Goal: Information Seeking & Learning: Learn about a topic

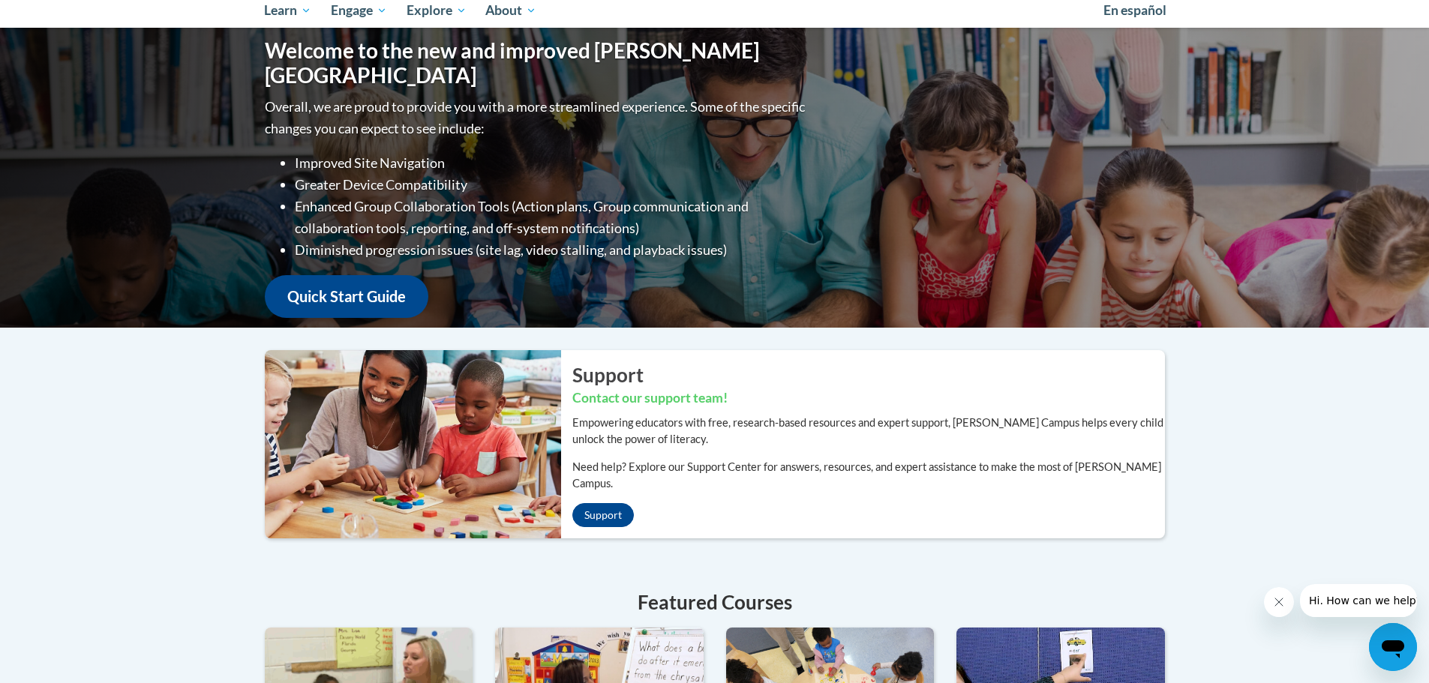
scroll to position [16, 0]
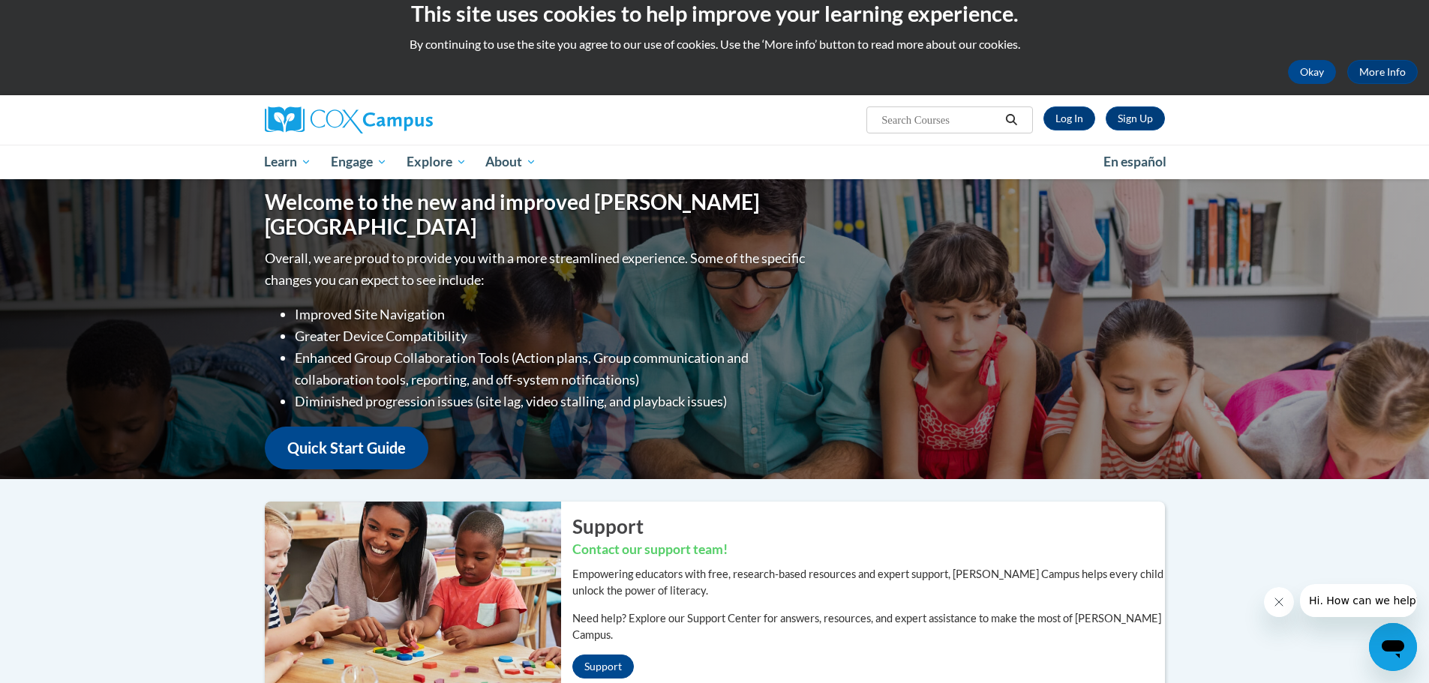
click at [898, 116] on input "Search..." at bounding box center [940, 120] width 120 height 18
click at [1068, 116] on link "Log In" at bounding box center [1069, 118] width 52 height 24
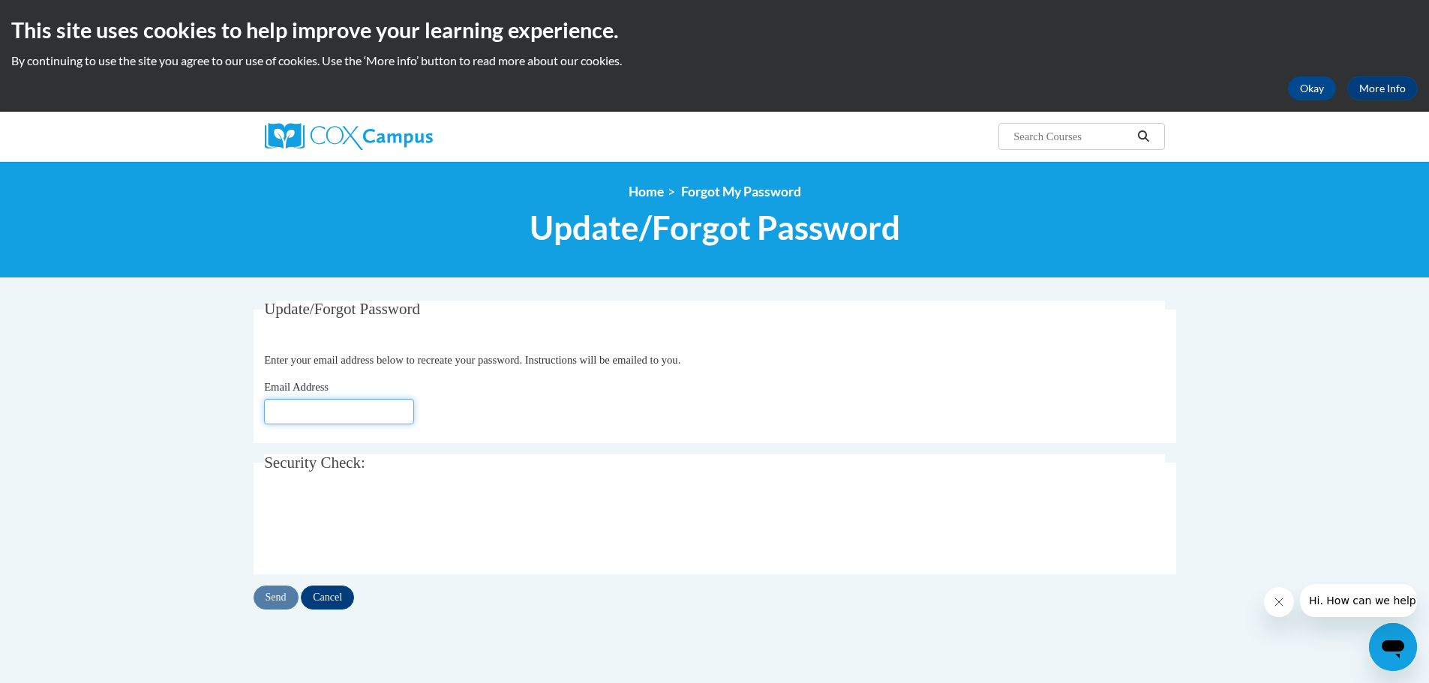
click at [286, 412] on input "Email Address" at bounding box center [339, 411] width 150 height 25
type input "jmichalowski@clintonville.k12.wi.us"
click at [273, 598] on input "Send" at bounding box center [275, 598] width 45 height 24
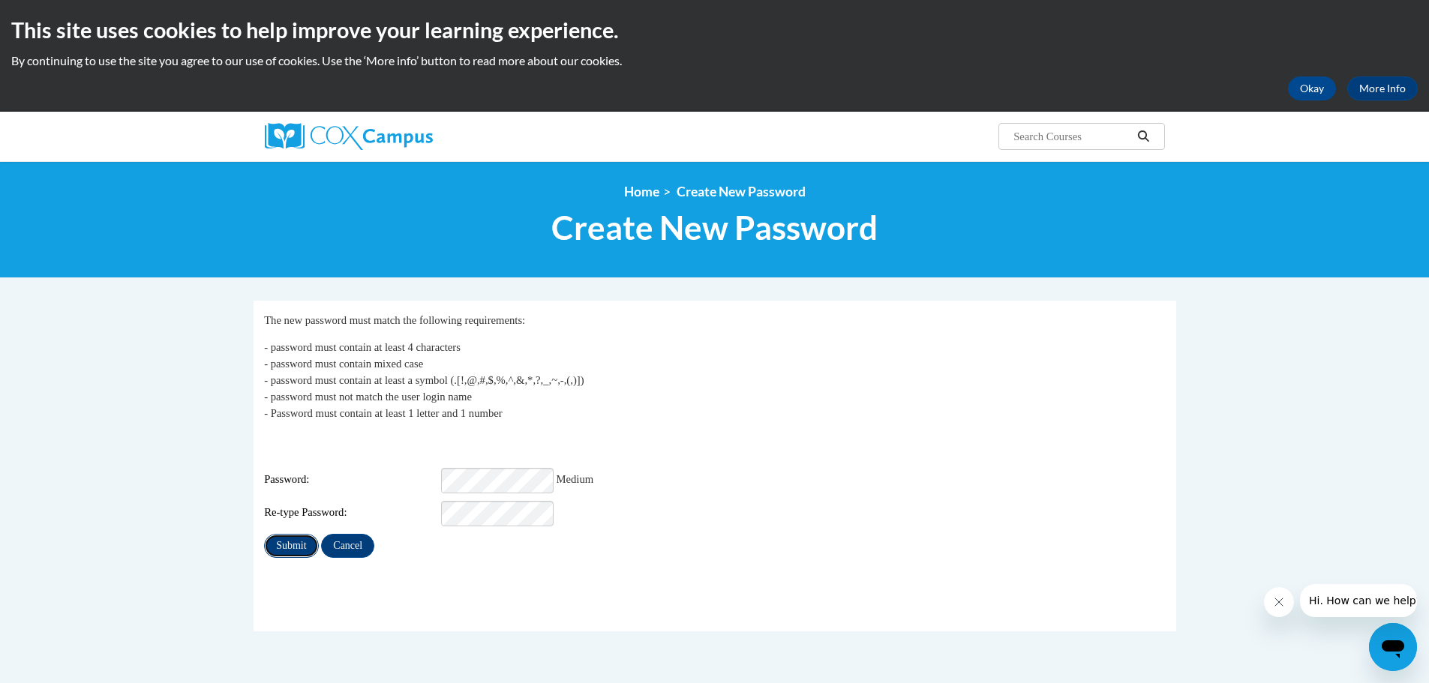
click at [282, 535] on input "Submit" at bounding box center [291, 546] width 54 height 24
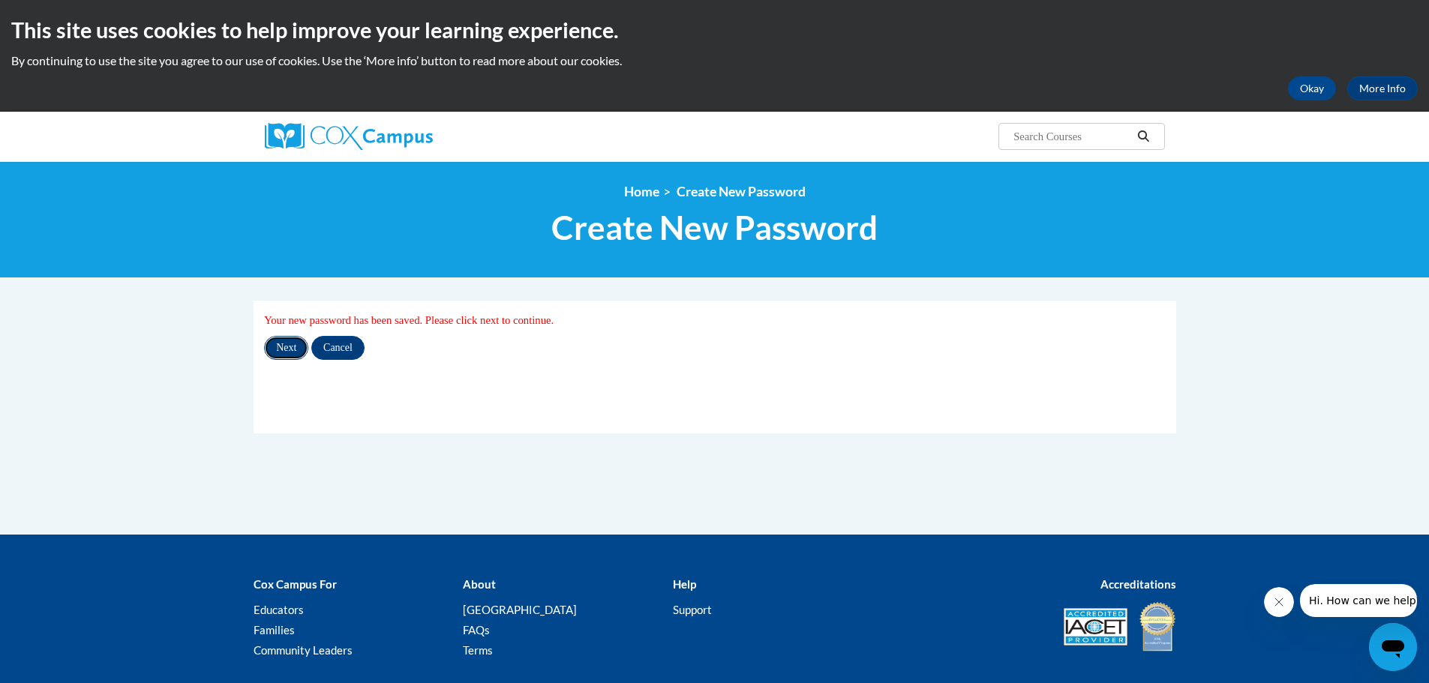
click at [283, 346] on input "Next" at bounding box center [286, 348] width 44 height 24
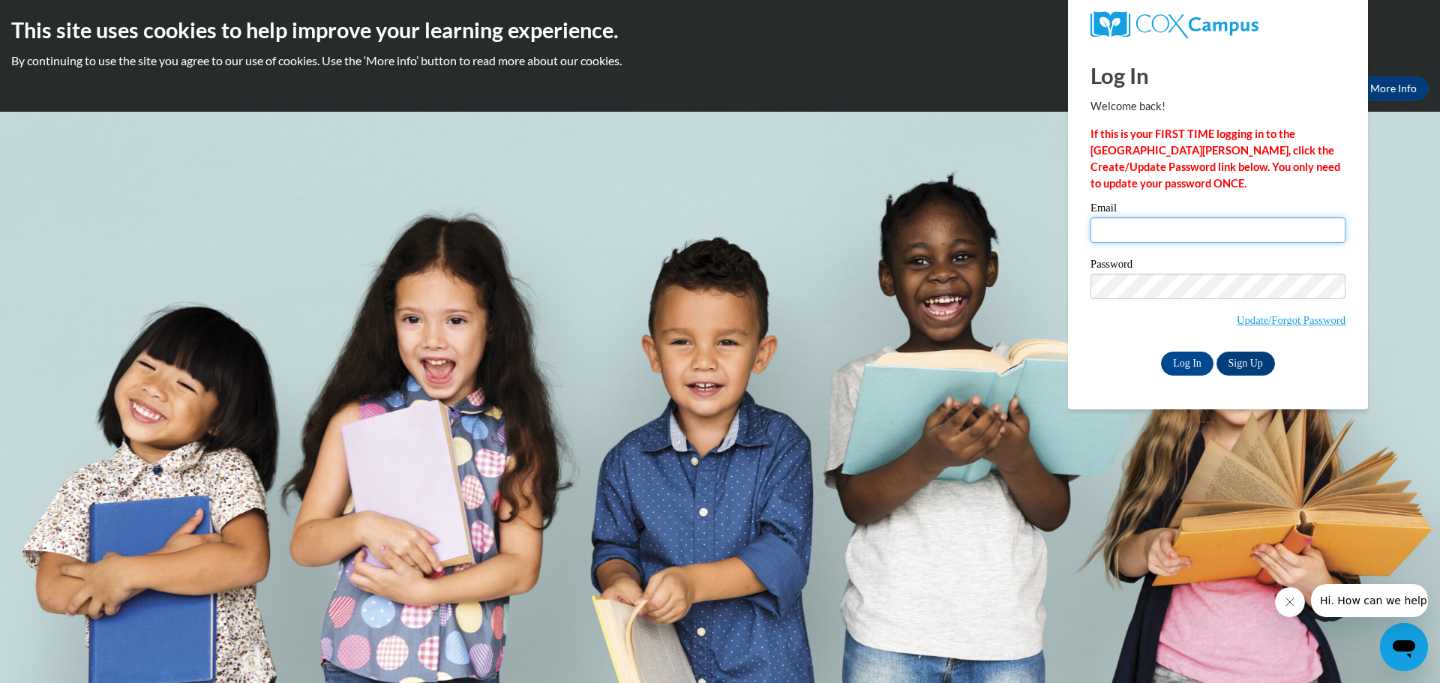
type input "jmichalowski@clintonville.k12.wi.us"
click at [1071, 290] on div "Log In Welcome back! If this is your FIRST TIME logging in to the NEW Cox Campu…" at bounding box center [1218, 227] width 322 height 364
click at [1082, 352] on div "Please enter your email! Please enter your password! Email jmichalowski@clinton…" at bounding box center [1217, 288] width 277 height 172
click at [1179, 362] on input "Log In" at bounding box center [1187, 364] width 52 height 24
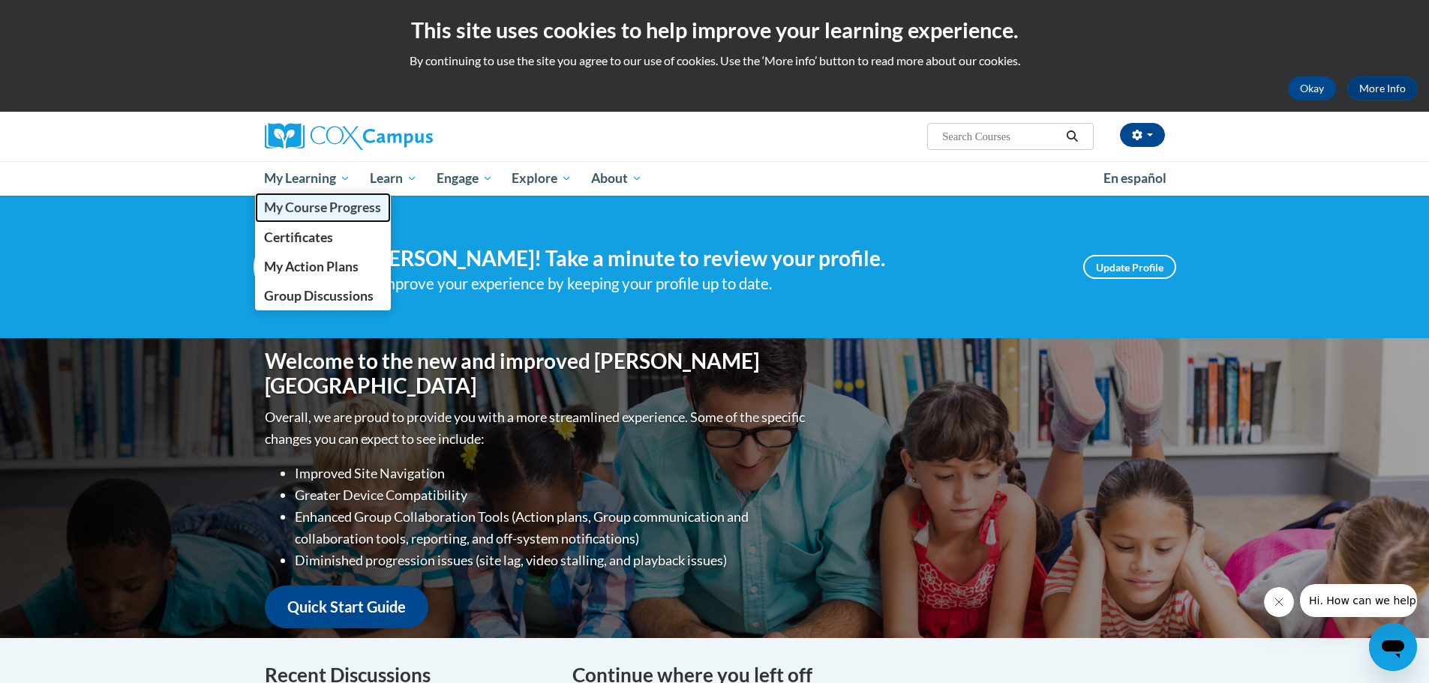
click at [344, 202] on span "My Course Progress" at bounding box center [322, 207] width 117 height 16
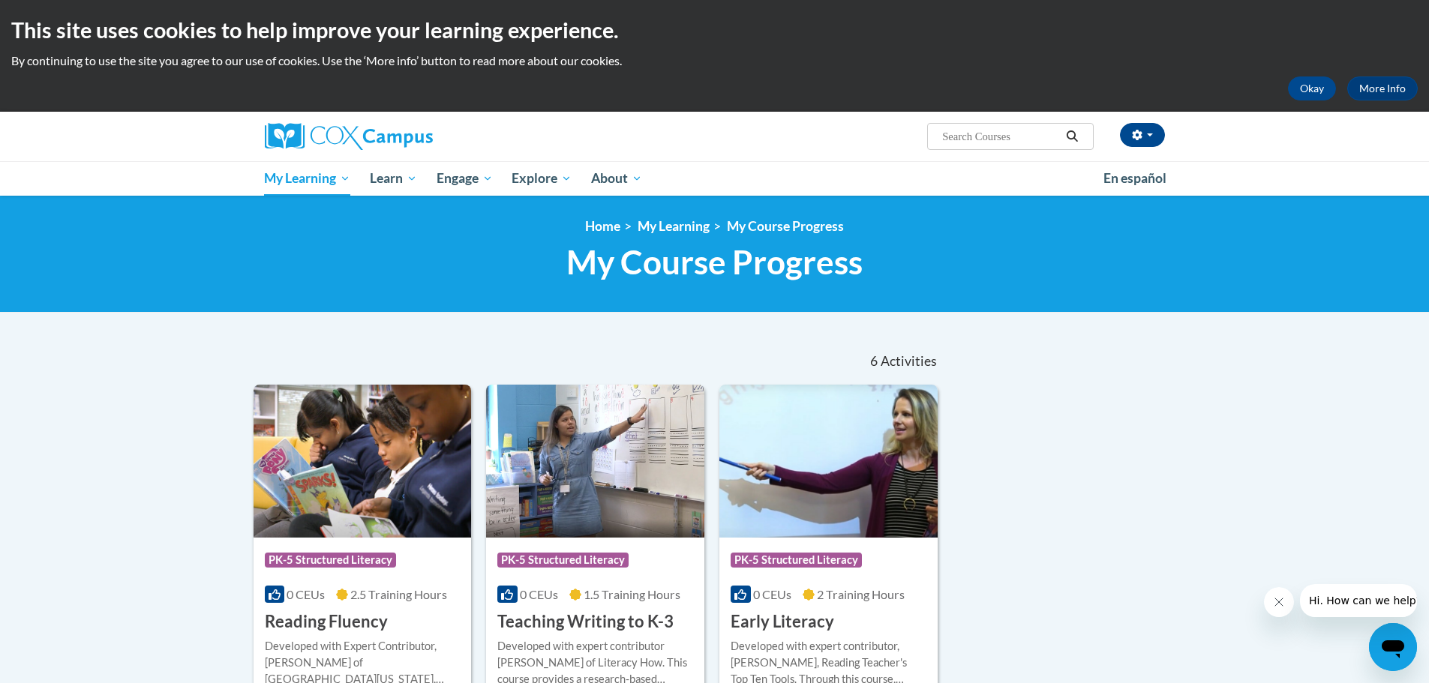
click at [982, 135] on input "Search..." at bounding box center [1000, 136] width 120 height 18
type input "systematic and explicit instruction"
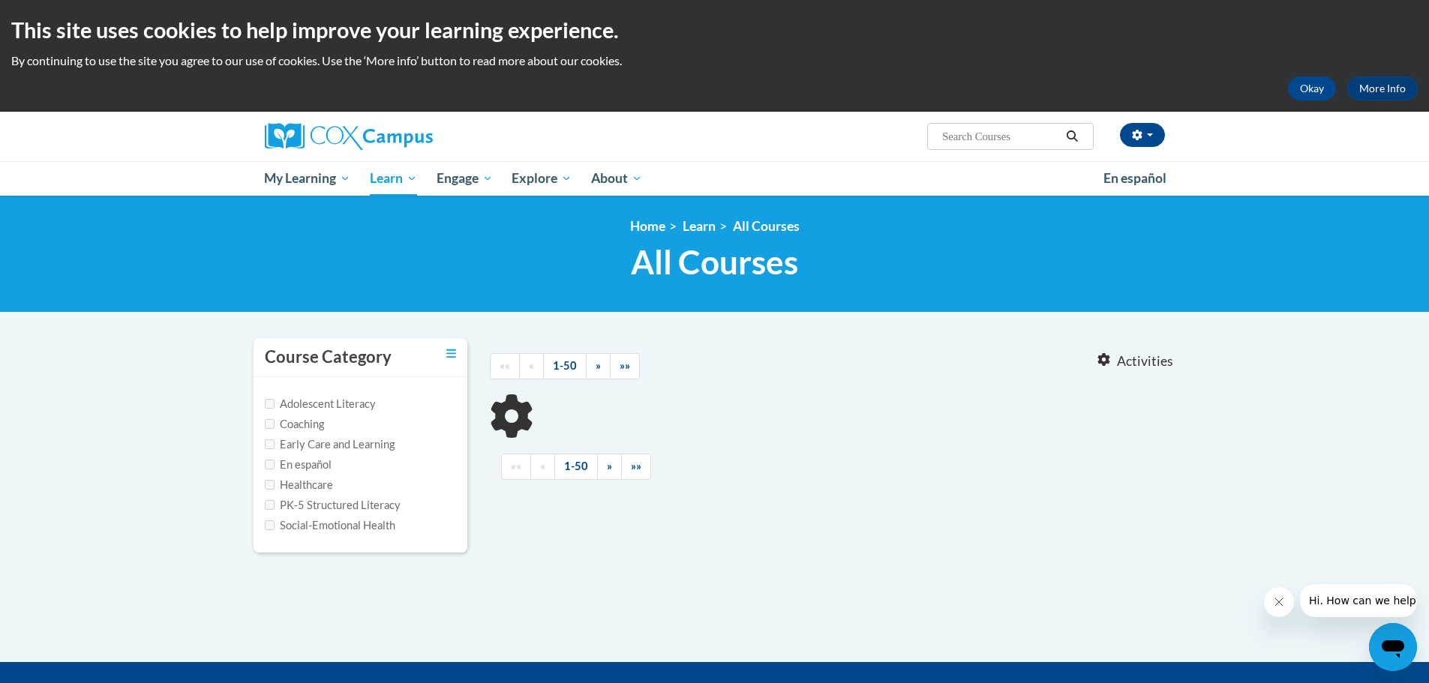
type input "systematic and explicit instruction"
click at [268, 502] on input "PK-5 Structured Literacy" at bounding box center [270, 505] width 10 height 10
checkbox input "true"
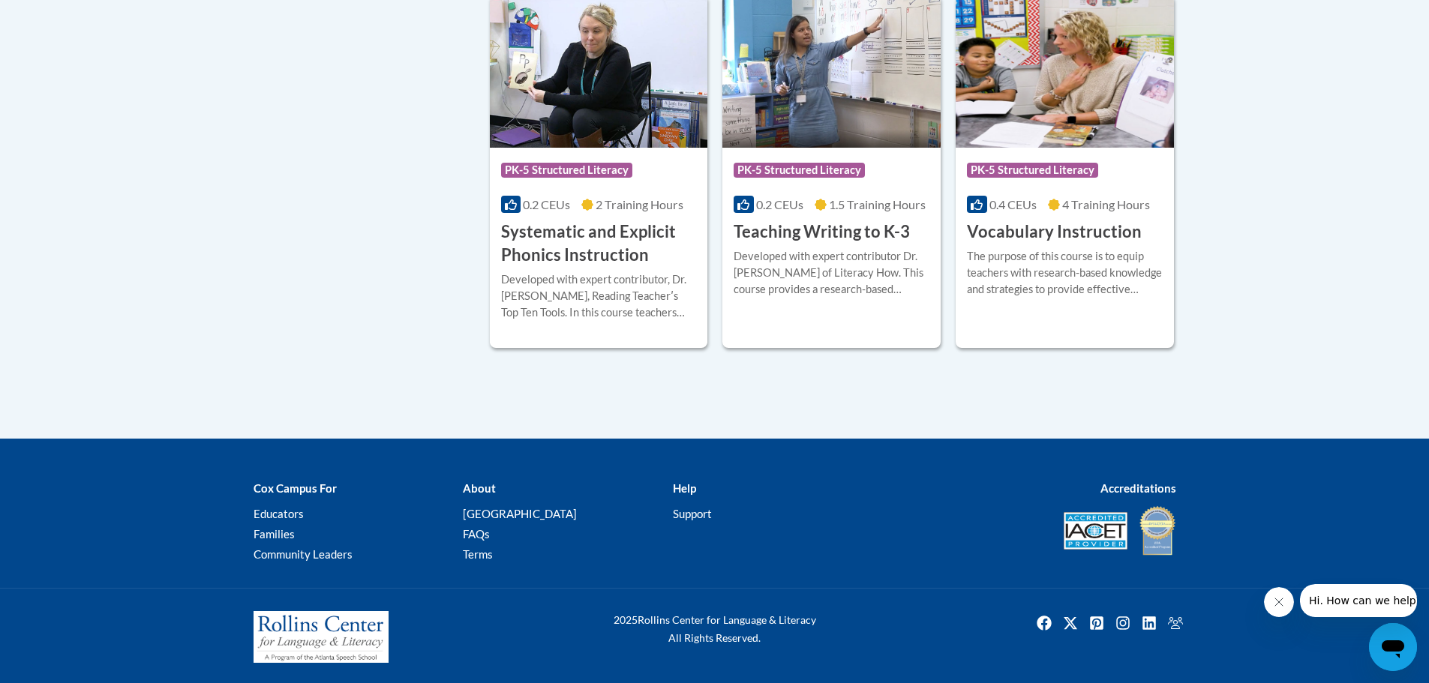
scroll to position [1540, 0]
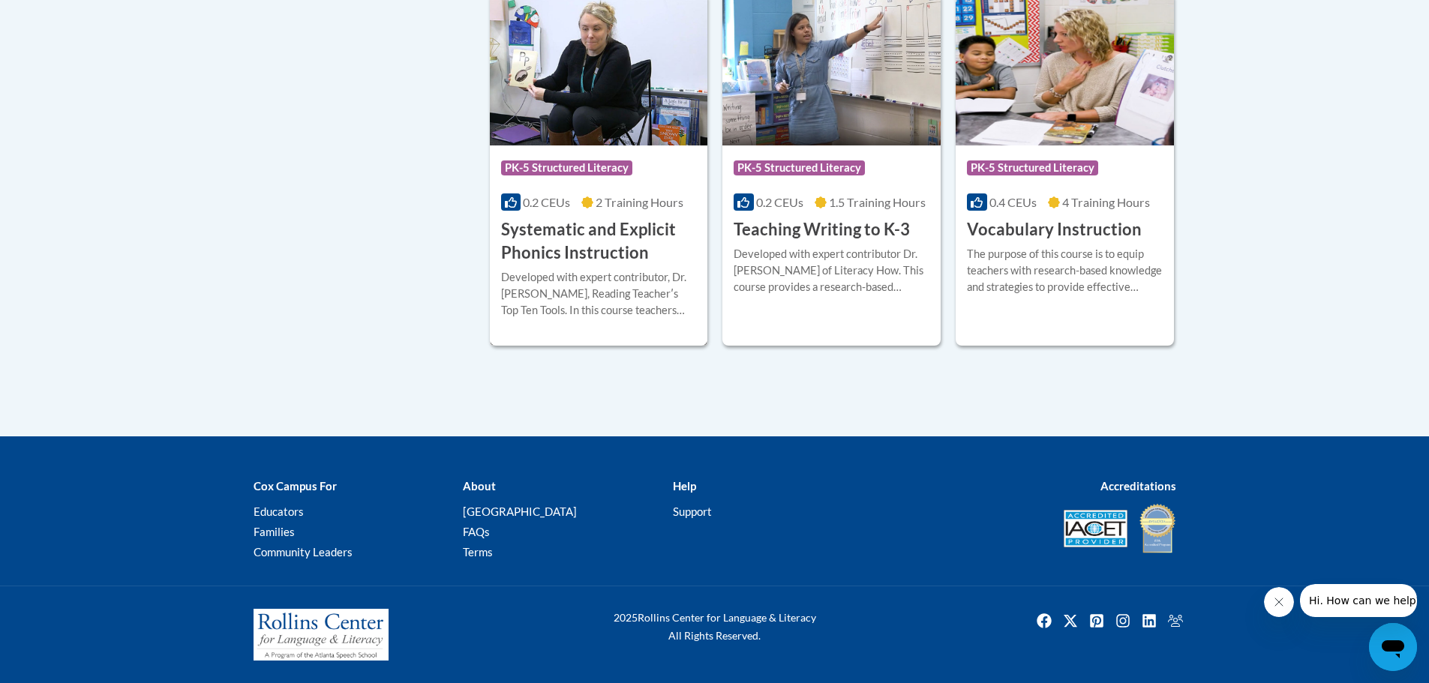
click at [580, 240] on h3 "Systematic and Explicit Phonics Instruction" at bounding box center [599, 241] width 196 height 46
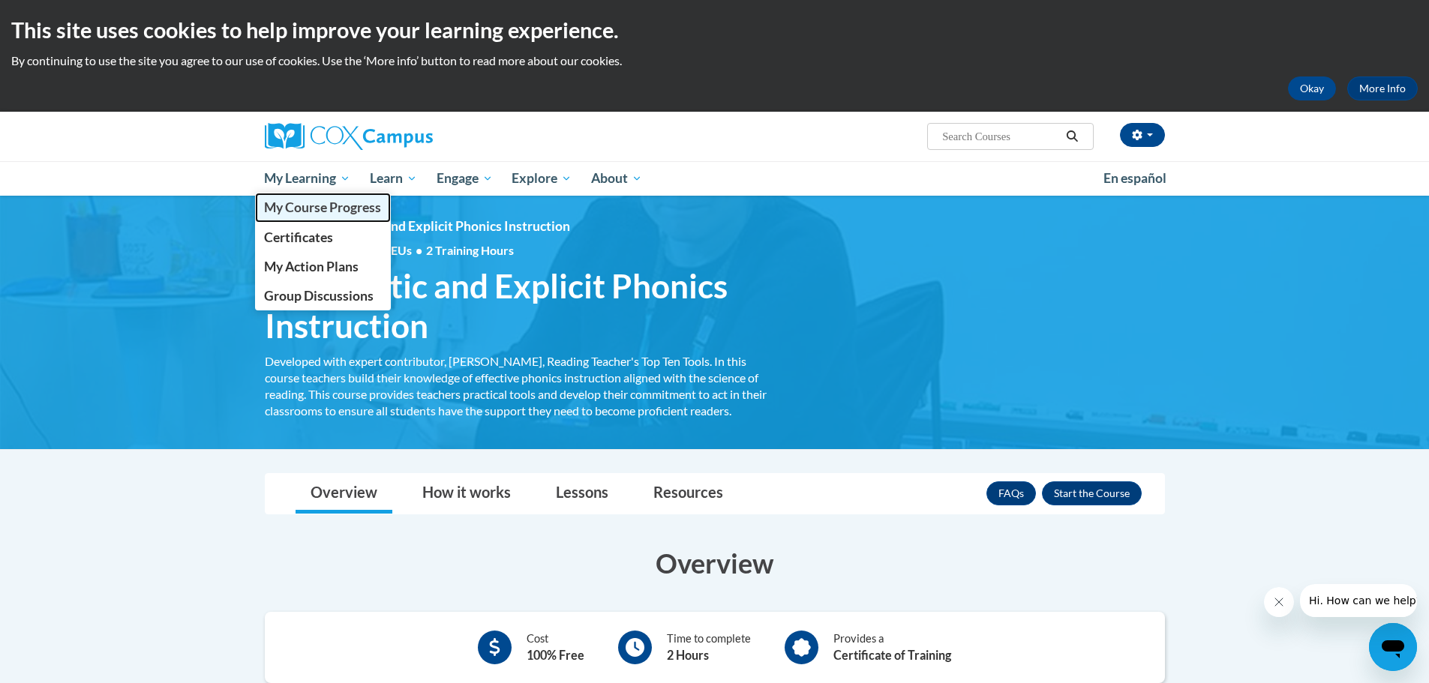
click at [307, 201] on span "My Course Progress" at bounding box center [322, 207] width 117 height 16
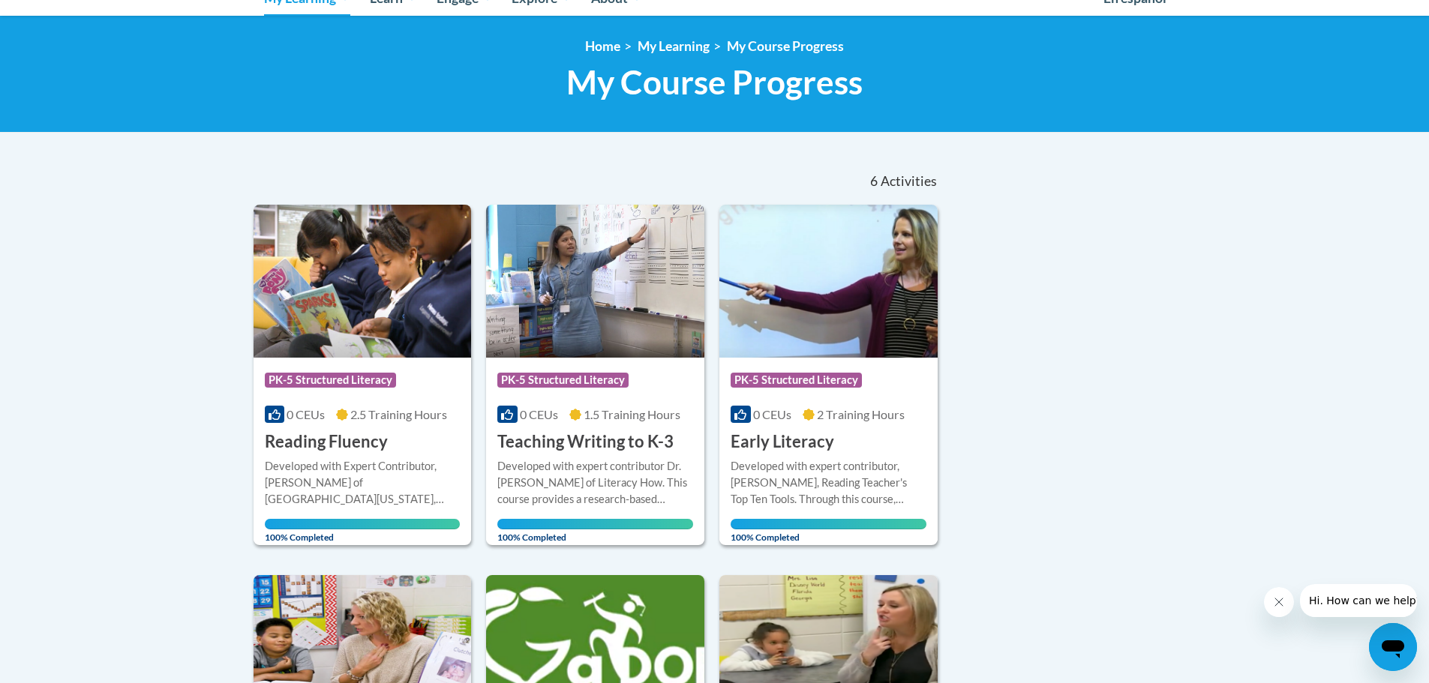
scroll to position [75, 0]
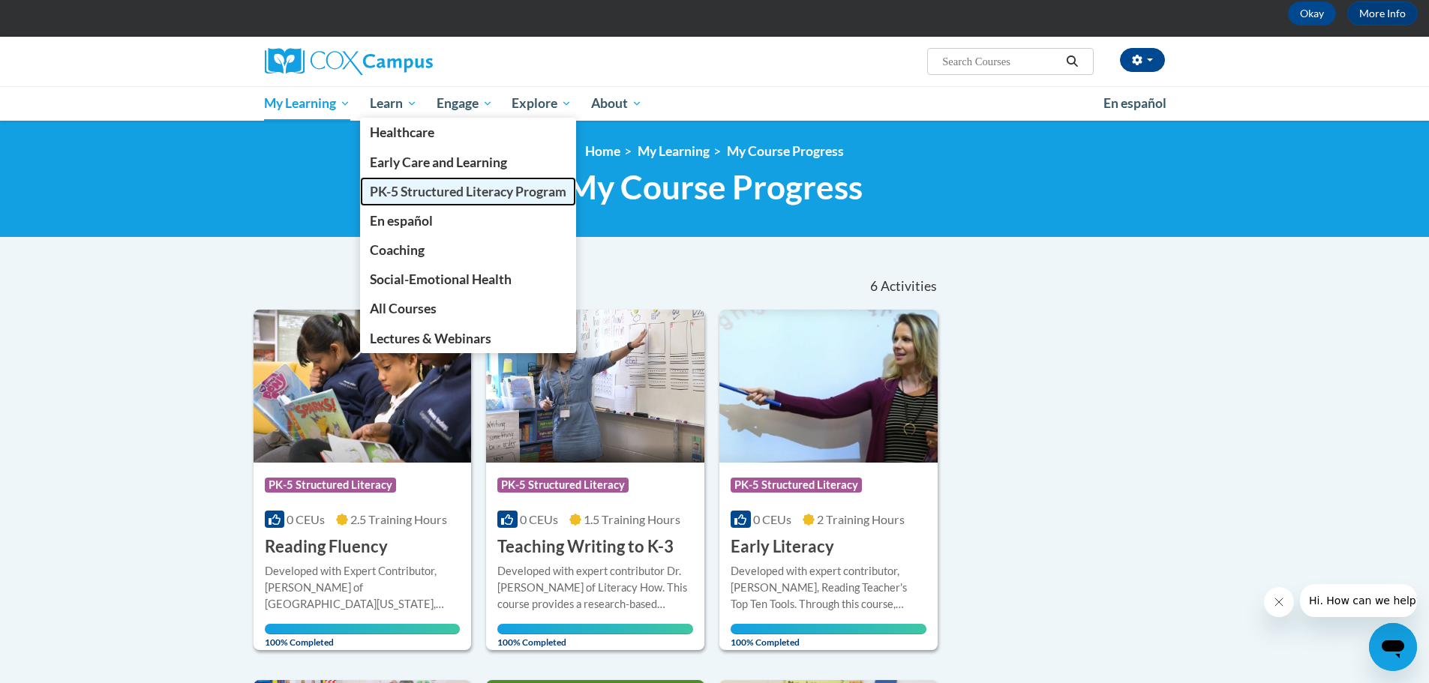
click at [451, 189] on span "PK-5 Structured Literacy Program" at bounding box center [468, 192] width 196 height 16
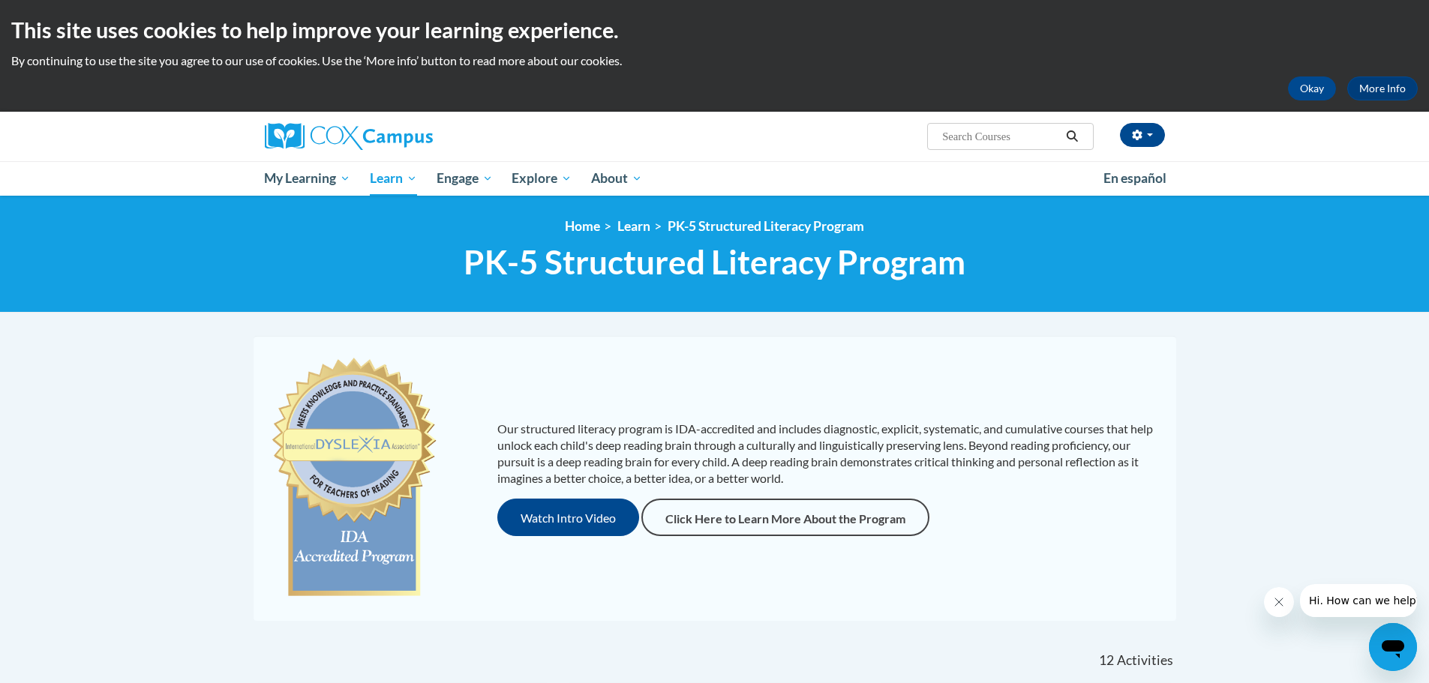
click at [944, 134] on input "Search..." at bounding box center [1000, 136] width 120 height 18
click at [988, 140] on input "systematic and explicity instruciosn" at bounding box center [1000, 136] width 120 height 18
drag, startPoint x: 988, startPoint y: 140, endPoint x: 1042, endPoint y: 139, distance: 54.8
click at [1042, 139] on input "systematic and explicity instruciosn" at bounding box center [1000, 136] width 120 height 18
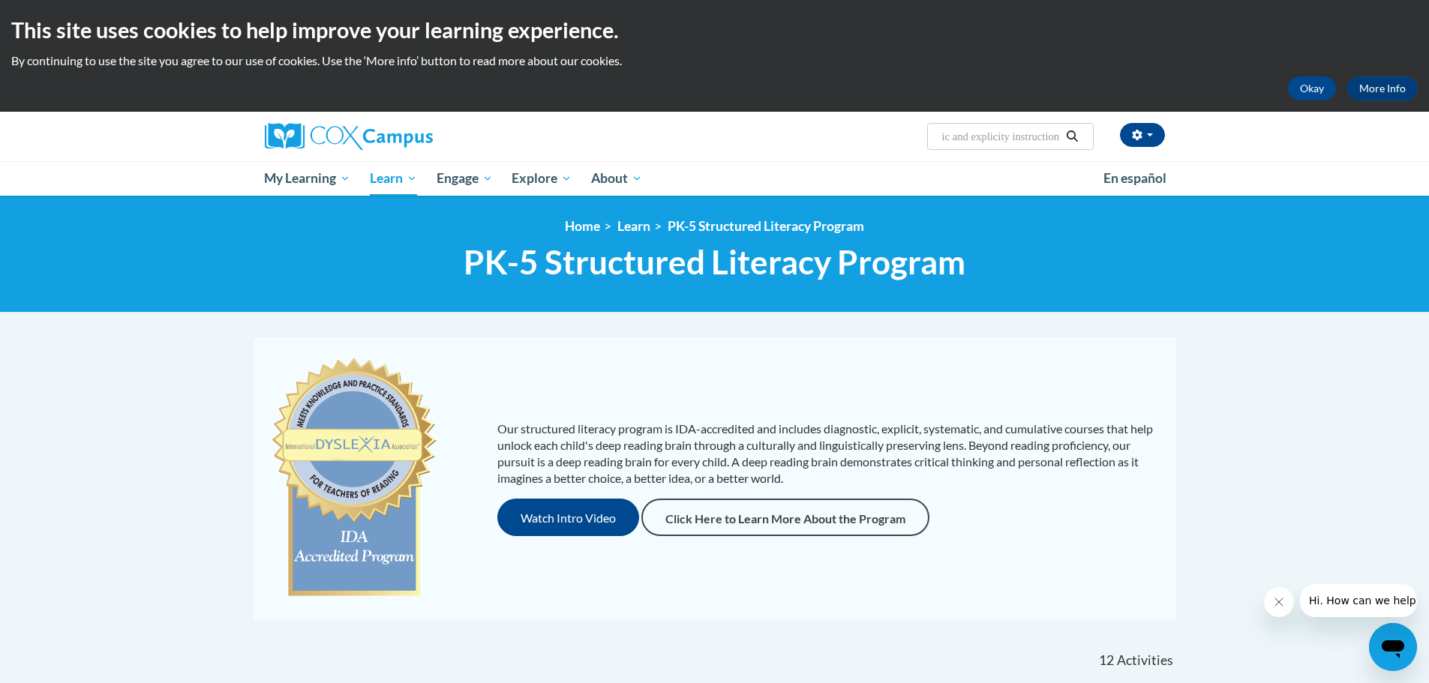
scroll to position [0, 52]
click at [994, 143] on input "systematic and explicity instruction" at bounding box center [1000, 136] width 120 height 18
click at [1008, 138] on input "systematic and explicity instruction" at bounding box center [1000, 136] width 120 height 18
type input "systematic and explicit instruction"
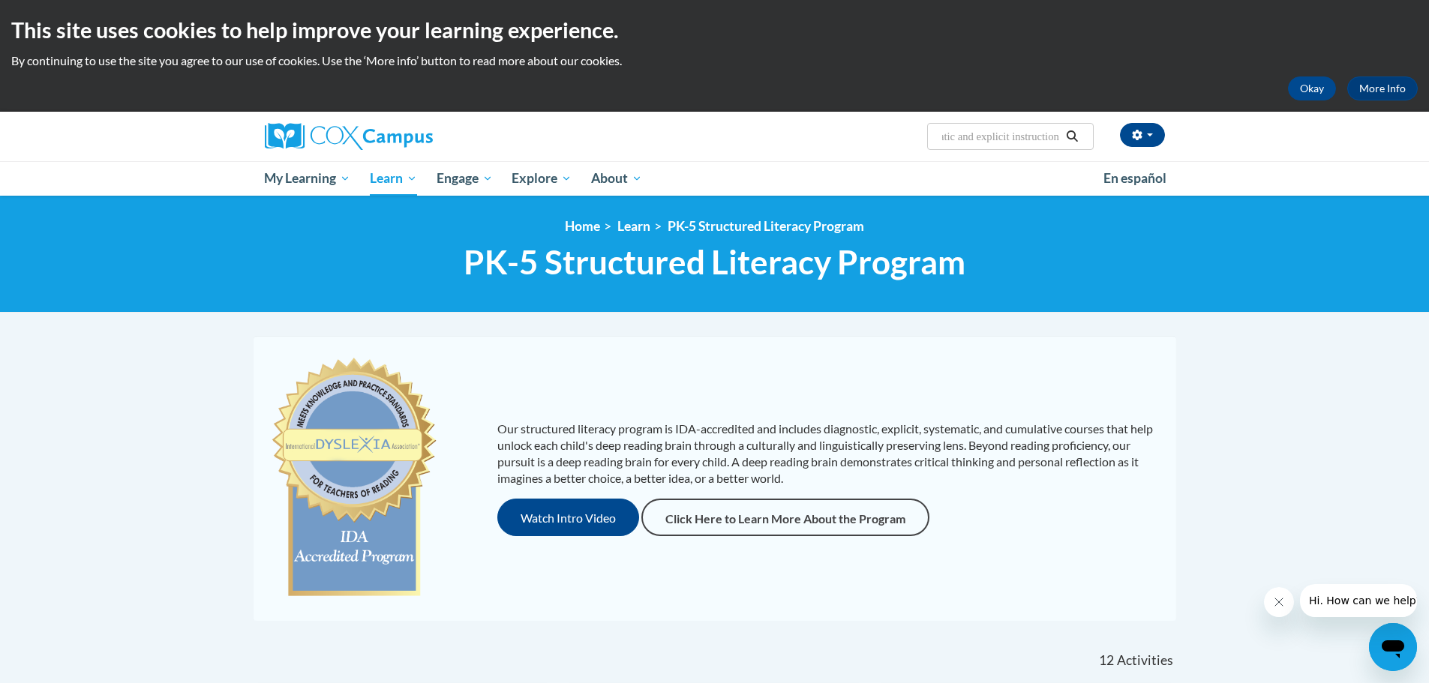
scroll to position [0, 0]
click at [1069, 133] on icon "Search" at bounding box center [1071, 135] width 13 height 11
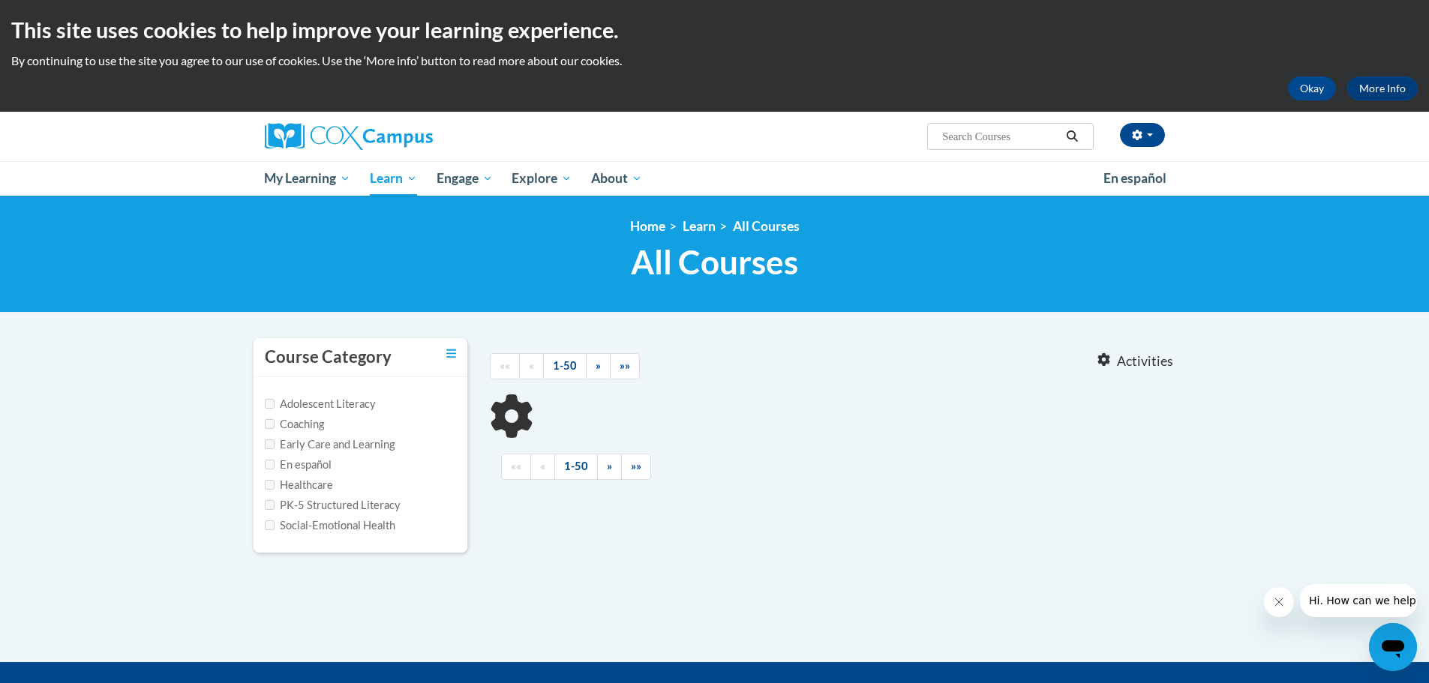
type input "systematic and explicit instruction"
click at [268, 506] on input "PK-5 Structured Literacy" at bounding box center [270, 505] width 10 height 10
checkbox input "true"
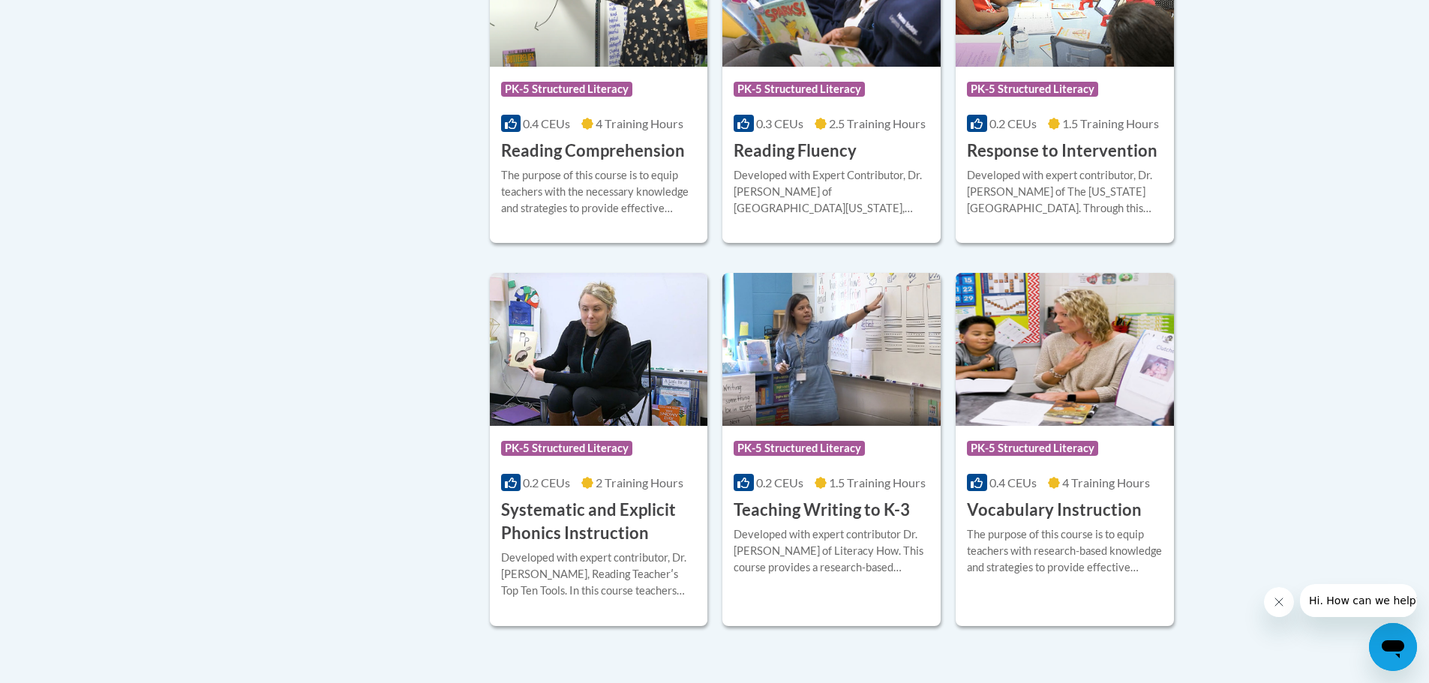
scroll to position [1275, 0]
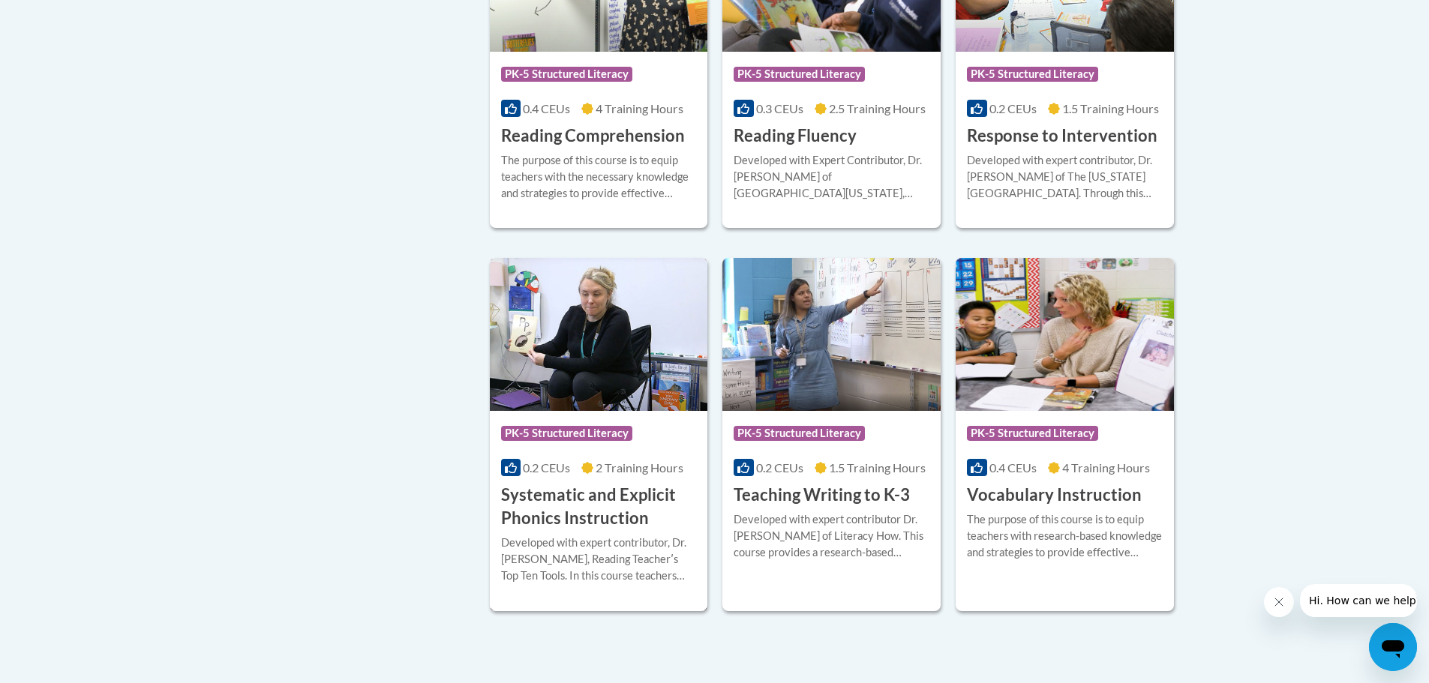
click at [585, 484] on h3 "Systematic and Explicit Phonics Instruction" at bounding box center [599, 507] width 196 height 46
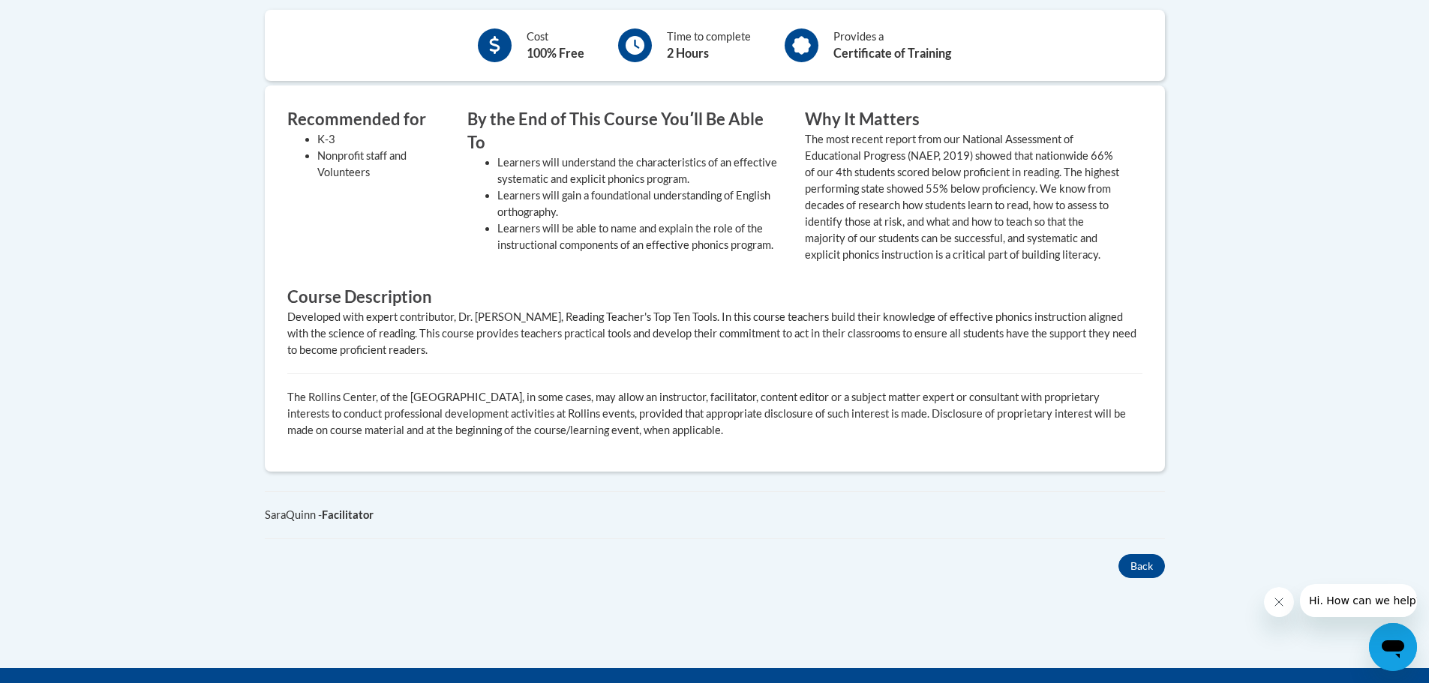
scroll to position [450, 0]
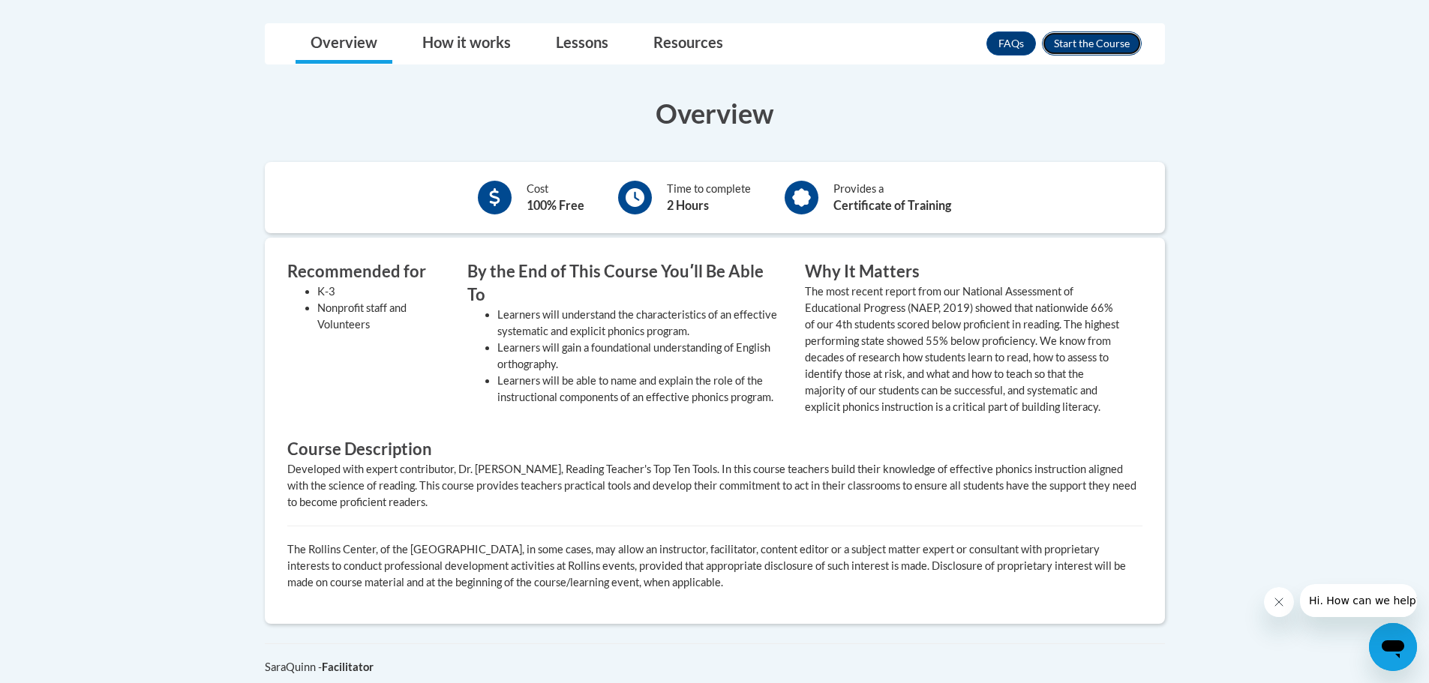
click at [1124, 41] on button "Enroll" at bounding box center [1092, 43] width 100 height 24
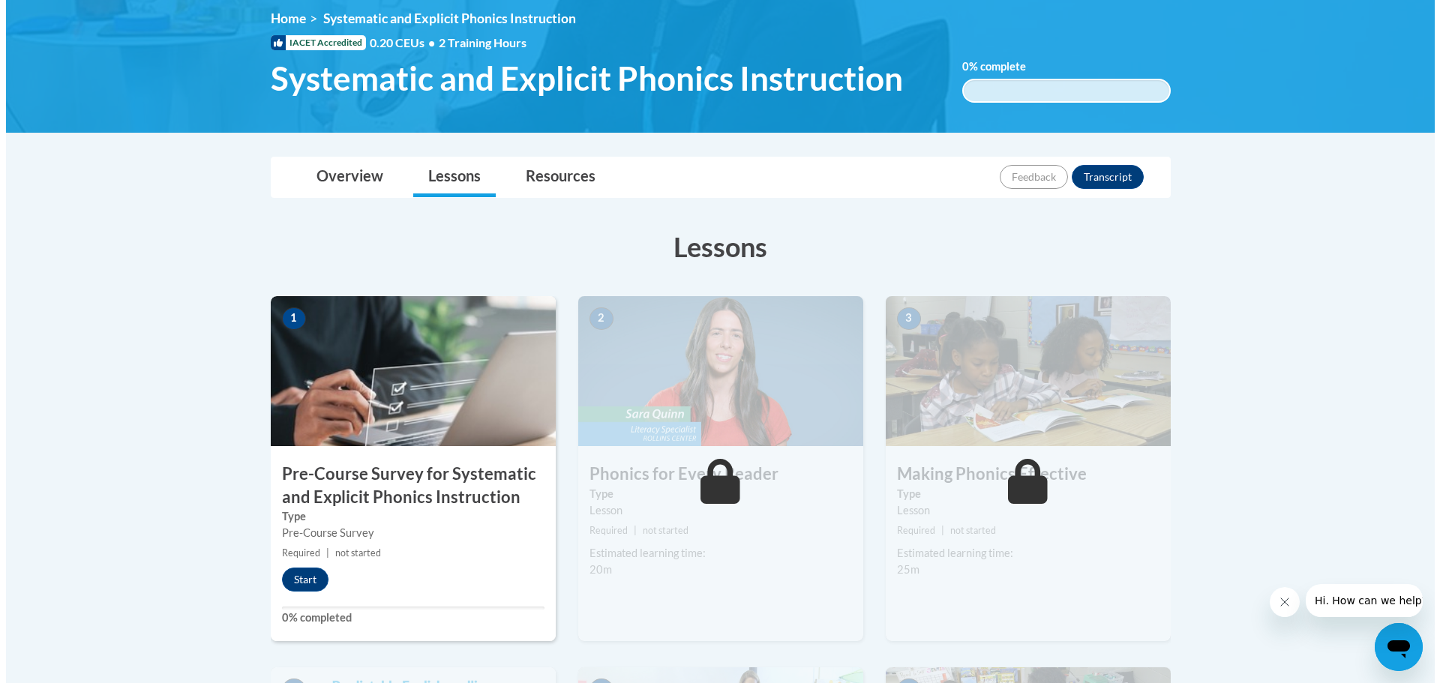
scroll to position [225, 0]
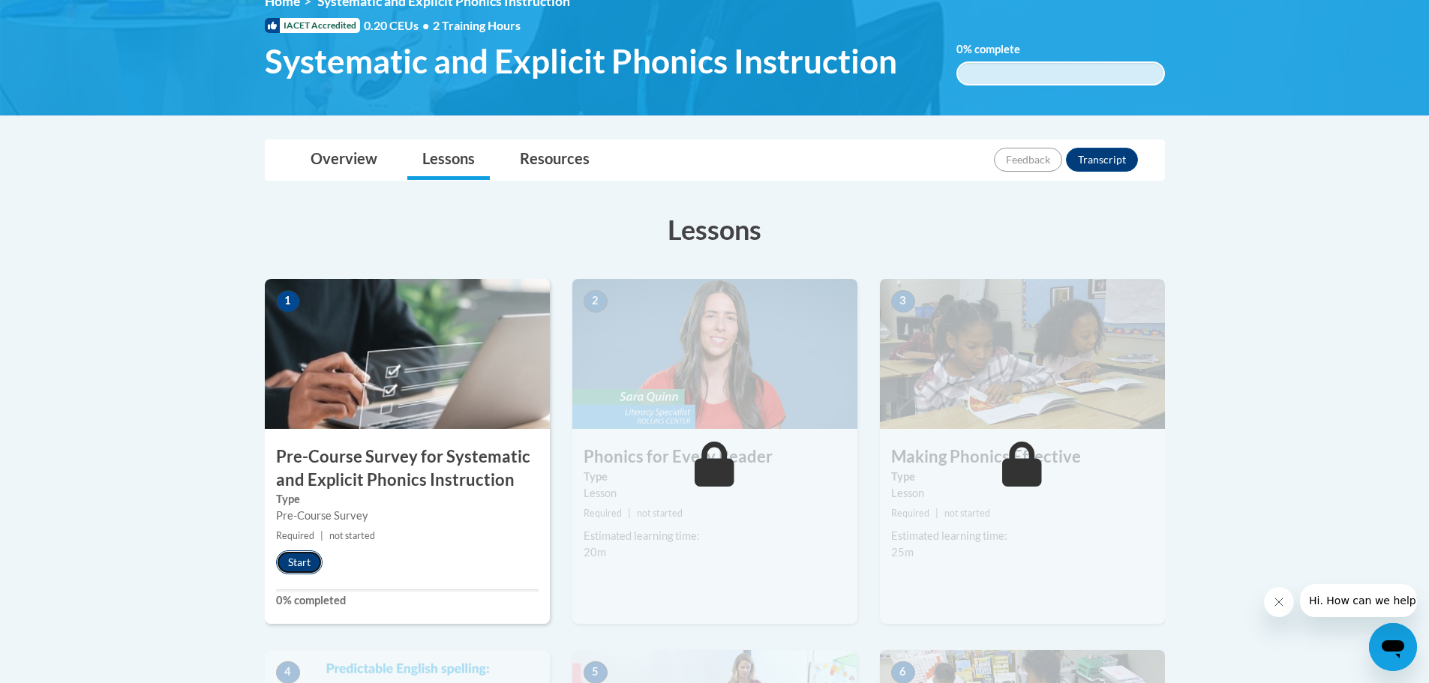
click at [289, 560] on button "Start" at bounding box center [299, 562] width 46 height 24
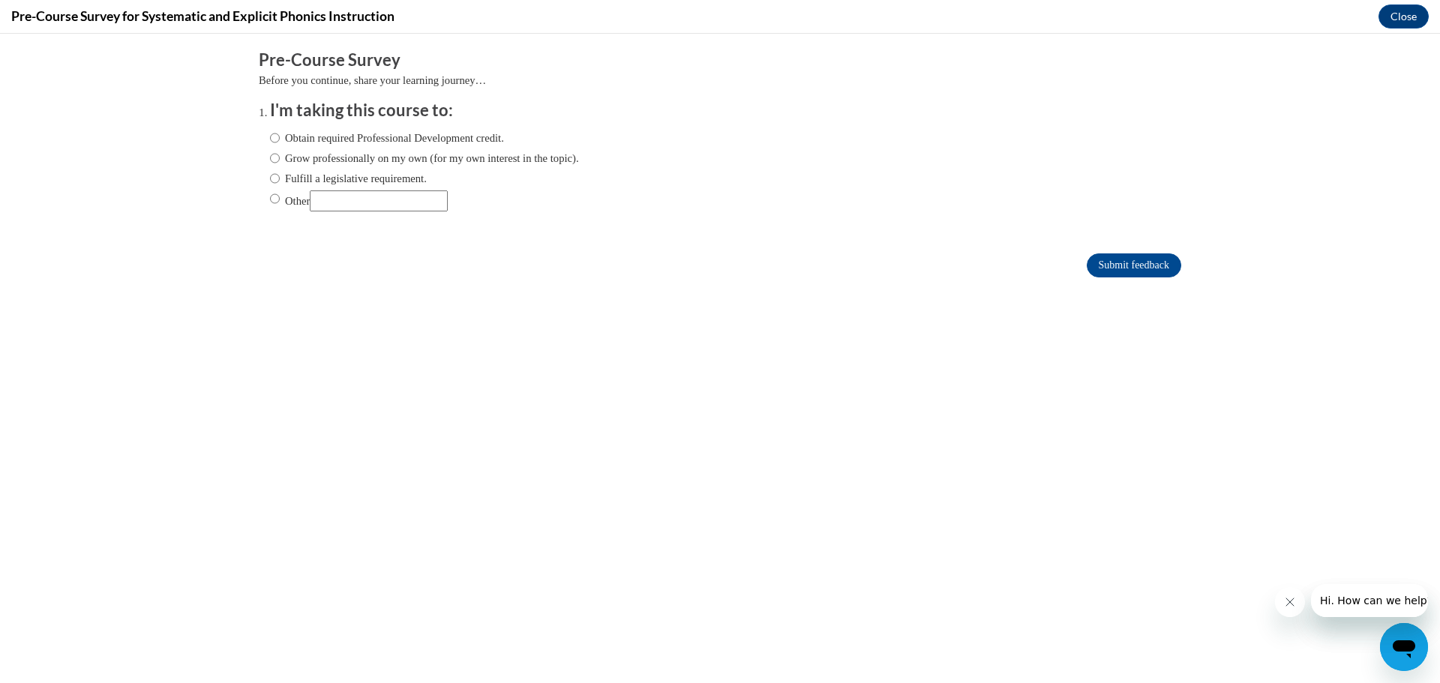
scroll to position [0, 0]
click at [880, 407] on body "Comments Pre-Course Survey Before you continue, share your learning journey… I'…" at bounding box center [720, 358] width 1440 height 649
click at [270, 157] on input "Grow professionally on my own (for my own interest in the topic)." at bounding box center [275, 158] width 10 height 16
radio input "true"
click at [270, 157] on input "Grow professionally on my own (for my own interest in the topic)." at bounding box center [275, 158] width 10 height 16
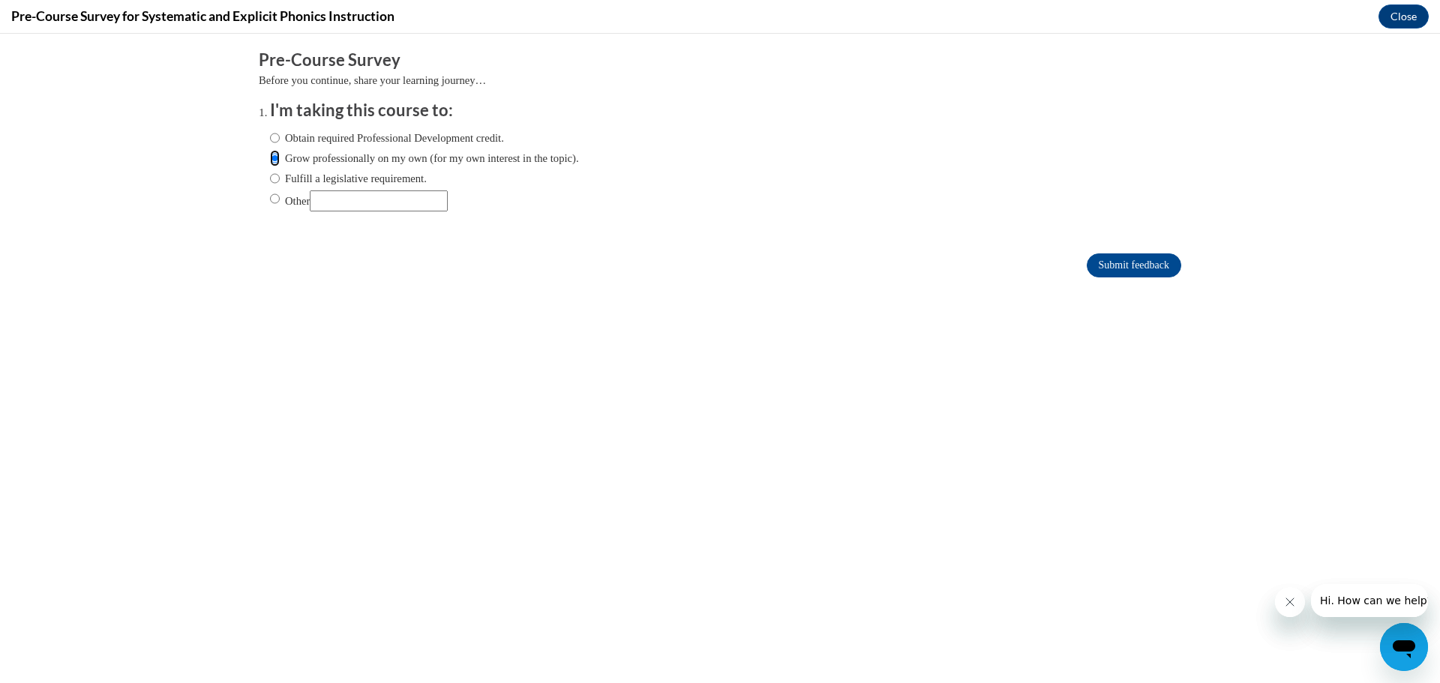
click at [270, 158] on input "Grow professionally on my own (for my own interest in the topic)." at bounding box center [275, 158] width 10 height 16
click at [270, 177] on input "Fulfill a legislative requirement." at bounding box center [275, 178] width 10 height 16
radio input "true"
click at [1114, 264] on input "Submit feedback" at bounding box center [1134, 265] width 94 height 24
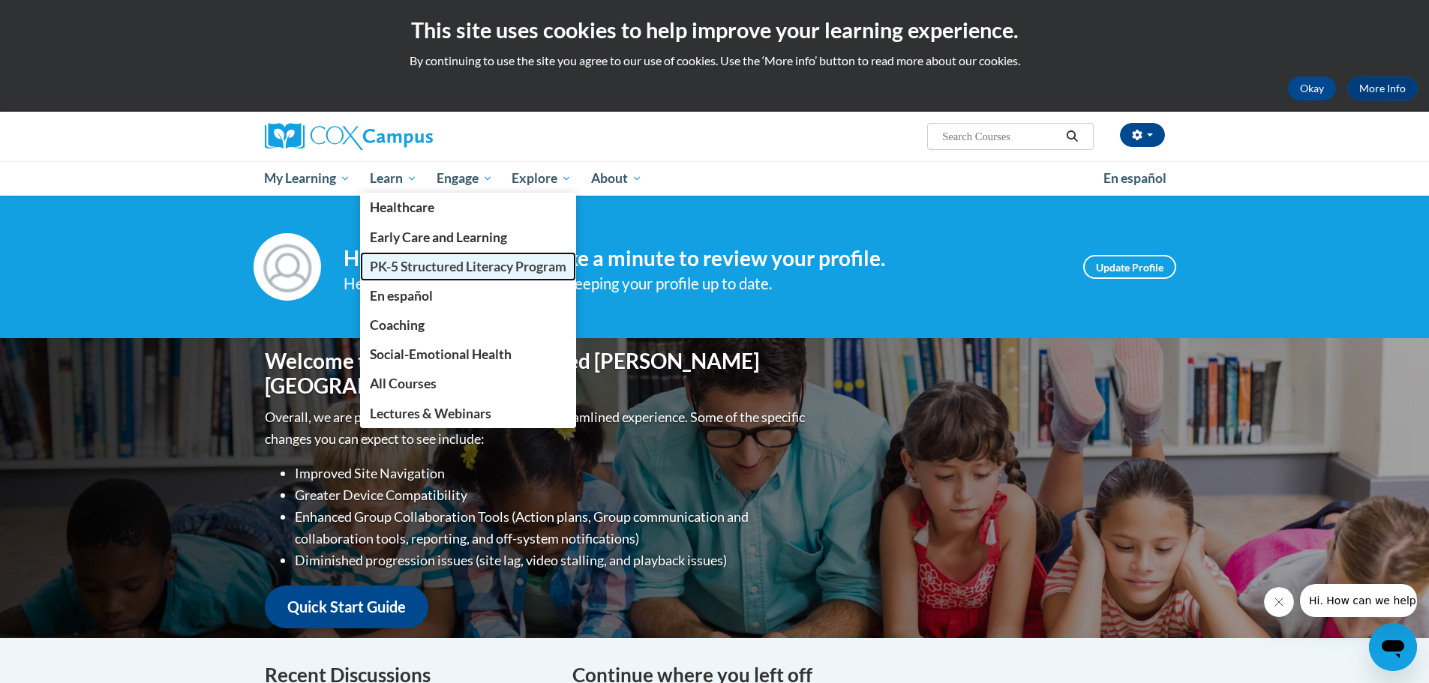
click at [402, 268] on span "PK-5 Structured Literacy Program" at bounding box center [468, 267] width 196 height 16
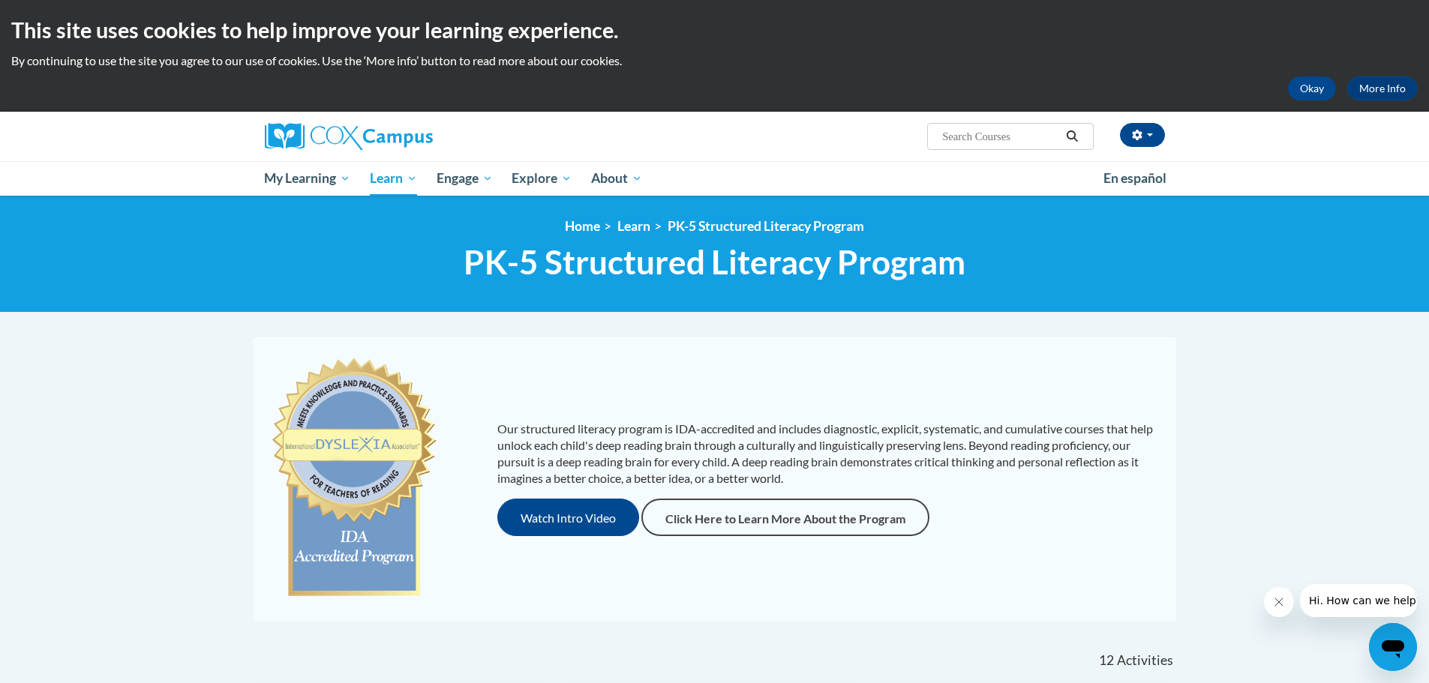
click at [949, 133] on input "Search..." at bounding box center [1000, 136] width 120 height 18
type input "systematic and explicit instructions"
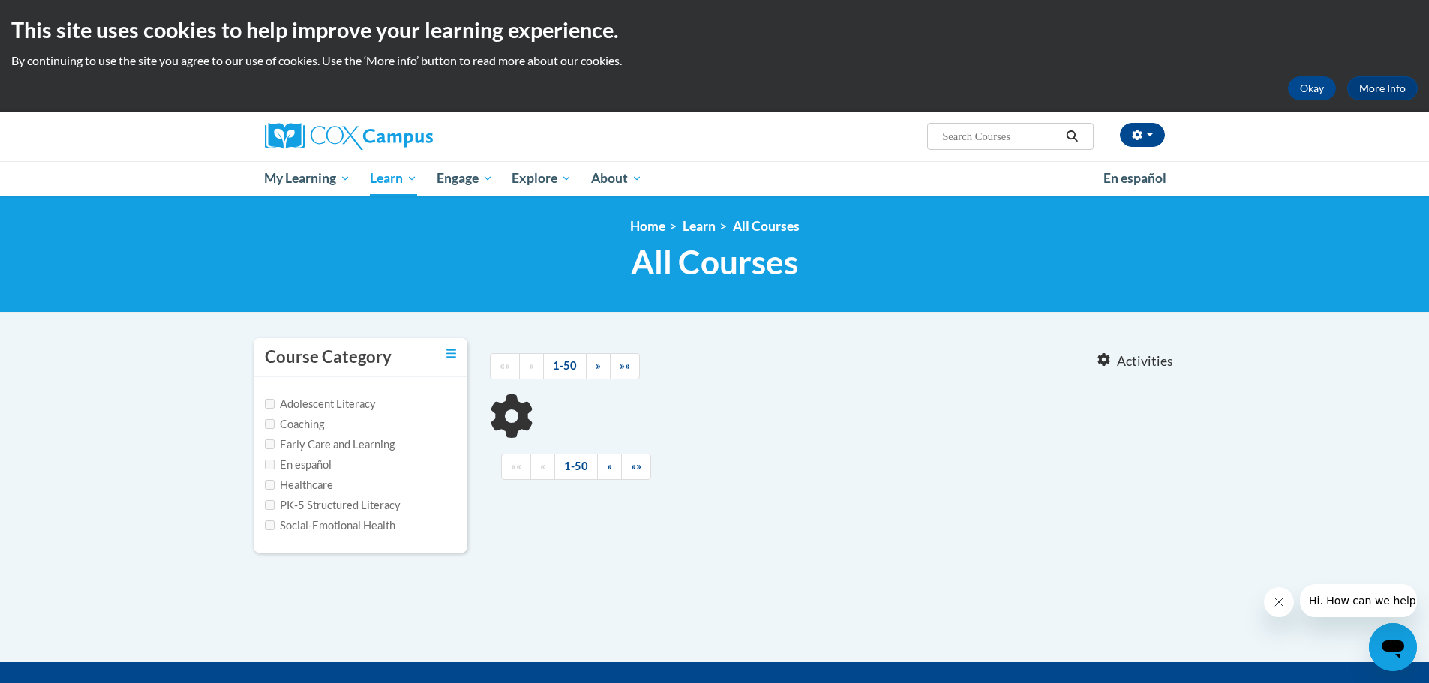
type input "systematic and explicit instructions"
click at [269, 505] on input "PK-5 Structured Literacy" at bounding box center [270, 505] width 10 height 10
checkbox input "true"
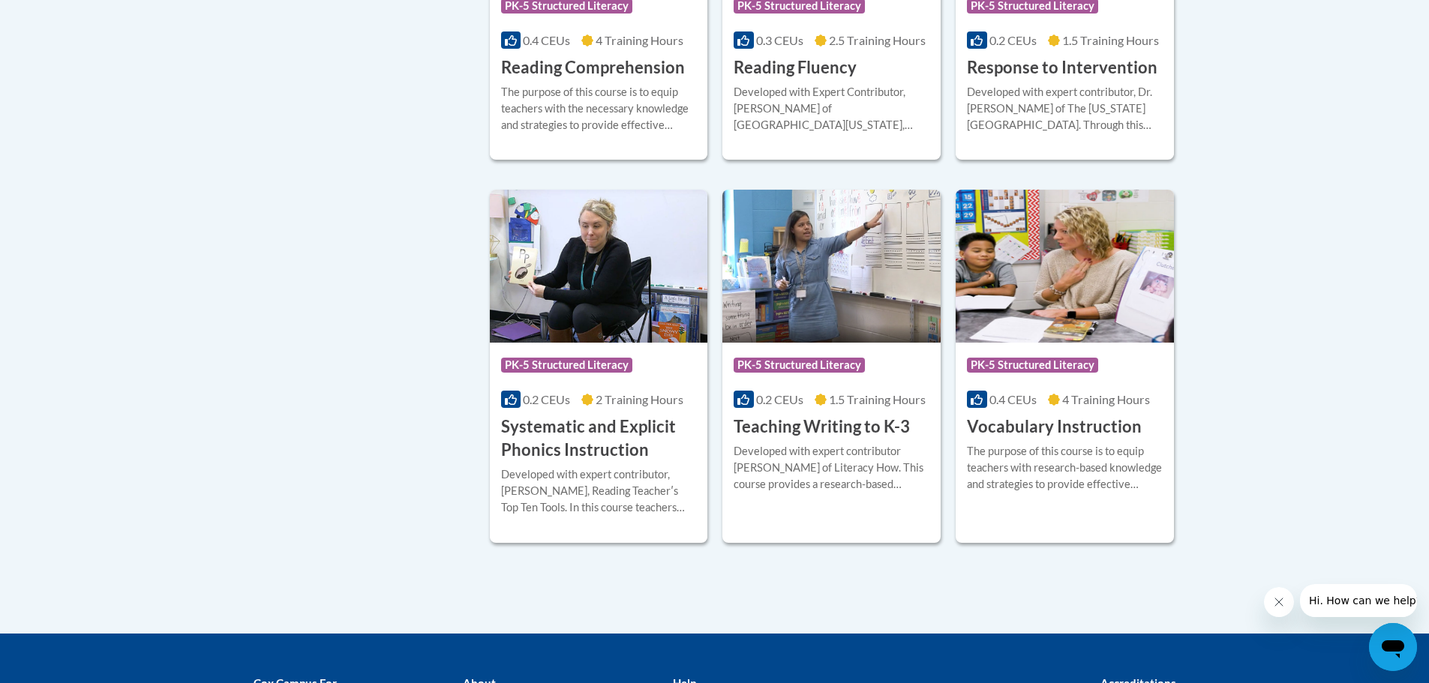
scroll to position [1540, 0]
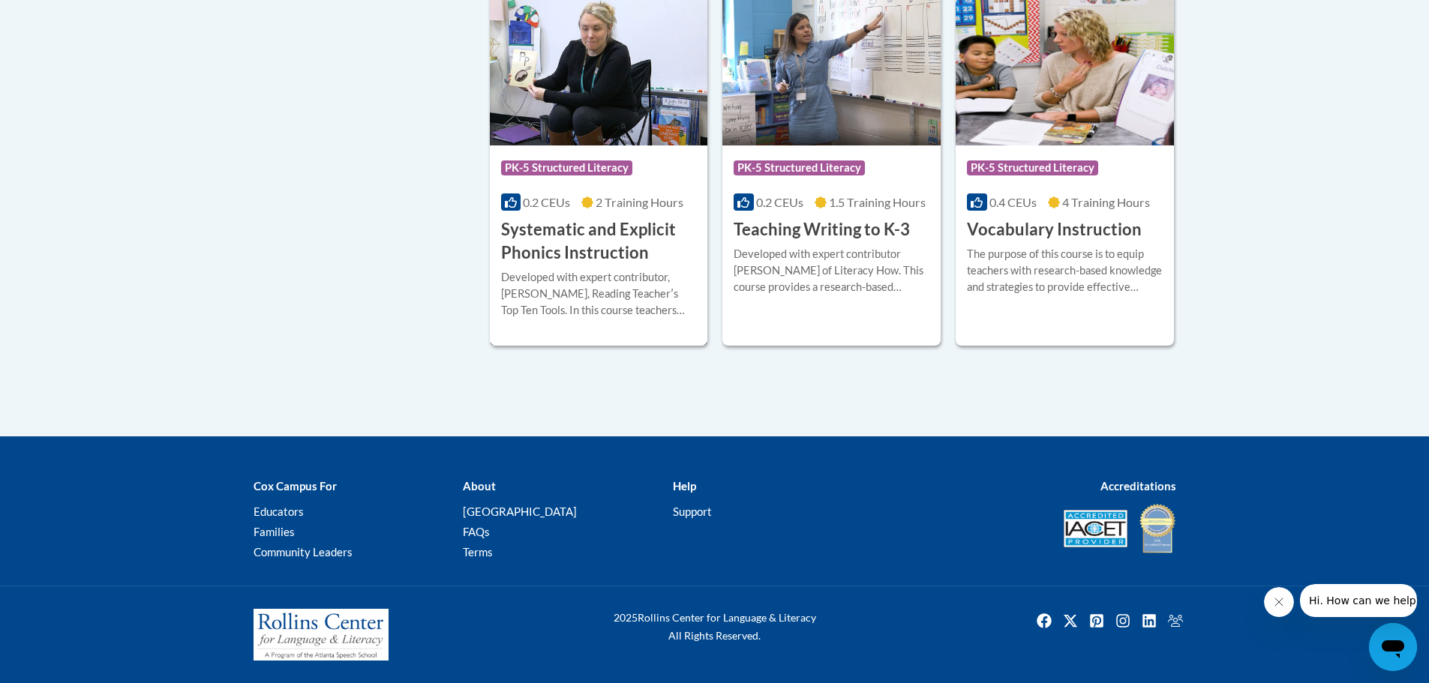
click at [583, 233] on h3 "Systematic and Explicit Phonics Instruction" at bounding box center [599, 241] width 196 height 46
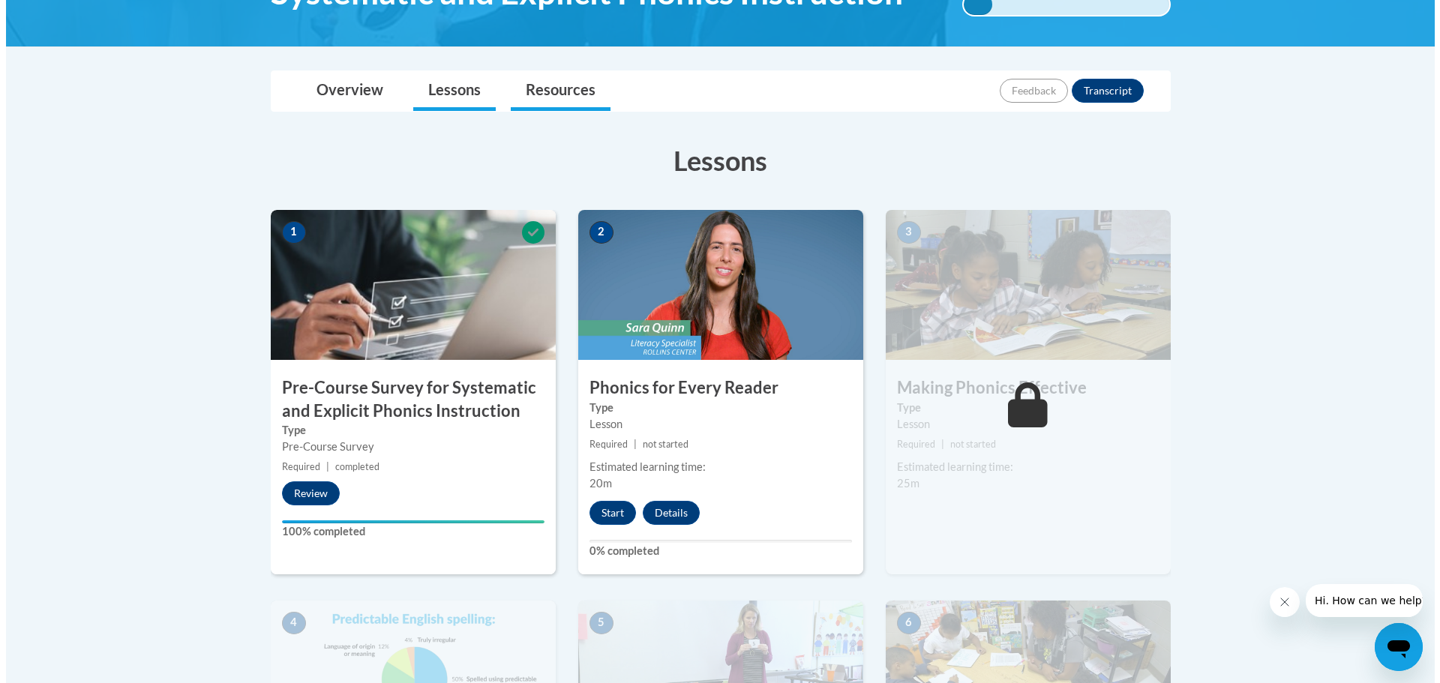
scroll to position [300, 0]
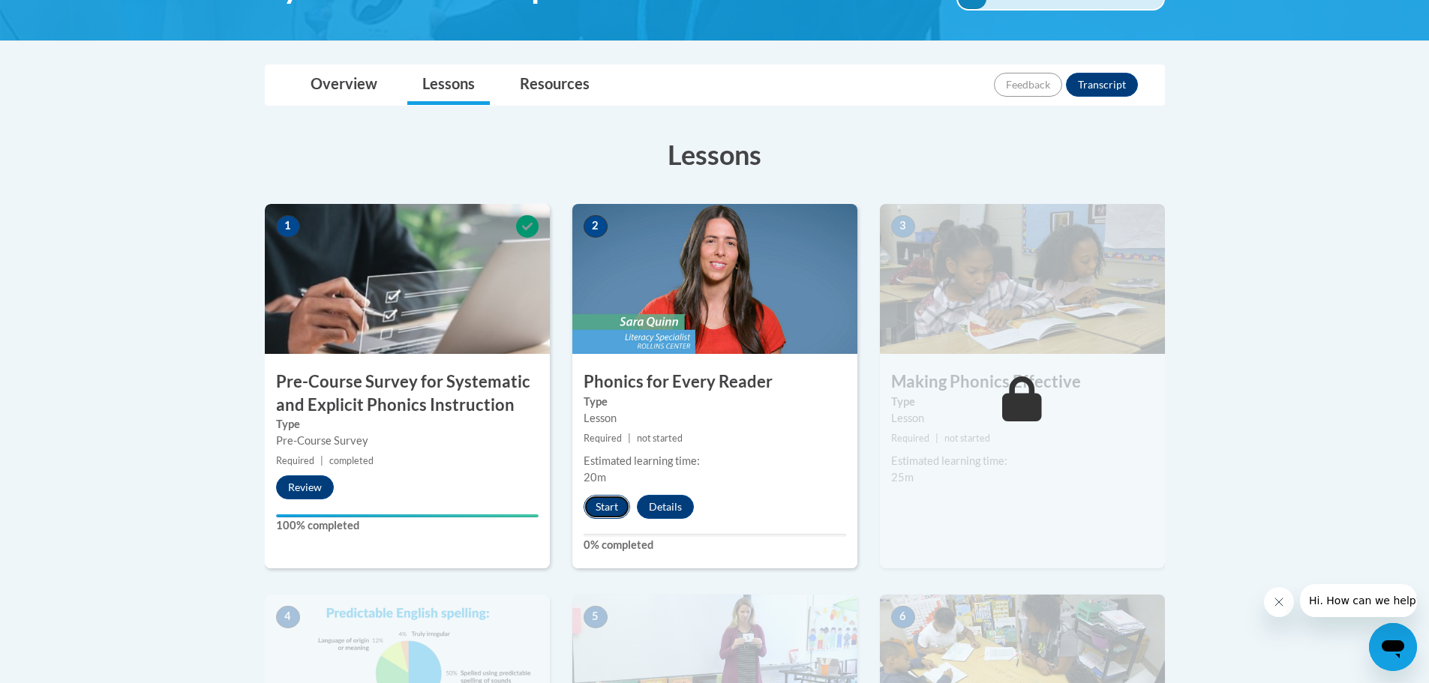
click at [610, 504] on button "Start" at bounding box center [606, 507] width 46 height 24
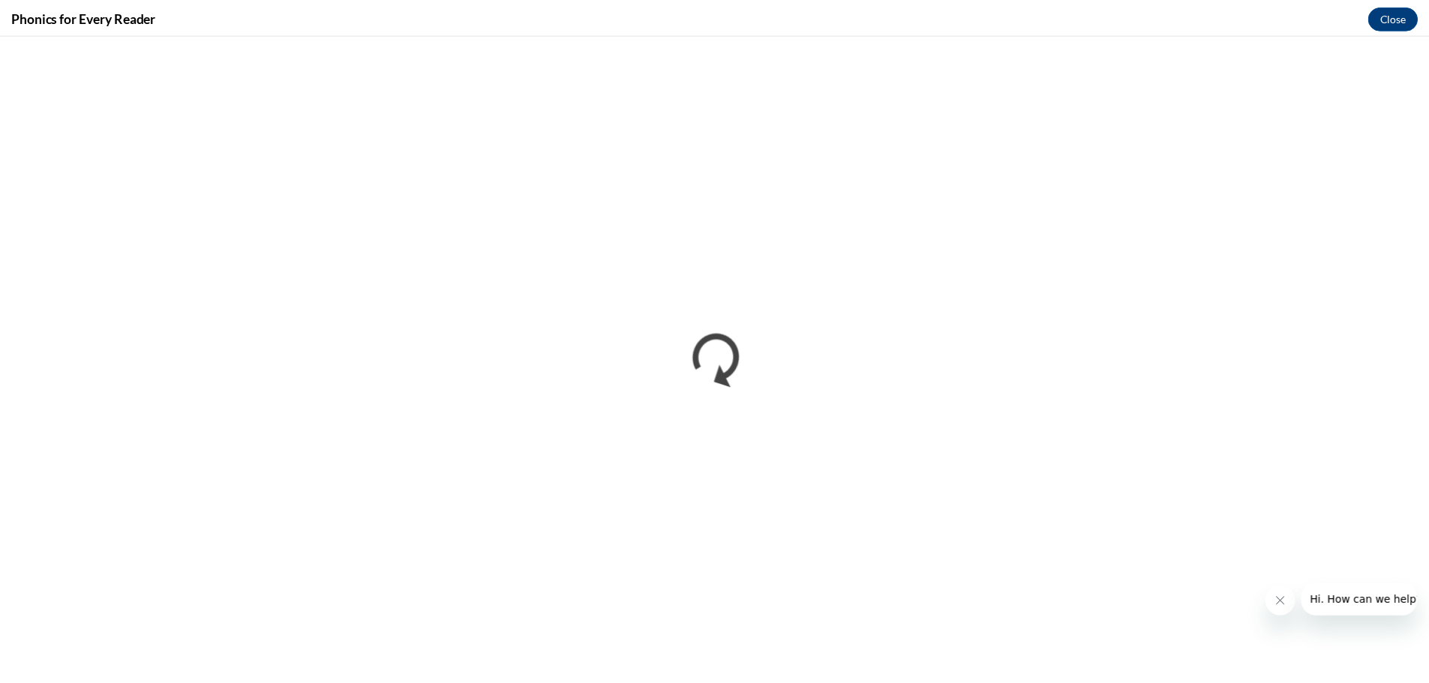
scroll to position [0, 0]
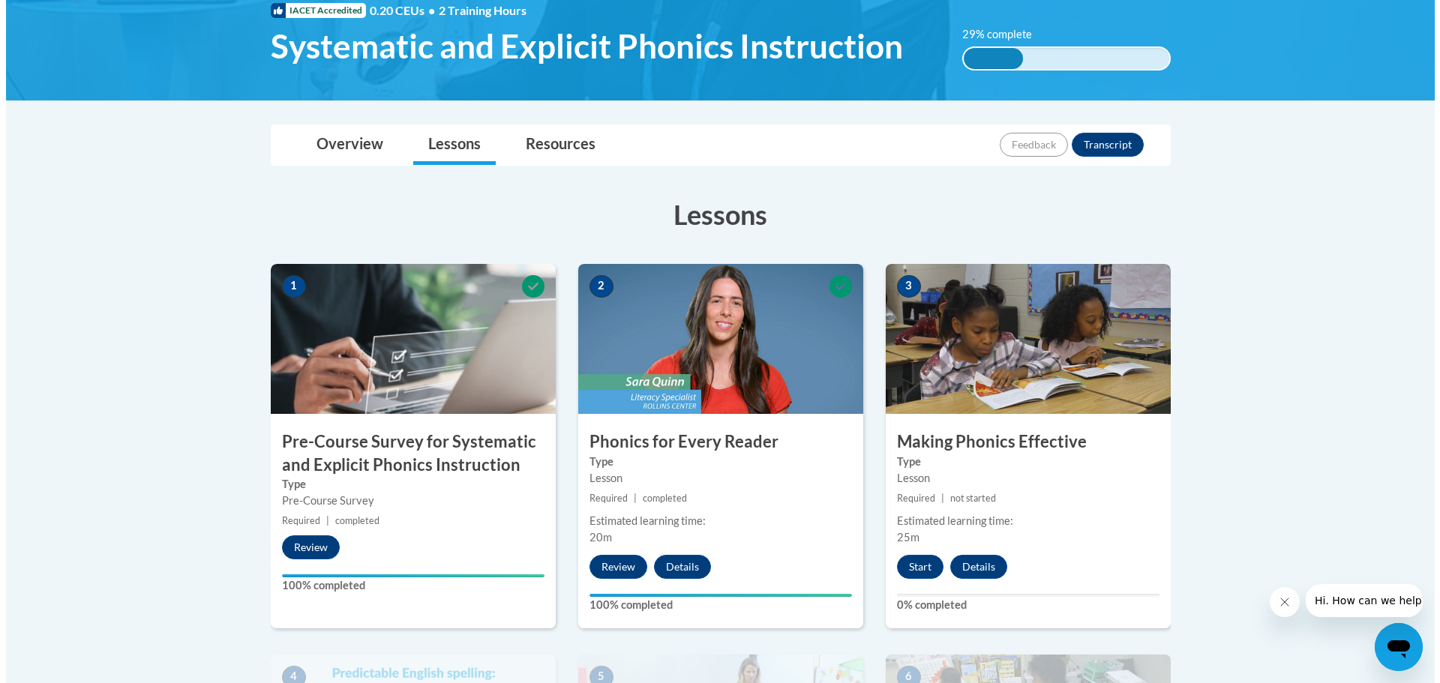
scroll to position [300, 0]
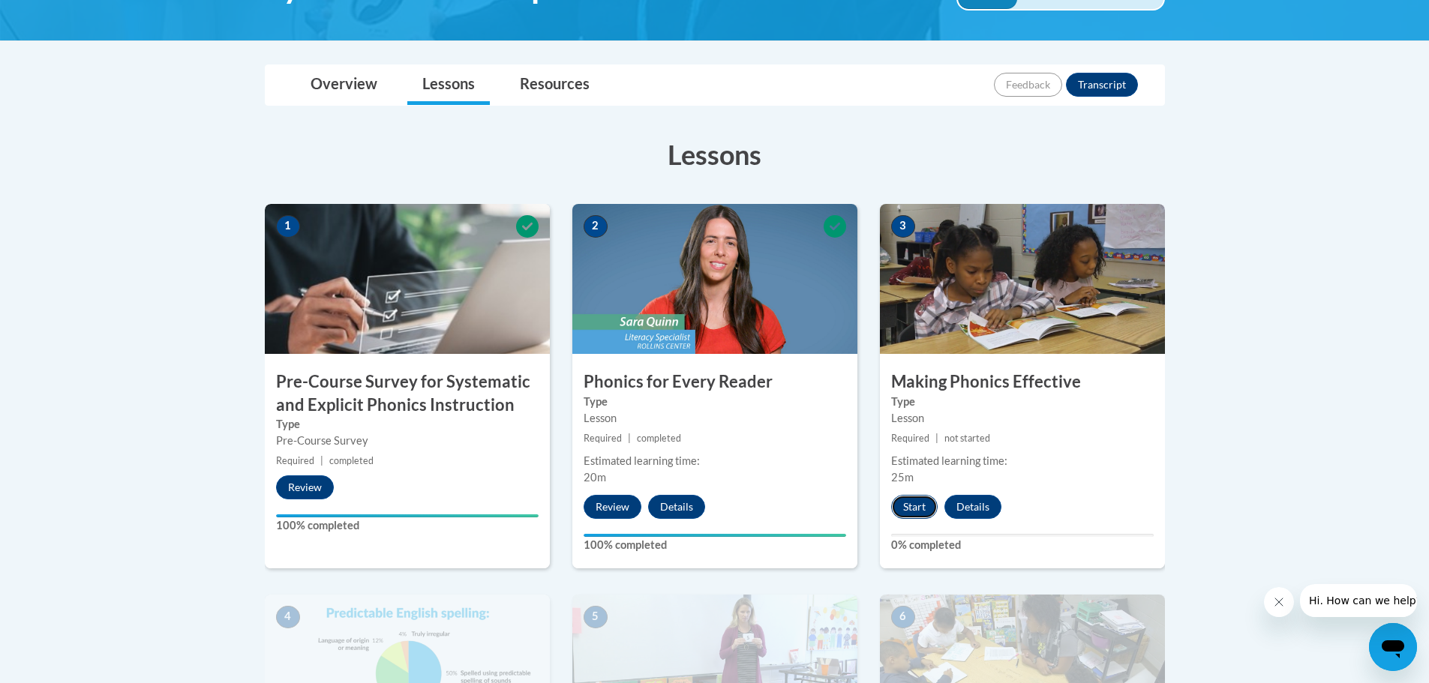
click at [906, 508] on button "Start" at bounding box center [914, 507] width 46 height 24
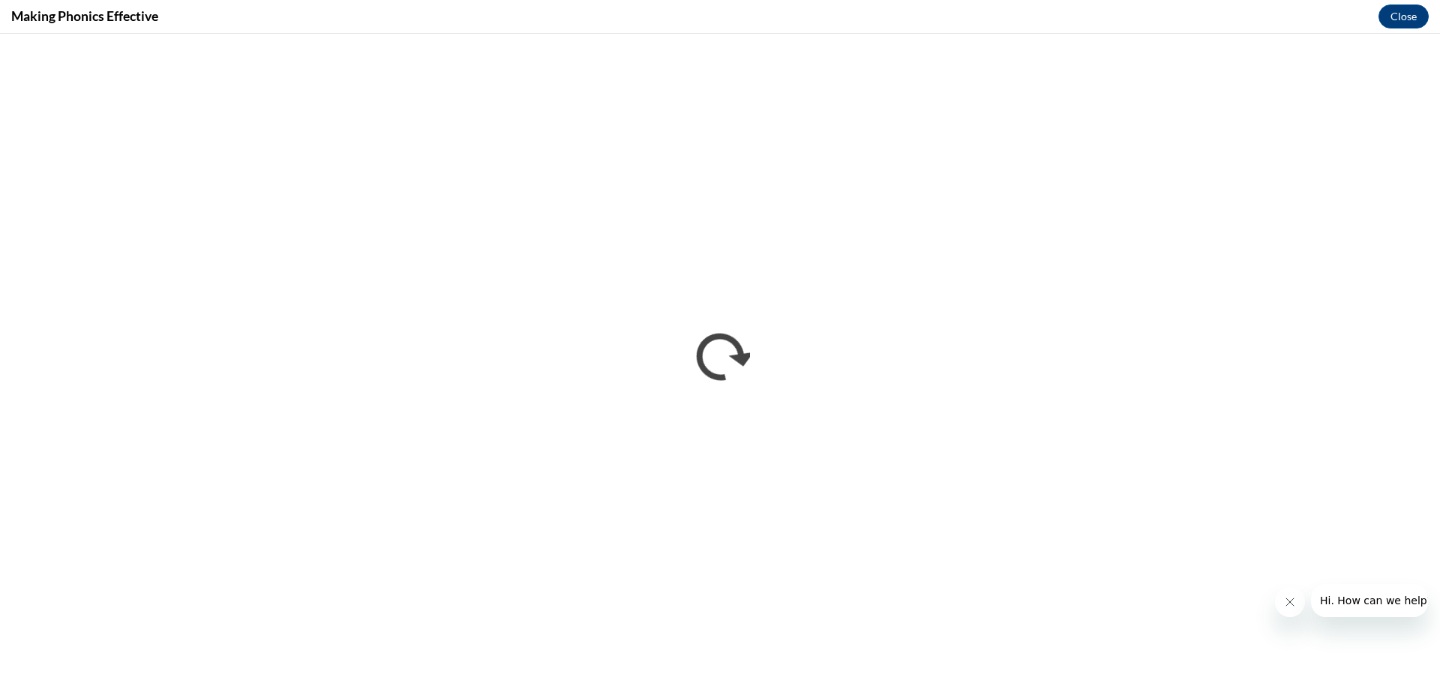
scroll to position [0, 0]
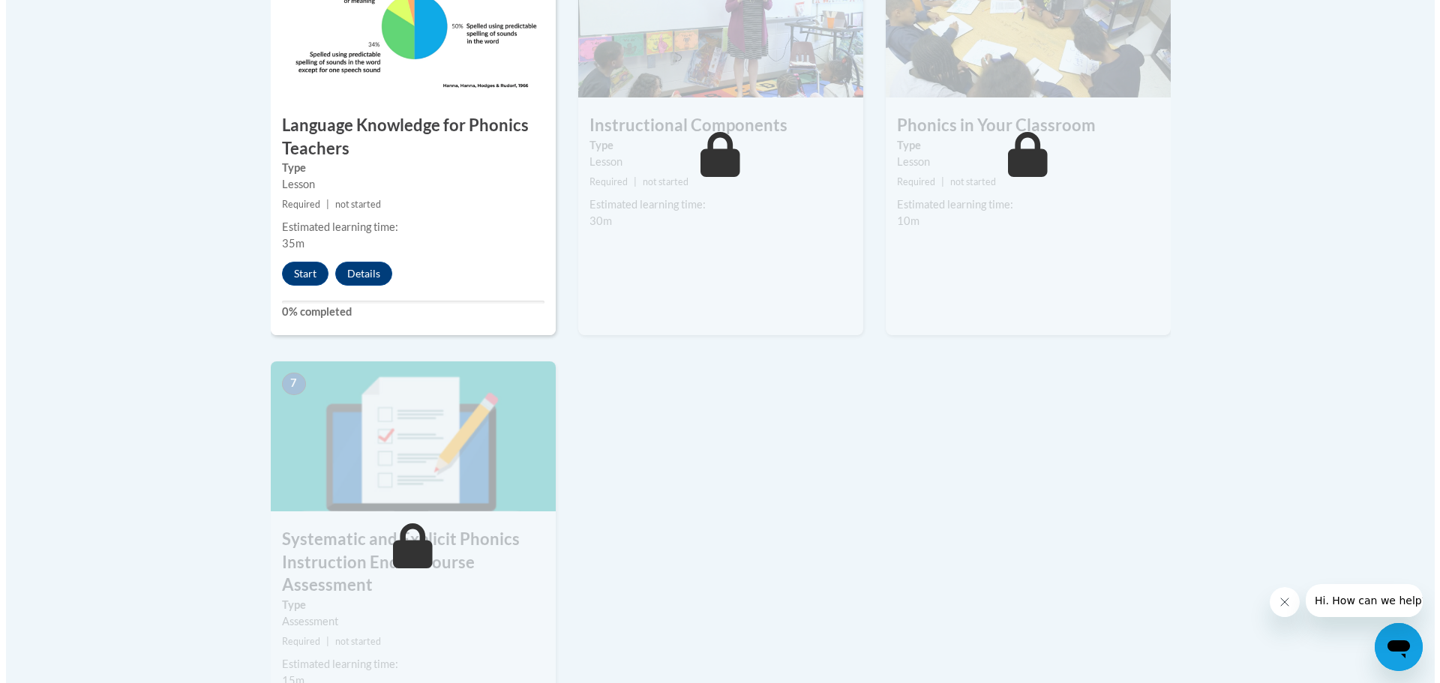
scroll to position [975, 0]
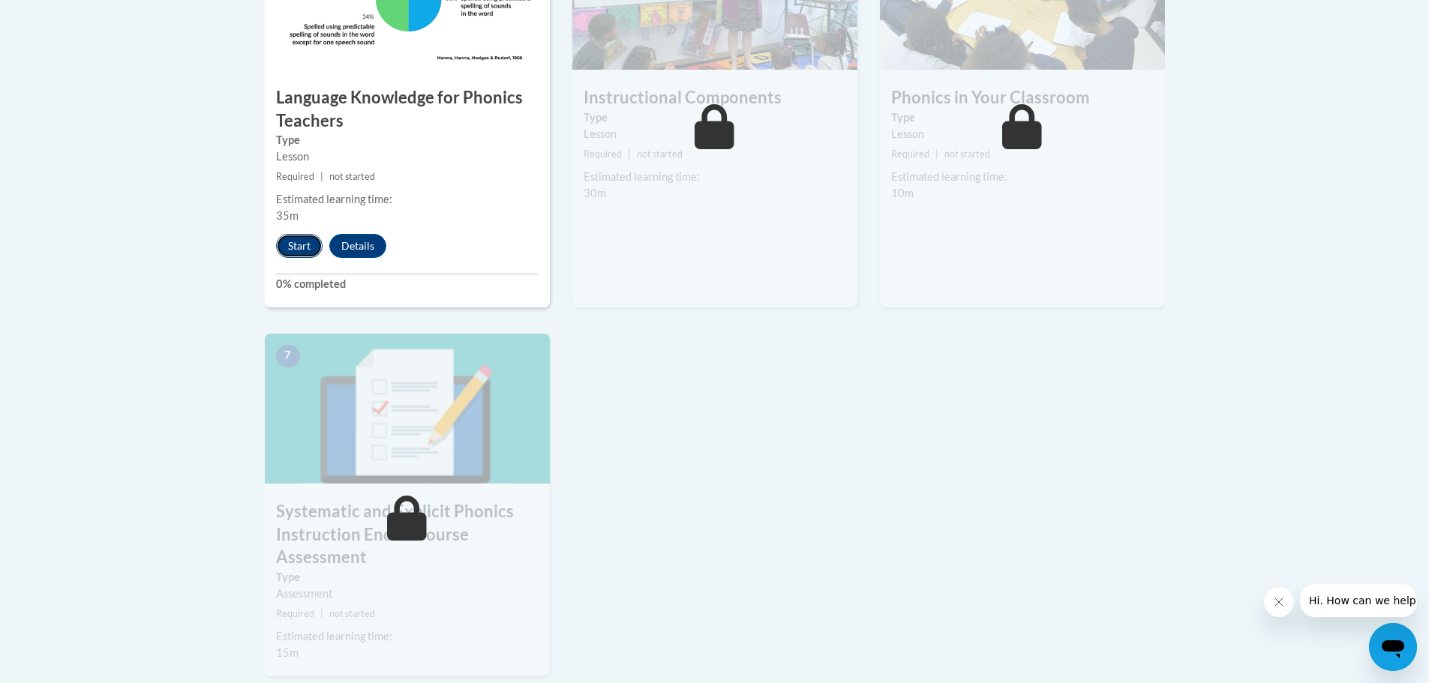
click at [298, 239] on button "Start" at bounding box center [299, 246] width 46 height 24
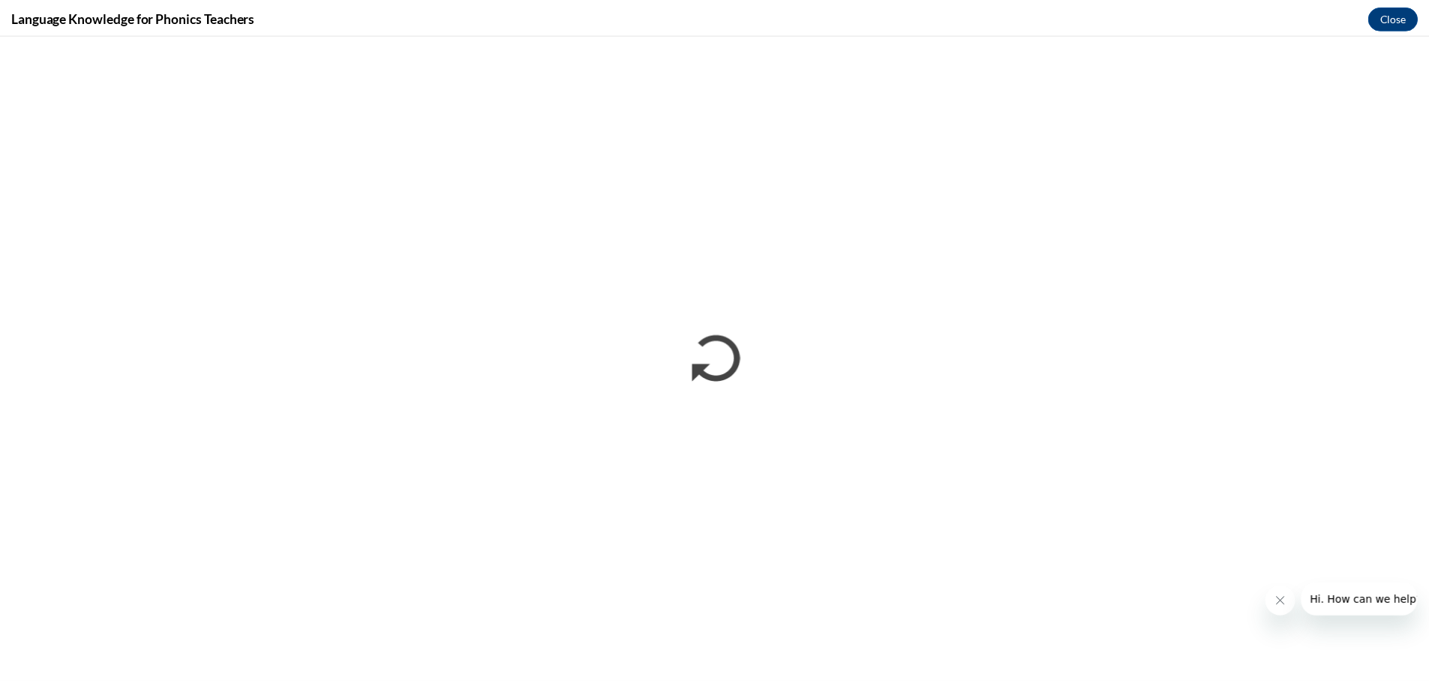
scroll to position [0, 0]
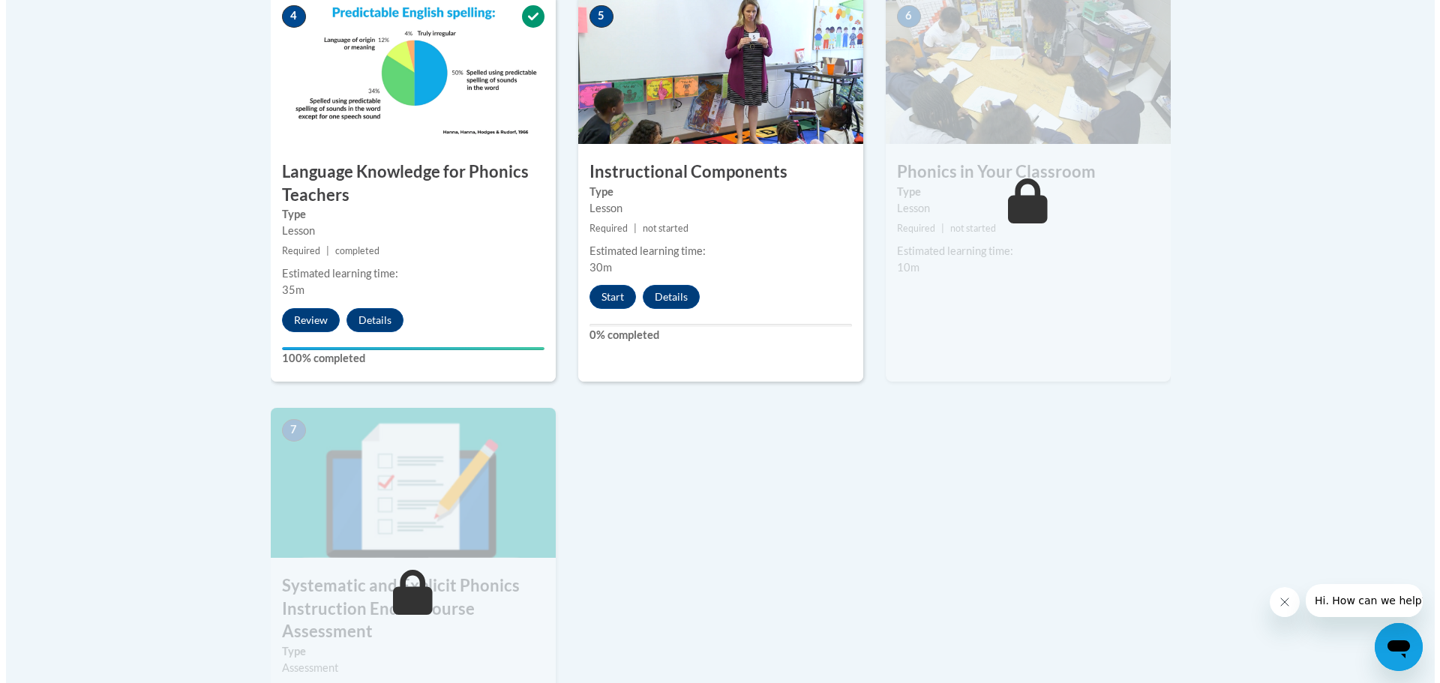
scroll to position [975, 0]
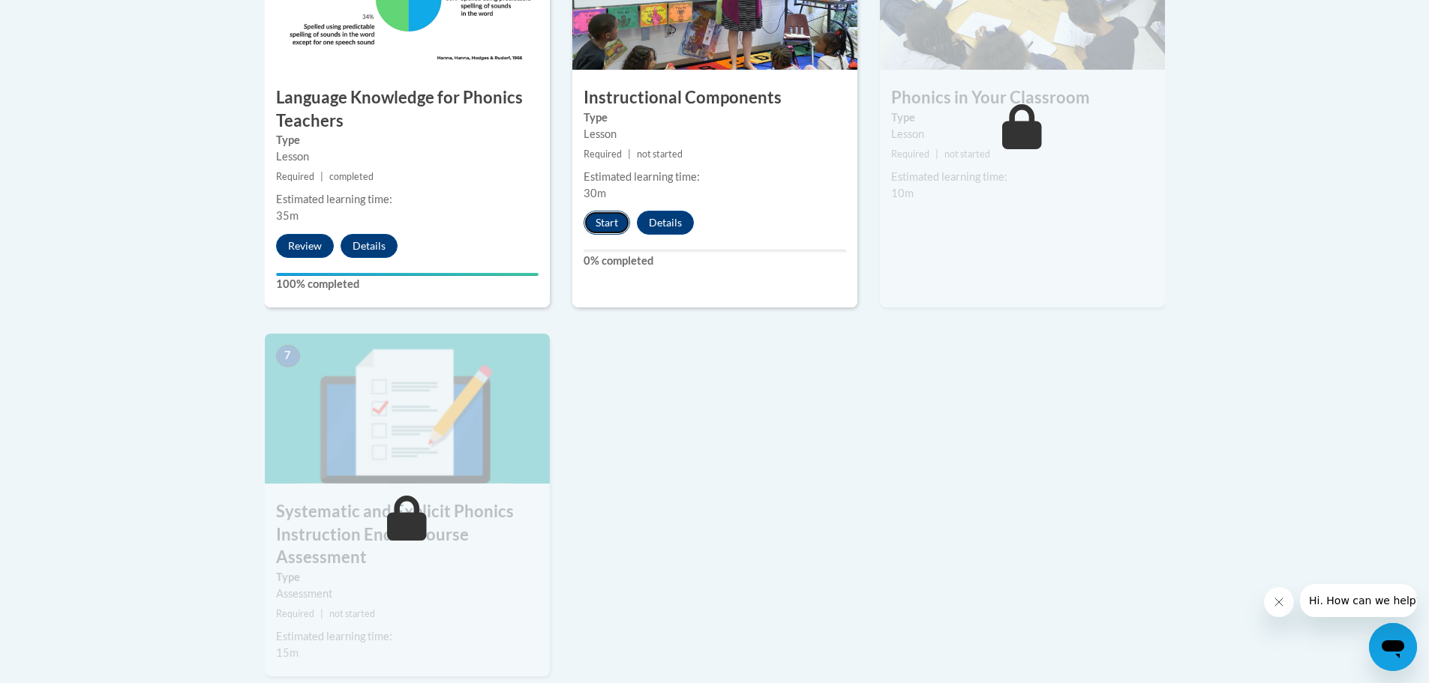
click at [592, 217] on button "Start" at bounding box center [606, 223] width 46 height 24
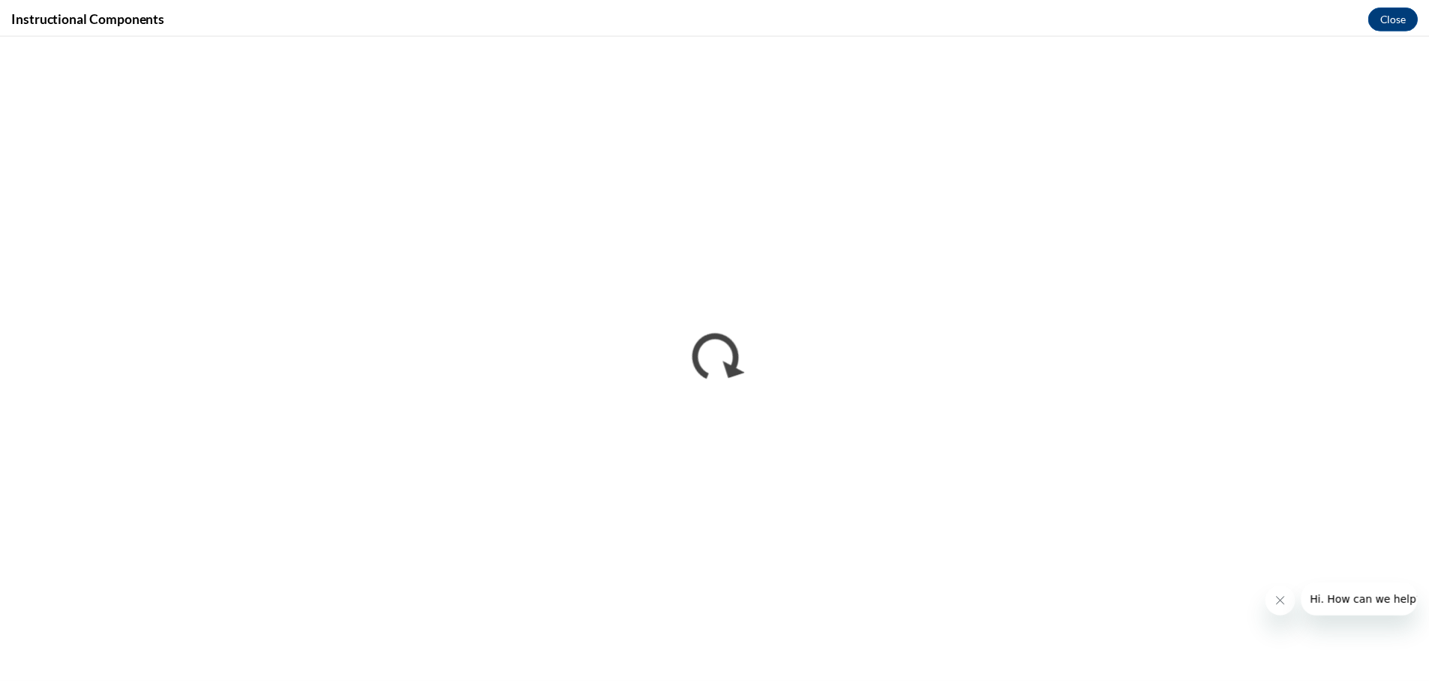
scroll to position [0, 0]
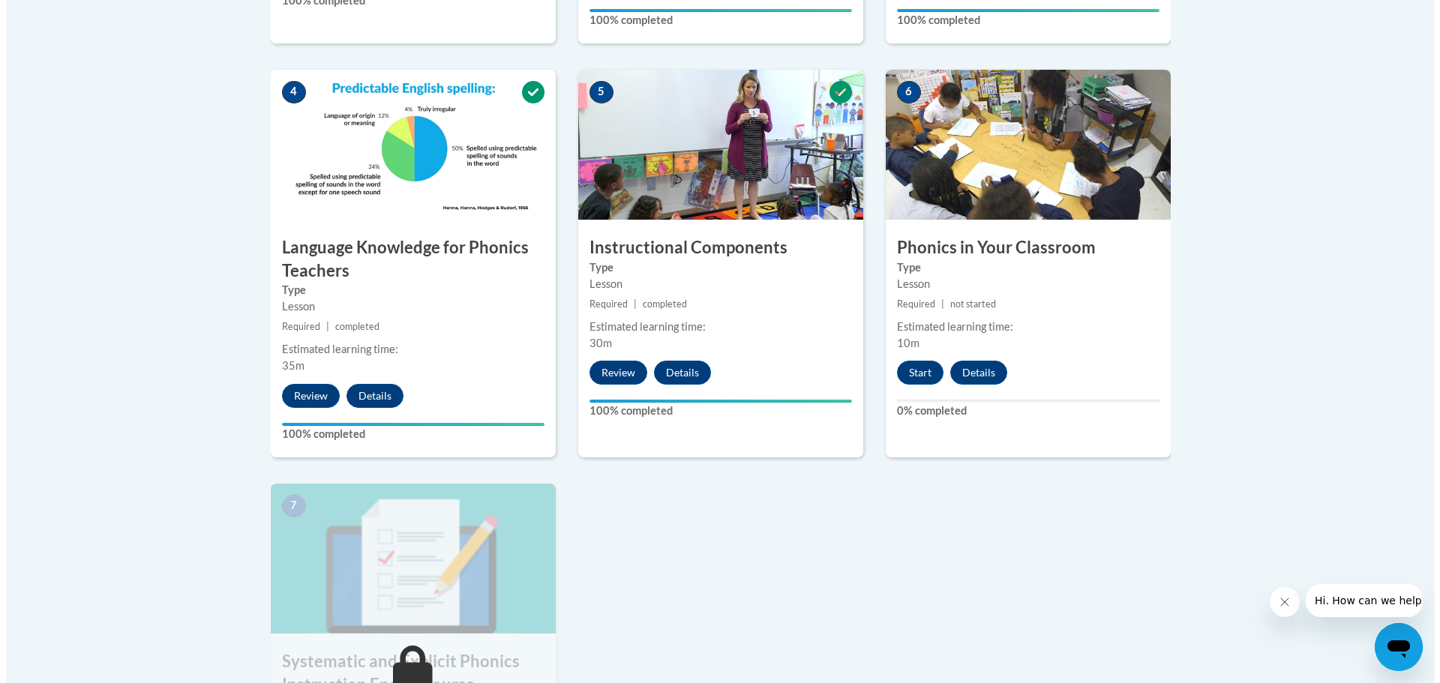
scroll to position [1050, 0]
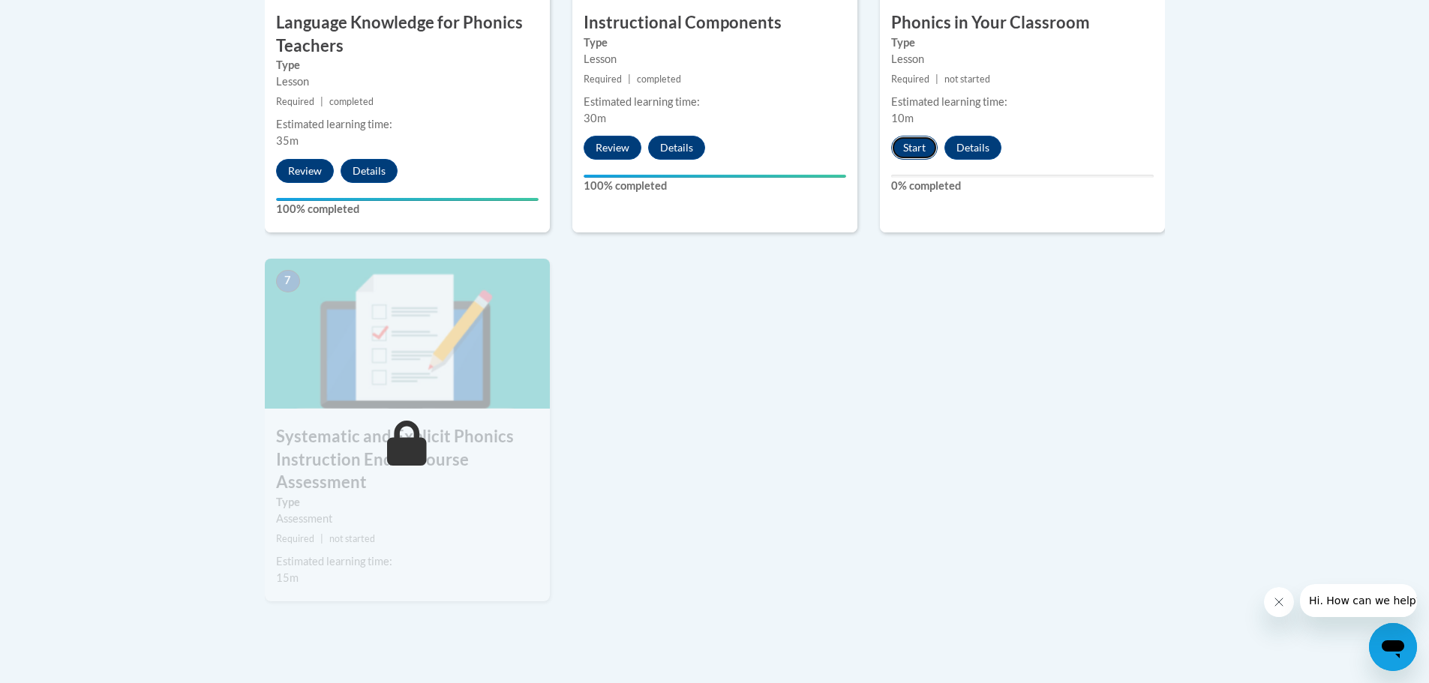
click at [898, 148] on button "Start" at bounding box center [914, 148] width 46 height 24
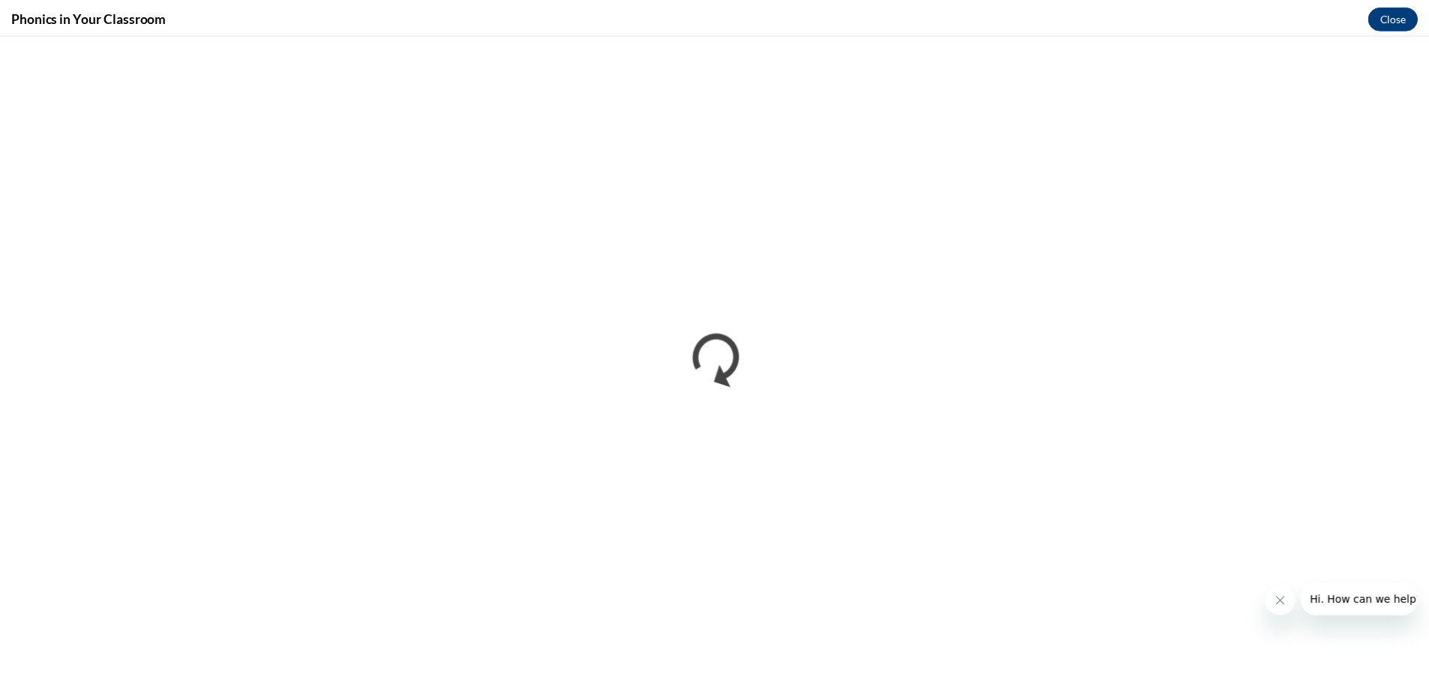
scroll to position [0, 0]
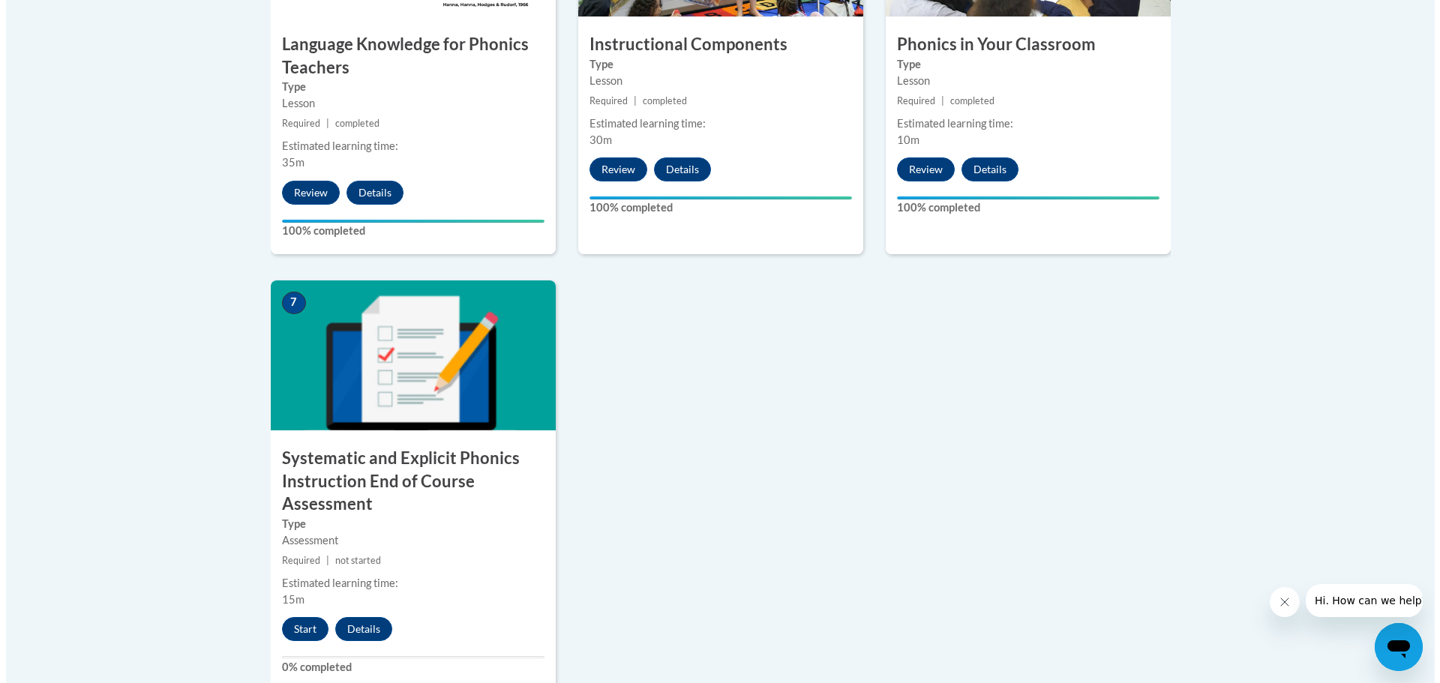
scroll to position [1200, 0]
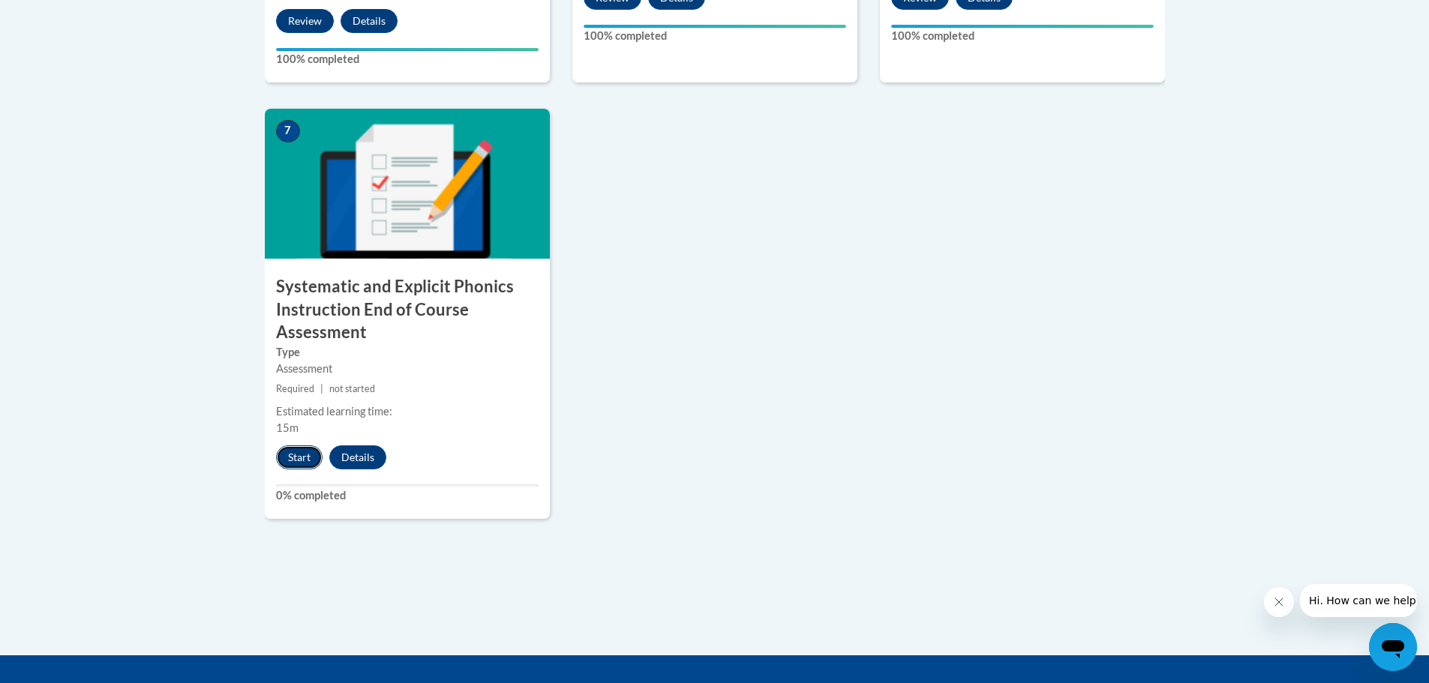
click at [288, 453] on button "Start" at bounding box center [299, 457] width 46 height 24
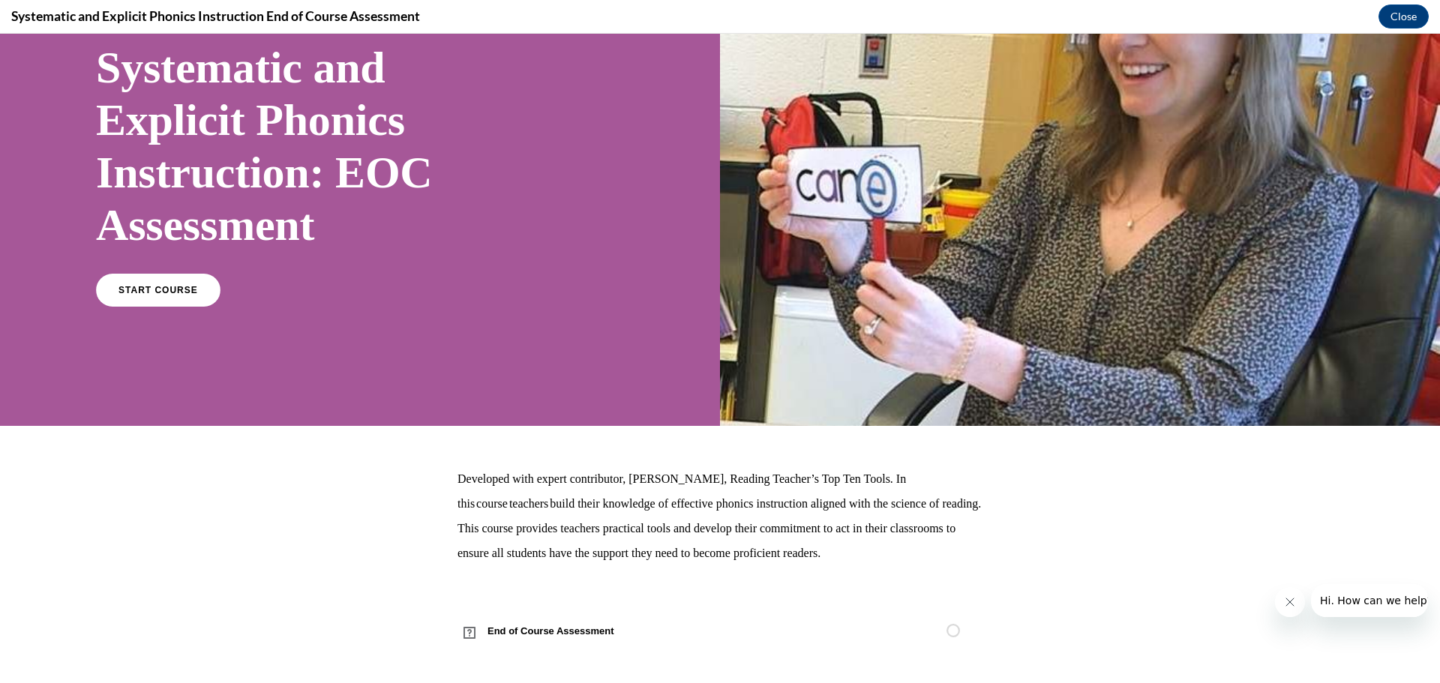
scroll to position [124, 0]
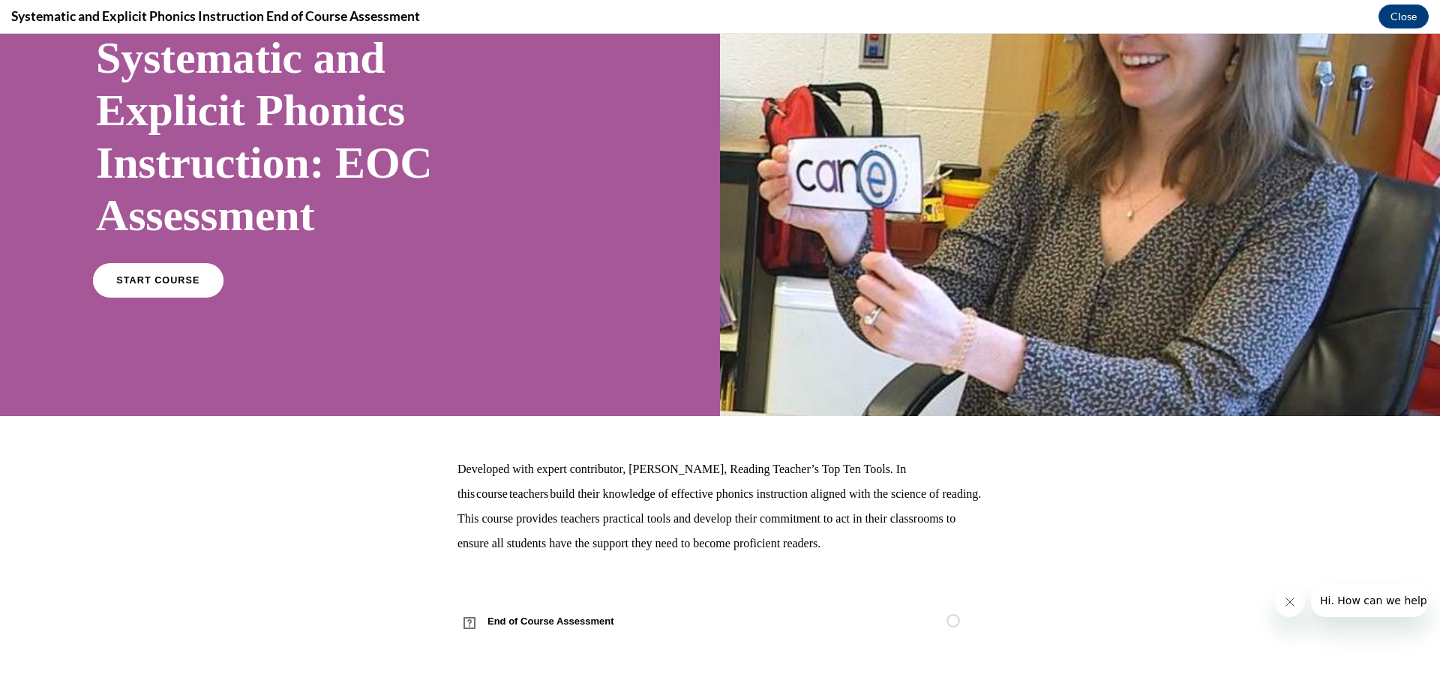
click at [151, 271] on link "START COURSE" at bounding box center [158, 280] width 130 height 34
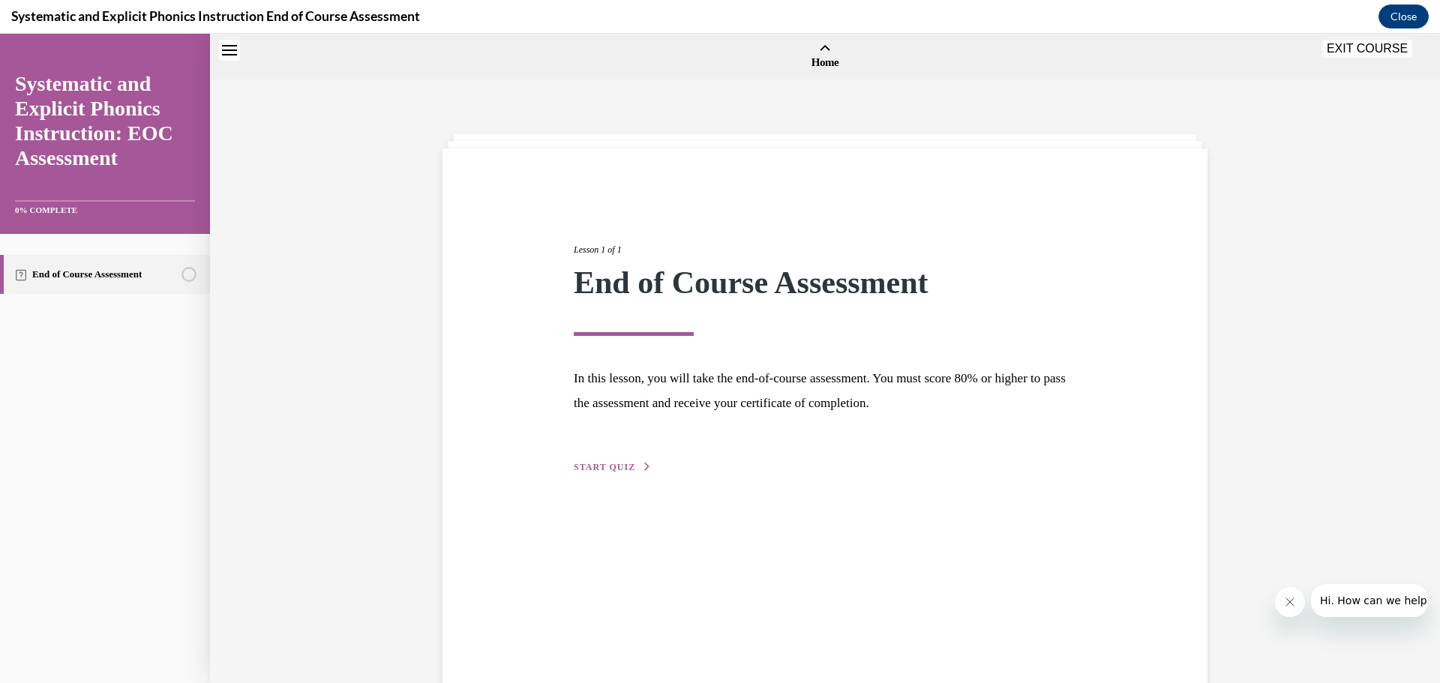
scroll to position [46, 0]
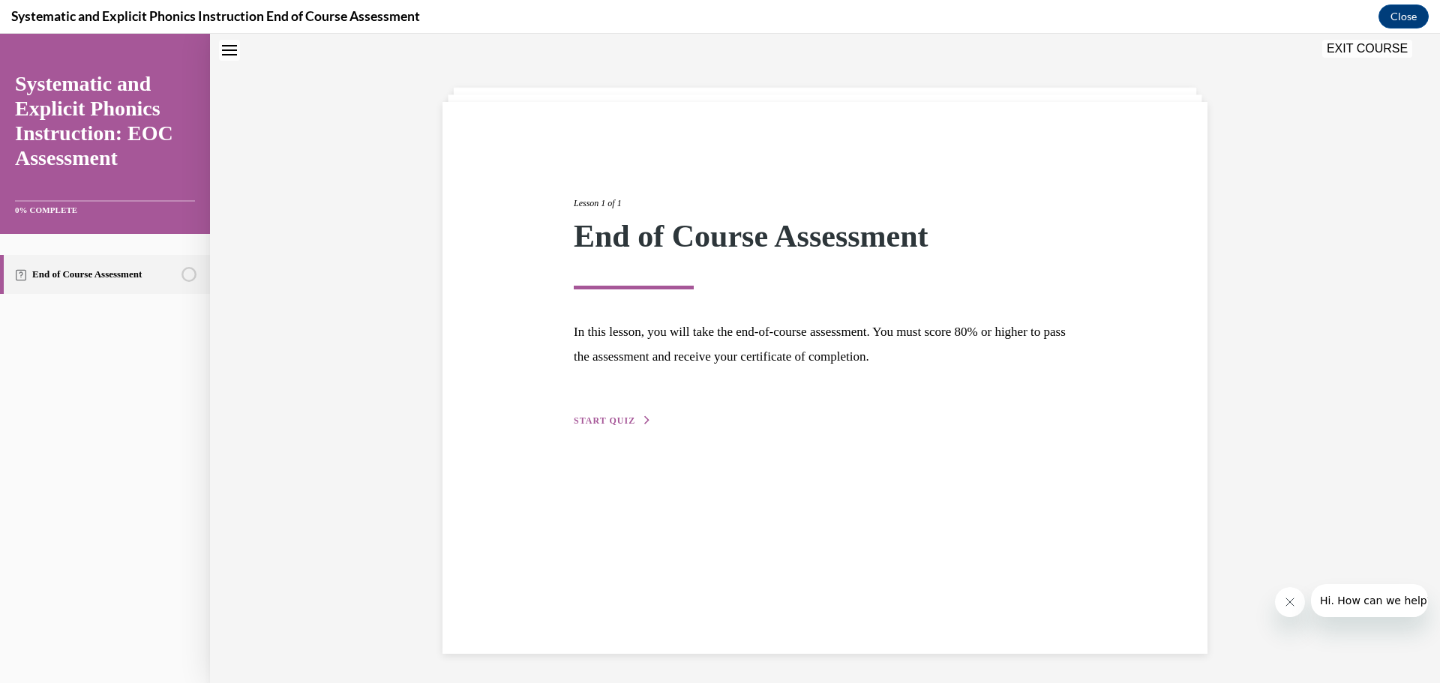
click at [603, 422] on span "START QUIZ" at bounding box center [604, 420] width 61 height 10
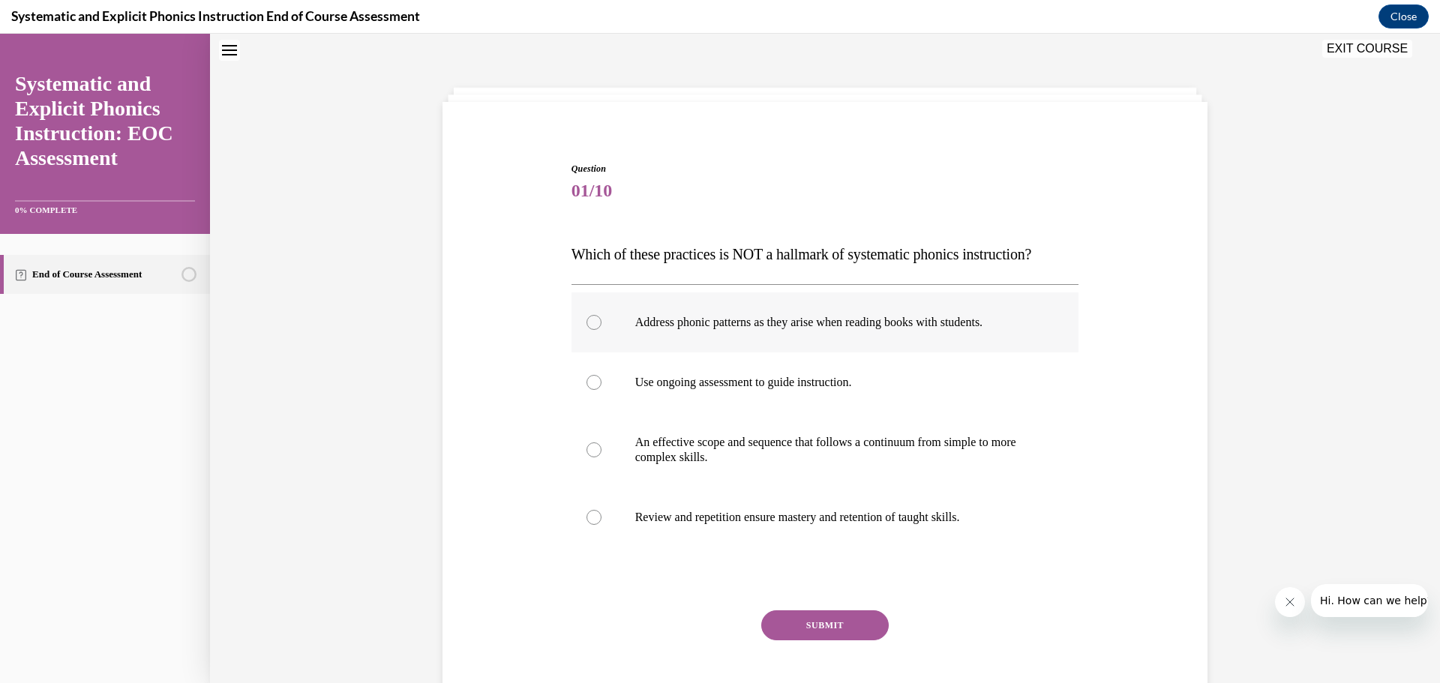
click at [594, 315] on div at bounding box center [825, 322] width 508 height 60
click at [841, 615] on button "SUBMIT" at bounding box center [824, 625] width 127 height 30
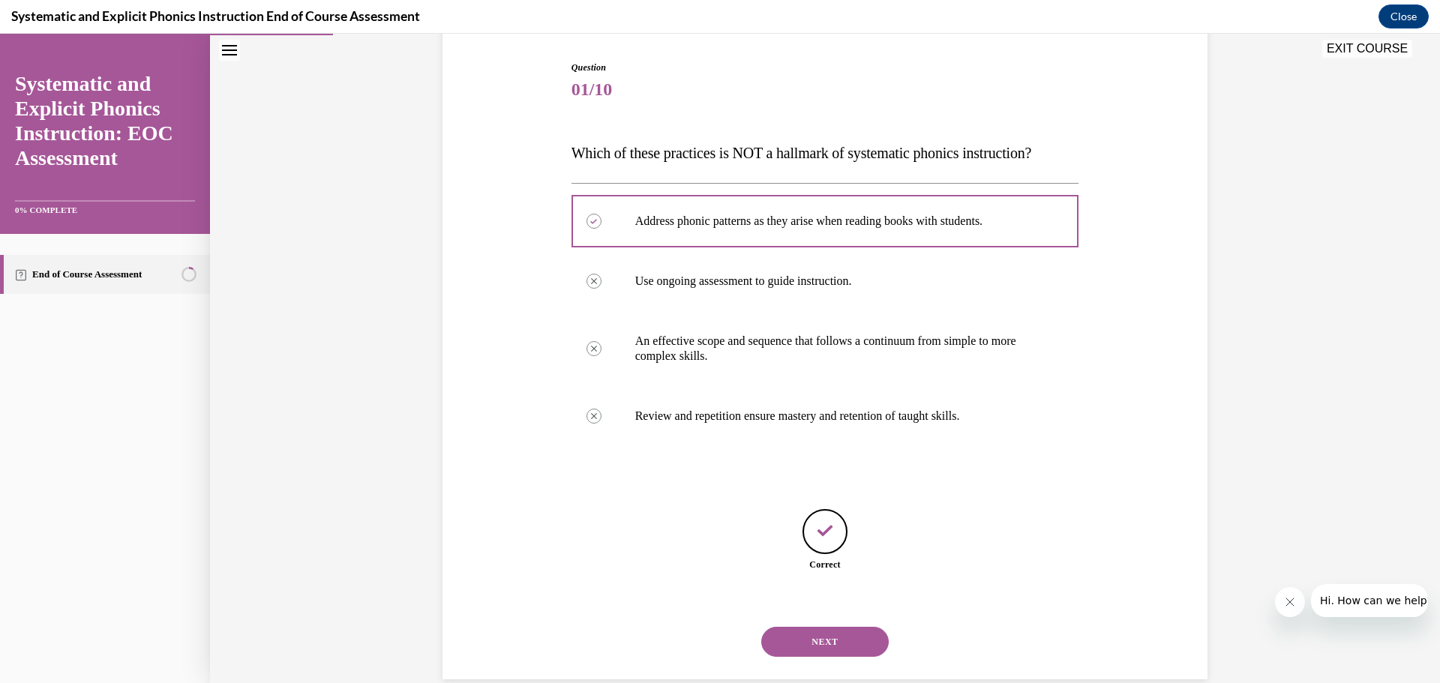
scroll to position [174, 0]
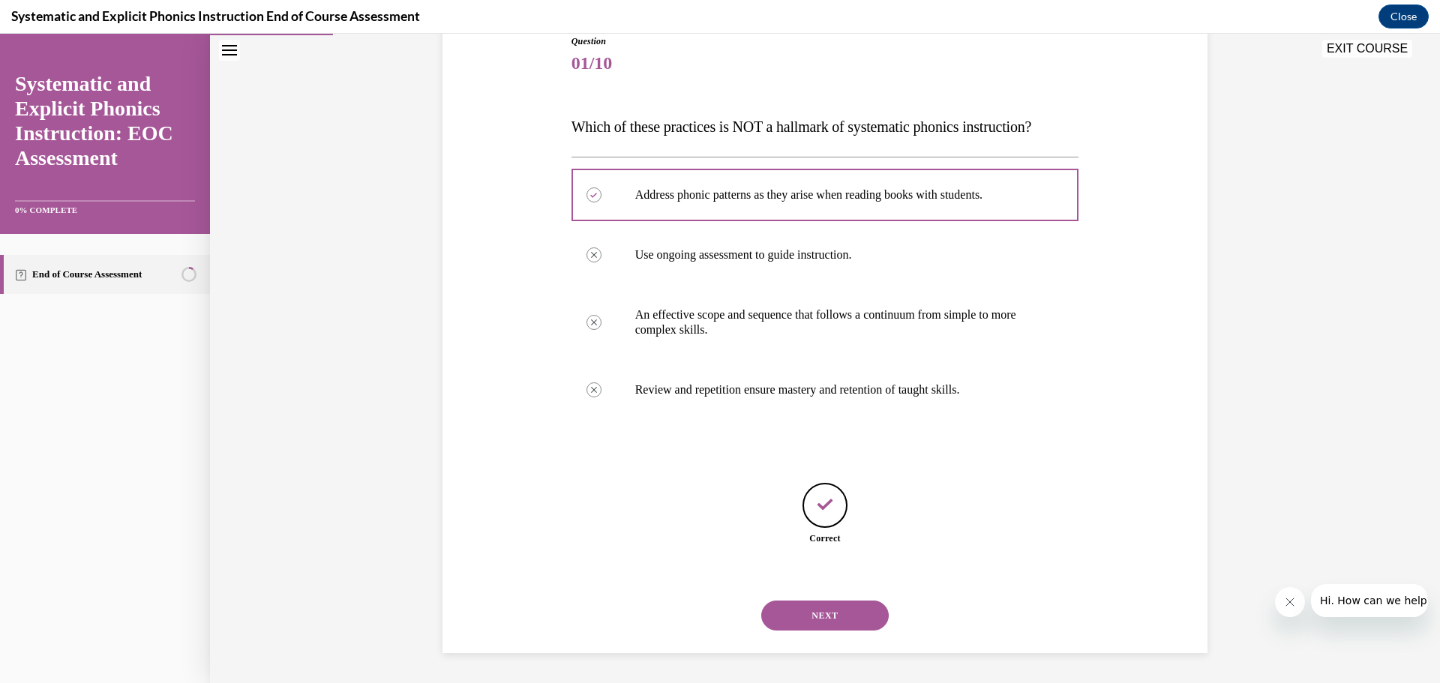
click at [837, 616] on button "NEXT" at bounding box center [824, 616] width 127 height 30
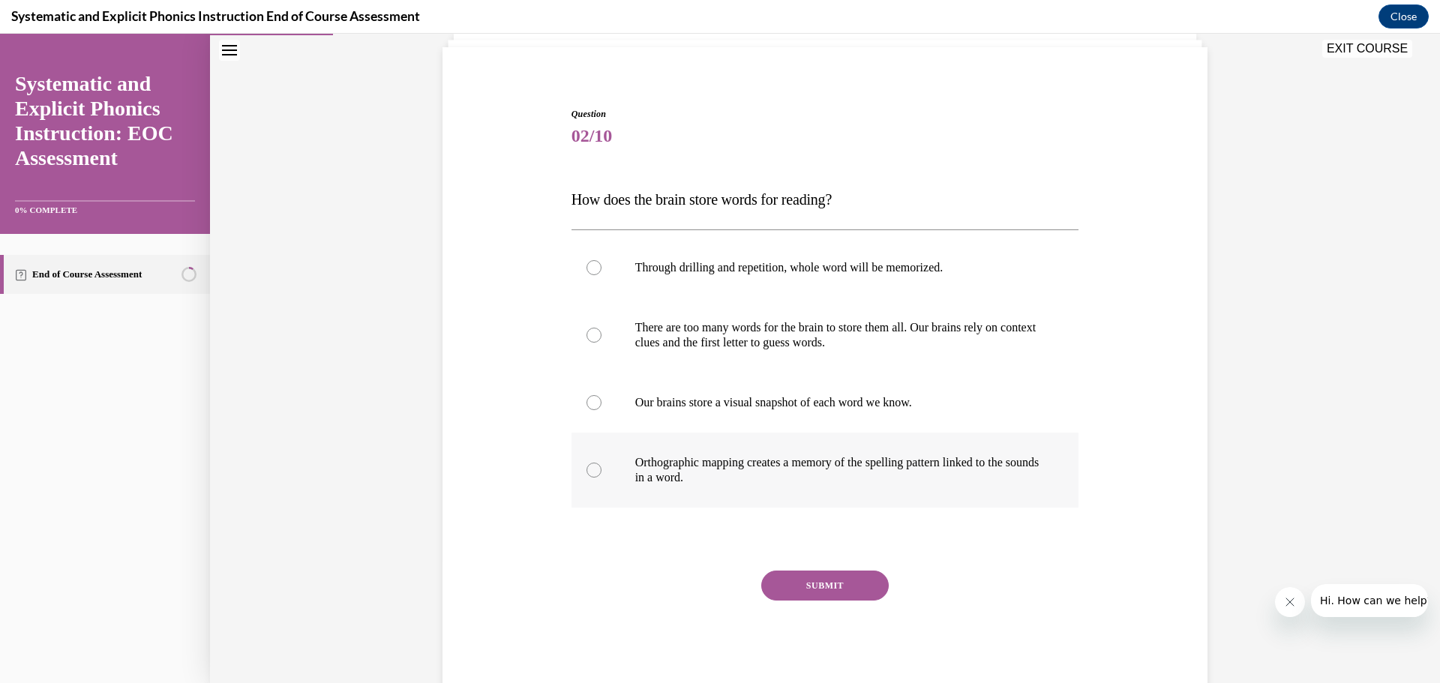
scroll to position [126, 0]
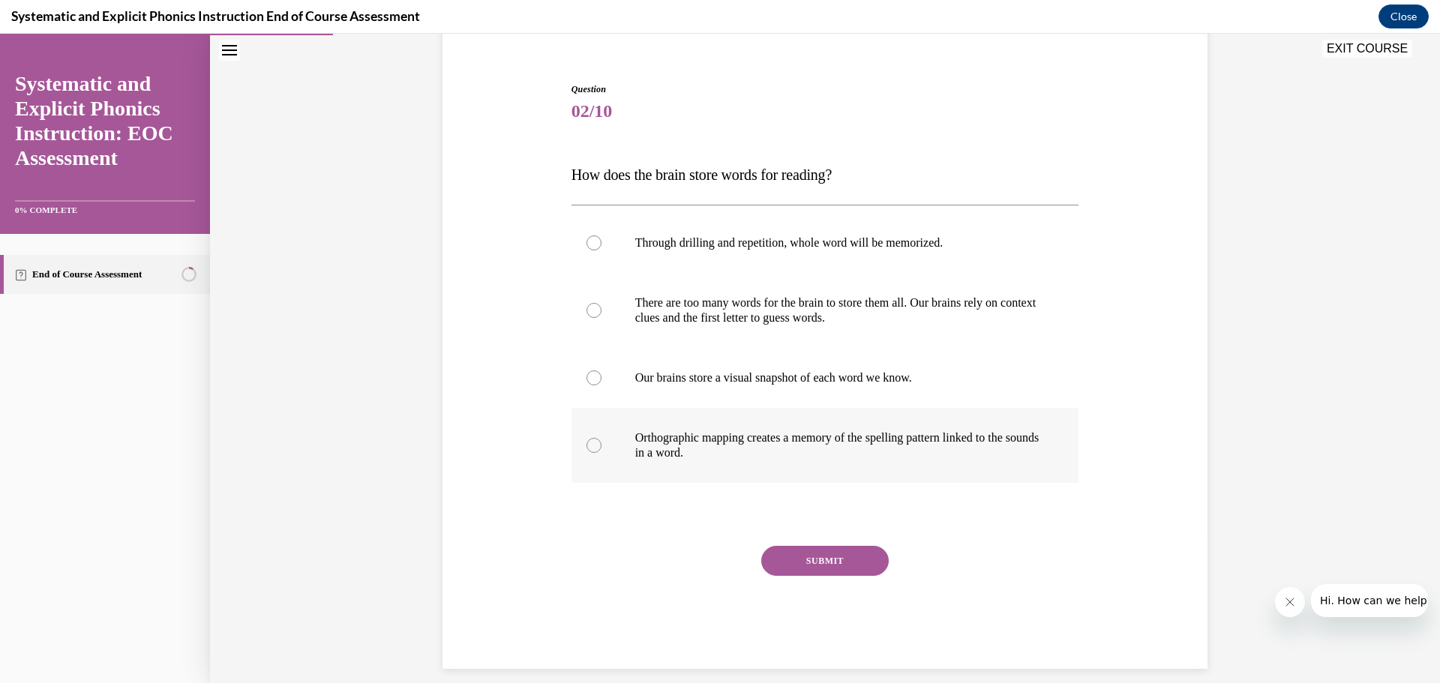
click at [587, 445] on div at bounding box center [593, 445] width 15 height 15
click at [846, 557] on button "SUBMIT" at bounding box center [824, 561] width 127 height 30
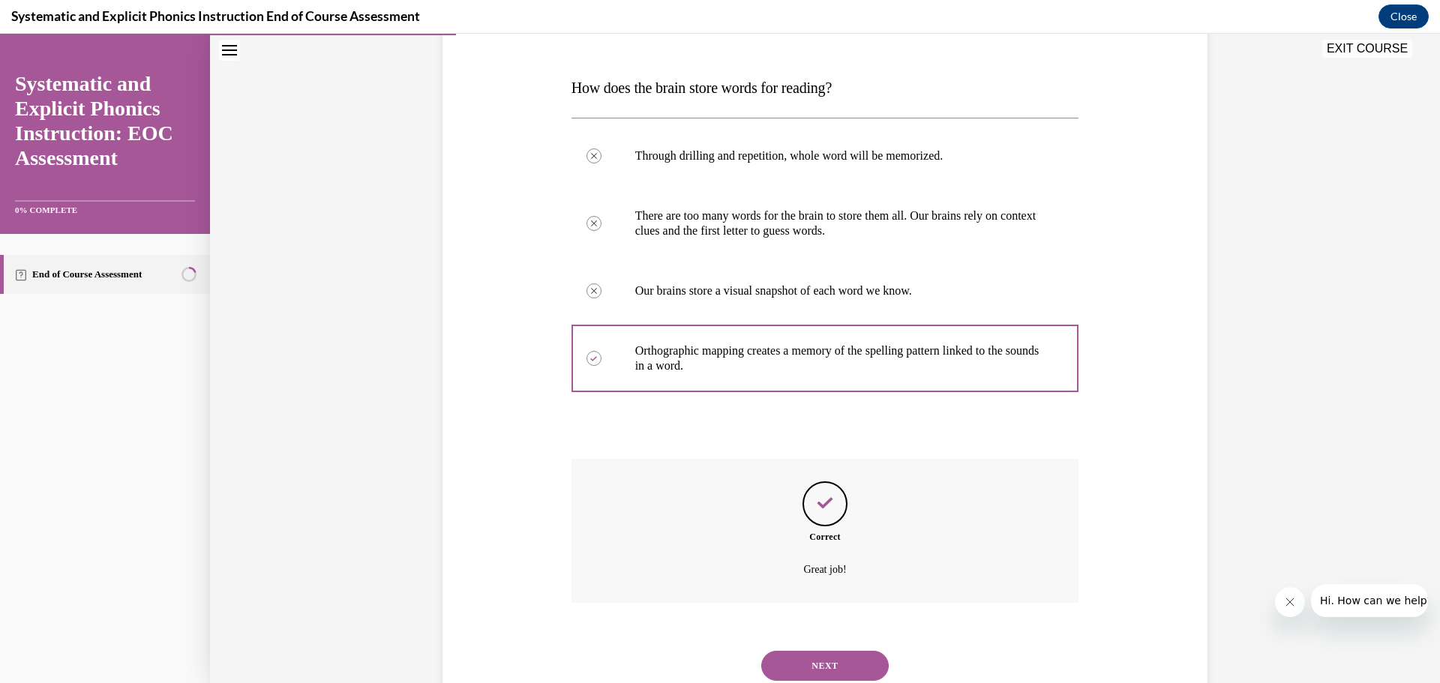
scroll to position [263, 0]
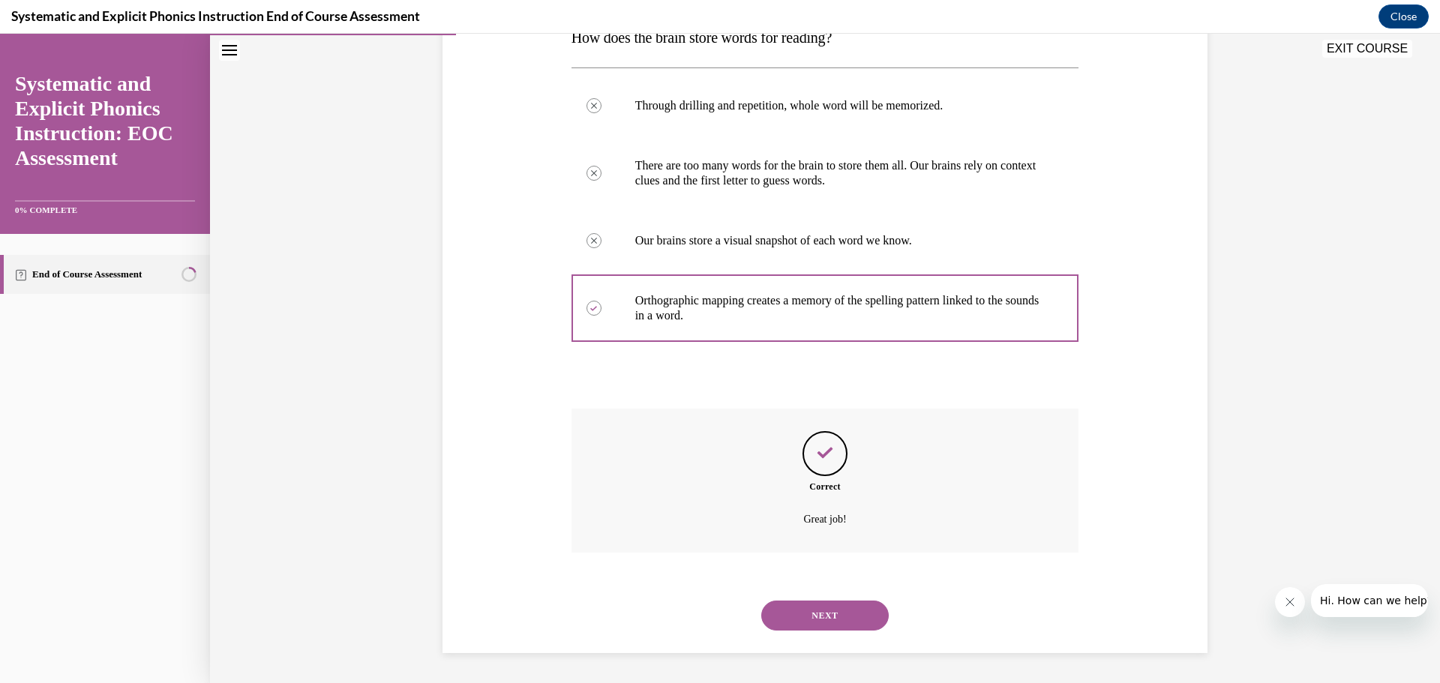
click at [818, 606] on button "NEXT" at bounding box center [824, 616] width 127 height 30
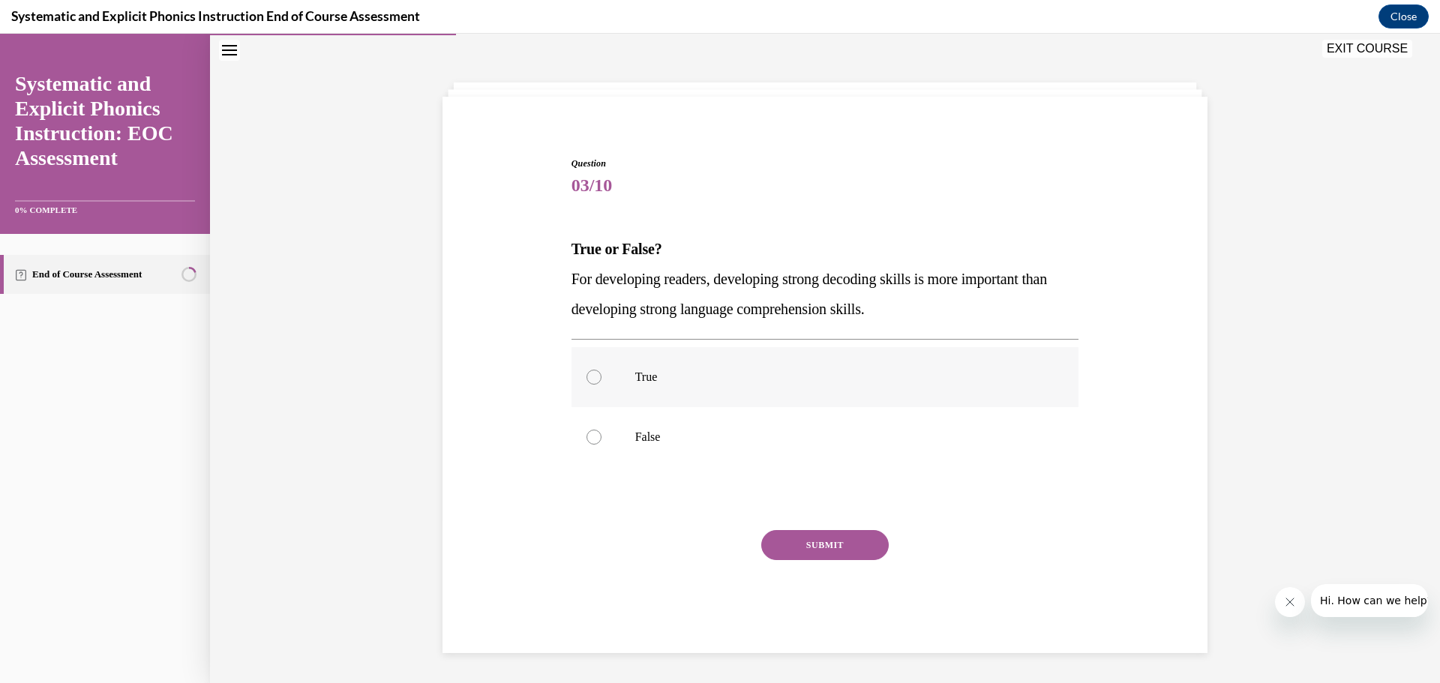
click at [592, 371] on div at bounding box center [593, 377] width 15 height 15
click at [835, 538] on button "SUBMIT" at bounding box center [824, 545] width 127 height 30
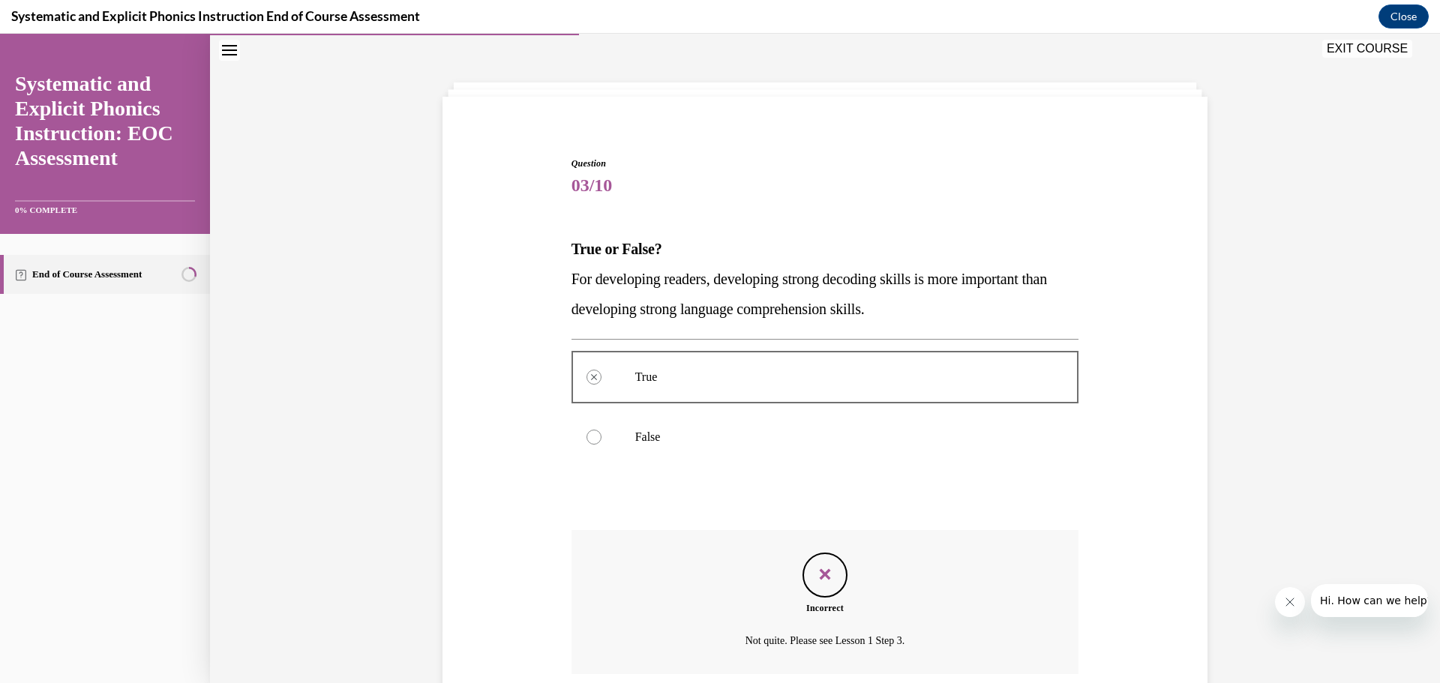
scroll to position [173, 0]
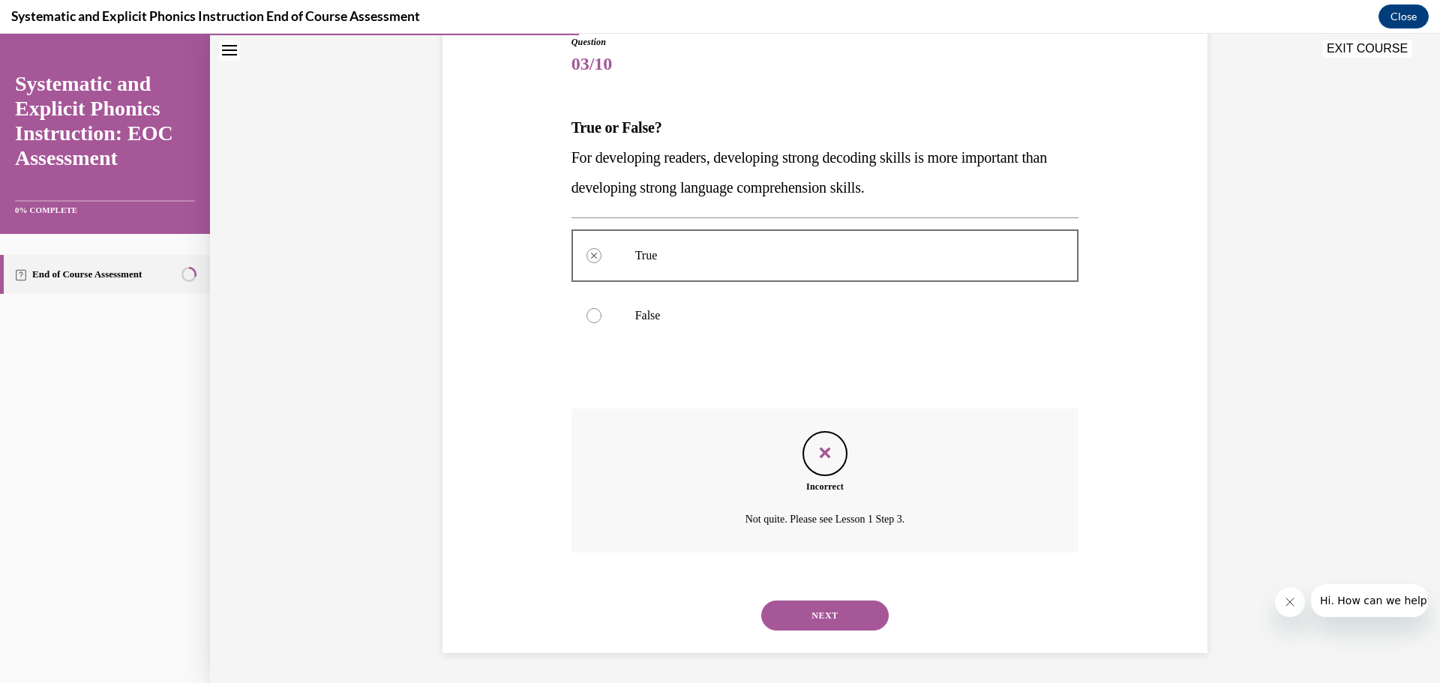
click at [842, 615] on button "NEXT" at bounding box center [824, 616] width 127 height 30
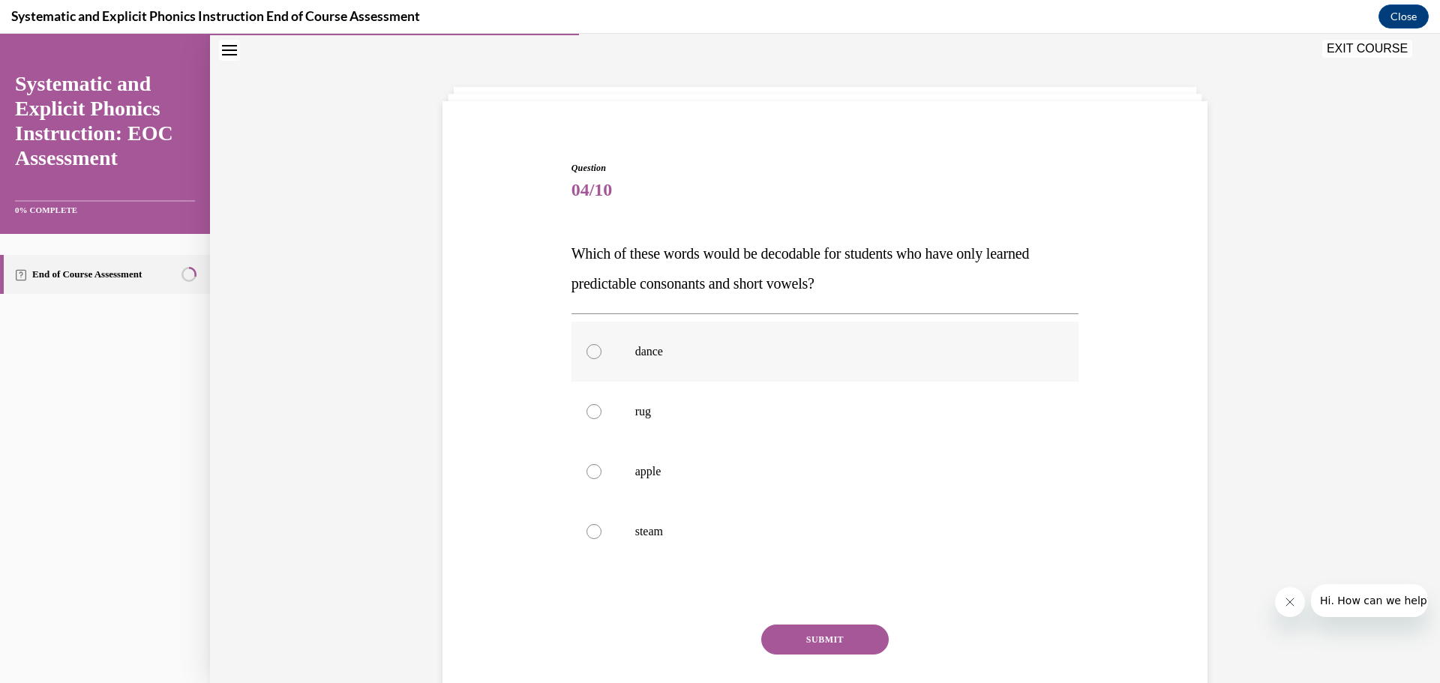
scroll to position [52, 0]
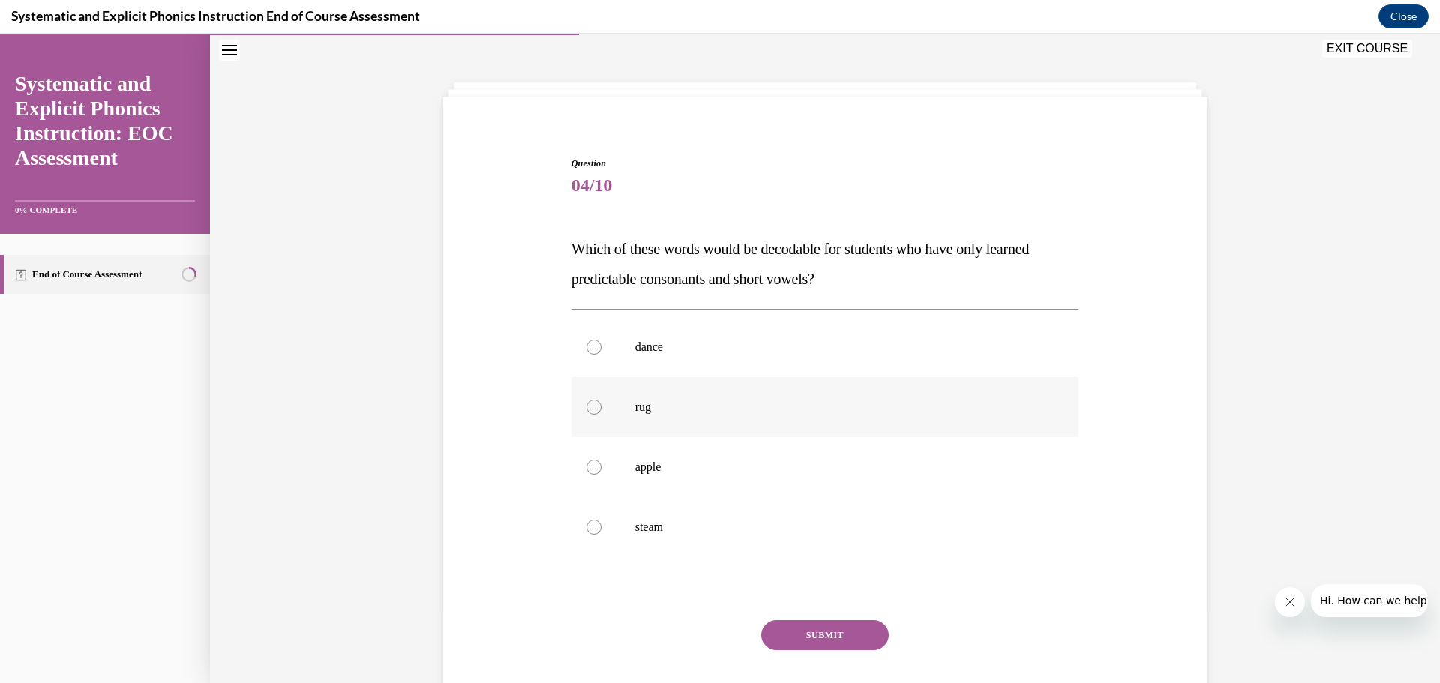
click at [586, 404] on div at bounding box center [593, 407] width 15 height 15
click at [823, 637] on button "SUBMIT" at bounding box center [824, 635] width 127 height 30
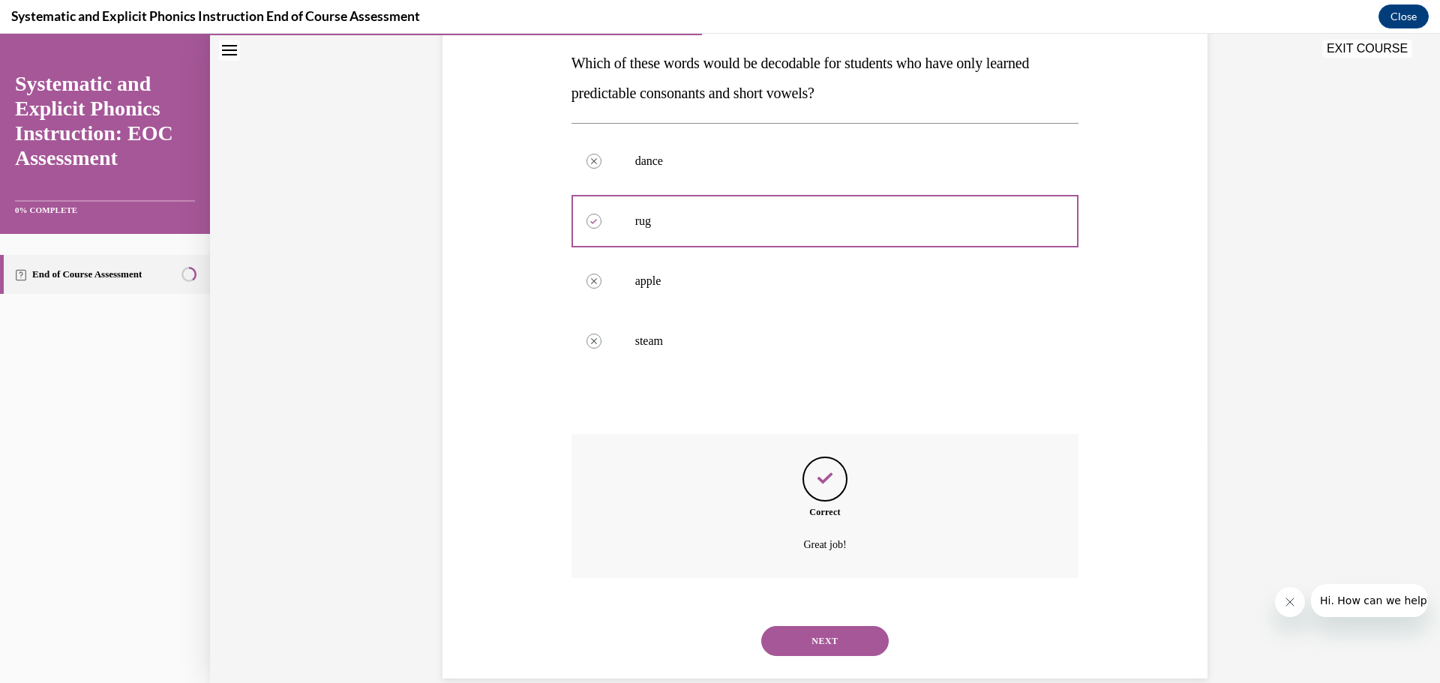
scroll to position [263, 0]
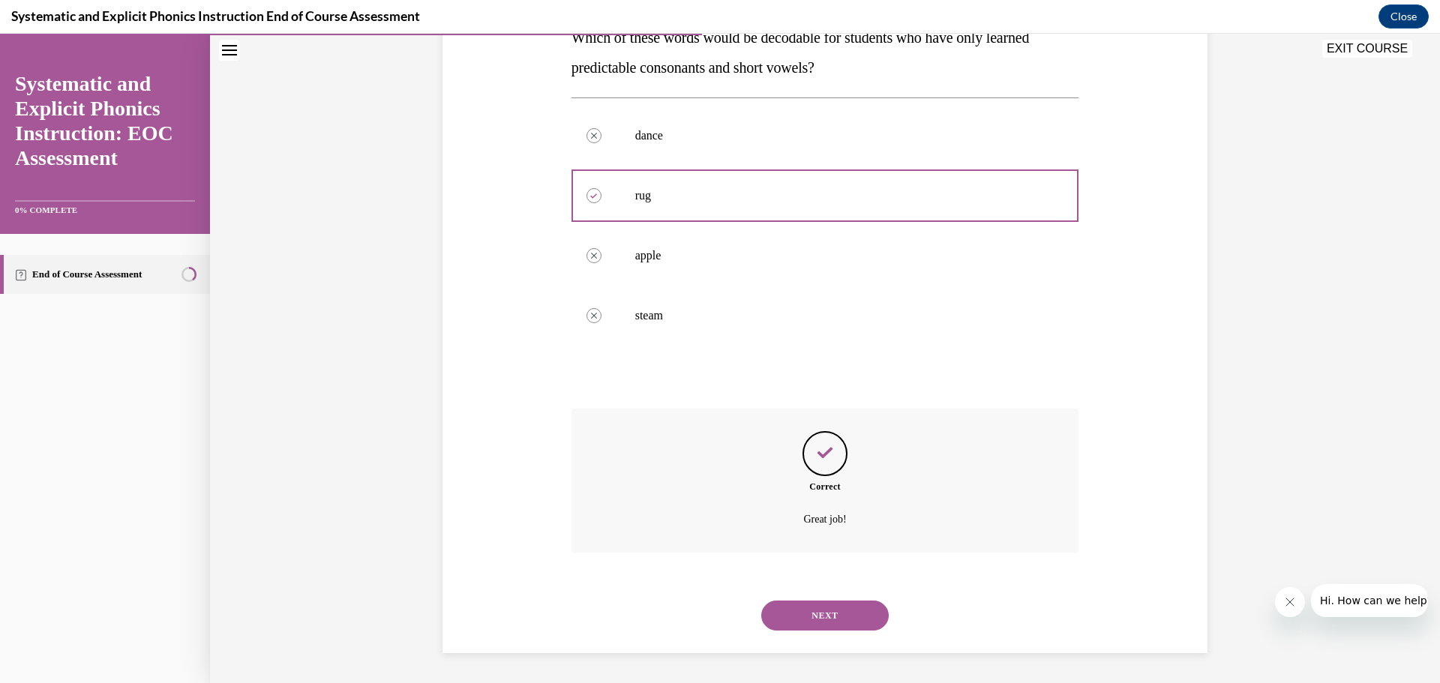
click at [821, 614] on button "NEXT" at bounding box center [824, 616] width 127 height 30
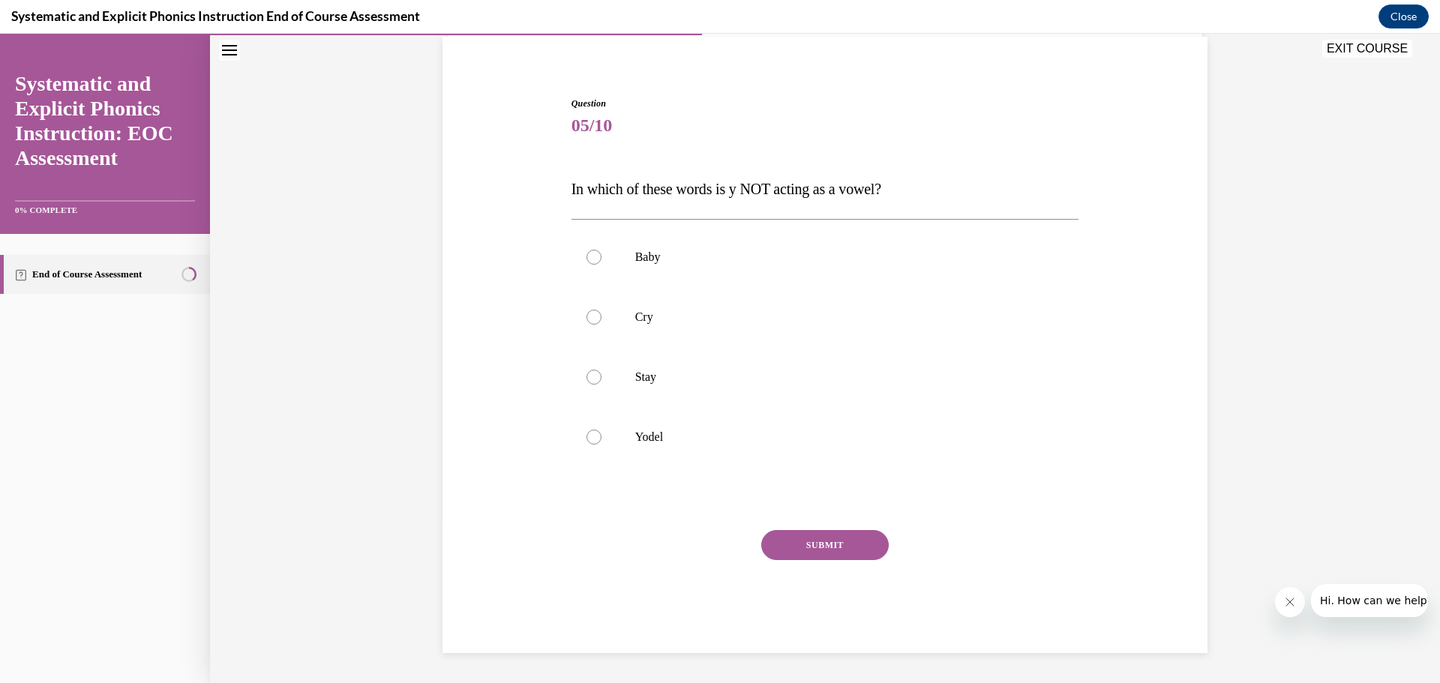
scroll to position [112, 0]
click at [588, 435] on div at bounding box center [593, 437] width 15 height 15
click at [835, 546] on button "SUBMIT" at bounding box center [824, 545] width 127 height 30
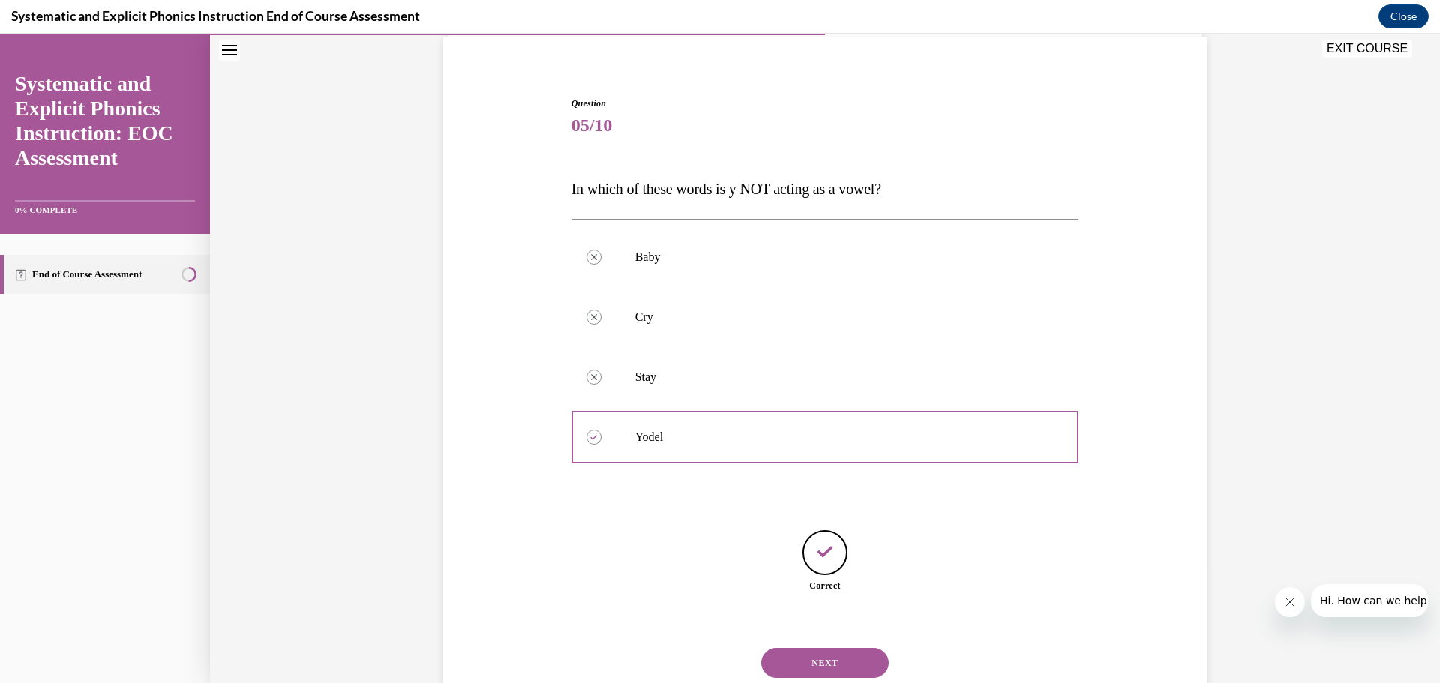
scroll to position [159, 0]
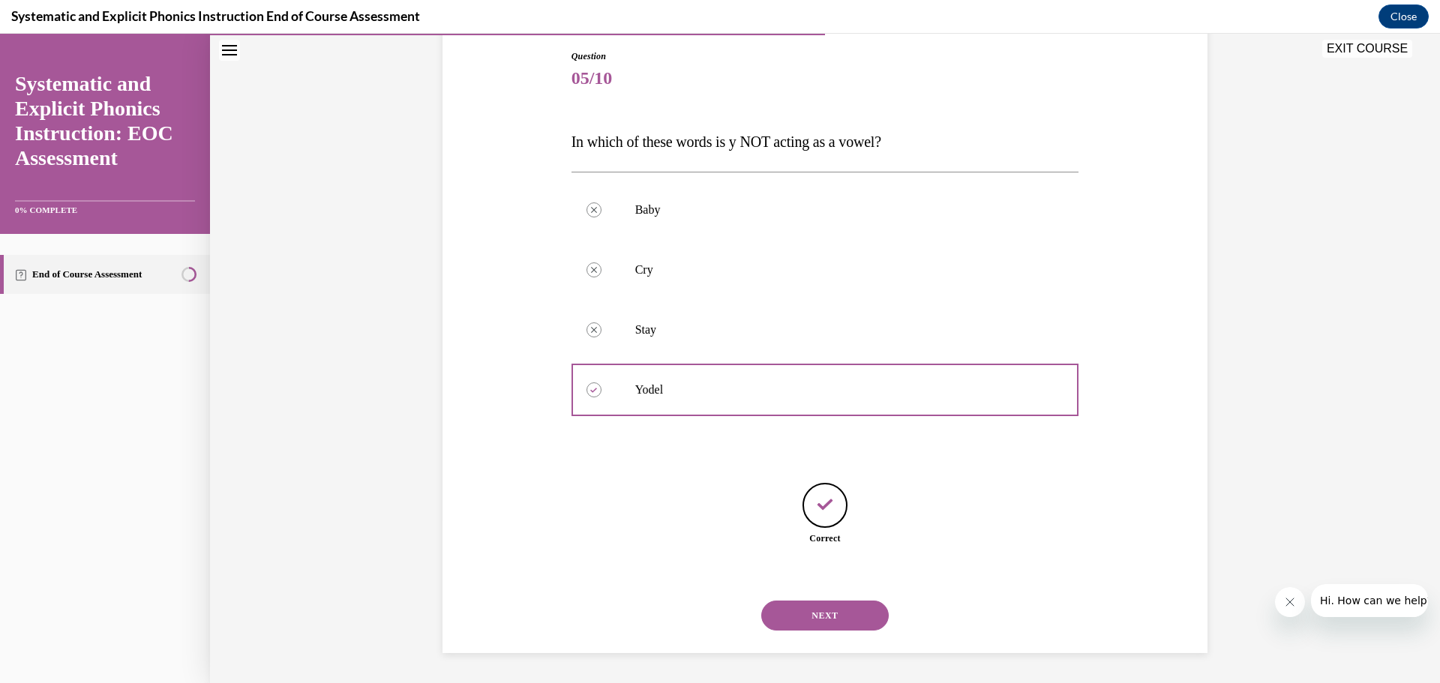
click at [836, 611] on button "NEXT" at bounding box center [824, 616] width 127 height 30
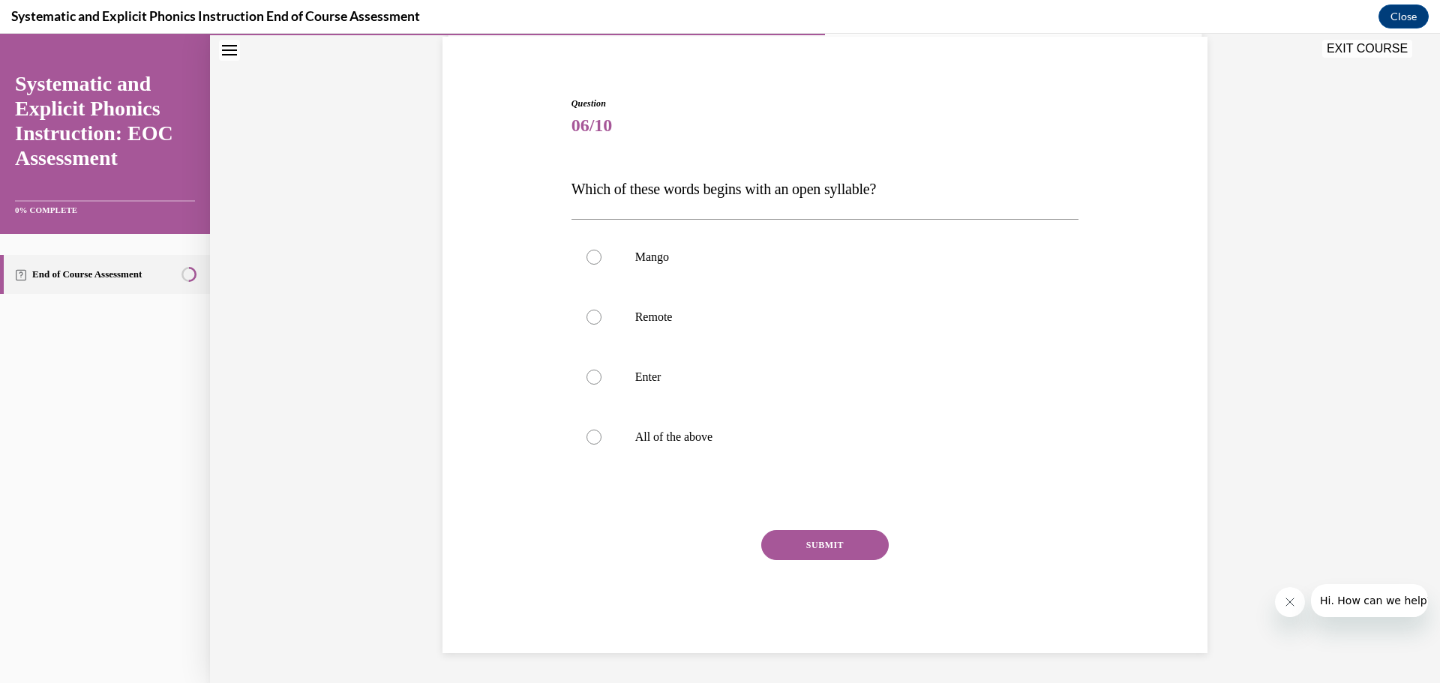
scroll to position [112, 0]
click at [589, 316] on div at bounding box center [593, 317] width 15 height 15
click at [832, 529] on div "Question 06/10 Which of these words begins with an open syllable? Mango Remote …" at bounding box center [825, 375] width 508 height 556
click at [831, 541] on button "SUBMIT" at bounding box center [824, 545] width 127 height 30
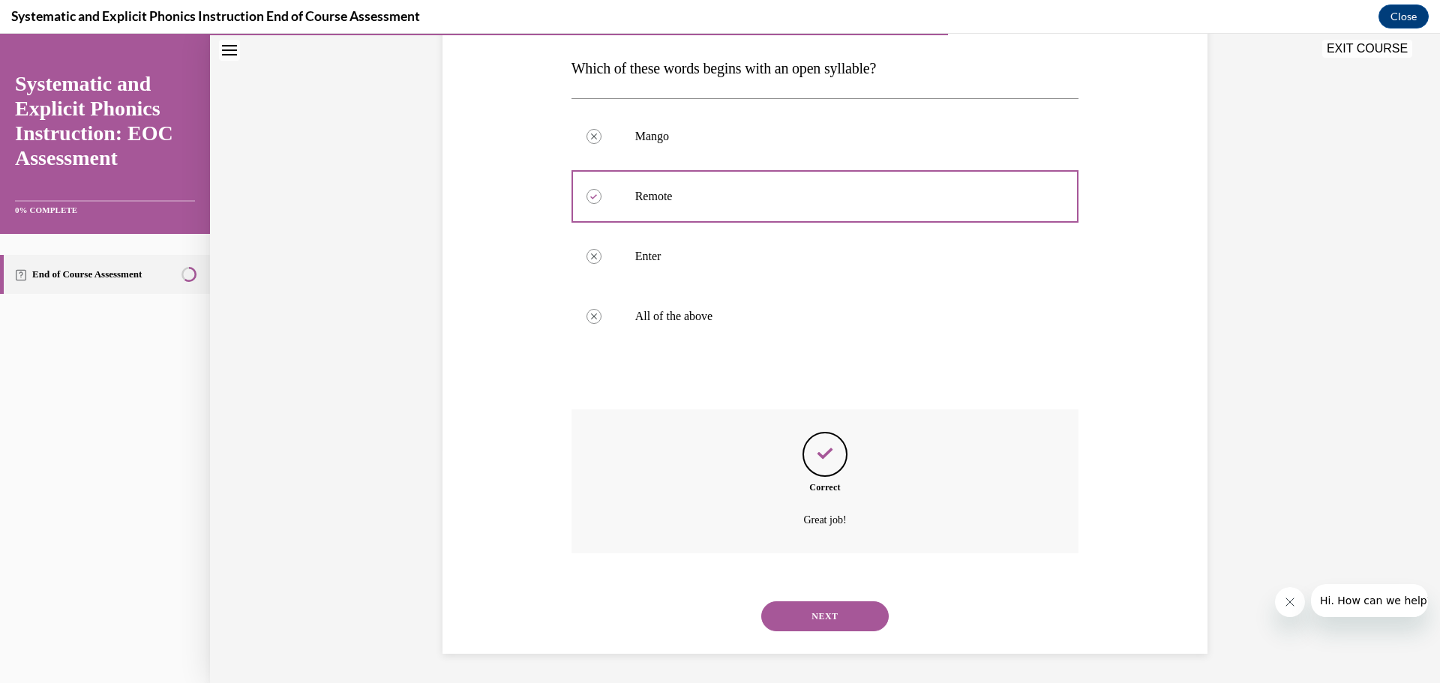
scroll to position [233, 0]
click at [832, 614] on button "NEXT" at bounding box center [824, 616] width 127 height 30
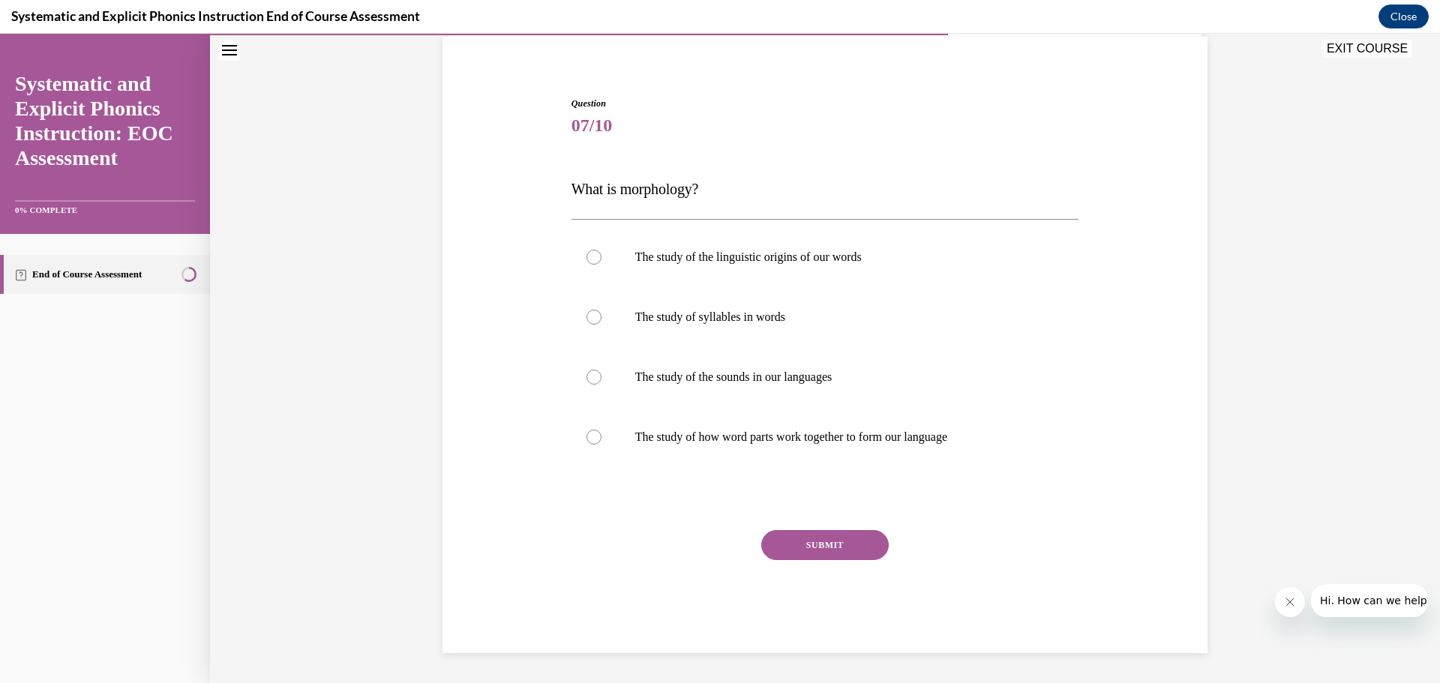
scroll to position [112, 0]
click at [582, 250] on div at bounding box center [825, 257] width 508 height 60
click at [844, 541] on button "SUBMIT" at bounding box center [824, 545] width 127 height 30
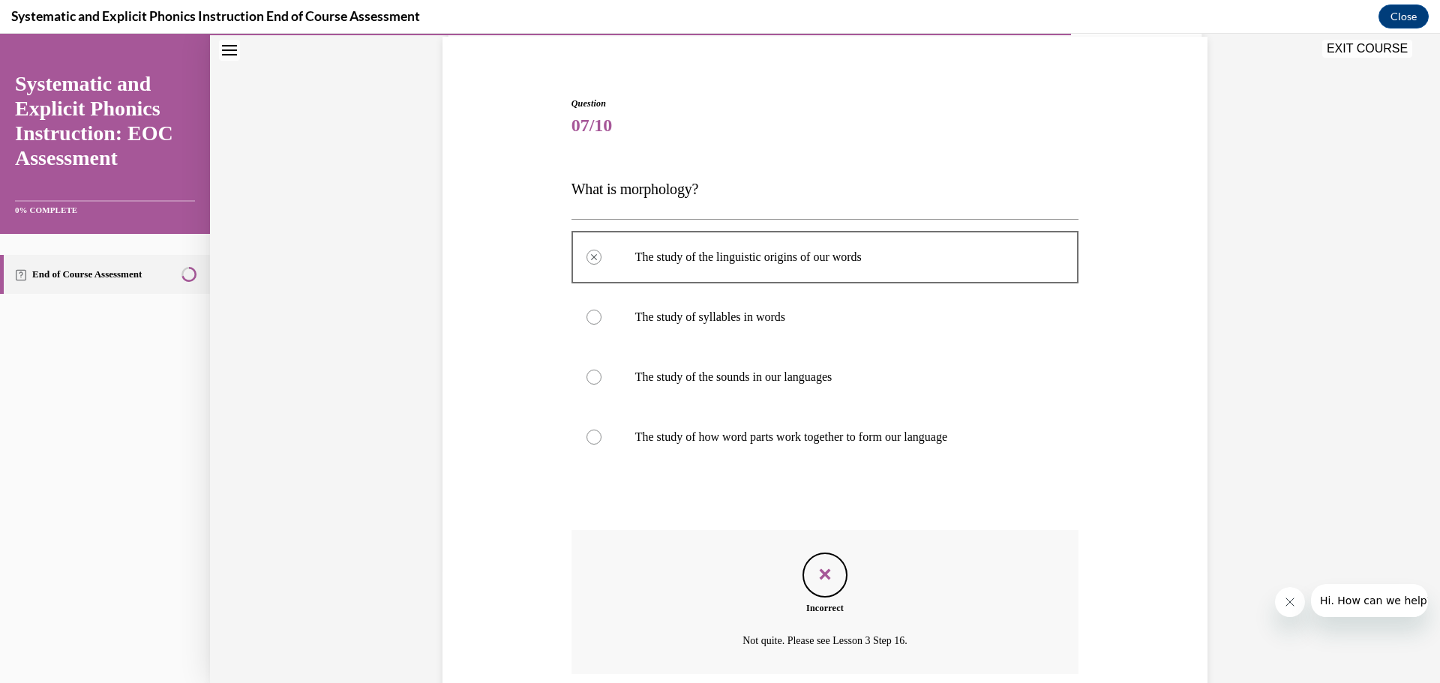
scroll to position [233, 0]
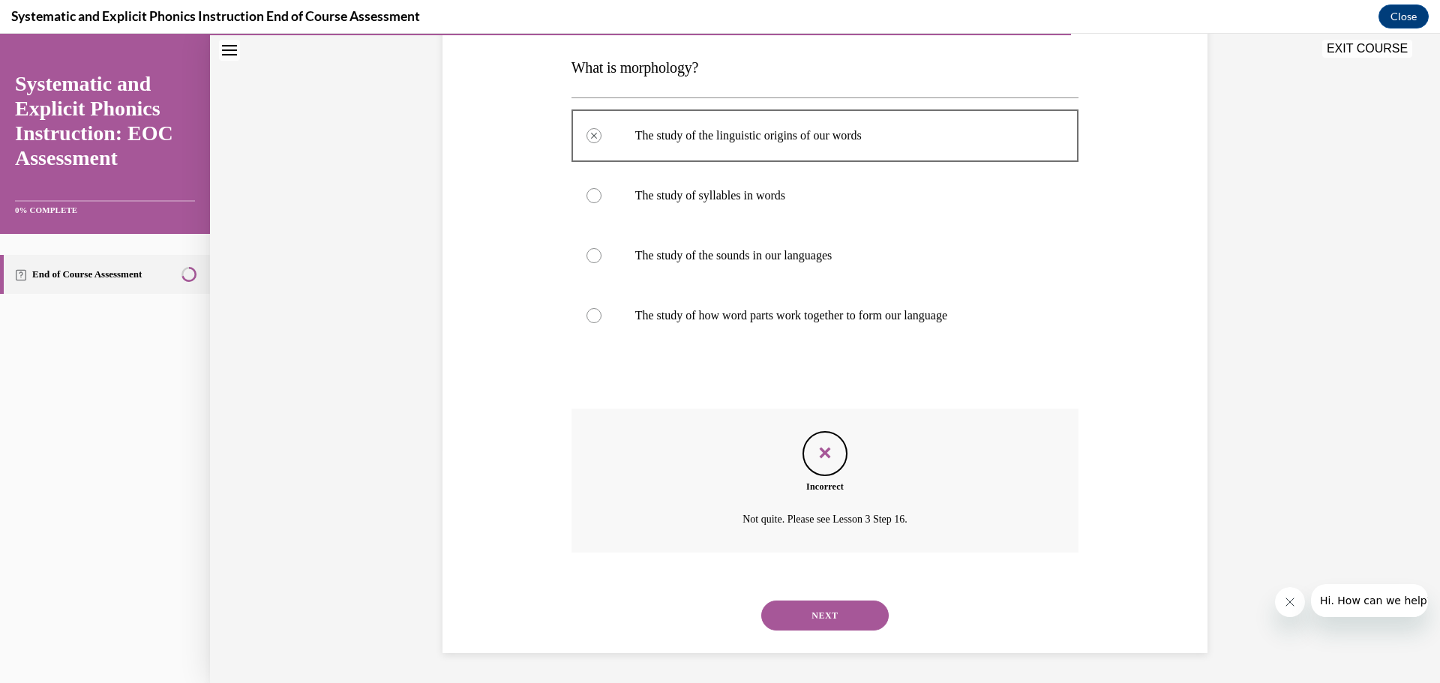
click at [847, 613] on button "NEXT" at bounding box center [824, 616] width 127 height 30
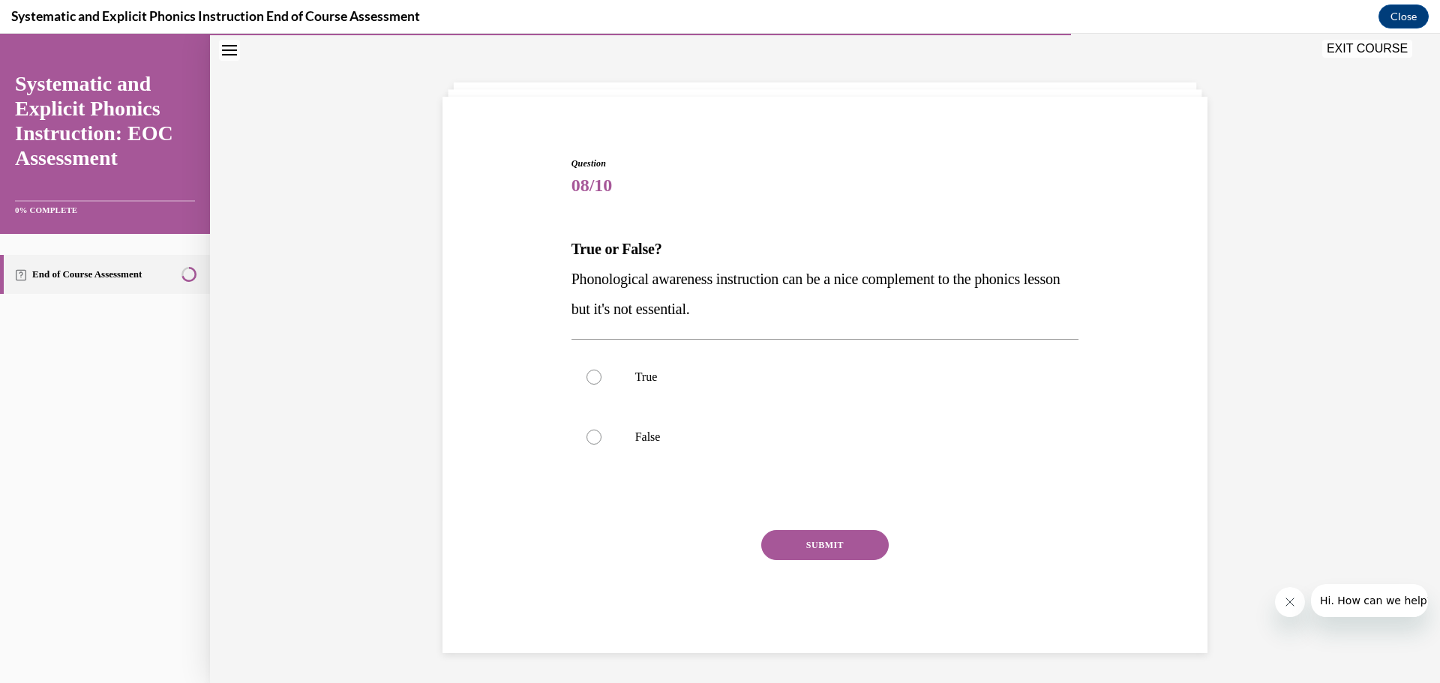
scroll to position [52, 0]
click at [591, 432] on div at bounding box center [593, 437] width 15 height 15
click at [835, 542] on button "SUBMIT" at bounding box center [824, 545] width 127 height 30
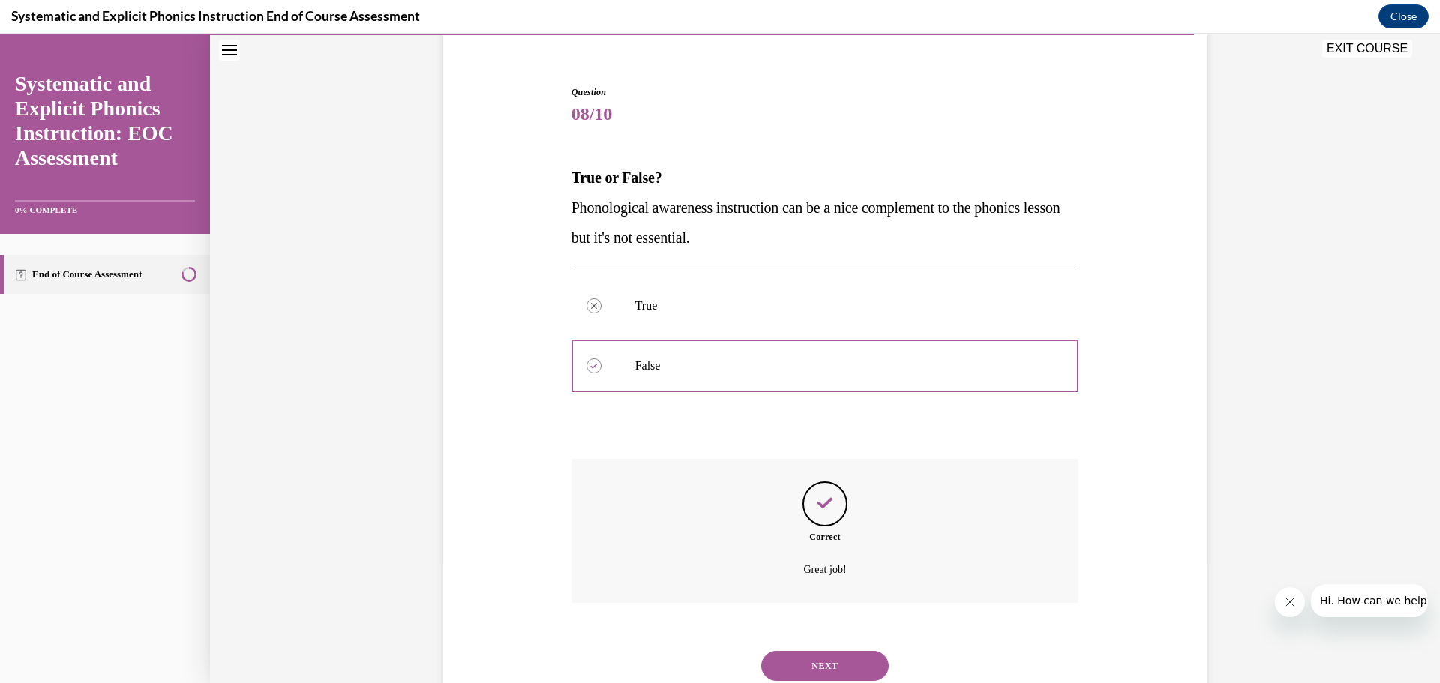
scroll to position [173, 0]
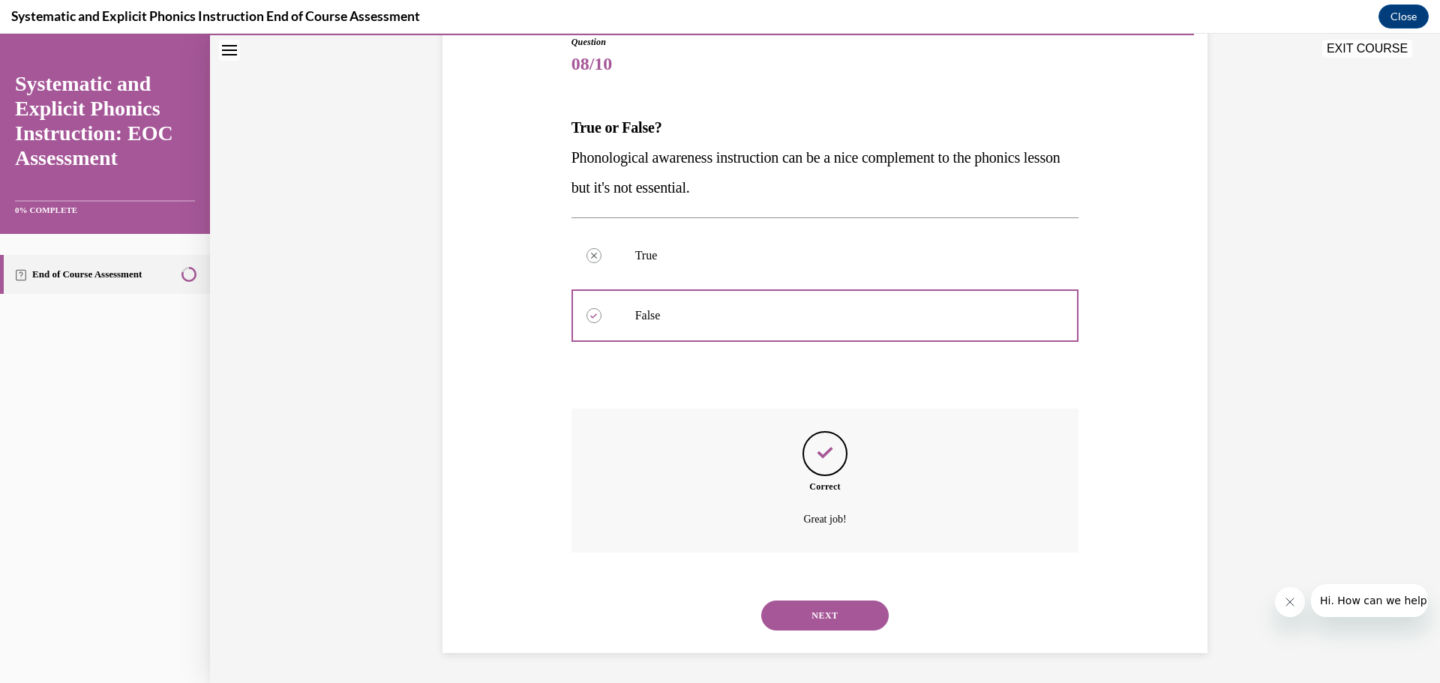
click at [837, 619] on button "NEXT" at bounding box center [824, 616] width 127 height 30
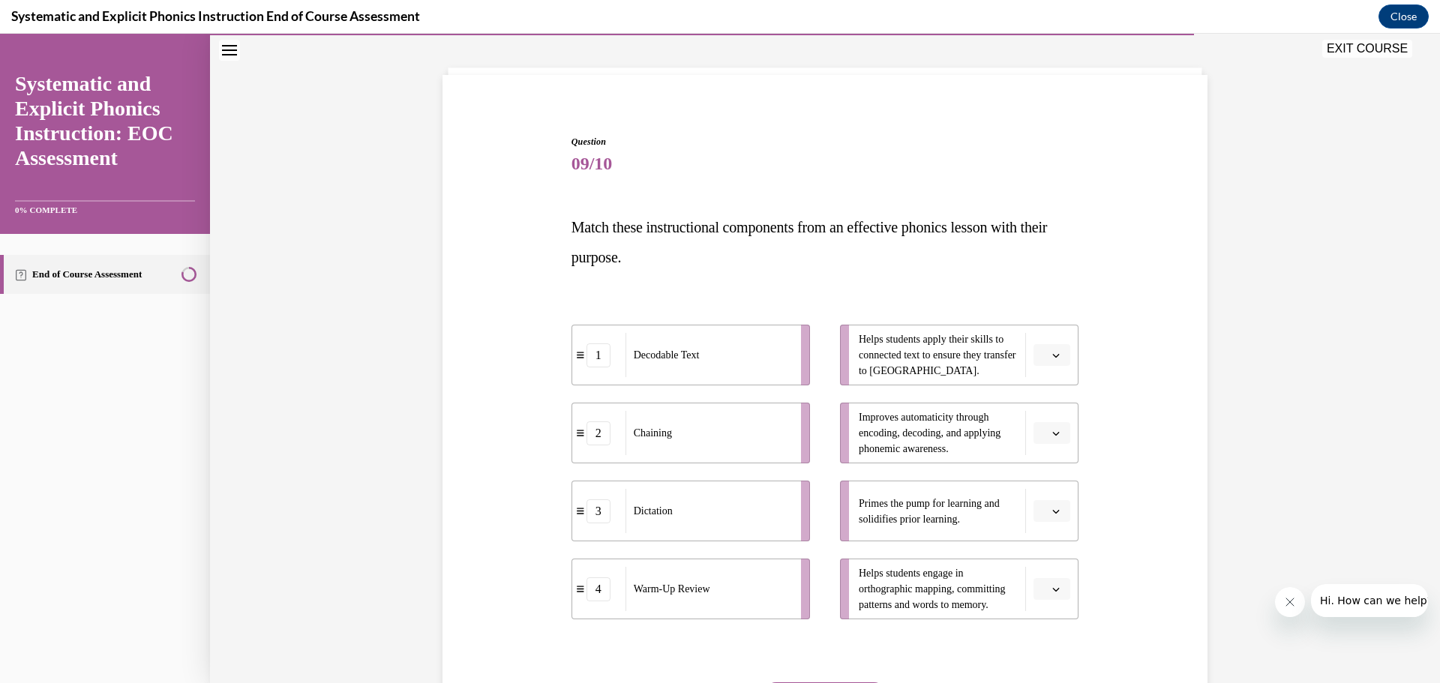
scroll to position [78, 0]
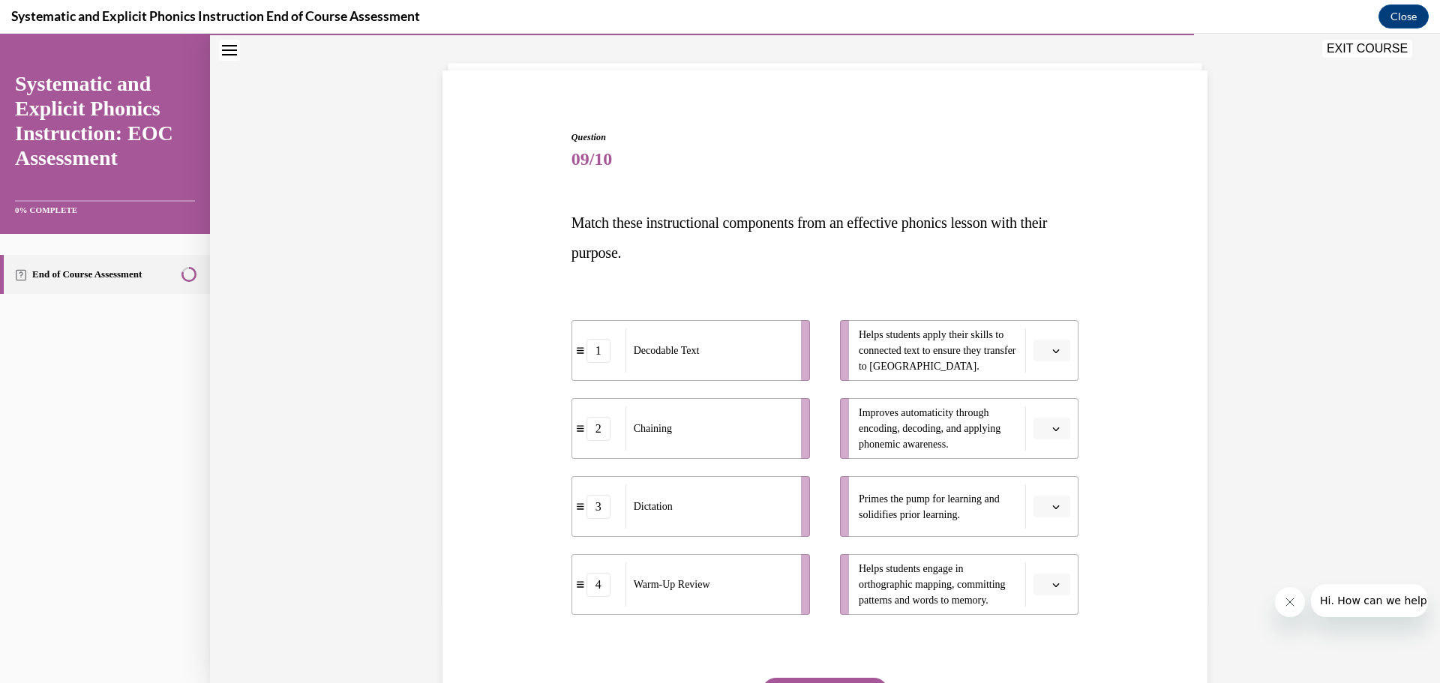
click at [1052, 352] on icon "button" at bounding box center [1055, 350] width 7 height 7
click at [1040, 409] on span "1" at bounding box center [1040, 414] width 5 height 12
click at [1052, 425] on icon "button" at bounding box center [1055, 428] width 7 height 7
click at [1042, 546] on span "3" at bounding box center [1040, 552] width 5 height 12
click at [1053, 503] on icon "button" at bounding box center [1055, 506] width 7 height 7
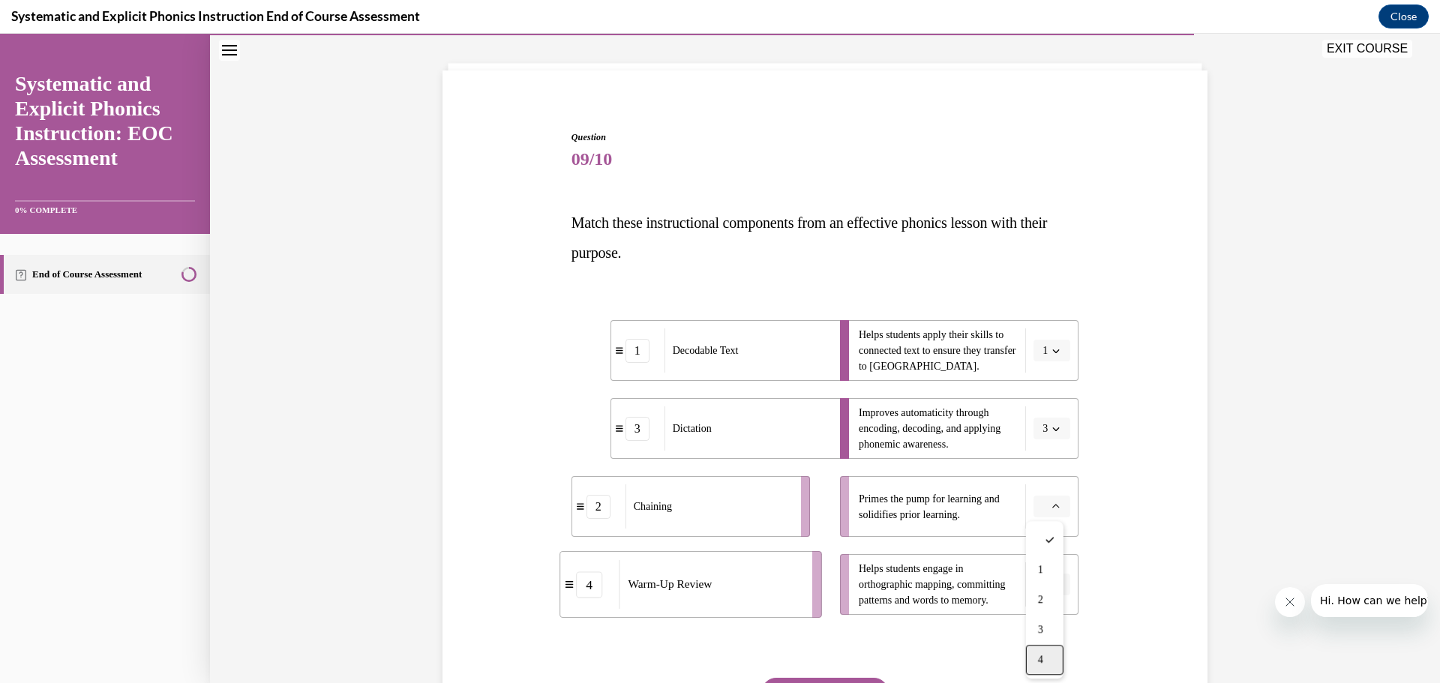
click at [1042, 655] on span "4" at bounding box center [1040, 660] width 5 height 12
click at [1052, 428] on icon "button" at bounding box center [1055, 428] width 7 height 7
click at [1038, 522] on span "2" at bounding box center [1037, 522] width 5 height 12
click at [1052, 583] on icon "button" at bounding box center [1055, 584] width 7 height 7
click at [1039, 487] on span "2" at bounding box center [1040, 491] width 5 height 12
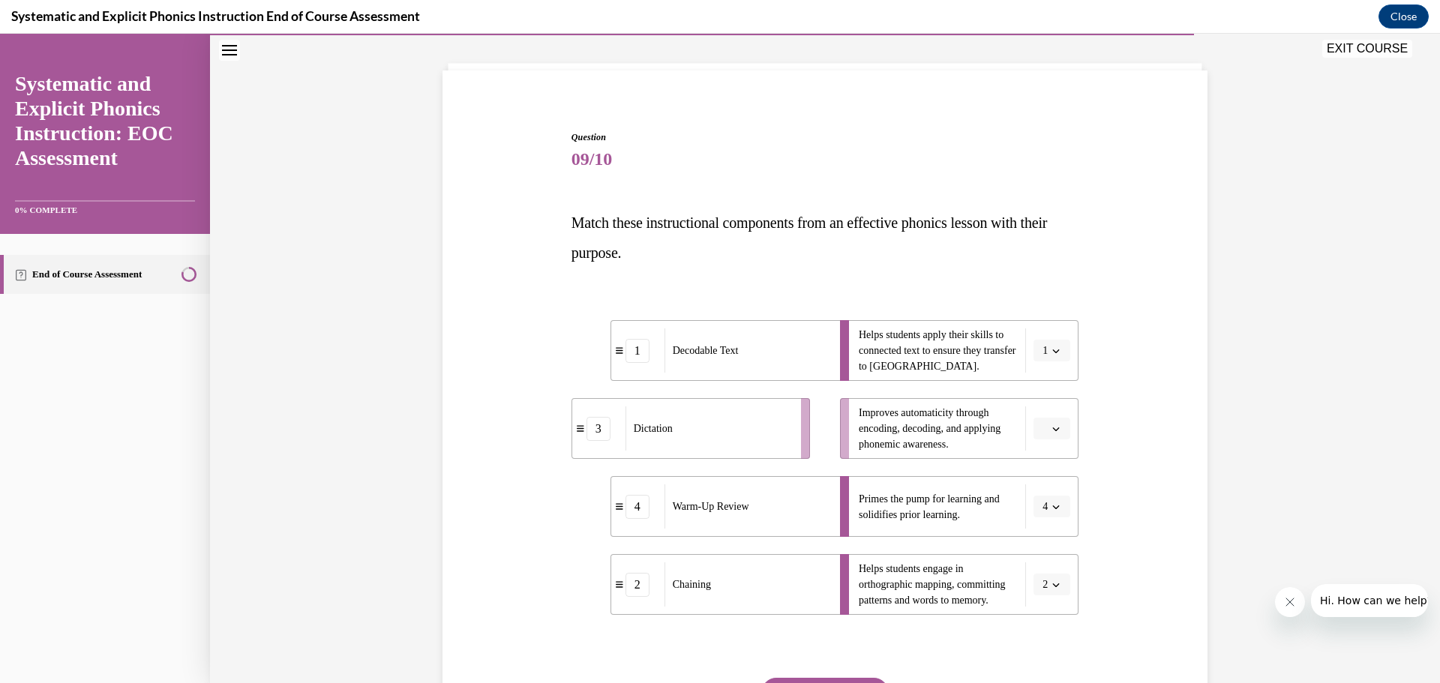
click at [1052, 427] on icon "button" at bounding box center [1055, 428] width 7 height 7
click at [1041, 543] on div "3" at bounding box center [1044, 552] width 37 height 30
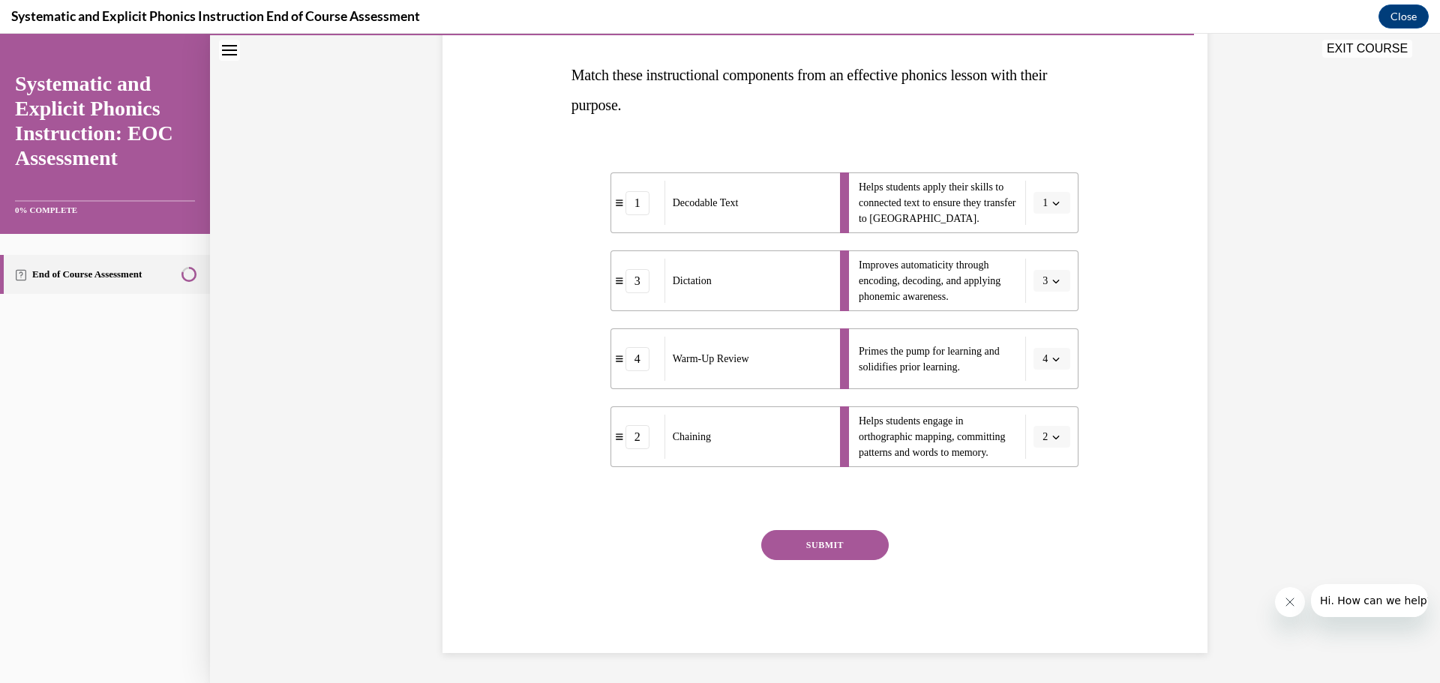
click at [841, 541] on button "SUBMIT" at bounding box center [824, 545] width 127 height 30
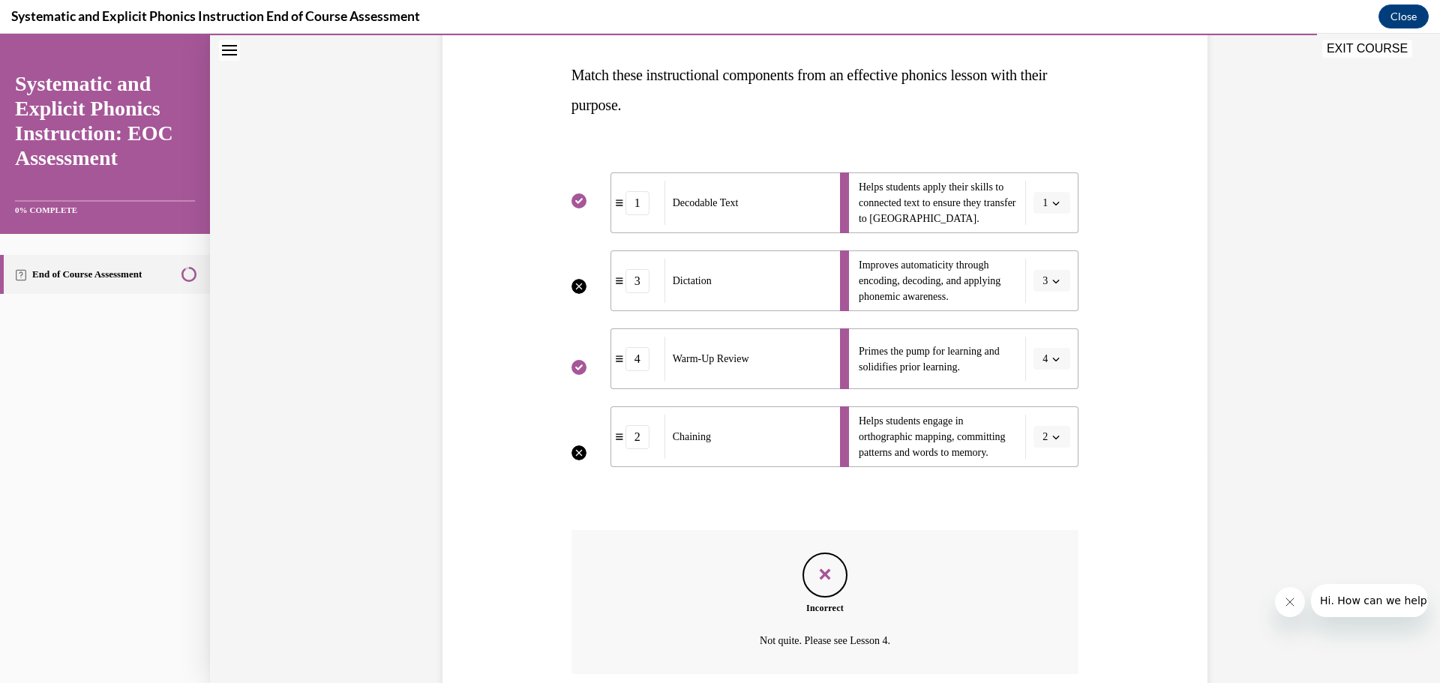
scroll to position [347, 0]
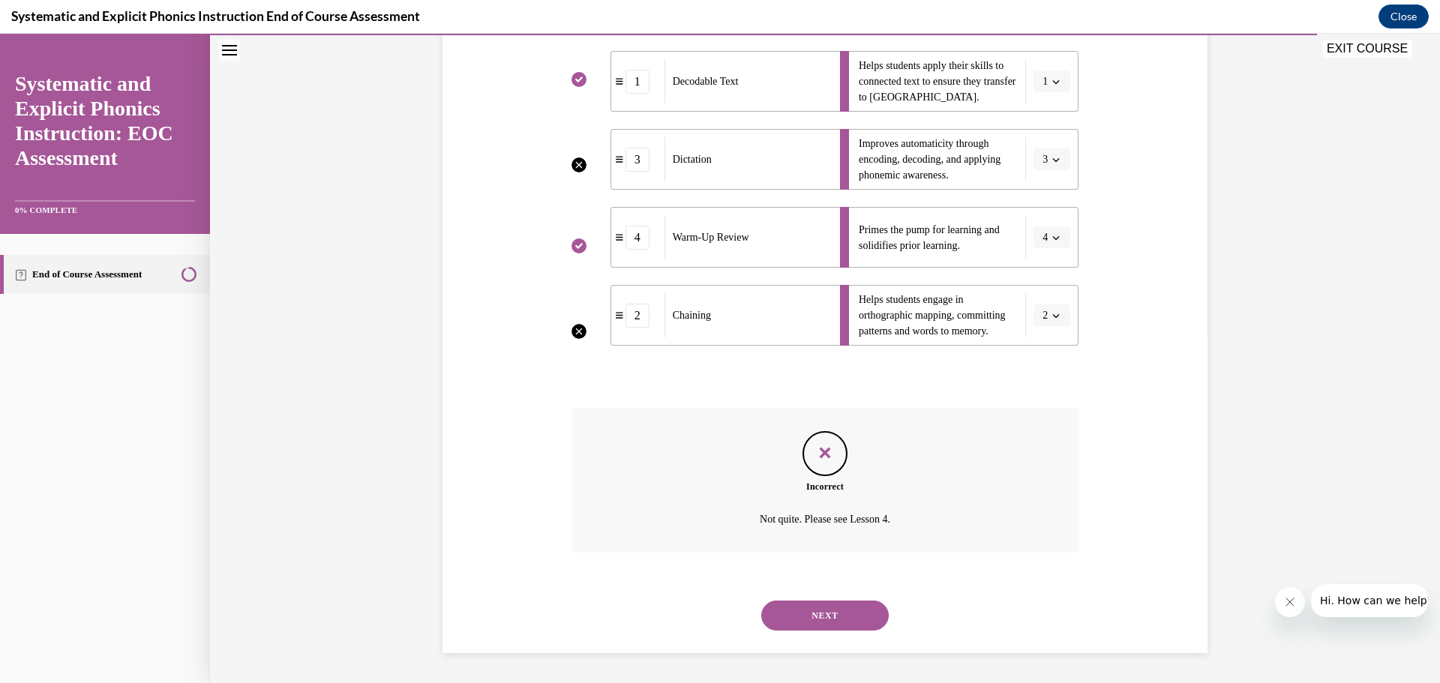
click at [817, 607] on button "NEXT" at bounding box center [824, 616] width 127 height 30
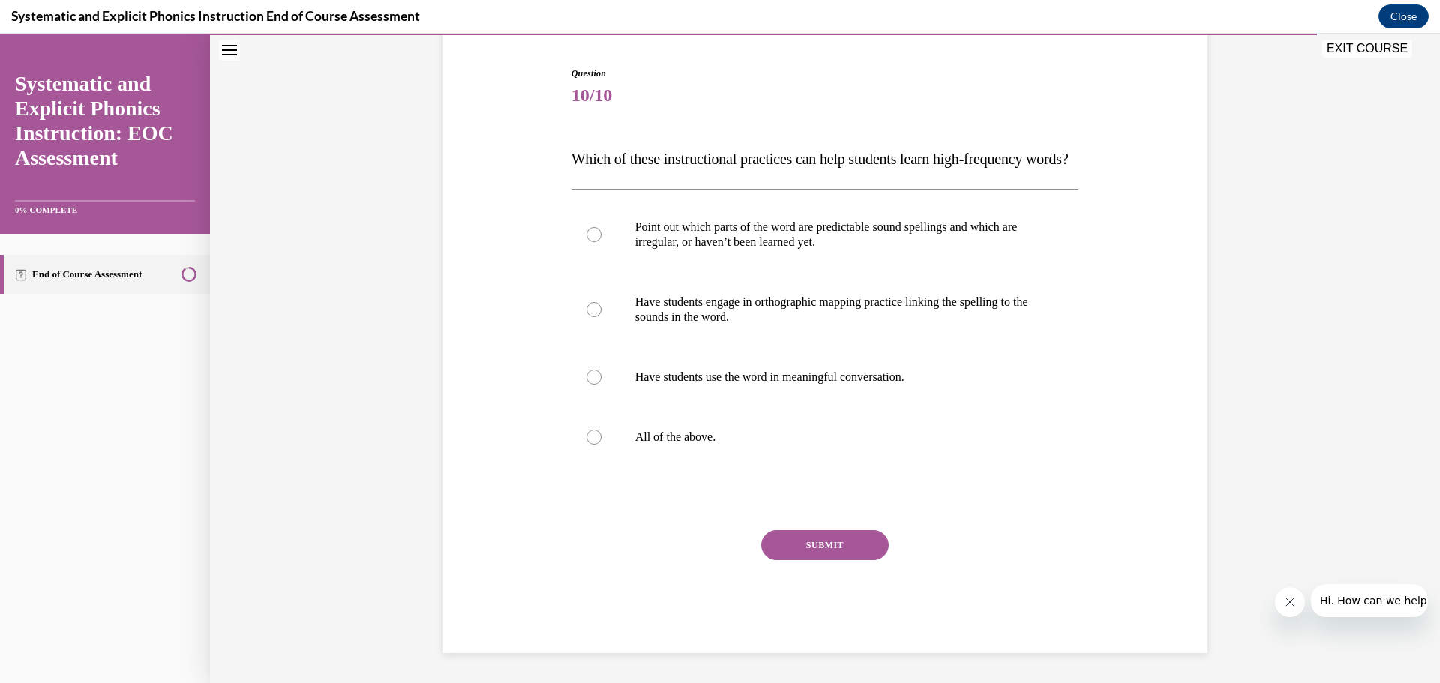
scroll to position [167, 0]
click at [589, 234] on div at bounding box center [593, 234] width 15 height 15
click at [586, 378] on div at bounding box center [593, 377] width 15 height 15
click at [586, 439] on div at bounding box center [593, 437] width 15 height 15
click at [832, 554] on button "SUBMIT" at bounding box center [824, 545] width 127 height 30
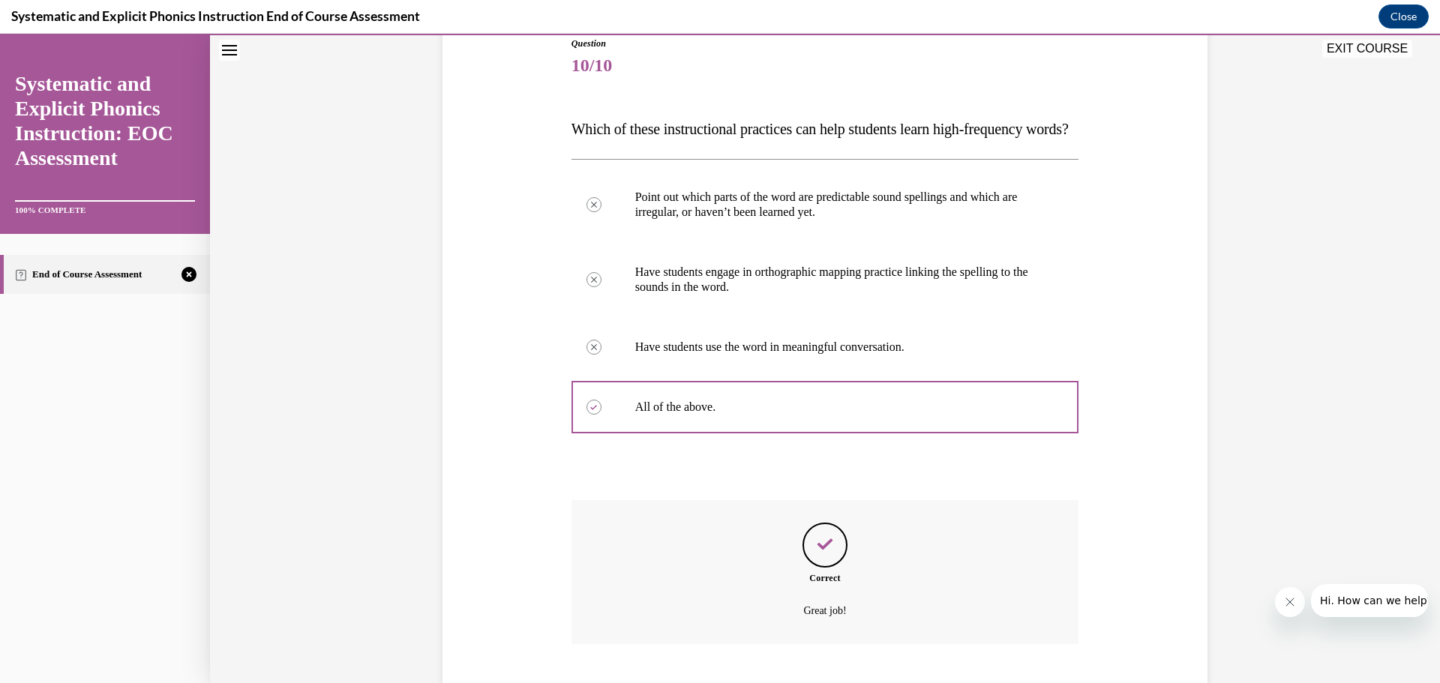
scroll to position [293, 0]
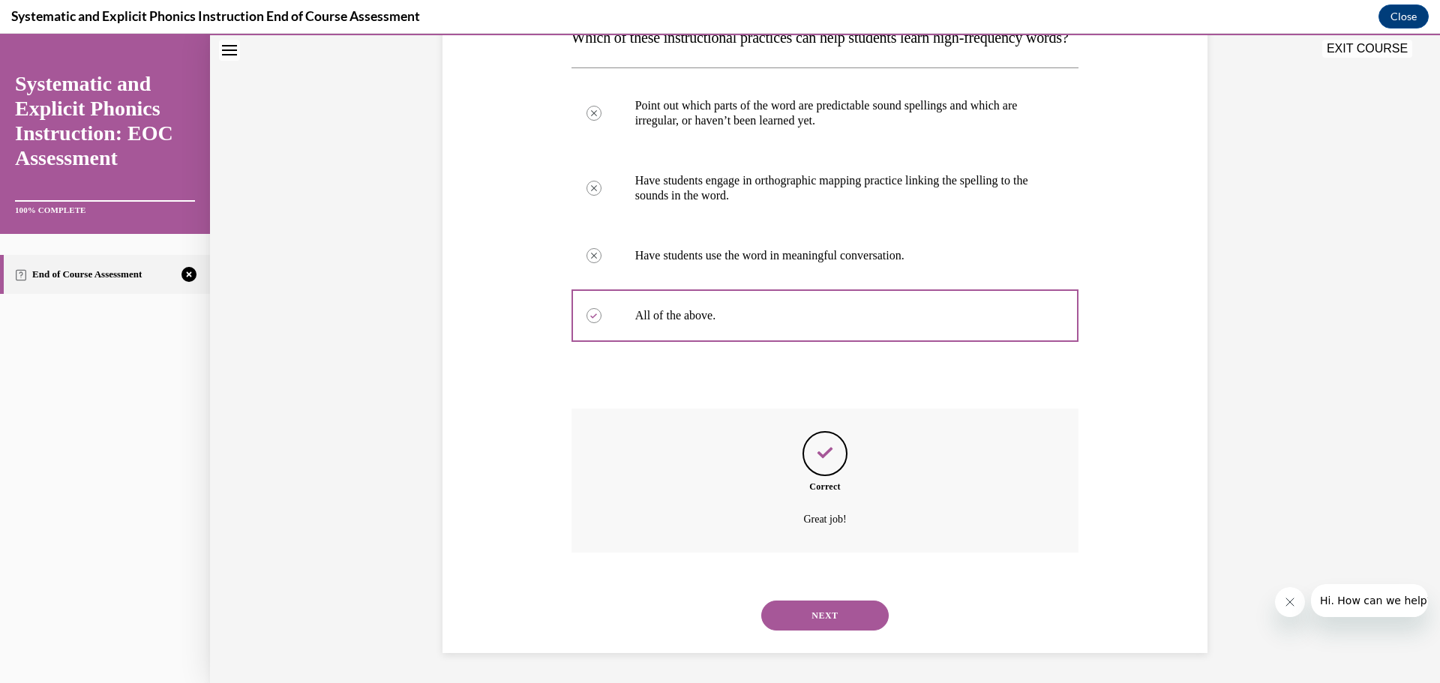
click at [829, 610] on button "NEXT" at bounding box center [824, 616] width 127 height 30
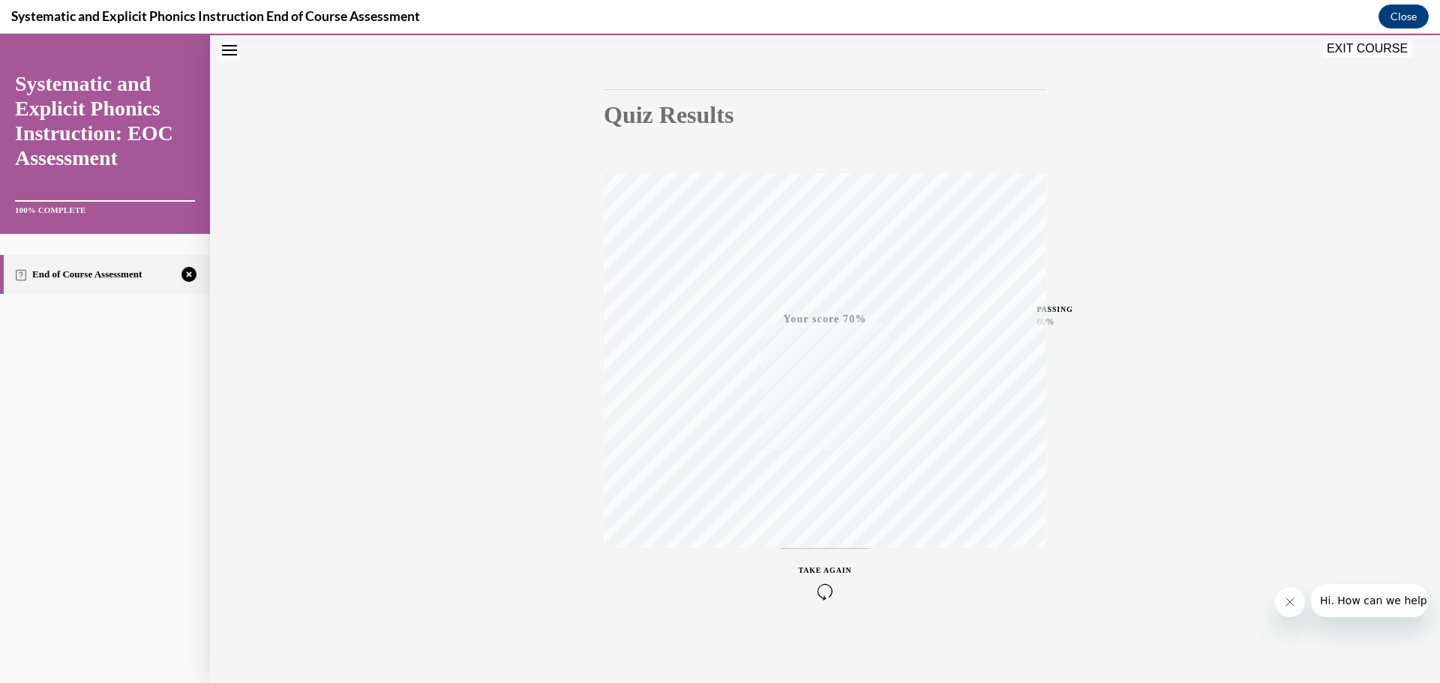
click at [838, 567] on span "TAKE AGAIN" at bounding box center [825, 570] width 53 height 8
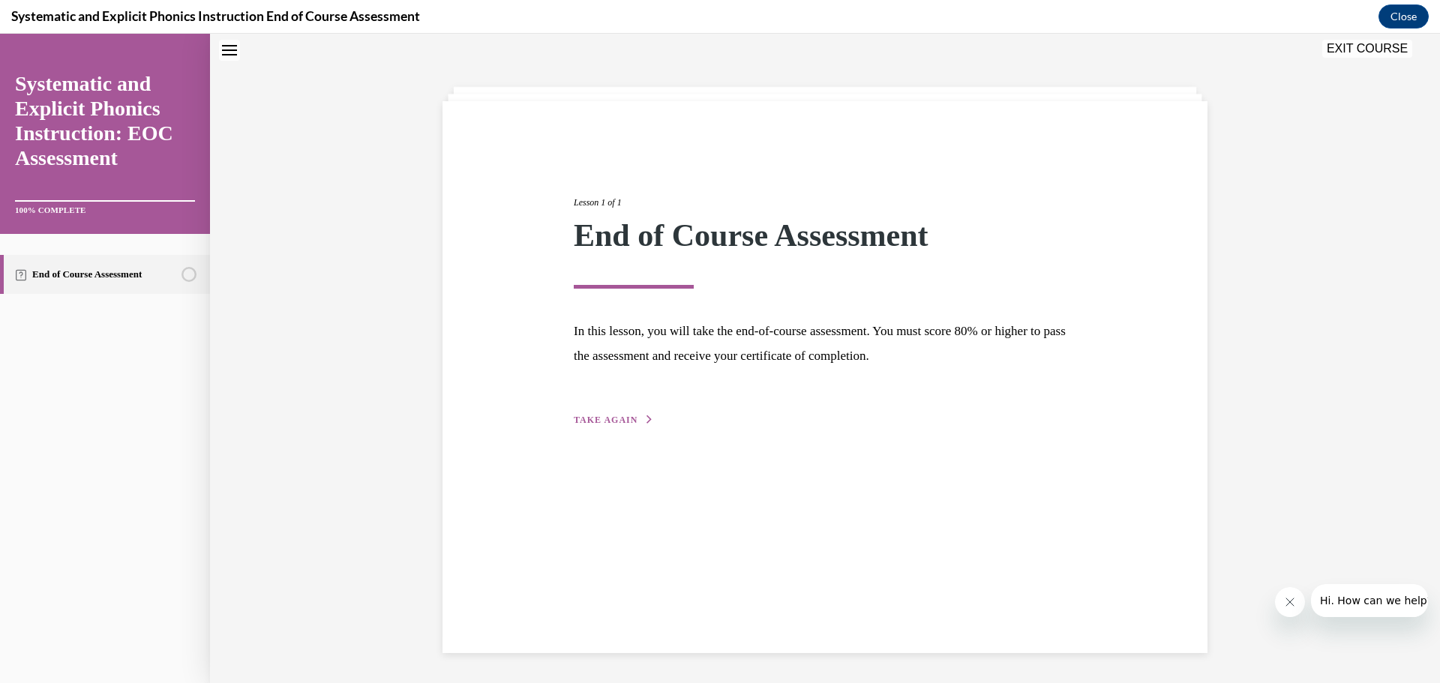
scroll to position [47, 0]
click at [599, 418] on span "TAKE AGAIN" at bounding box center [606, 420] width 64 height 10
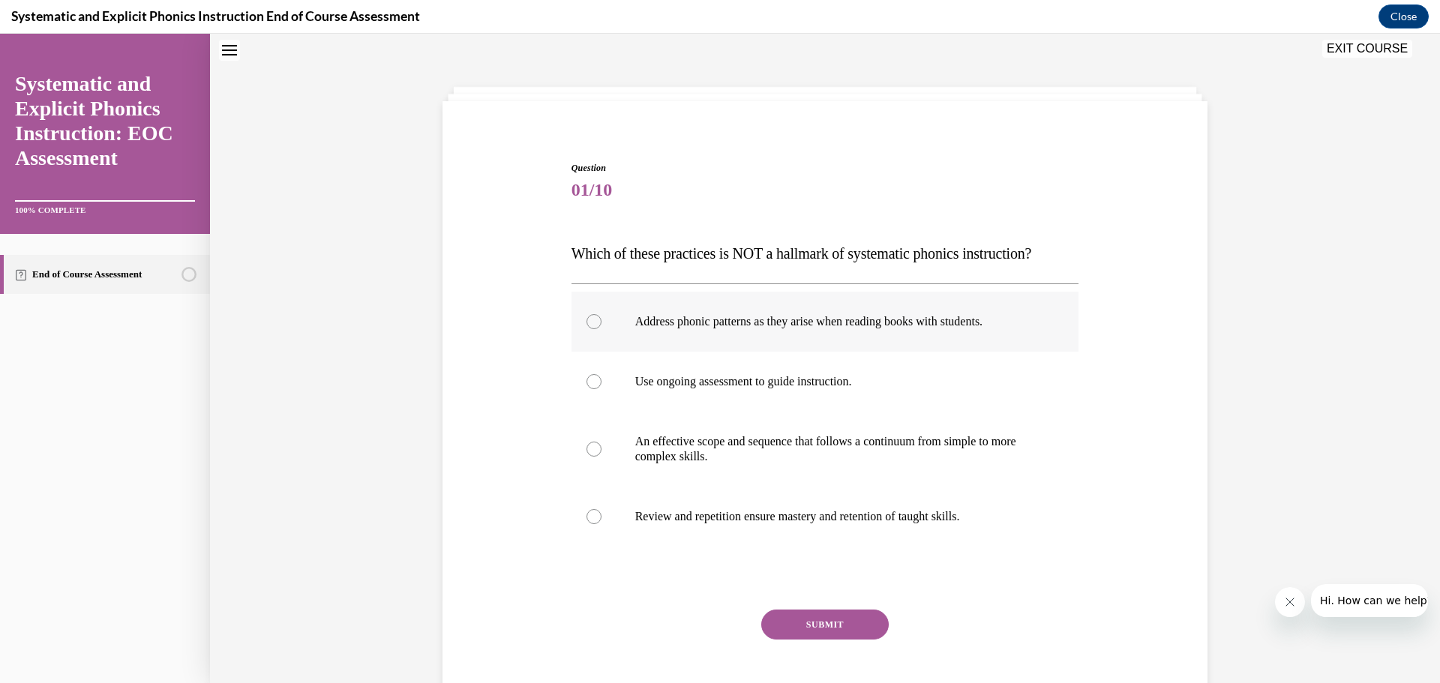
click at [586, 320] on div at bounding box center [593, 321] width 15 height 15
click at [830, 618] on button "SUBMIT" at bounding box center [824, 625] width 127 height 30
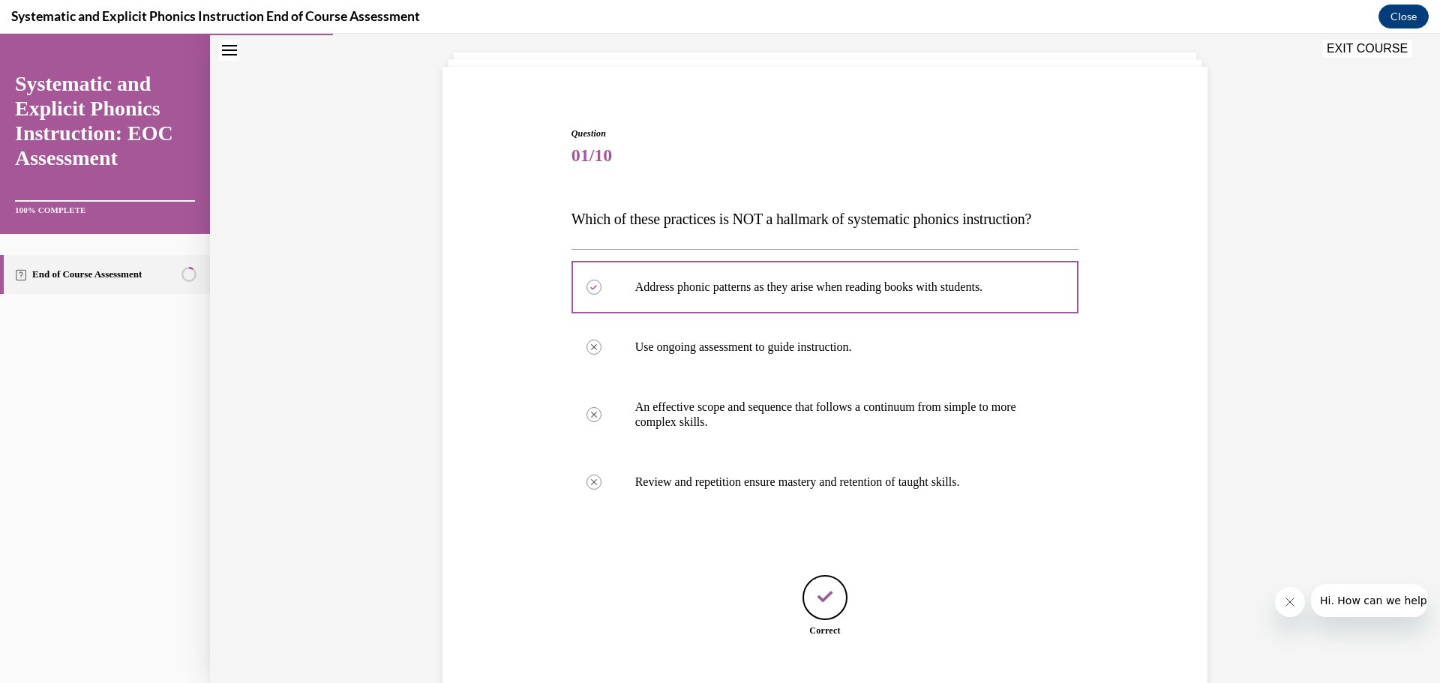
scroll to position [174, 0]
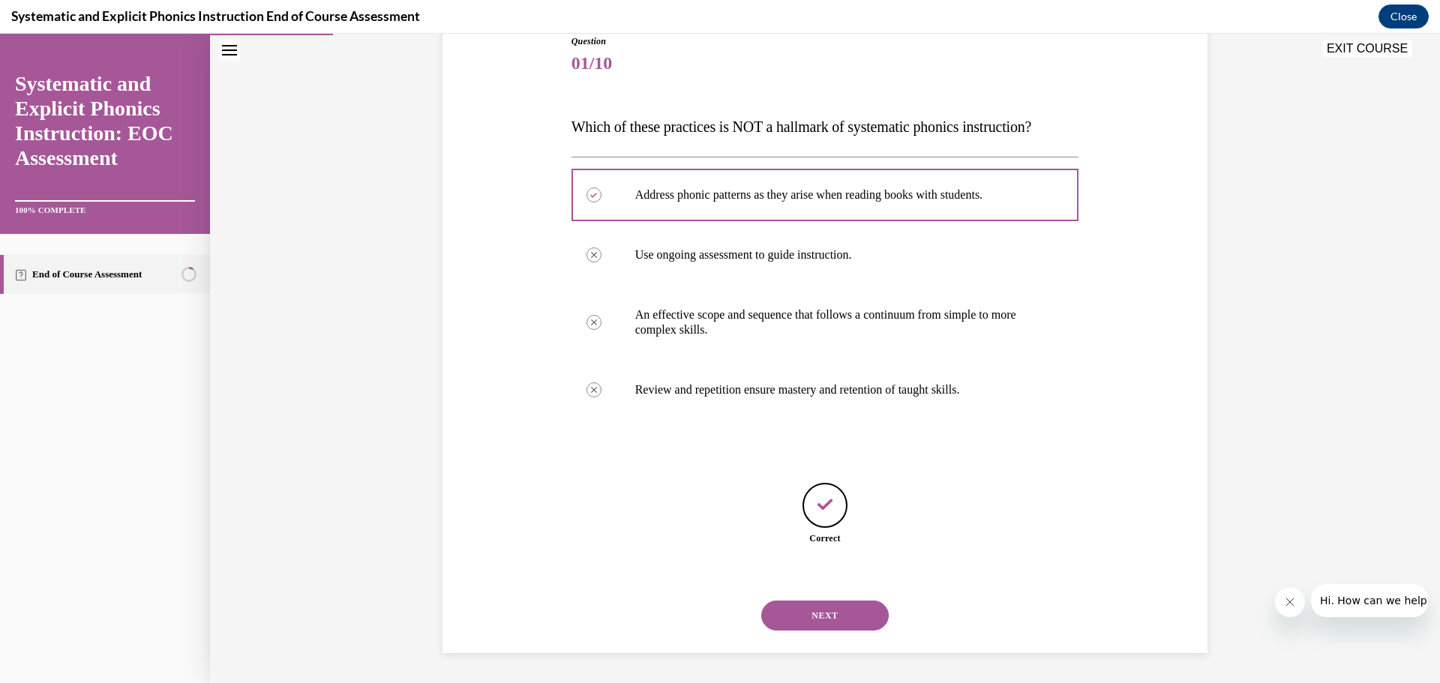
click at [835, 615] on button "NEXT" at bounding box center [824, 616] width 127 height 30
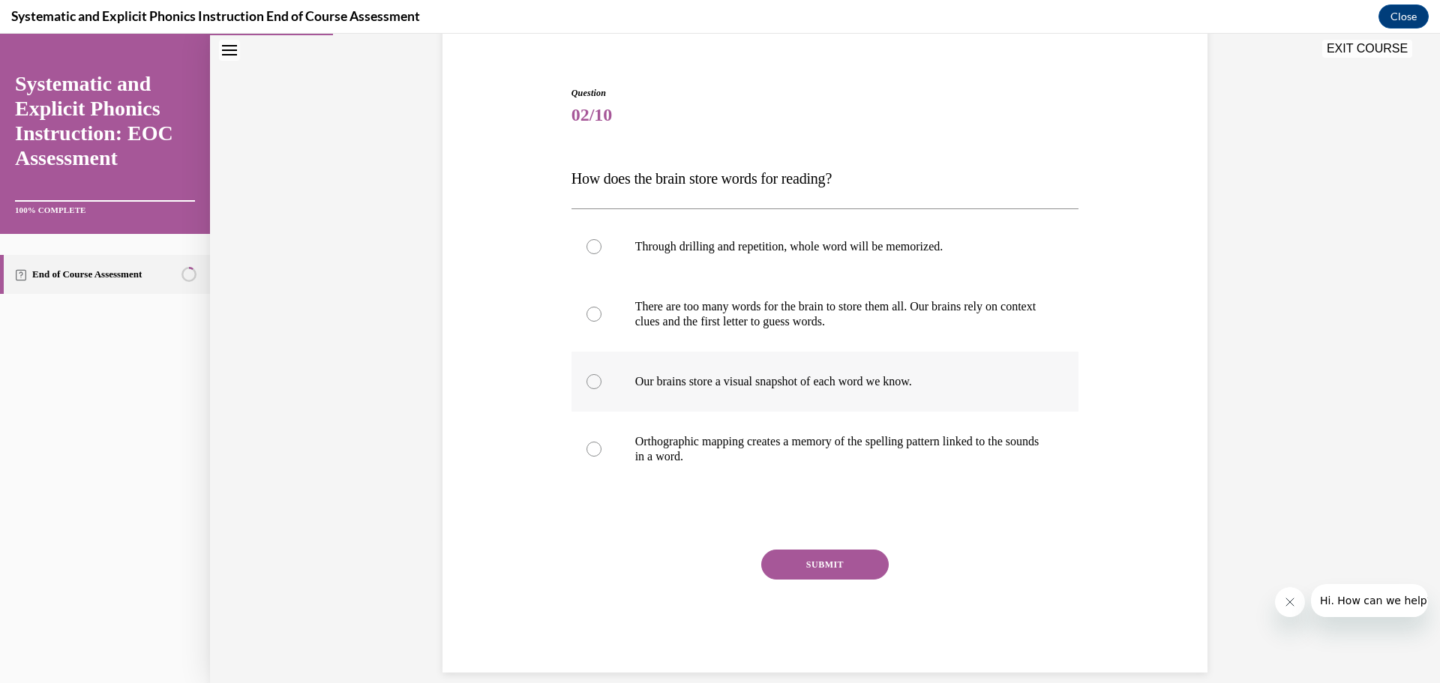
scroll to position [126, 0]
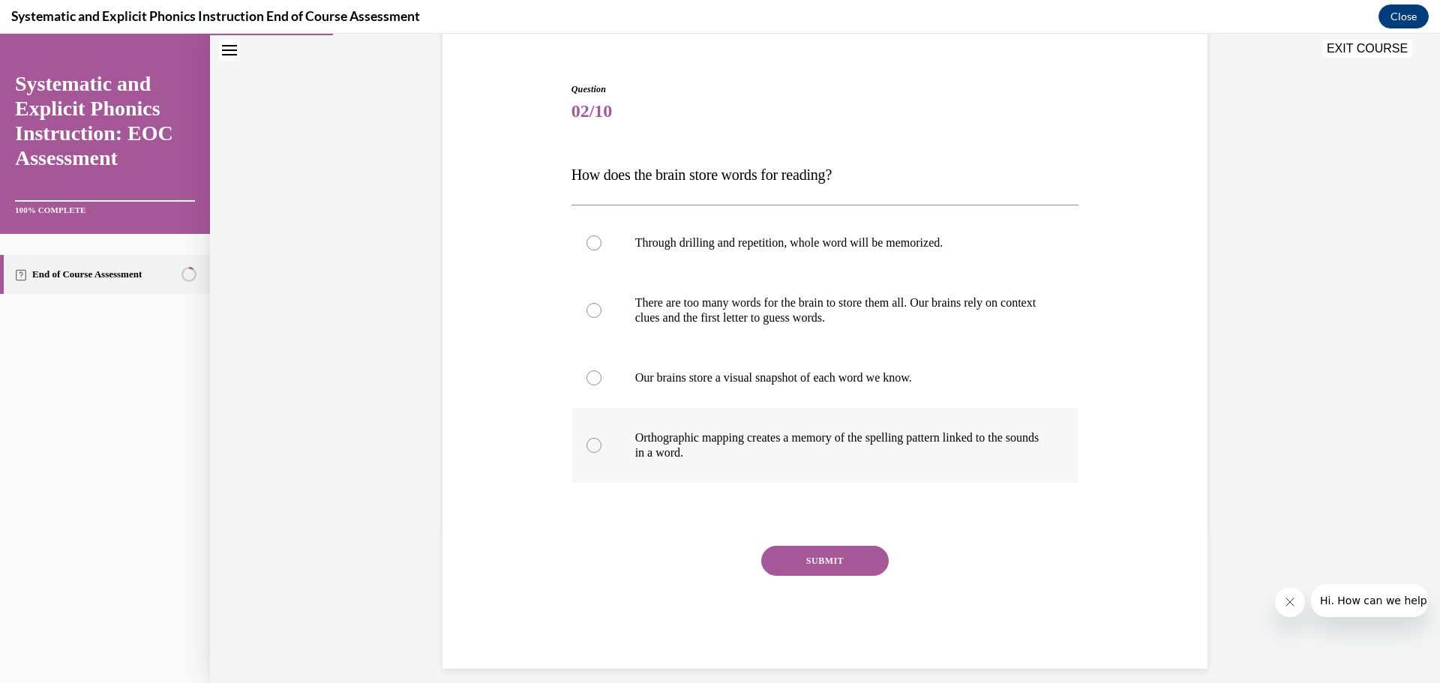
click at [586, 442] on div at bounding box center [593, 445] width 15 height 15
click at [823, 563] on button "SUBMIT" at bounding box center [824, 561] width 127 height 30
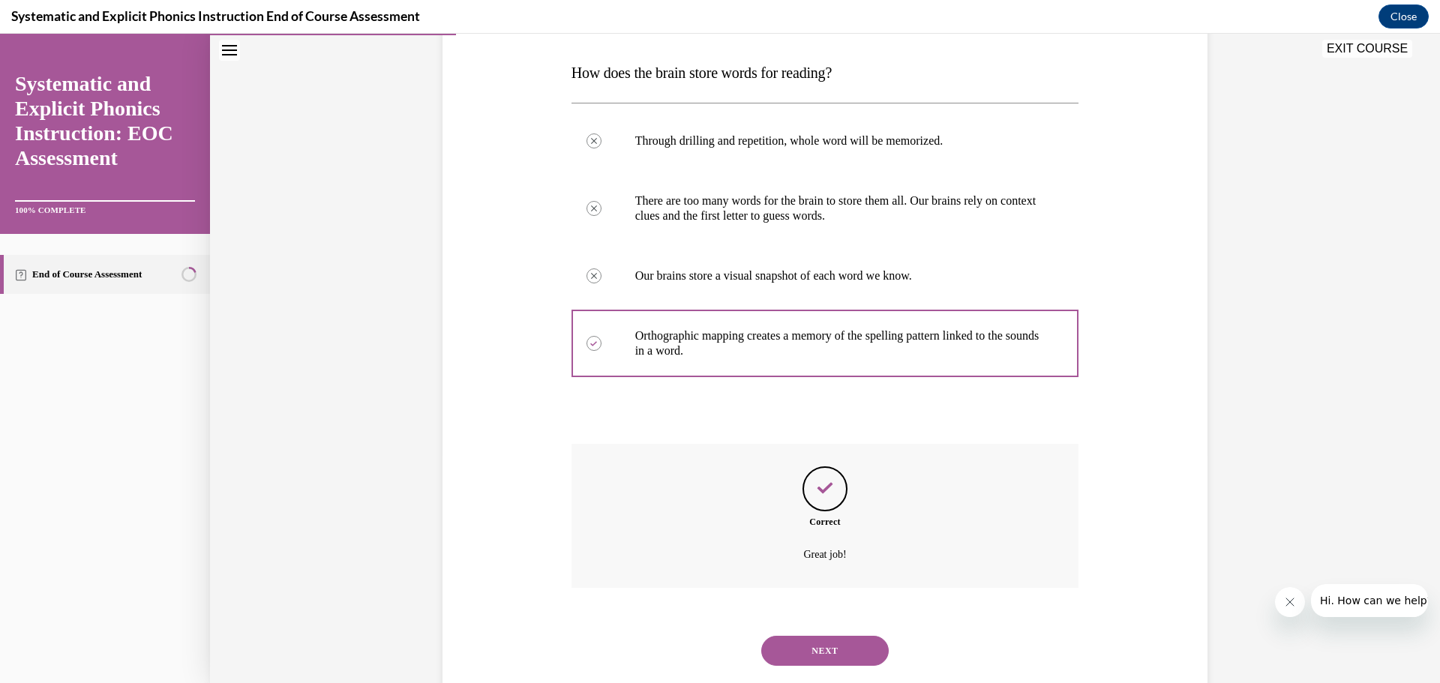
scroll to position [263, 0]
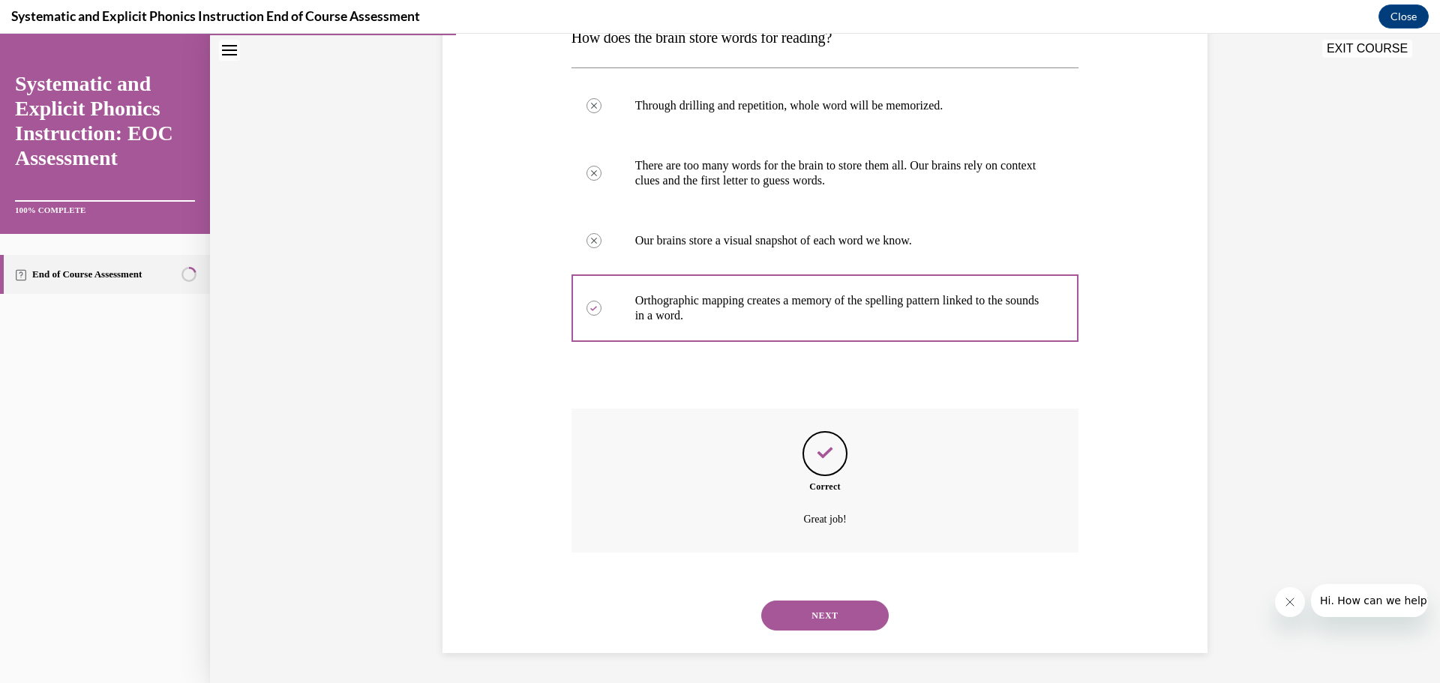
click at [823, 601] on button "NEXT" at bounding box center [824, 616] width 127 height 30
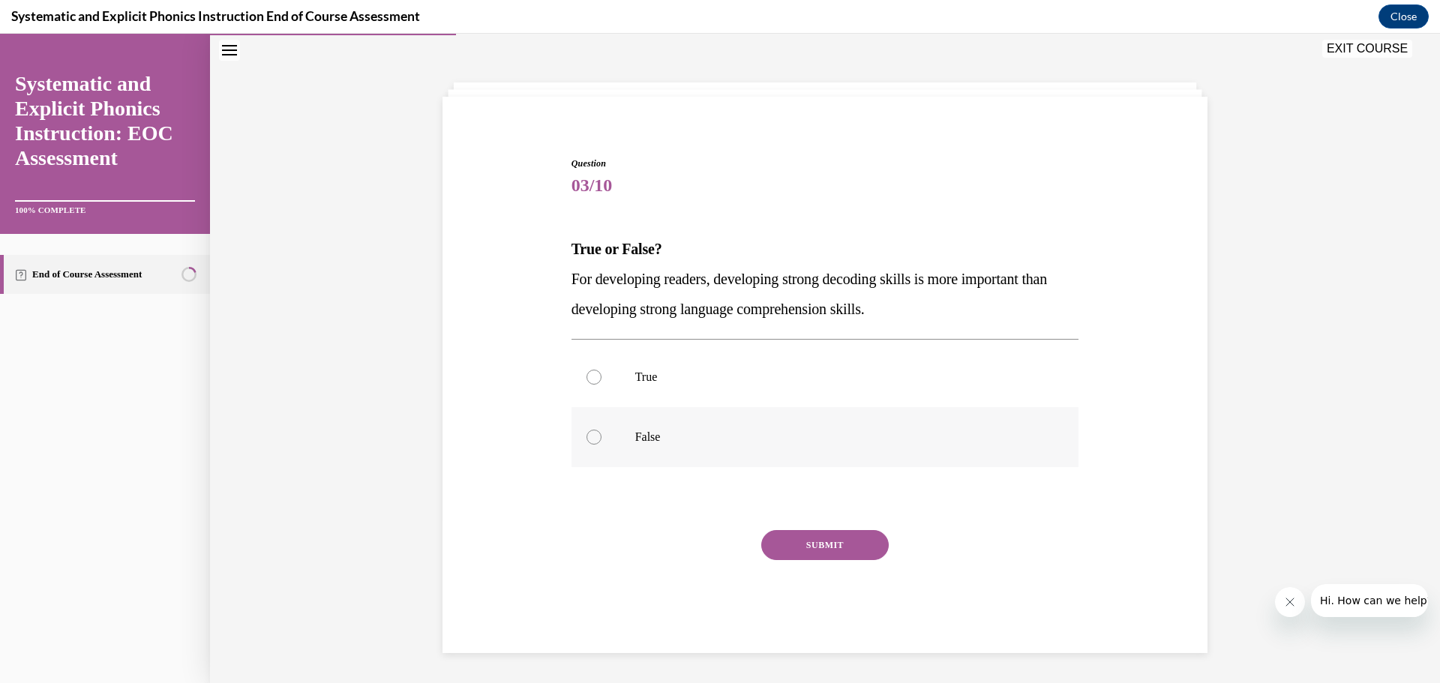
click at [586, 436] on div at bounding box center [593, 437] width 15 height 15
click at [838, 544] on button "SUBMIT" at bounding box center [824, 545] width 127 height 30
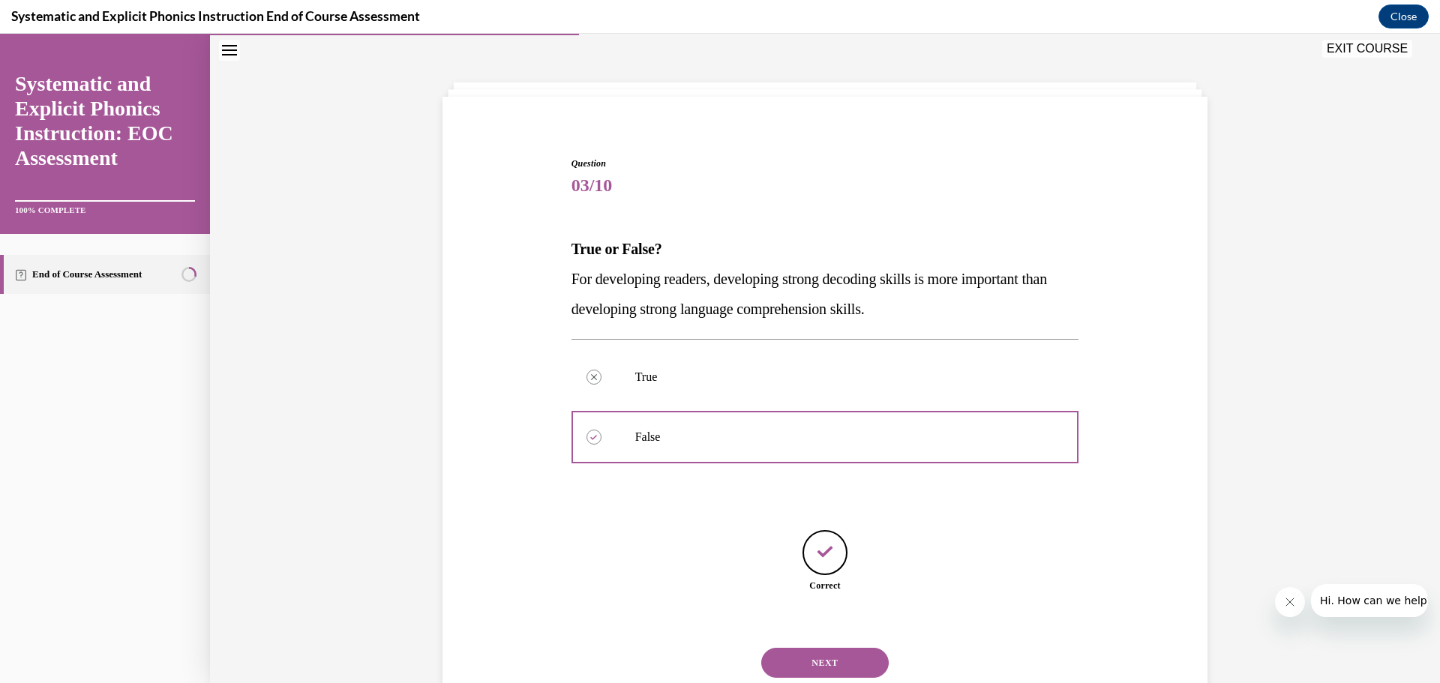
scroll to position [99, 0]
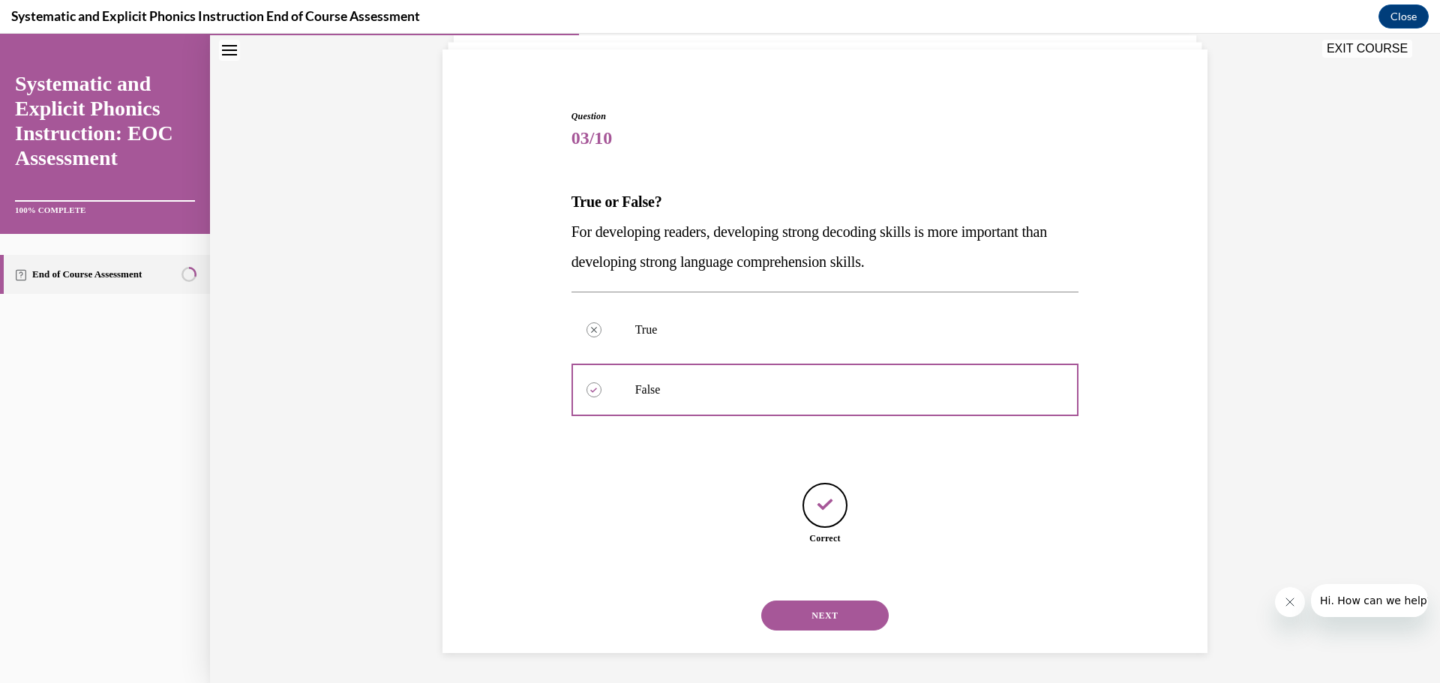
click at [835, 609] on button "NEXT" at bounding box center [824, 616] width 127 height 30
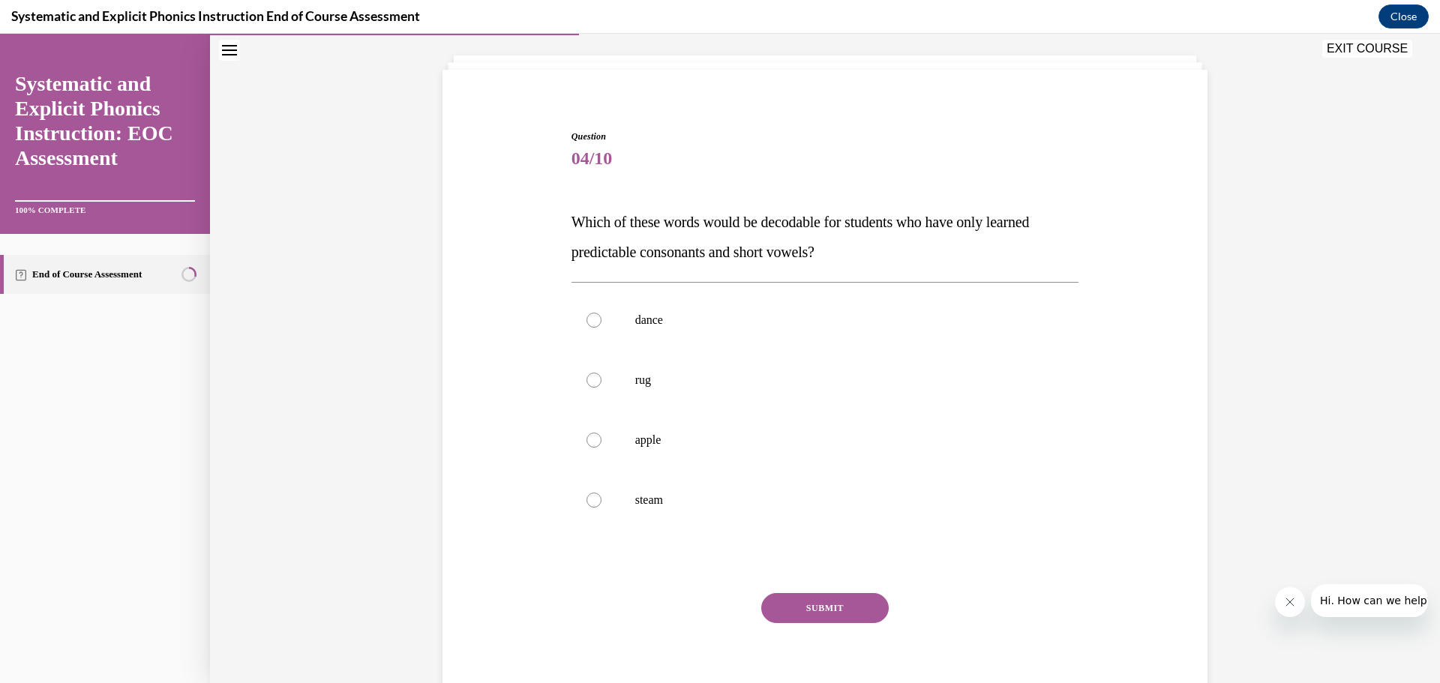
scroll to position [83, 0]
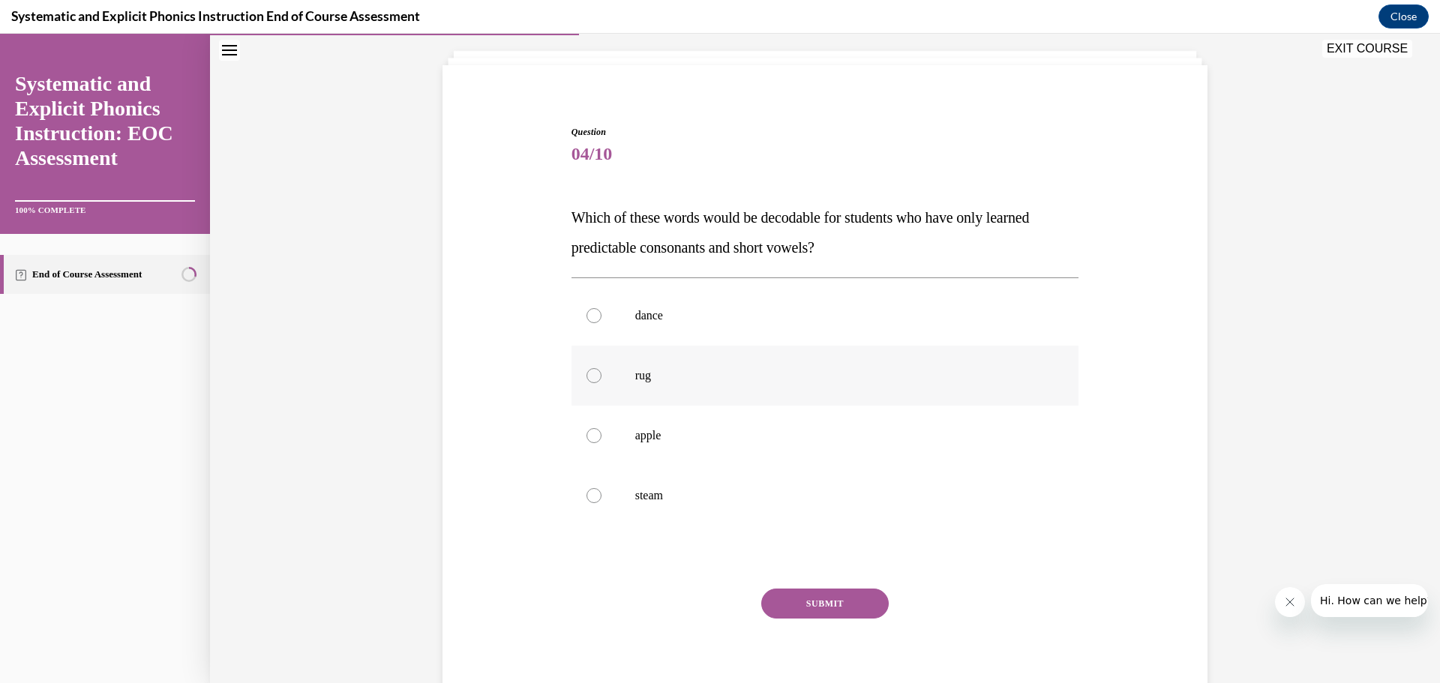
click at [586, 373] on div at bounding box center [593, 375] width 15 height 15
click at [839, 601] on button "SUBMIT" at bounding box center [824, 604] width 127 height 30
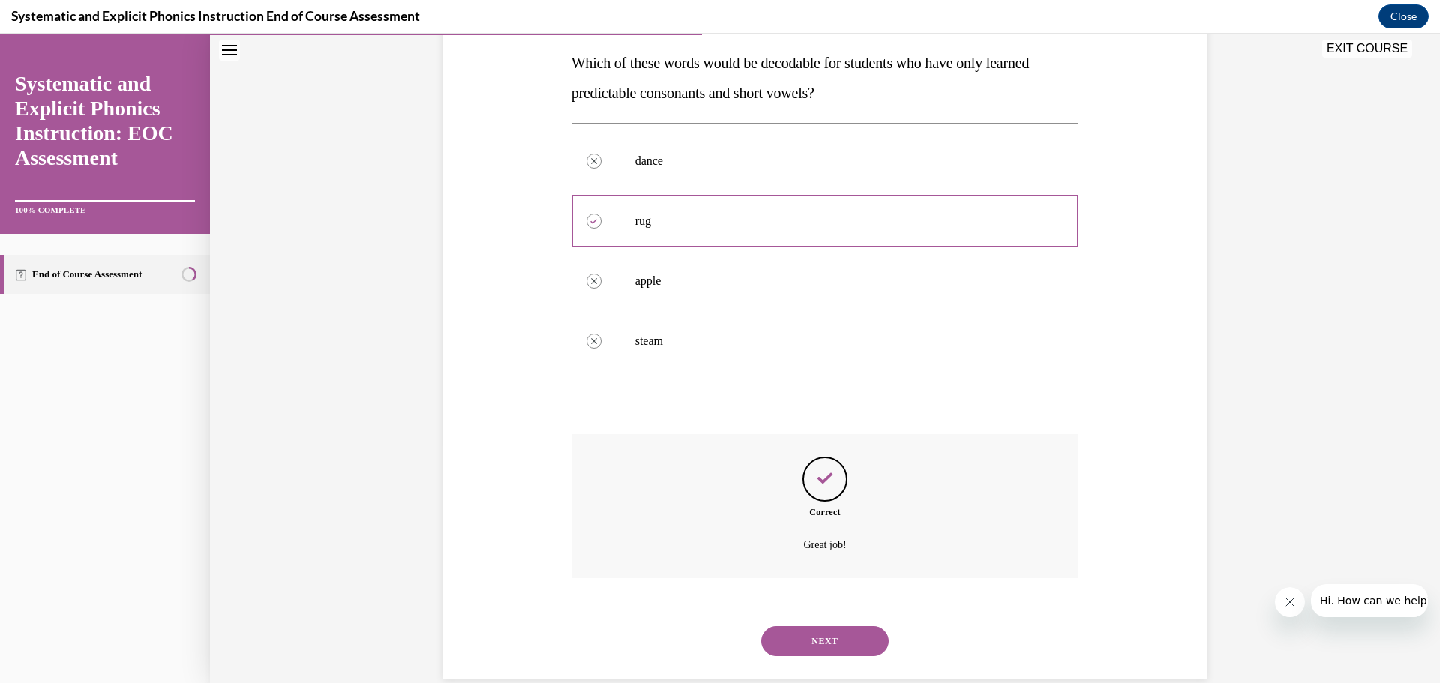
scroll to position [263, 0]
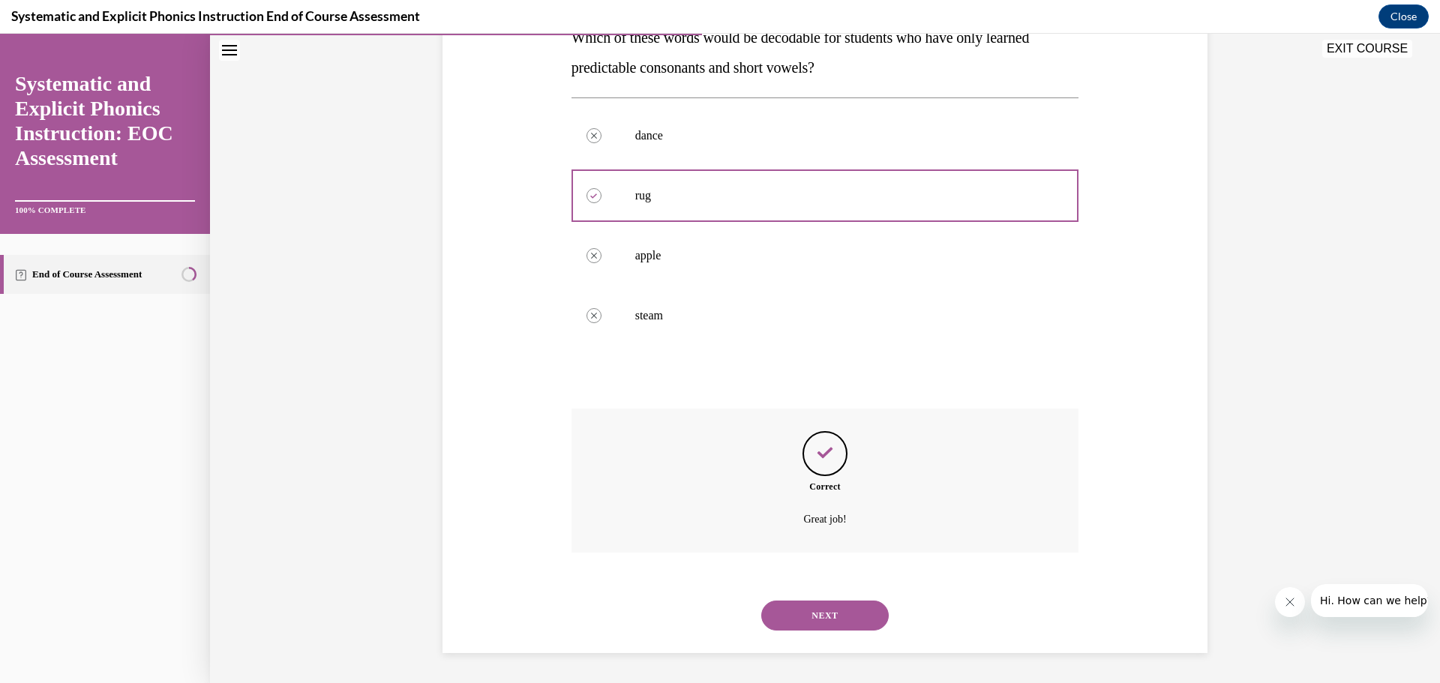
click at [835, 611] on button "NEXT" at bounding box center [824, 616] width 127 height 30
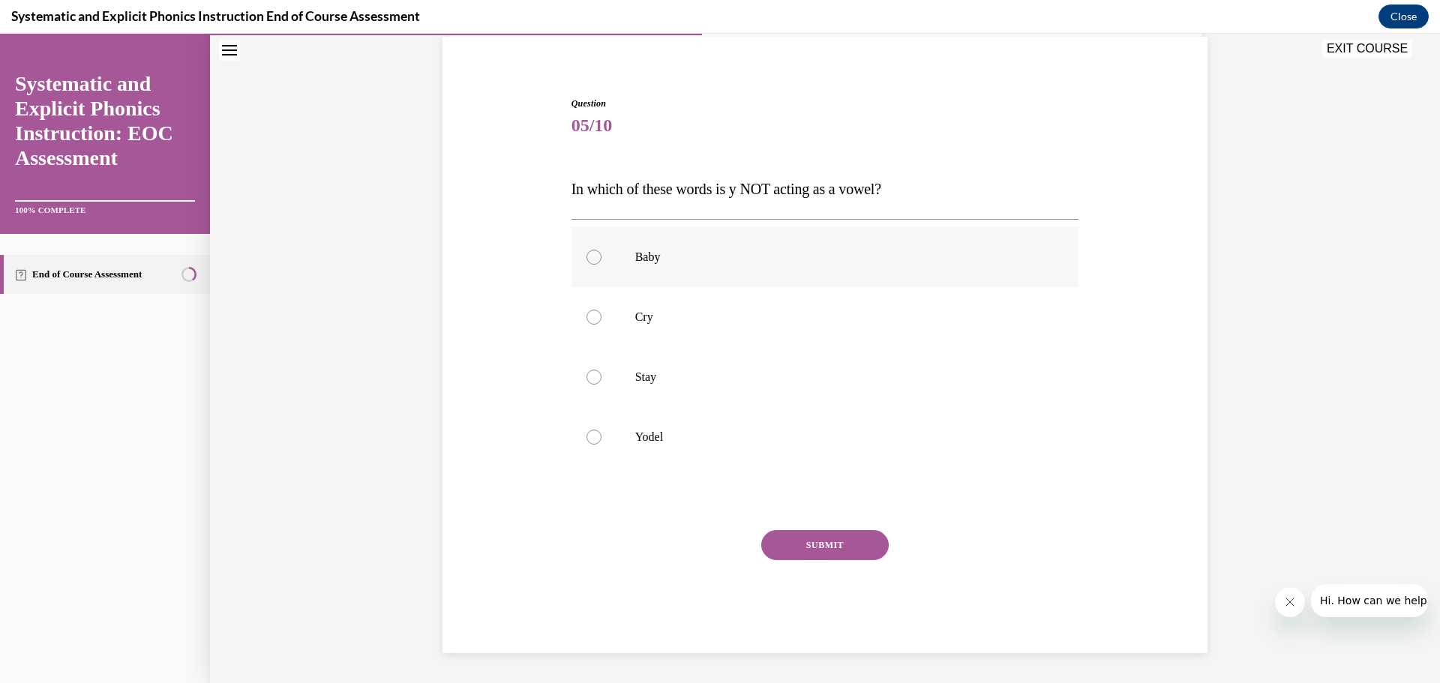
click at [586, 254] on div at bounding box center [593, 257] width 15 height 15
click at [586, 434] on div at bounding box center [593, 437] width 15 height 15
click at [852, 542] on button "SUBMIT" at bounding box center [824, 545] width 127 height 30
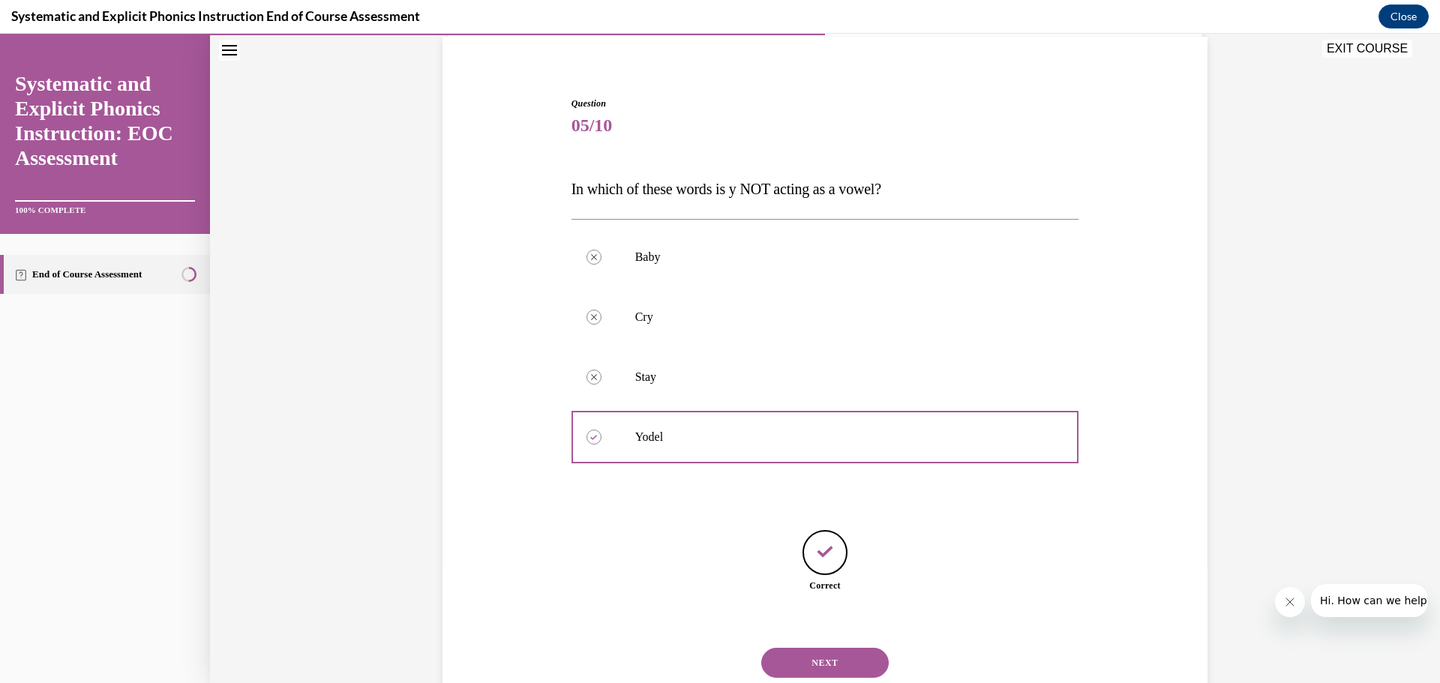
scroll to position [159, 0]
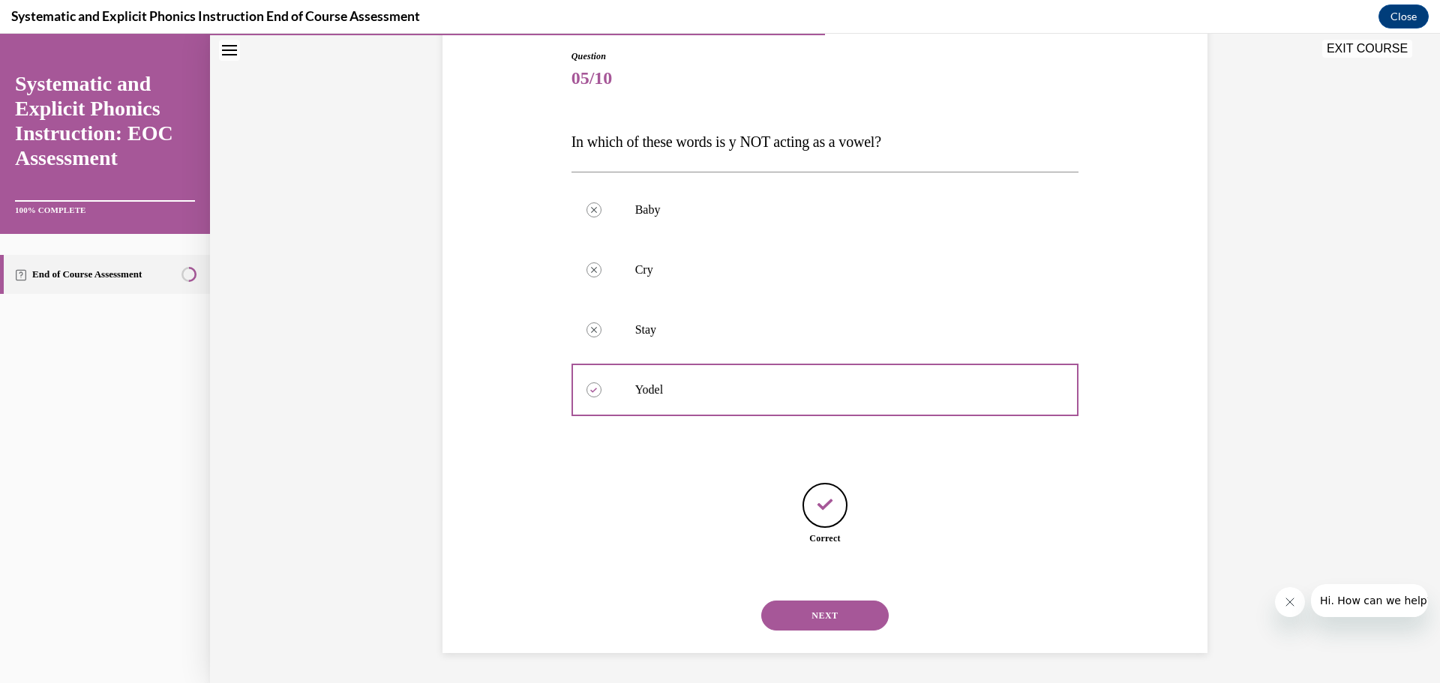
click at [838, 611] on button "NEXT" at bounding box center [824, 616] width 127 height 30
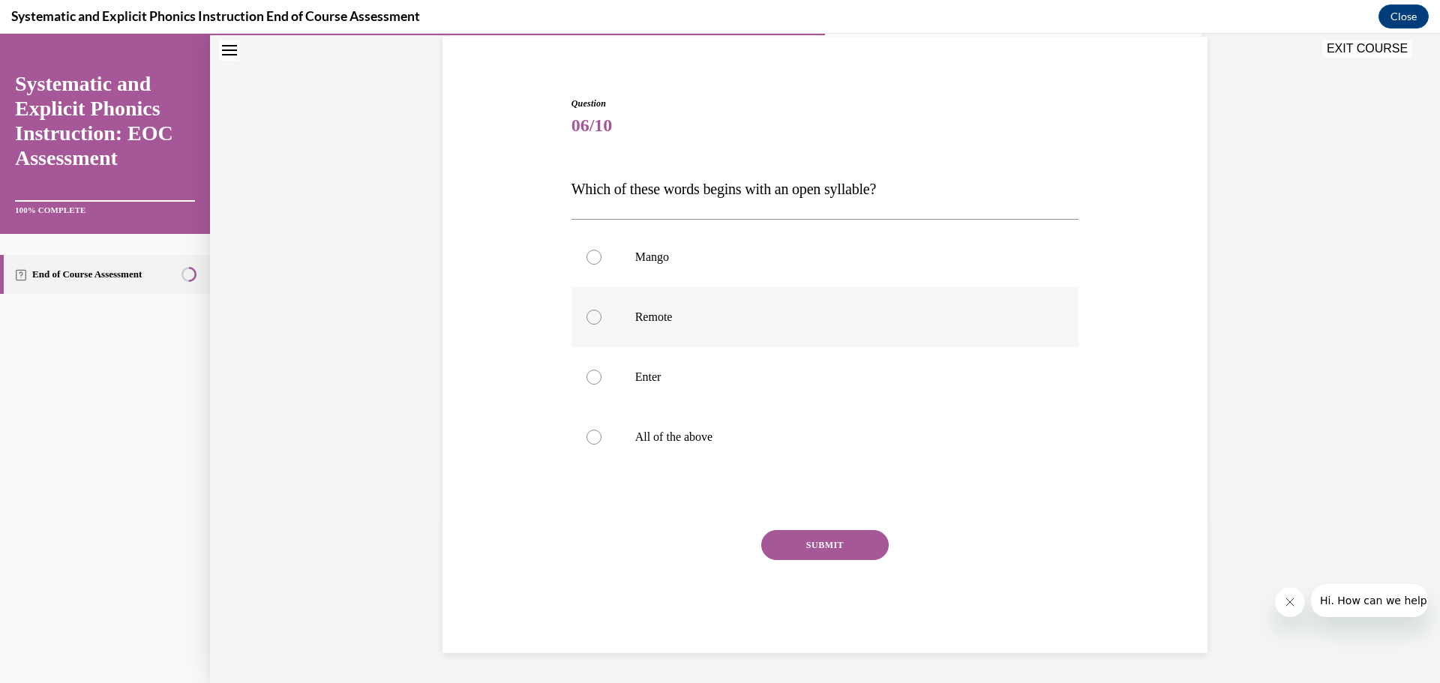
click at [592, 317] on div at bounding box center [593, 317] width 15 height 15
click at [821, 551] on button "SUBMIT" at bounding box center [824, 545] width 127 height 30
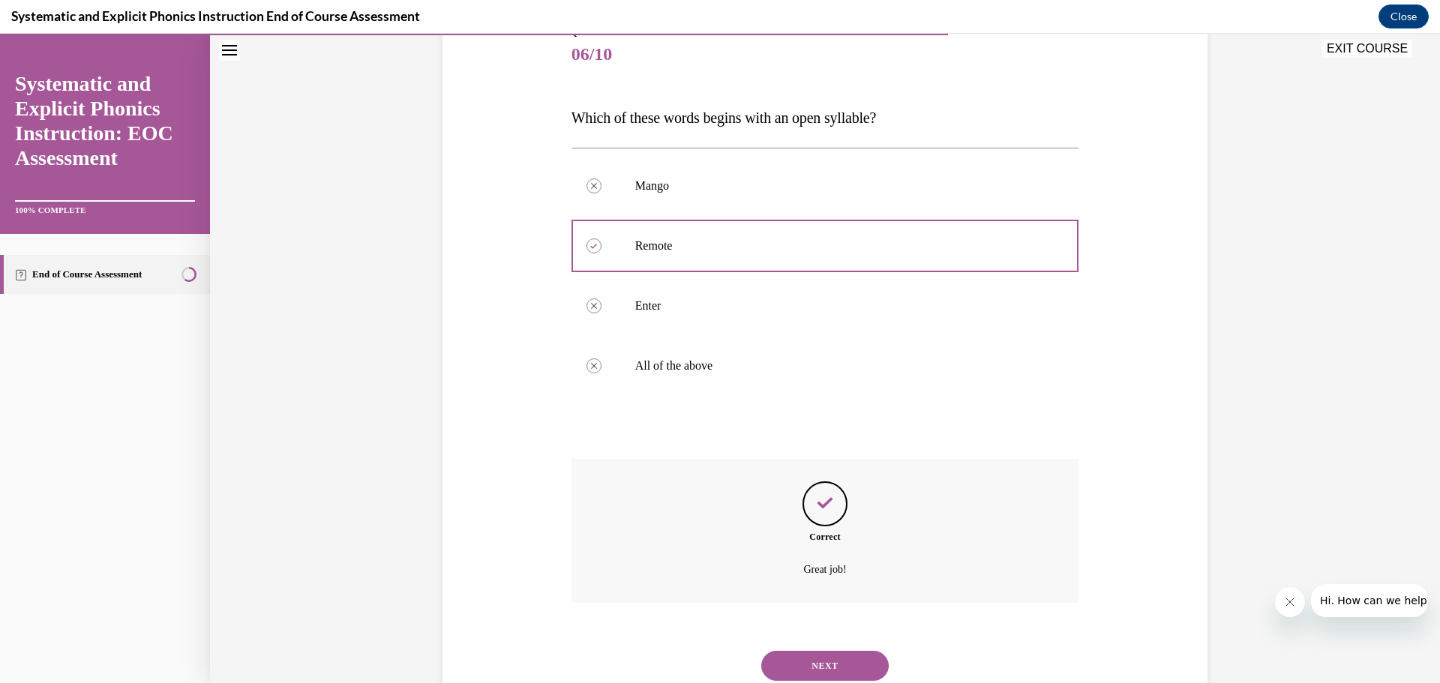
scroll to position [233, 0]
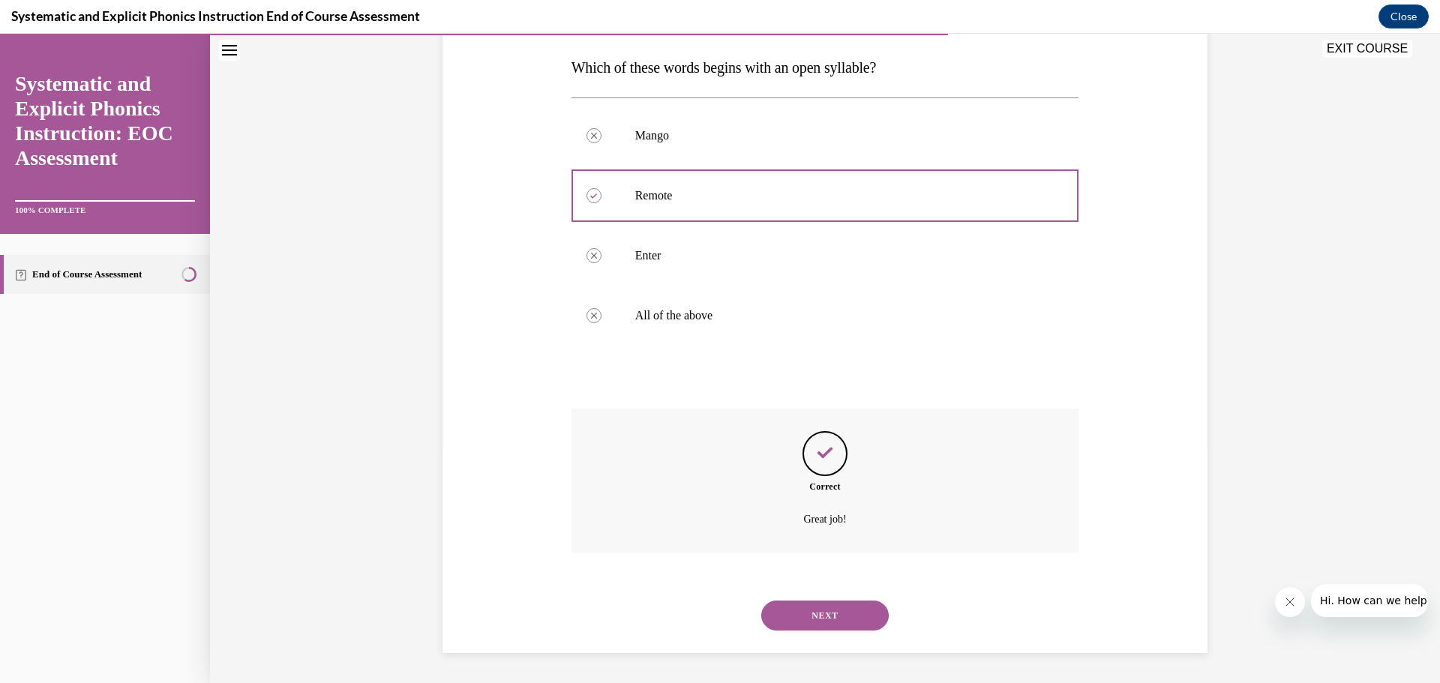
click at [822, 606] on button "NEXT" at bounding box center [824, 616] width 127 height 30
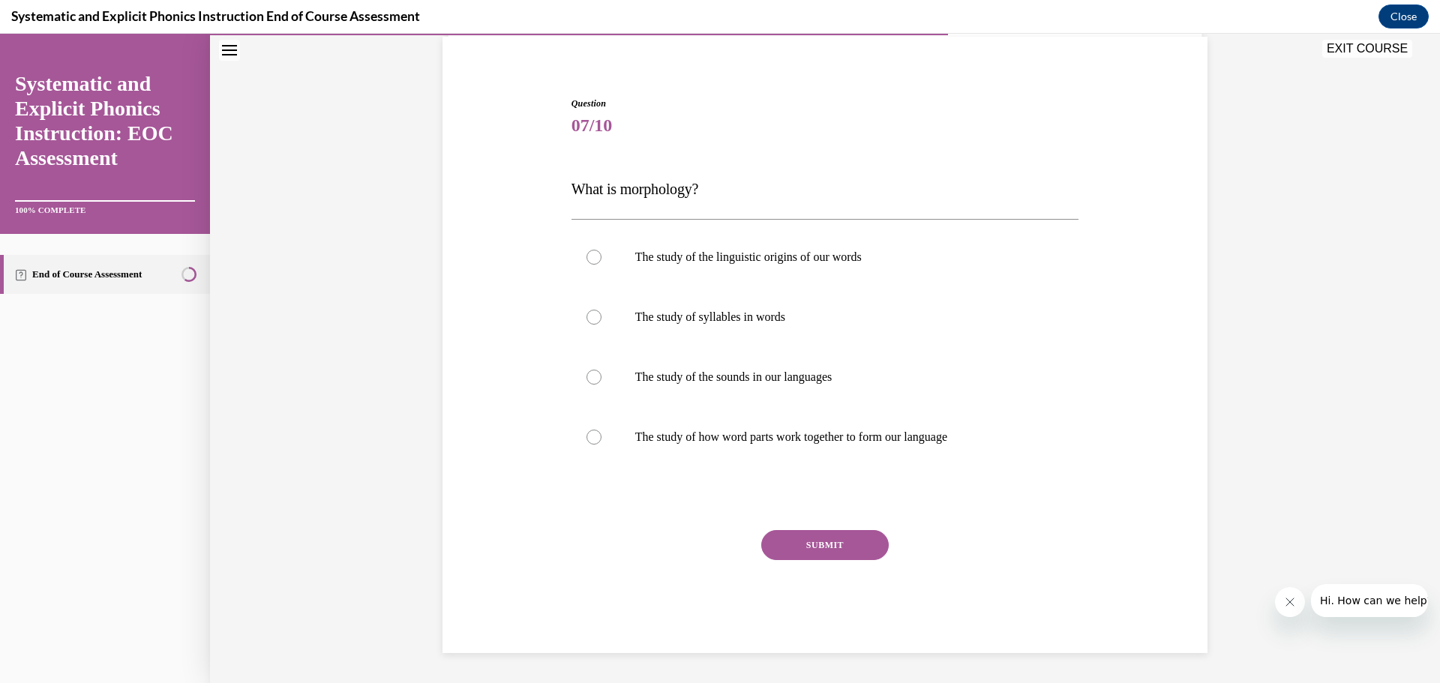
scroll to position [112, 0]
click at [586, 432] on div at bounding box center [593, 437] width 15 height 15
click at [835, 540] on button "SUBMIT" at bounding box center [824, 545] width 127 height 30
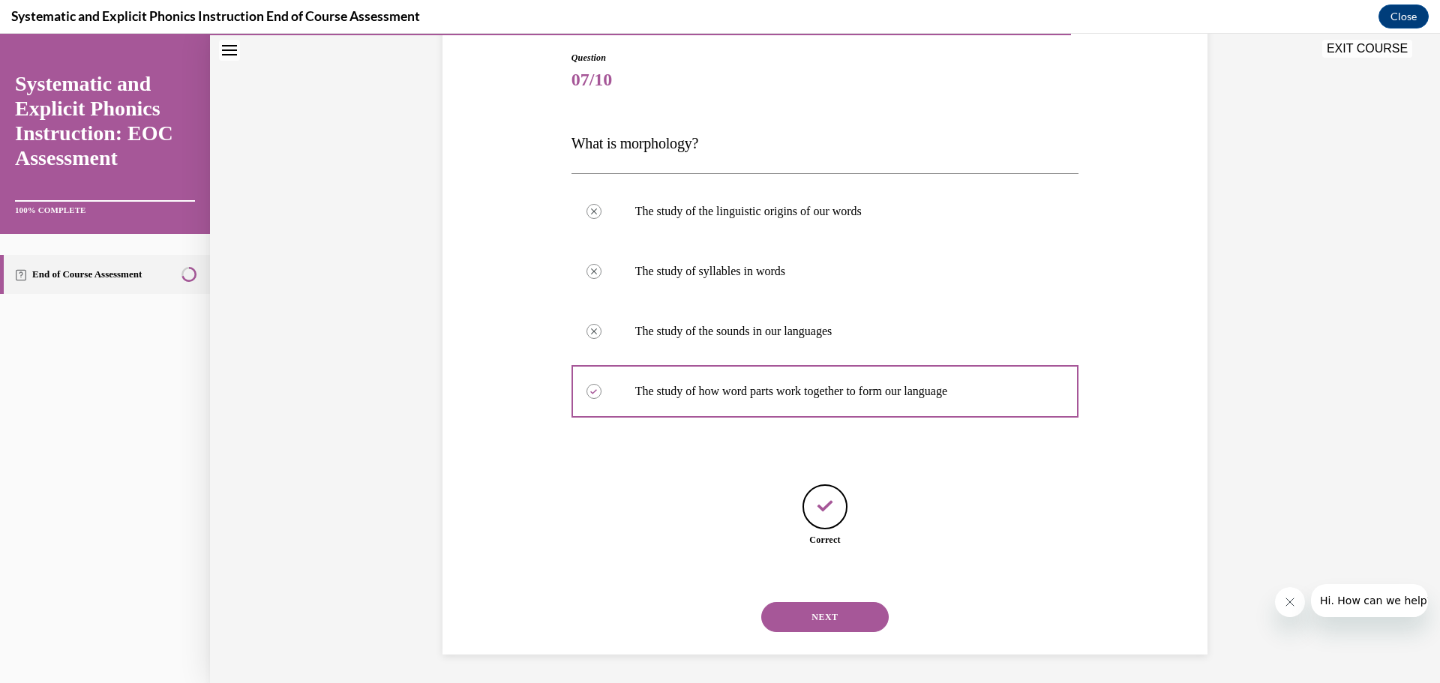
scroll to position [159, 0]
click at [801, 610] on button "NEXT" at bounding box center [824, 616] width 127 height 30
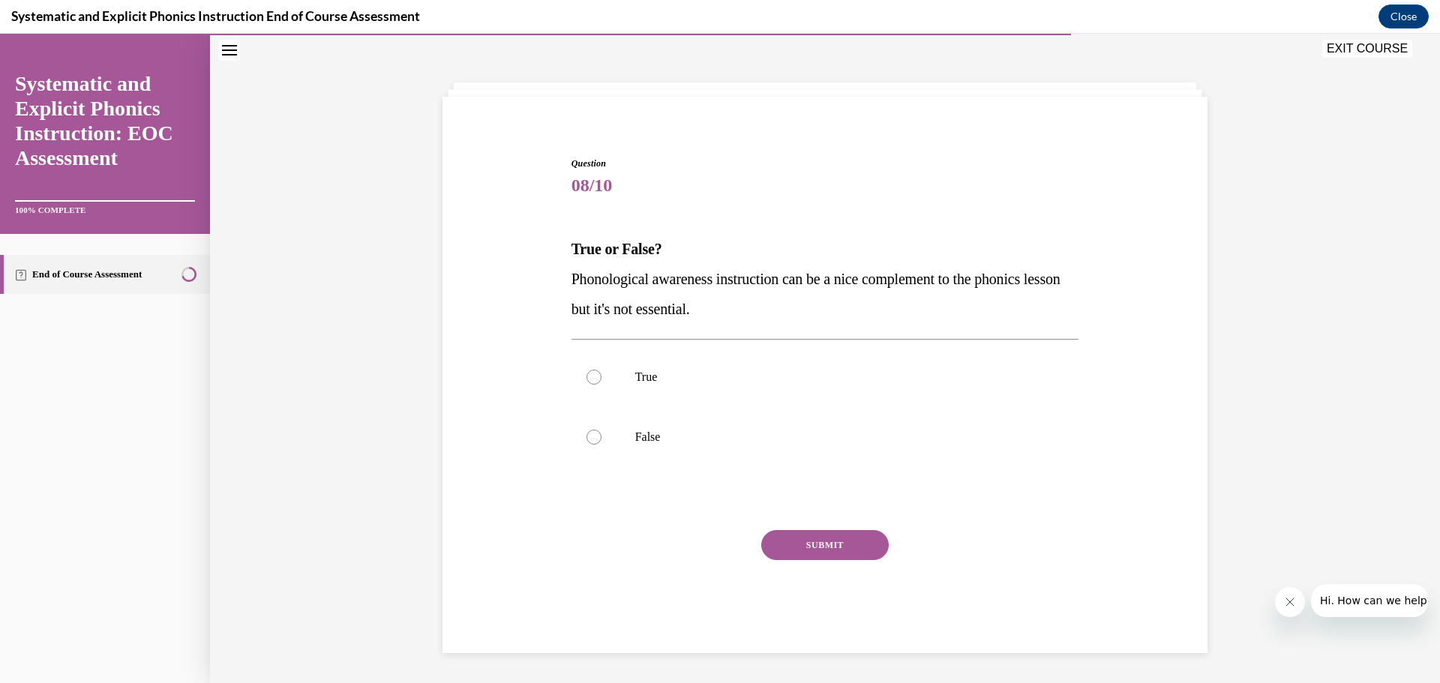
scroll to position [52, 0]
click at [586, 436] on div at bounding box center [593, 437] width 15 height 15
click at [851, 544] on button "SUBMIT" at bounding box center [824, 545] width 127 height 30
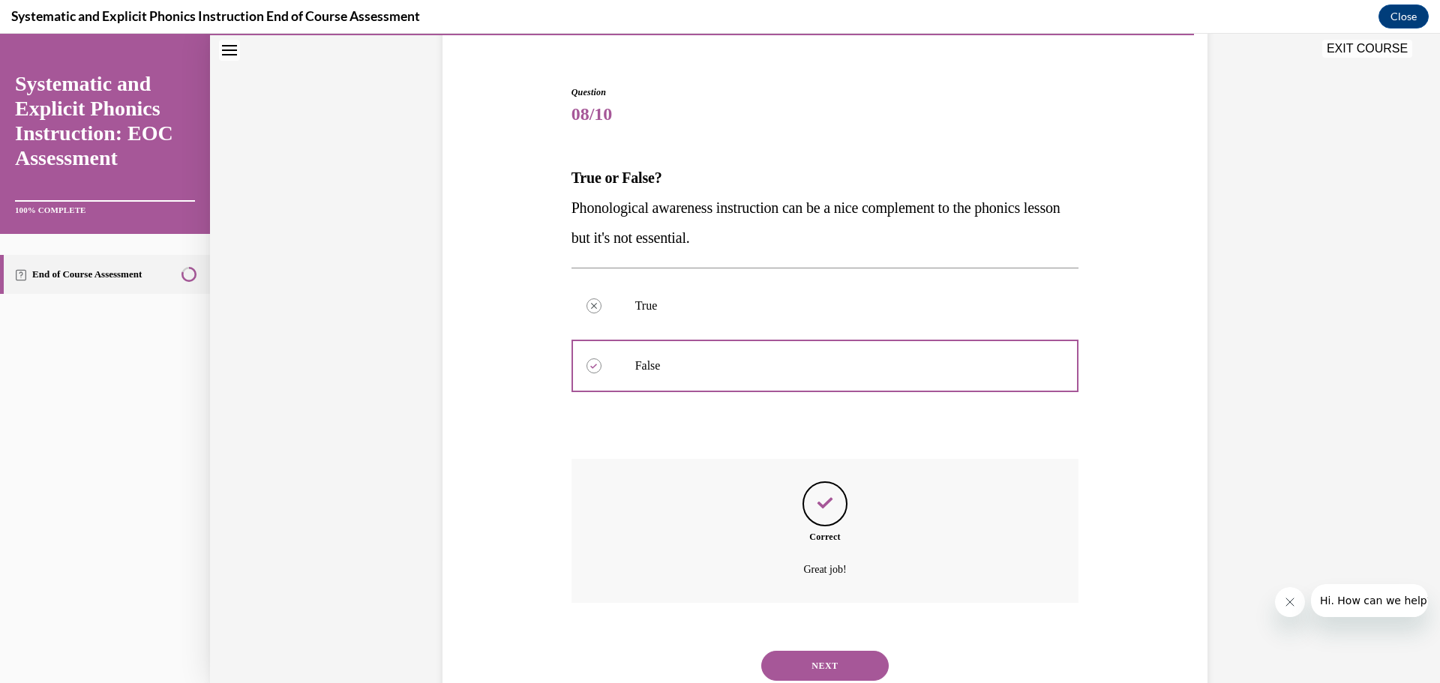
scroll to position [173, 0]
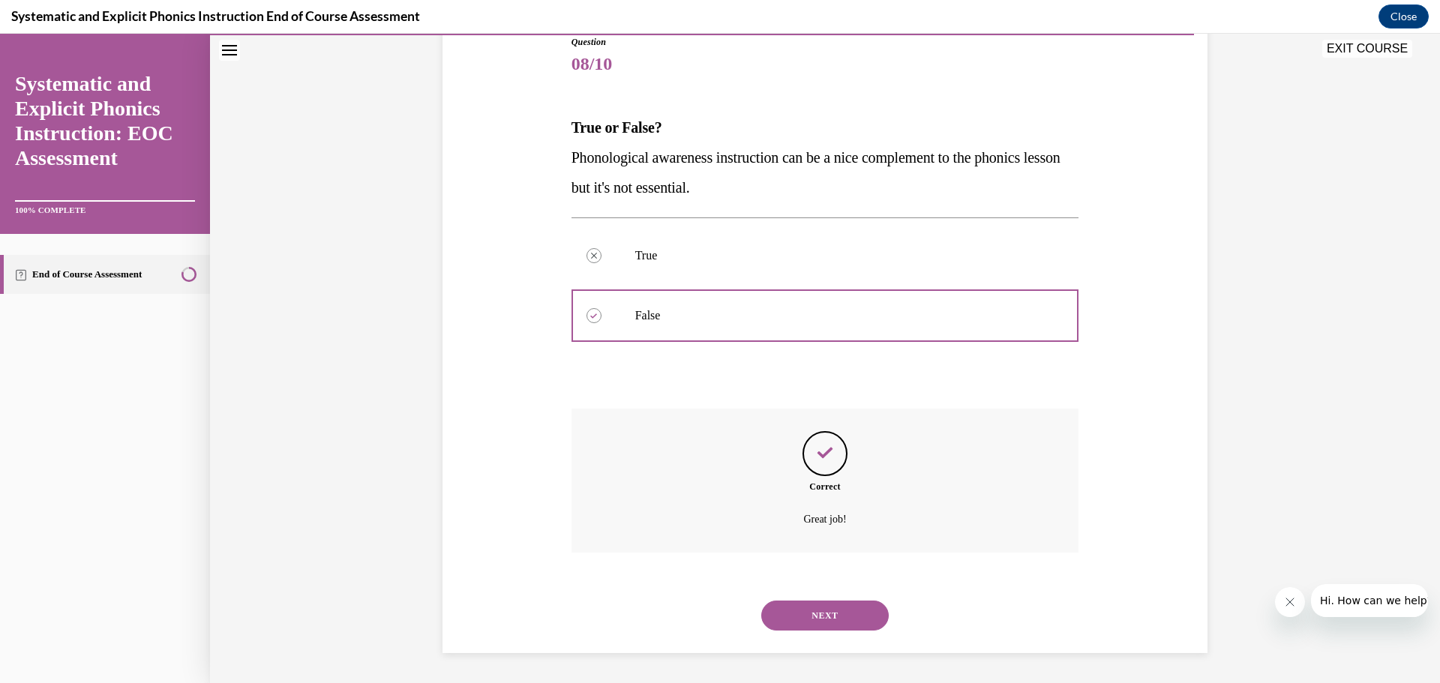
click at [828, 612] on button "NEXT" at bounding box center [824, 616] width 127 height 30
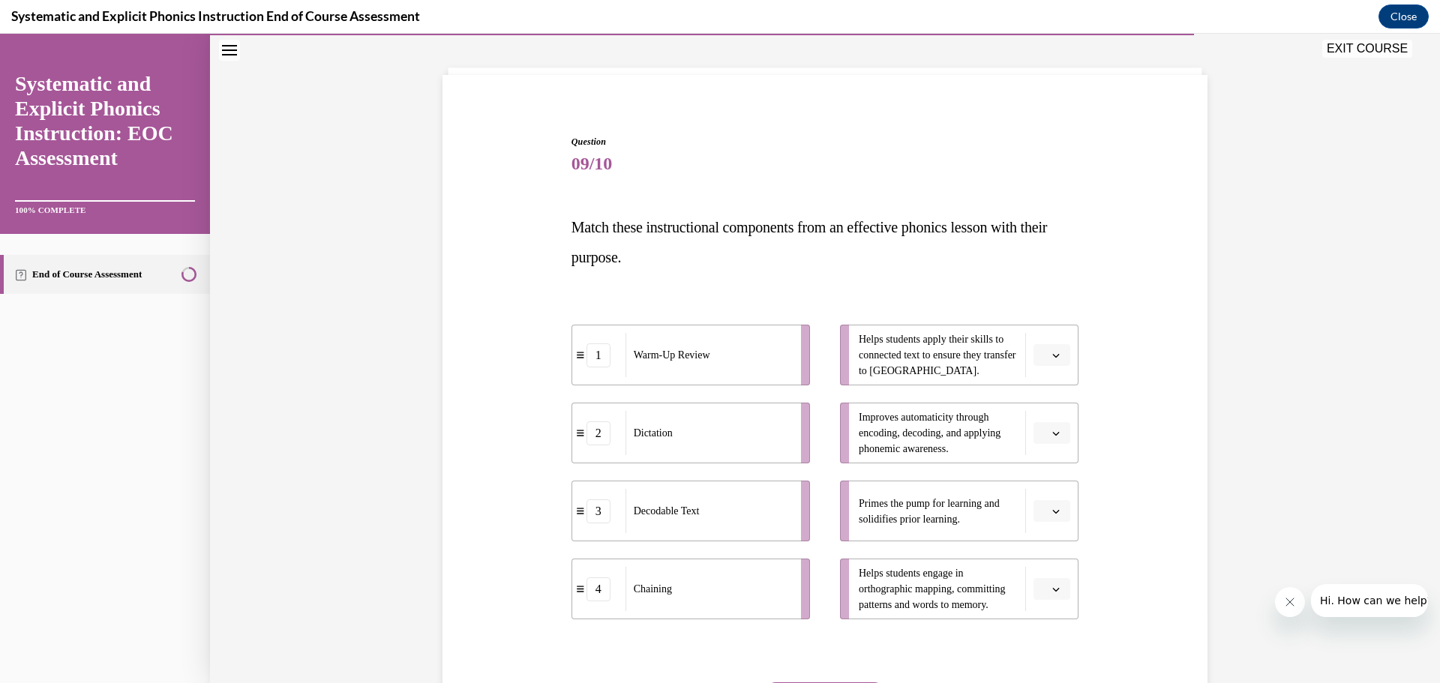
scroll to position [78, 0]
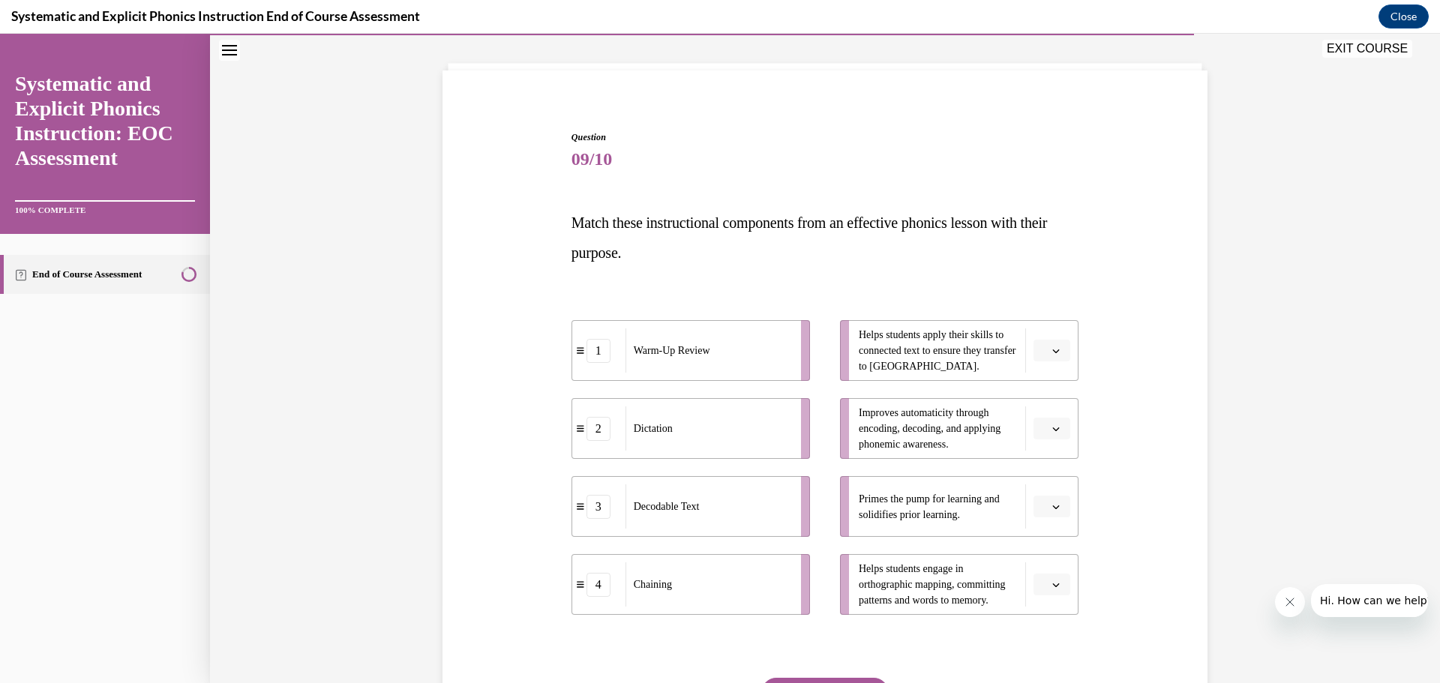
click at [1051, 355] on span "button" at bounding box center [1056, 351] width 10 height 10
click at [1041, 471] on span "3" at bounding box center [1040, 474] width 5 height 12
click at [1051, 424] on span "button" at bounding box center [1056, 429] width 10 height 10
click at [1049, 581] on div "4" at bounding box center [1044, 582] width 37 height 30
click at [1052, 507] on icon "button" at bounding box center [1055, 506] width 7 height 7
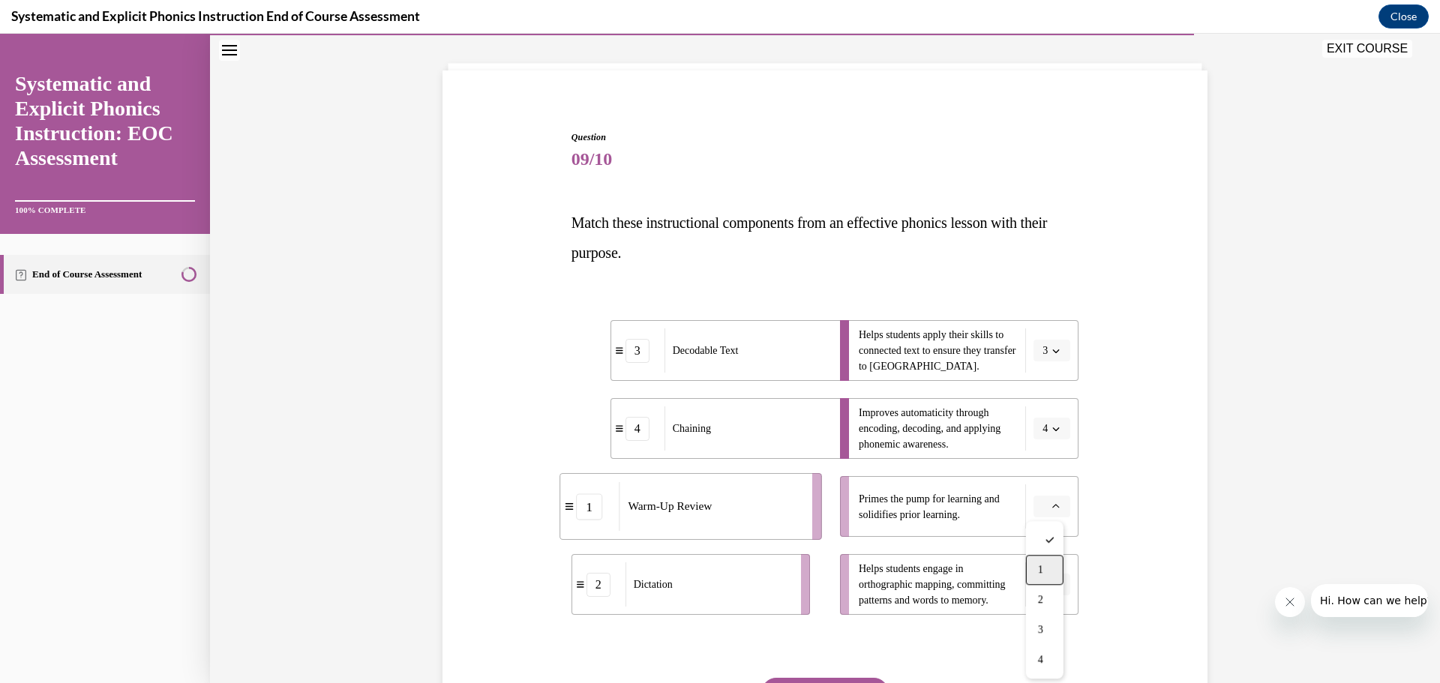
click at [1043, 565] on span "1" at bounding box center [1040, 570] width 5 height 12
click at [1051, 586] on span "button" at bounding box center [1056, 585] width 10 height 10
click at [1042, 485] on span "2" at bounding box center [1040, 491] width 5 height 12
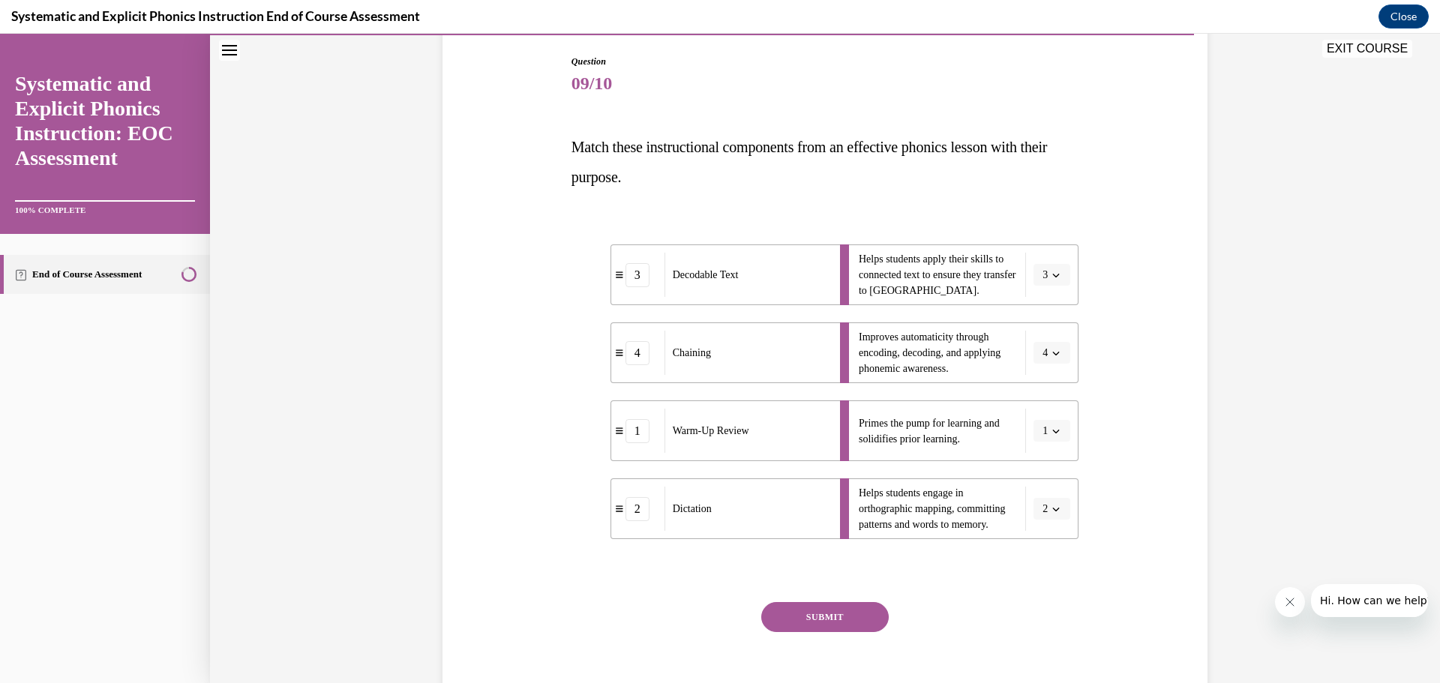
scroll to position [226, 0]
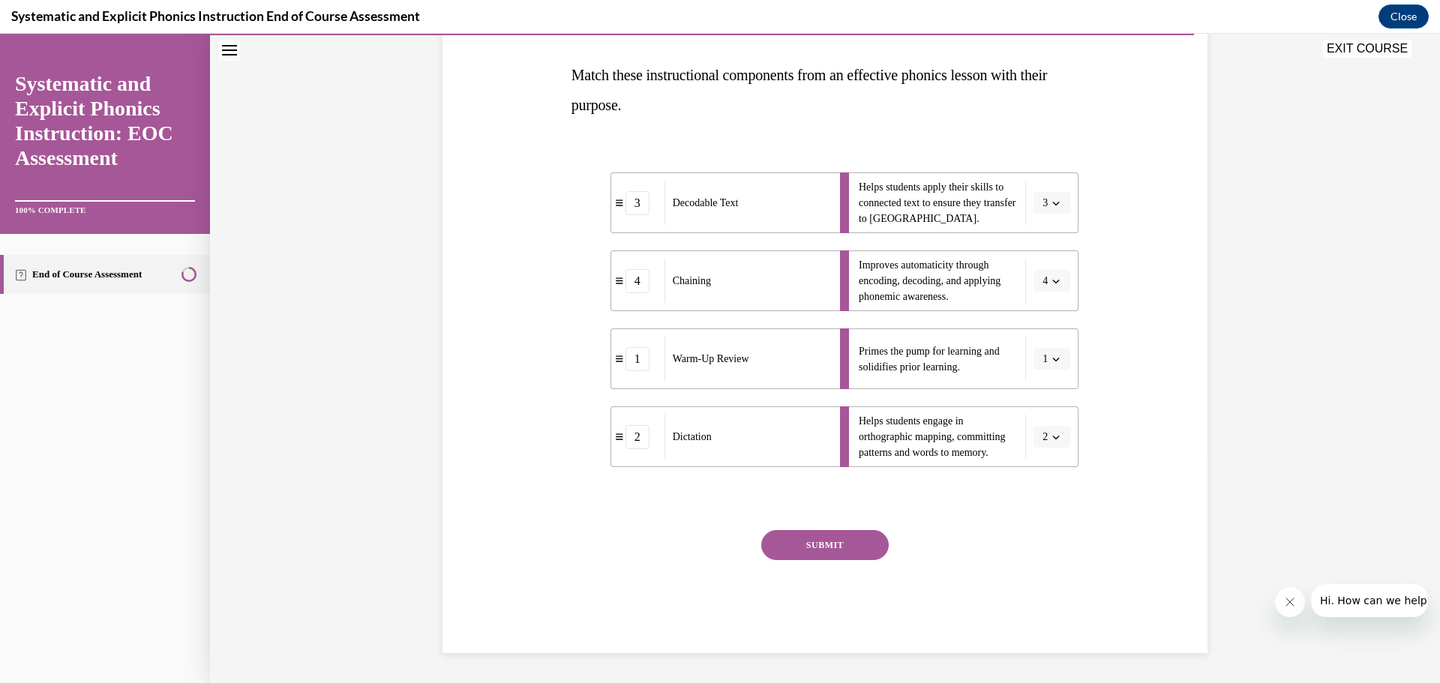
click at [809, 545] on button "SUBMIT" at bounding box center [824, 545] width 127 height 30
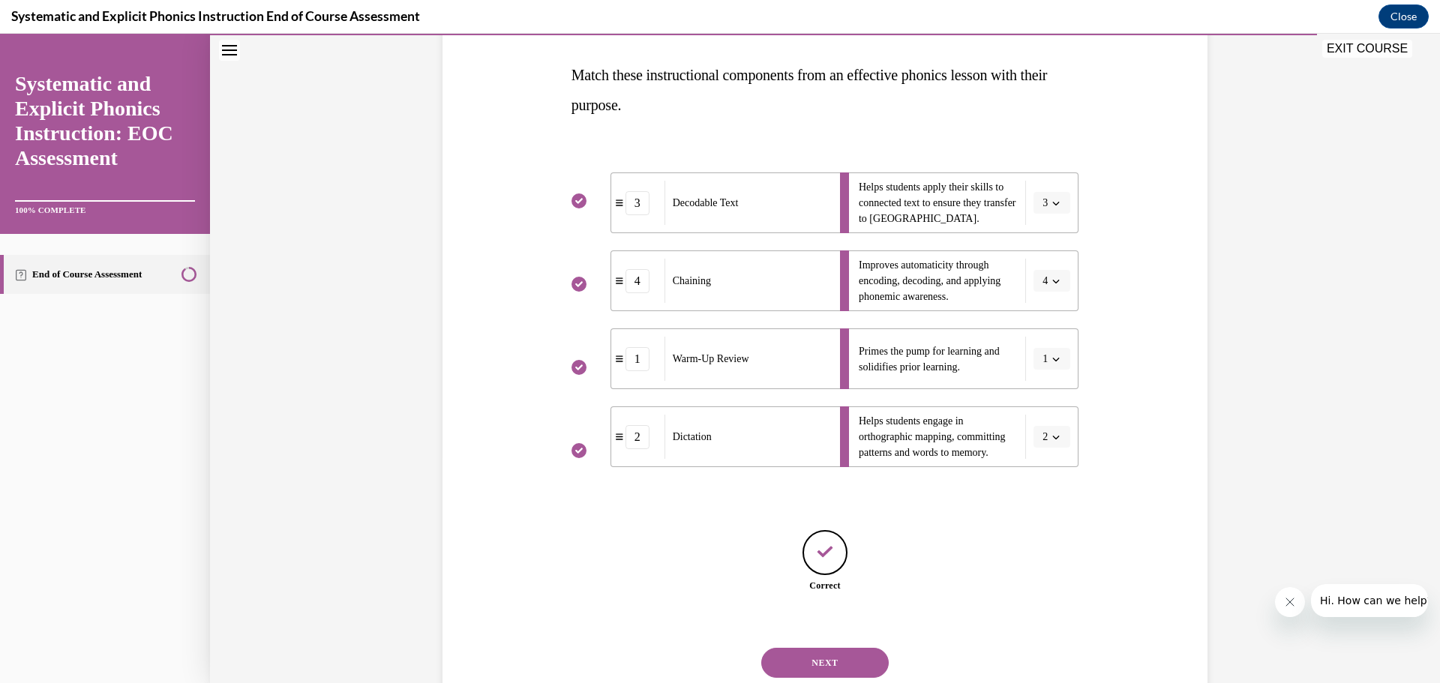
scroll to position [273, 0]
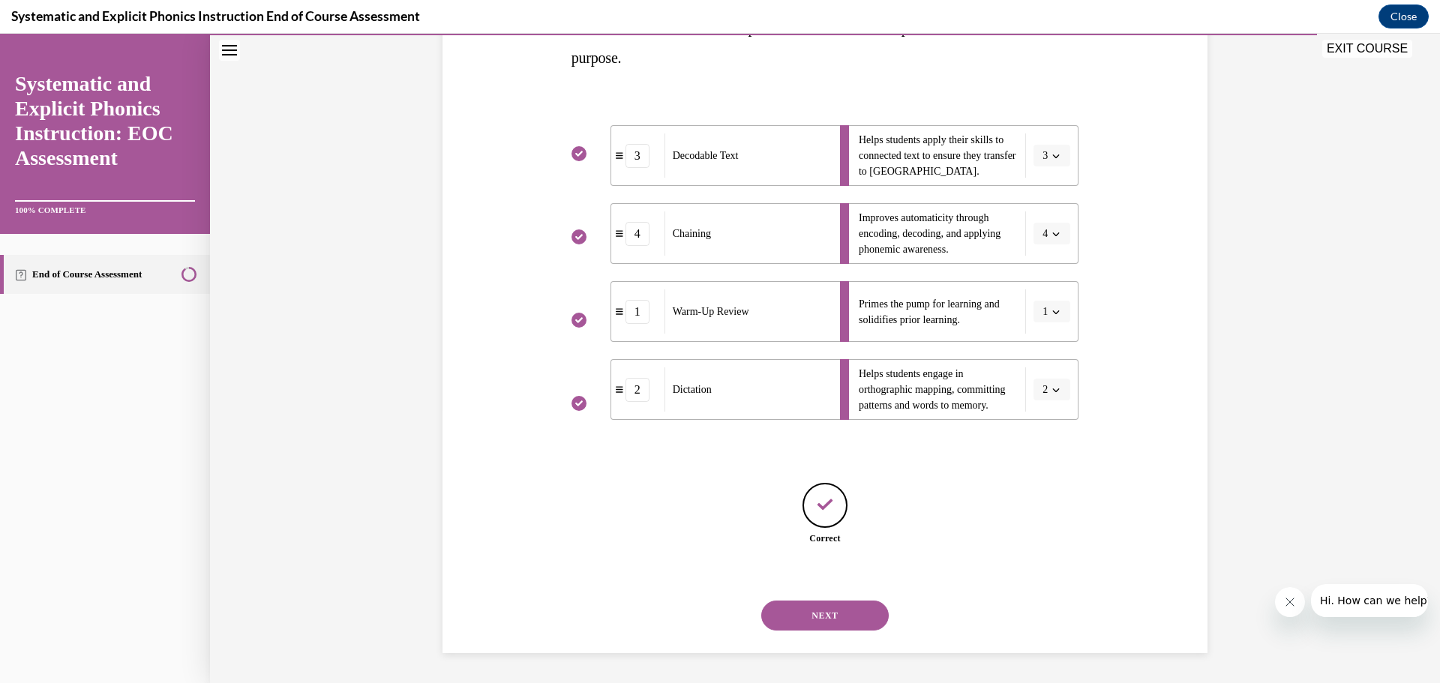
click at [824, 609] on button "NEXT" at bounding box center [824, 616] width 127 height 30
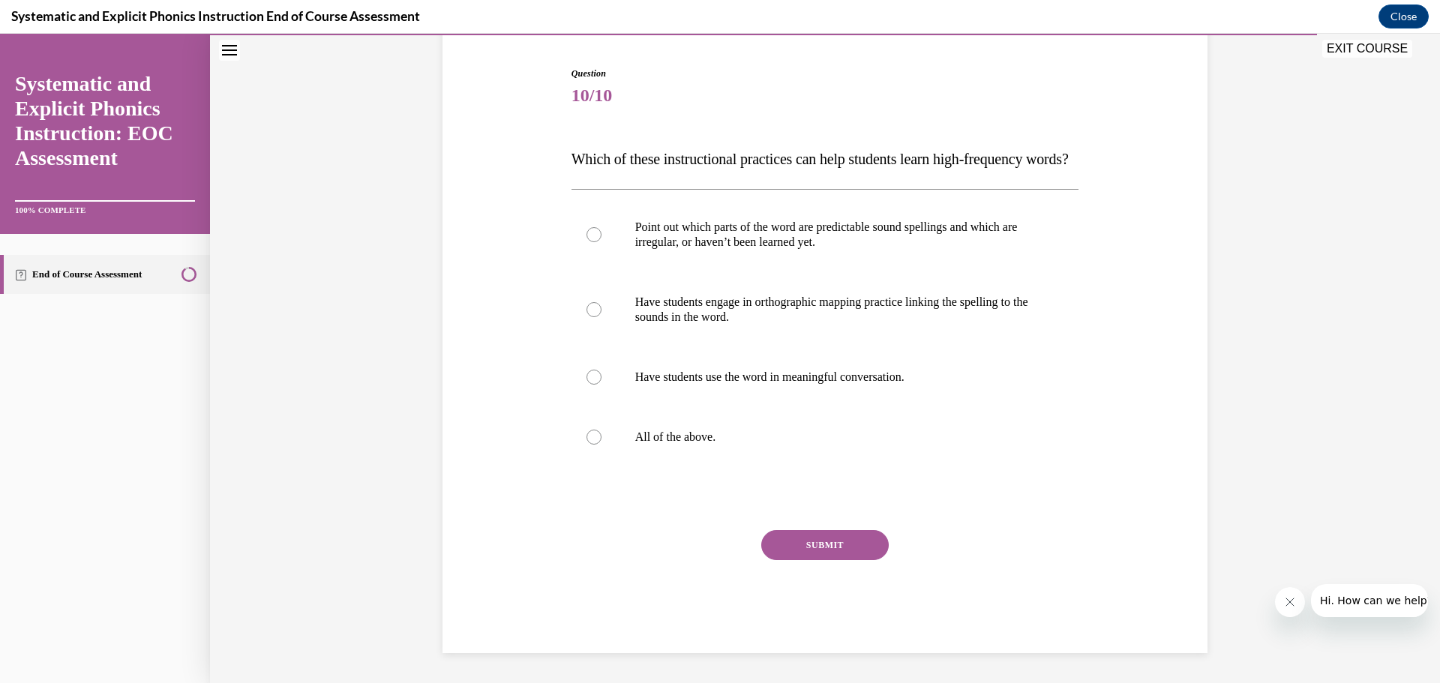
scroll to position [167, 0]
click at [586, 384] on div at bounding box center [593, 377] width 15 height 15
click at [578, 314] on div at bounding box center [825, 309] width 508 height 75
click at [586, 439] on div at bounding box center [593, 437] width 15 height 15
click at [841, 542] on button "SUBMIT" at bounding box center [824, 545] width 127 height 30
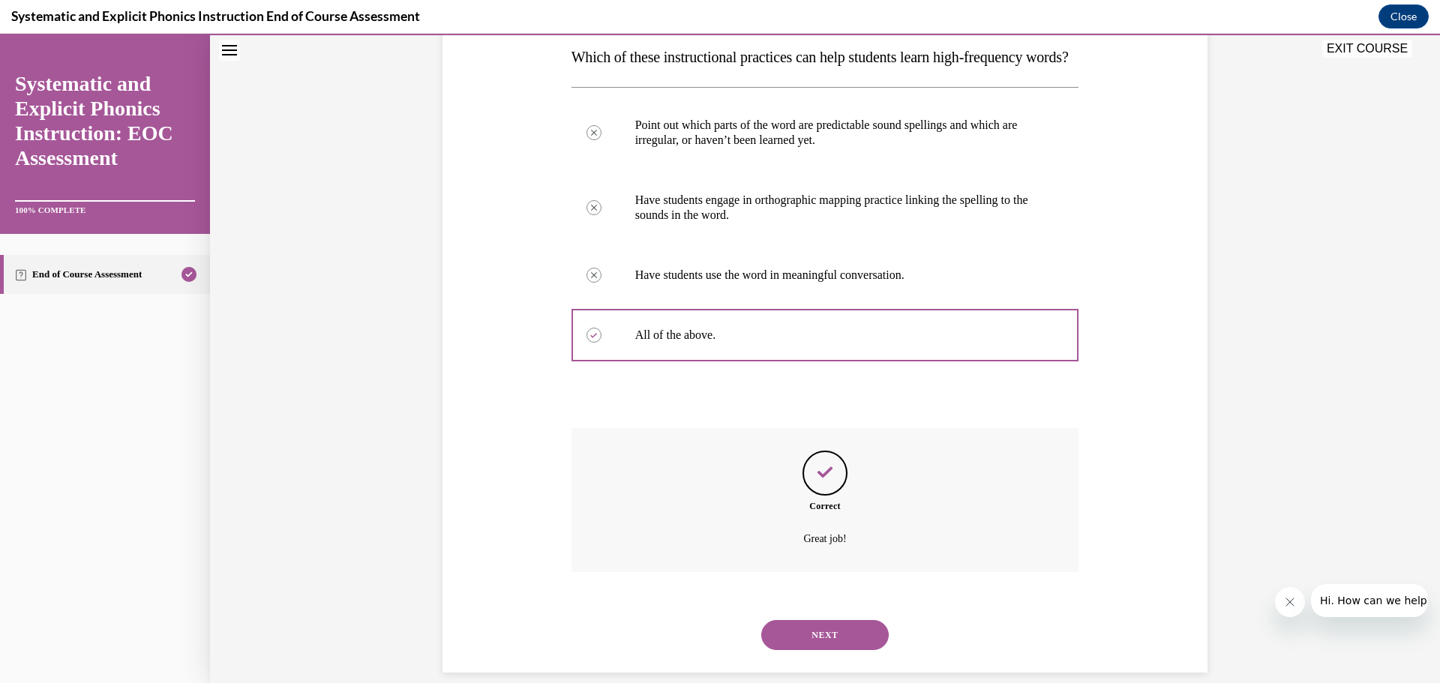
scroll to position [293, 0]
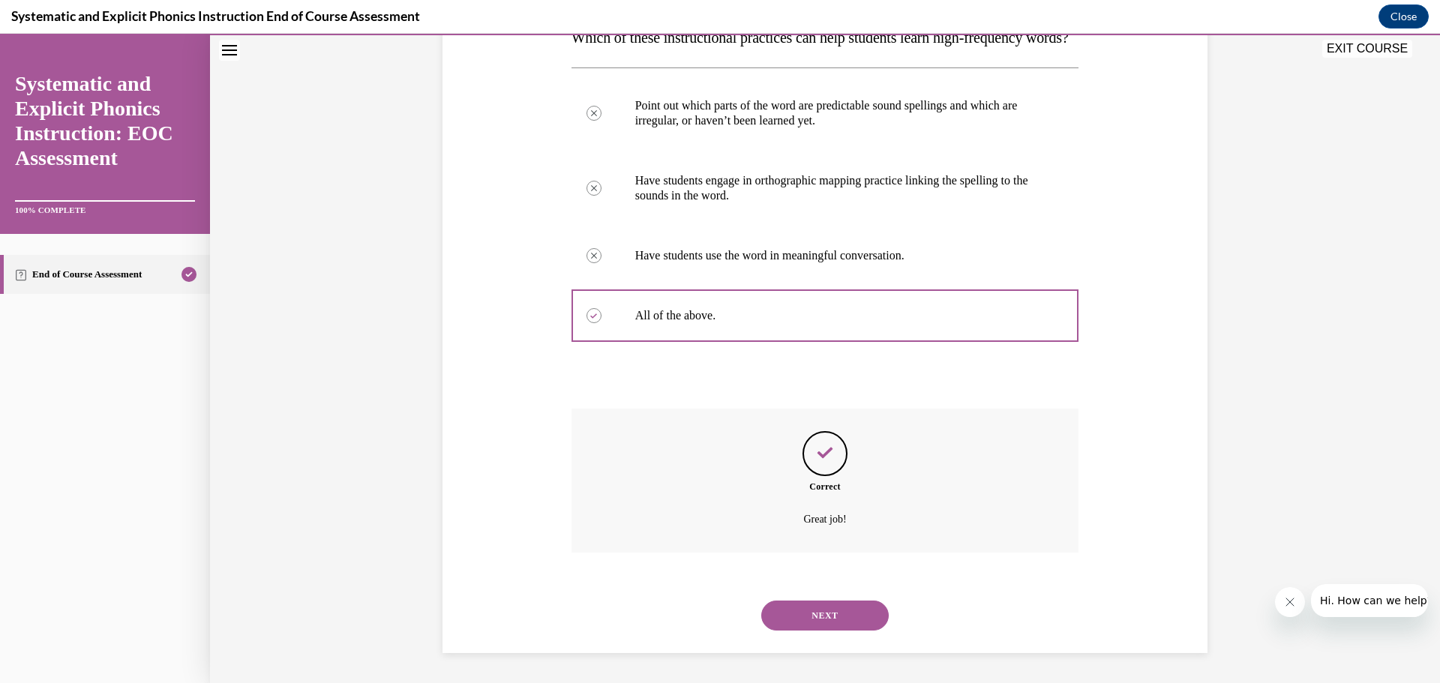
click at [821, 612] on button "NEXT" at bounding box center [824, 616] width 127 height 30
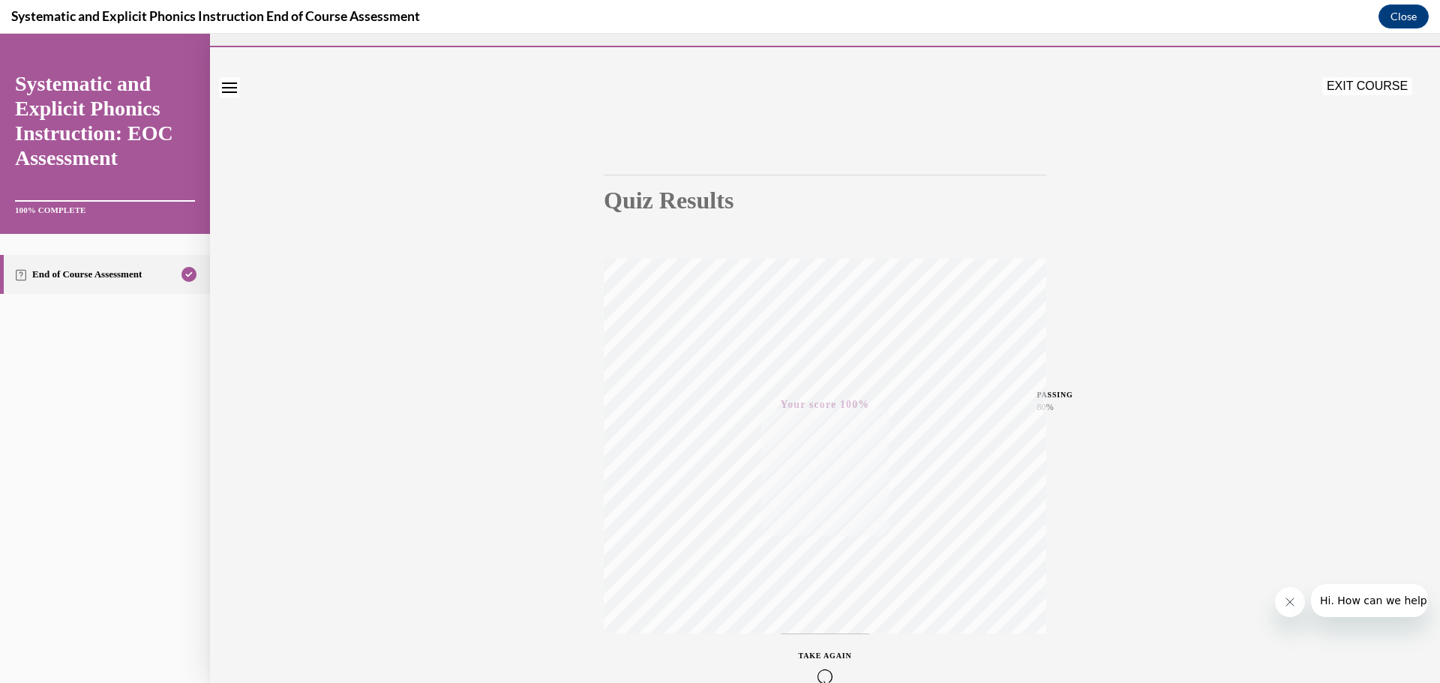
scroll to position [0, 0]
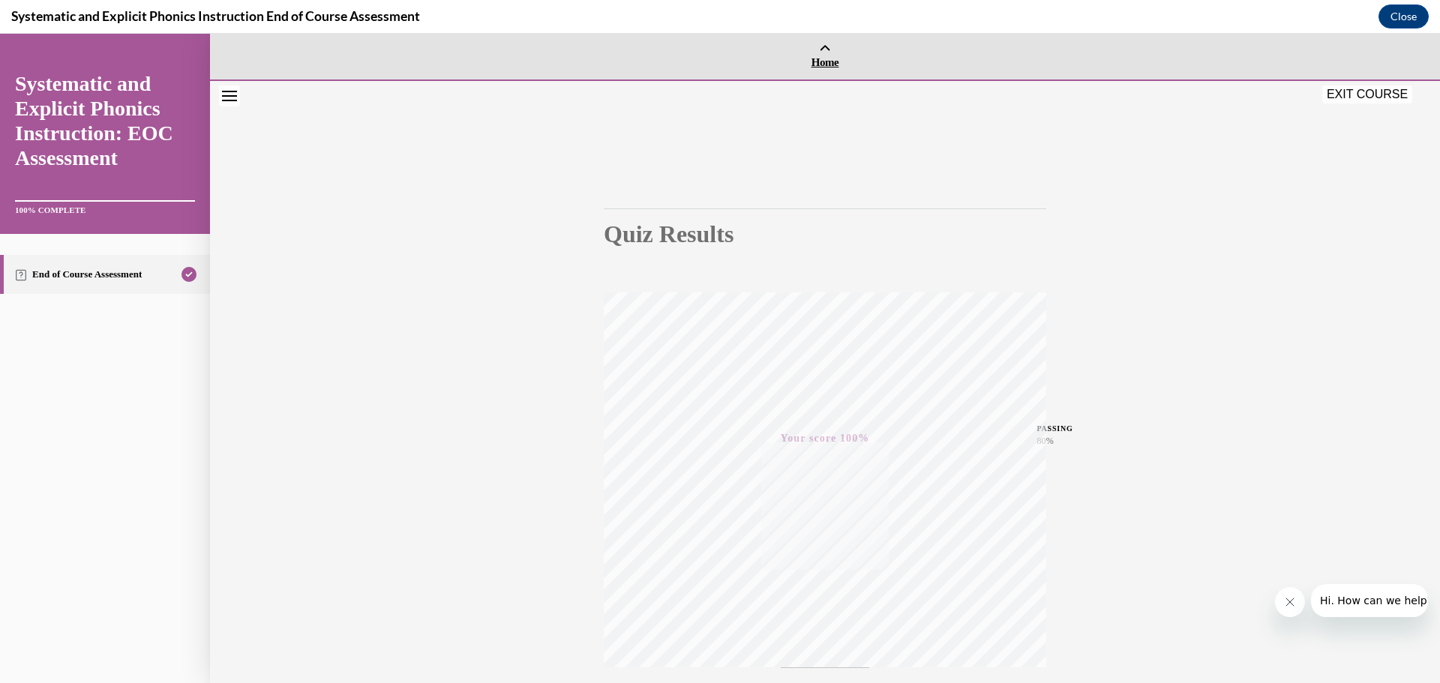
click at [826, 58] on span "Home" at bounding box center [825, 61] width 1222 height 13
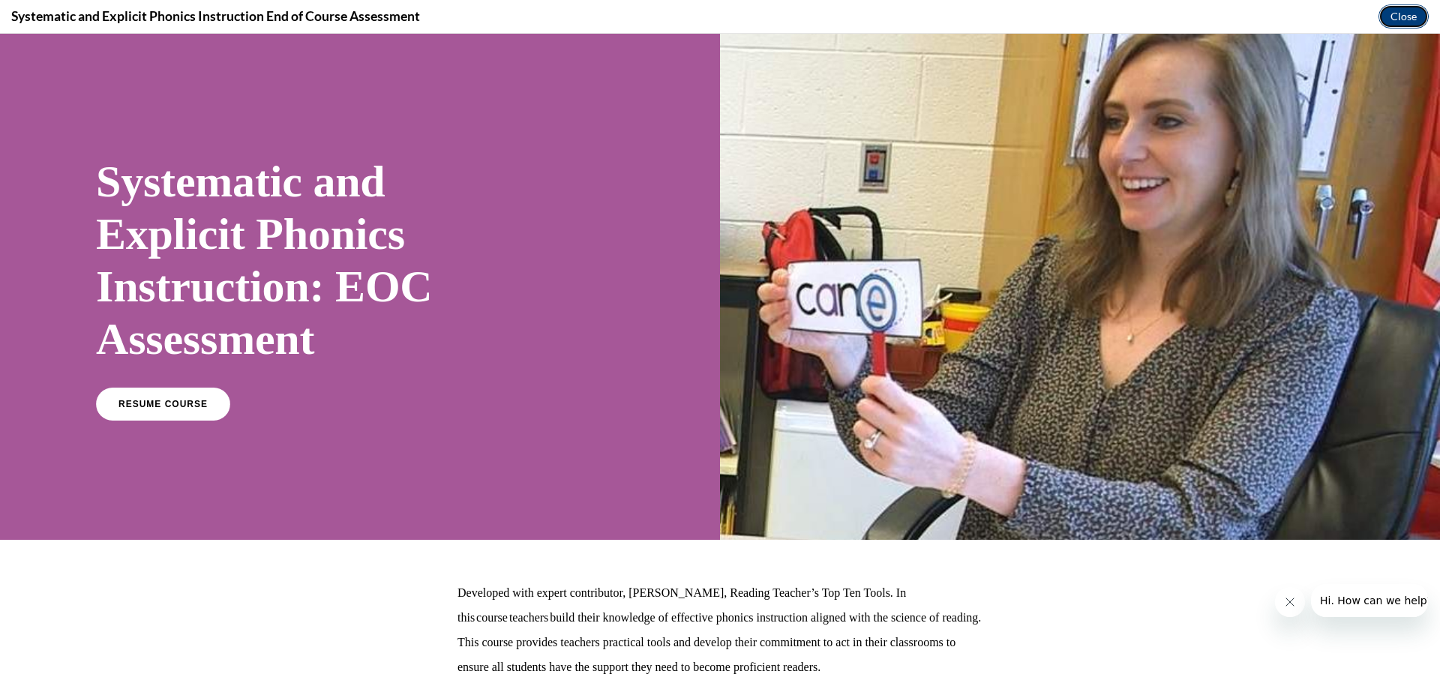
click at [1405, 20] on button "Close" at bounding box center [1403, 16] width 50 height 24
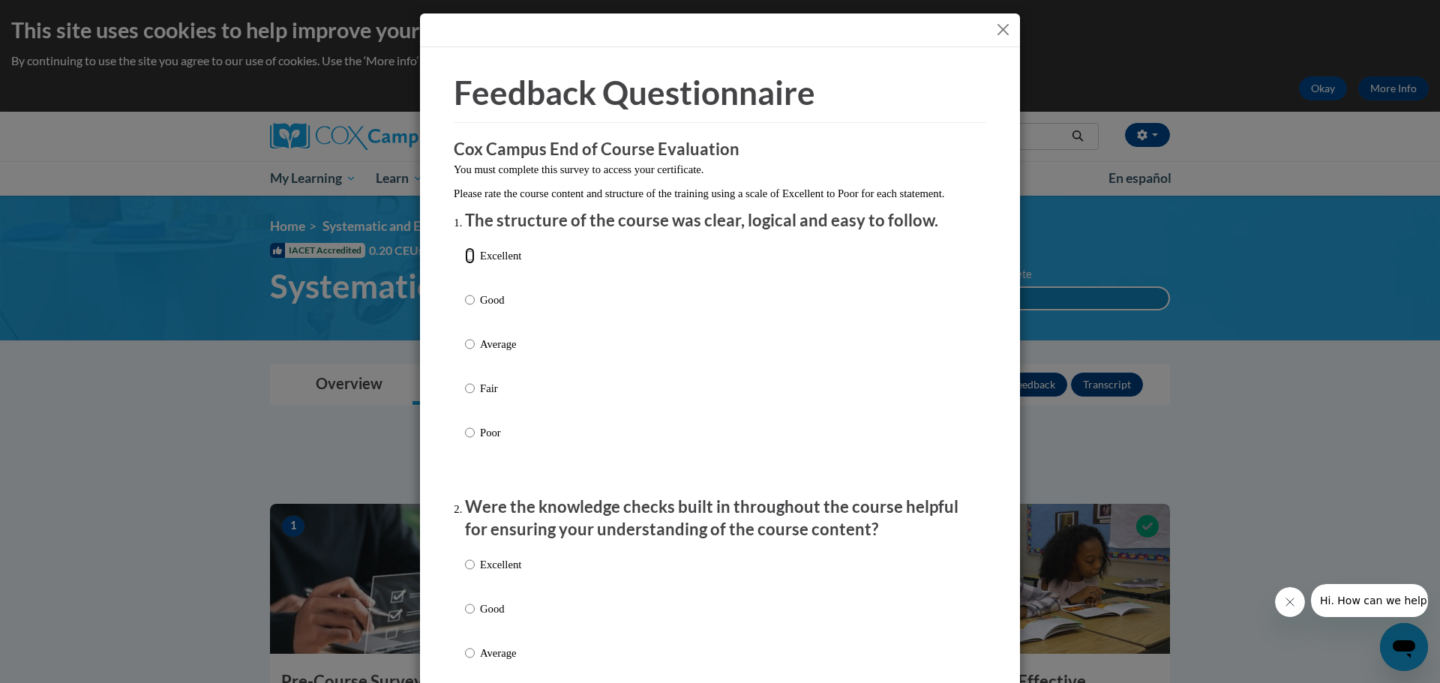
click at [465, 264] on input "Excellent" at bounding box center [470, 255] width 10 height 16
radio input "true"
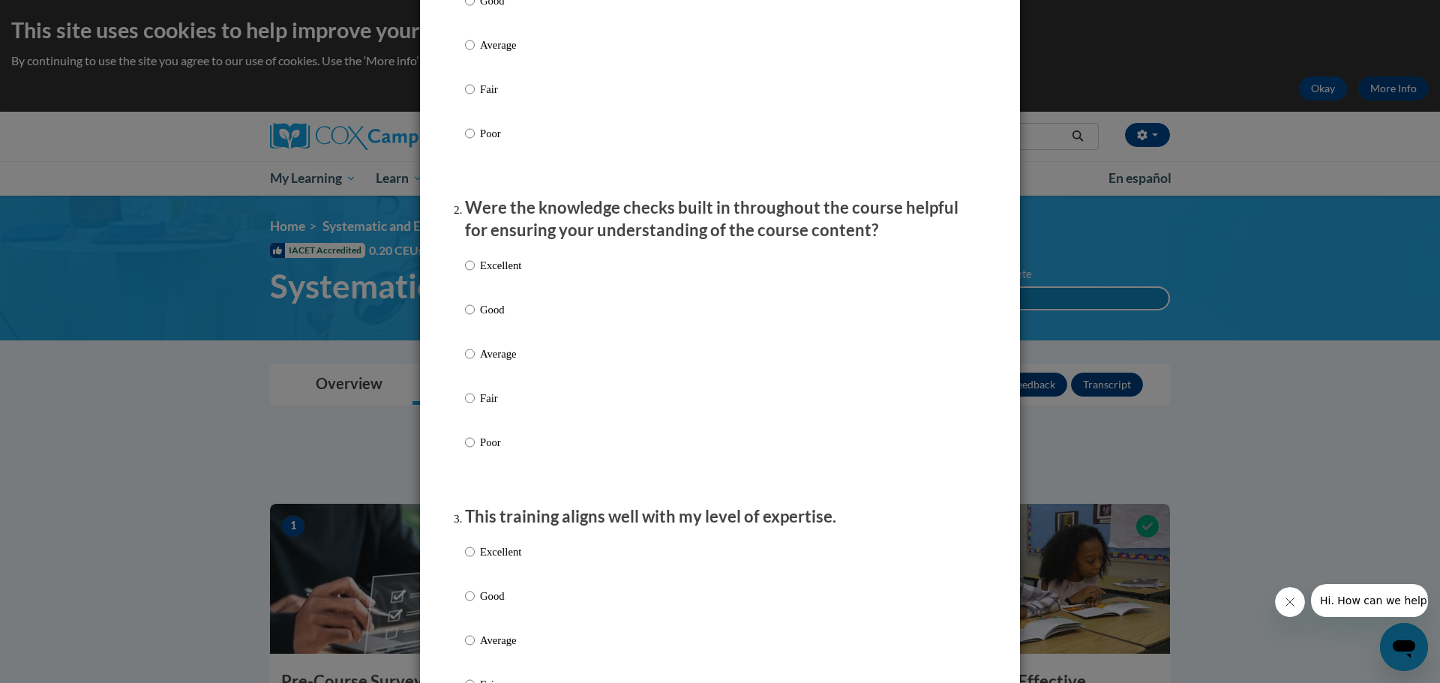
scroll to position [300, 0]
click at [465, 317] on input "Good" at bounding box center [470, 309] width 10 height 16
radio input "true"
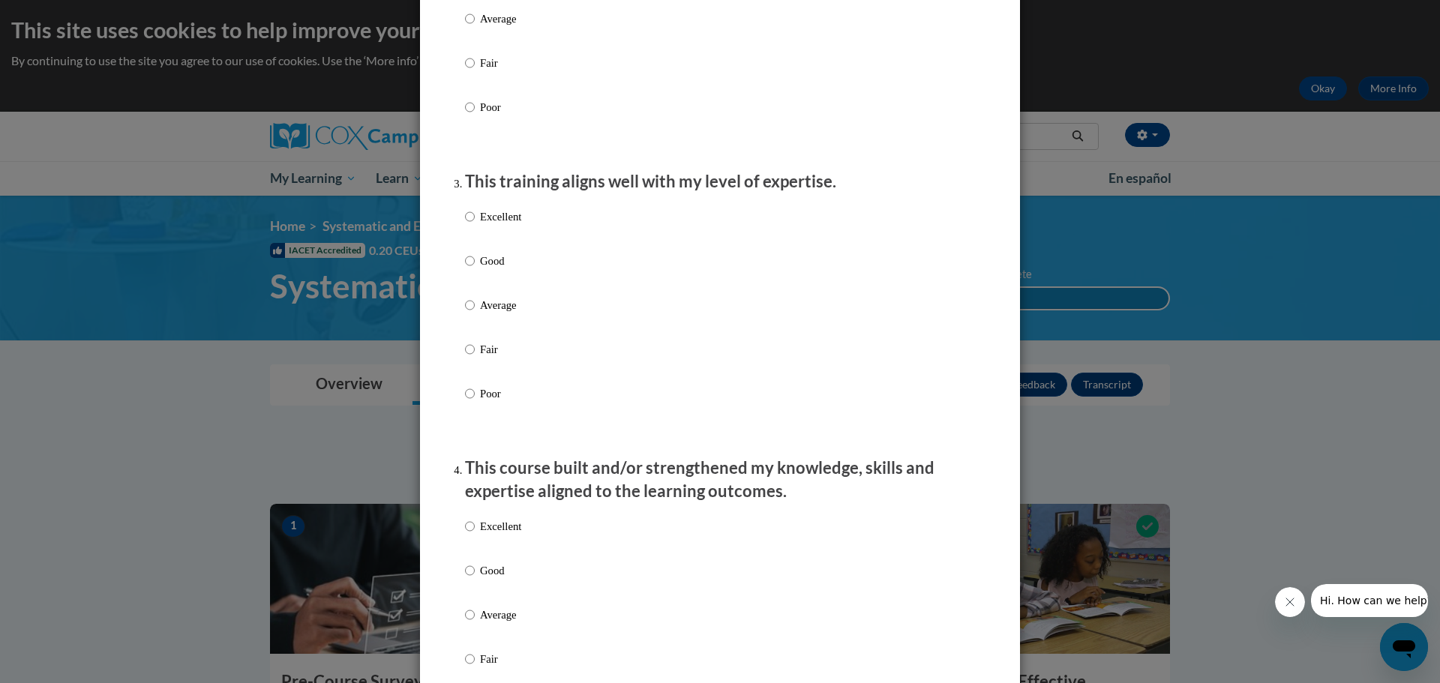
scroll to position [675, 0]
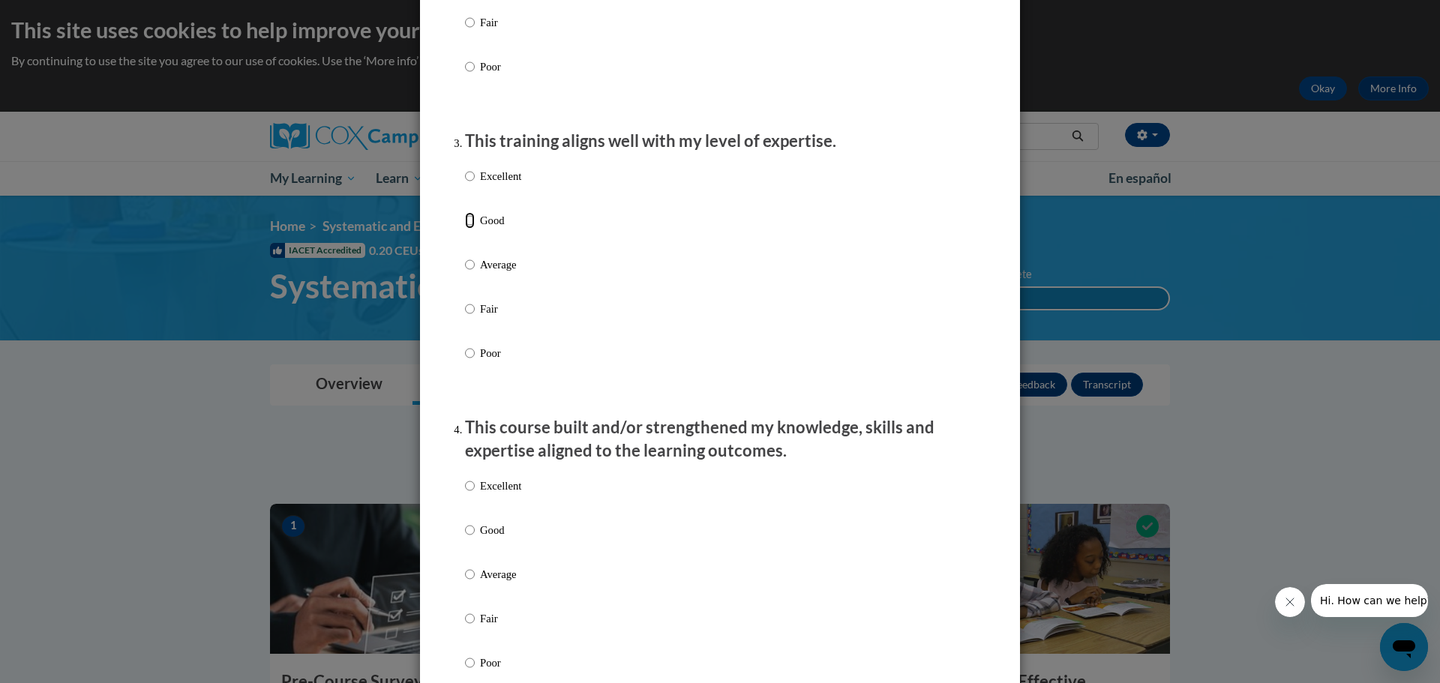
click at [465, 229] on input "Good" at bounding box center [470, 220] width 10 height 16
radio input "true"
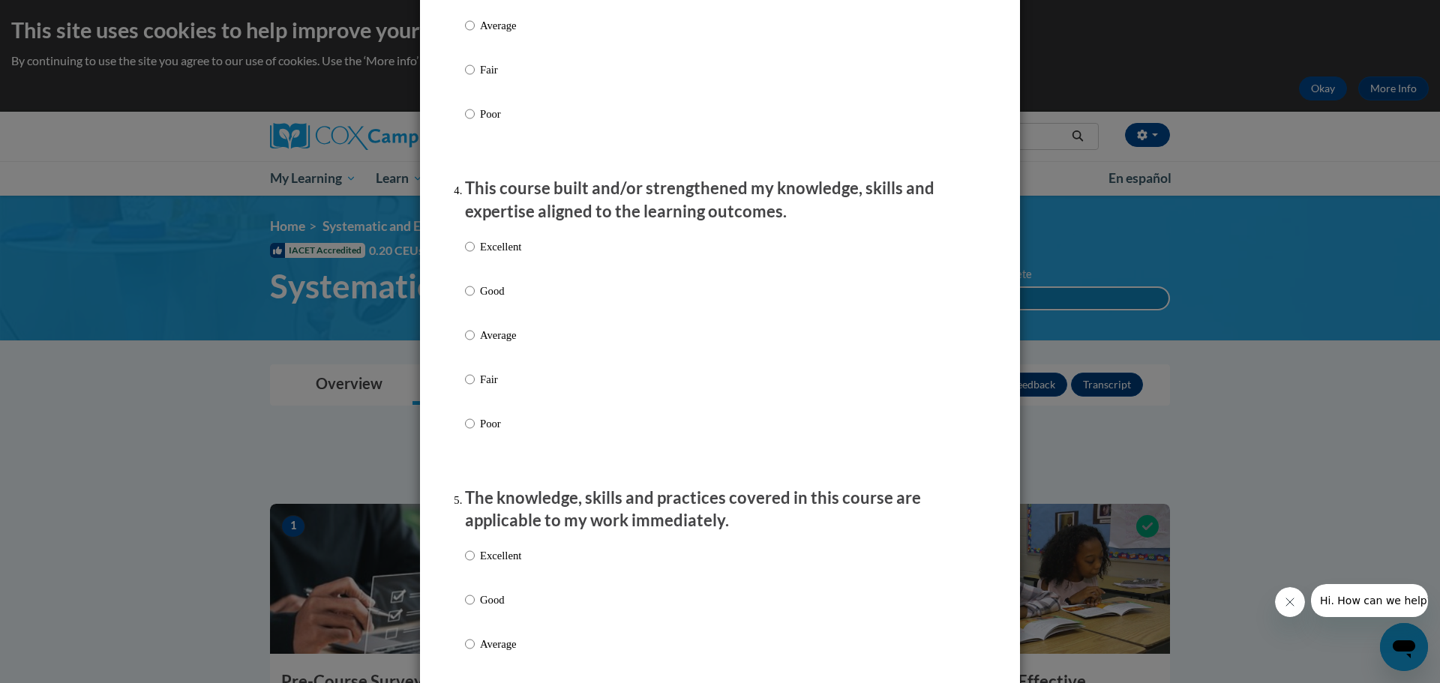
scroll to position [975, 0]
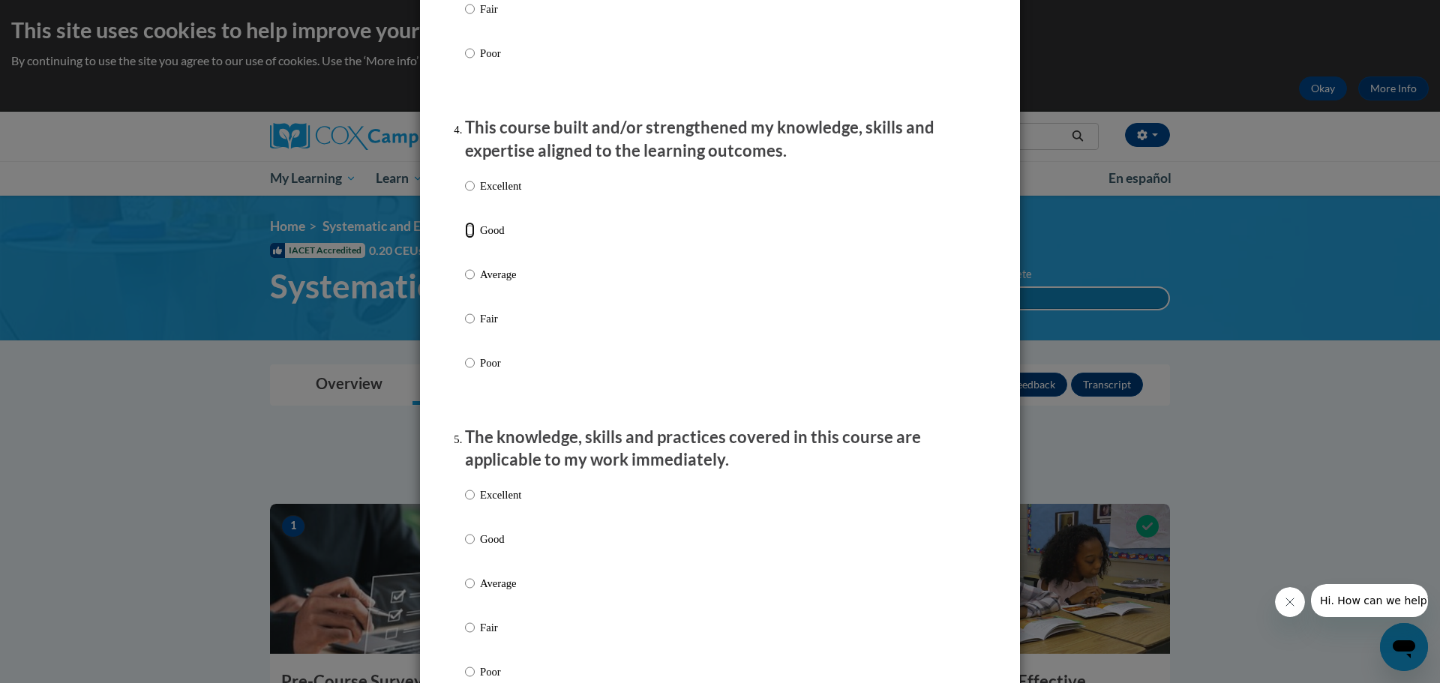
click at [465, 238] on input "Good" at bounding box center [470, 230] width 10 height 16
radio input "true"
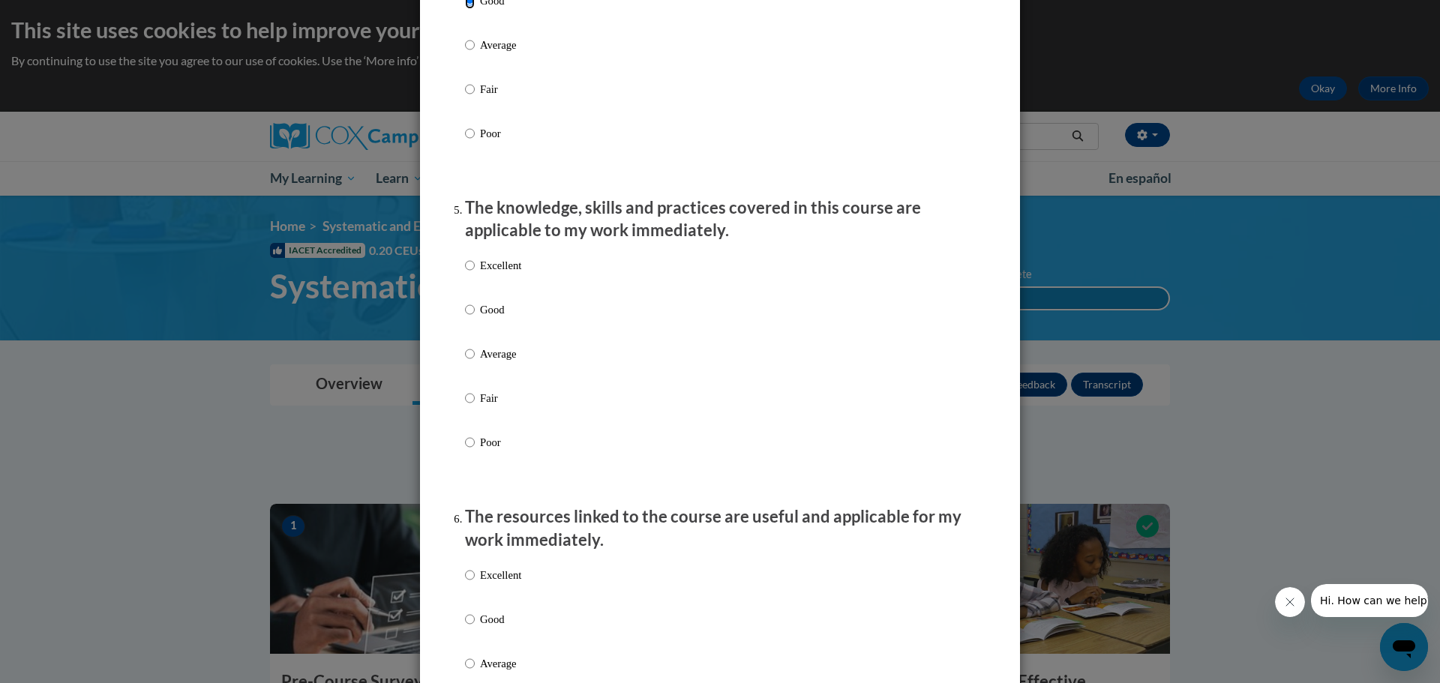
scroll to position [1275, 0]
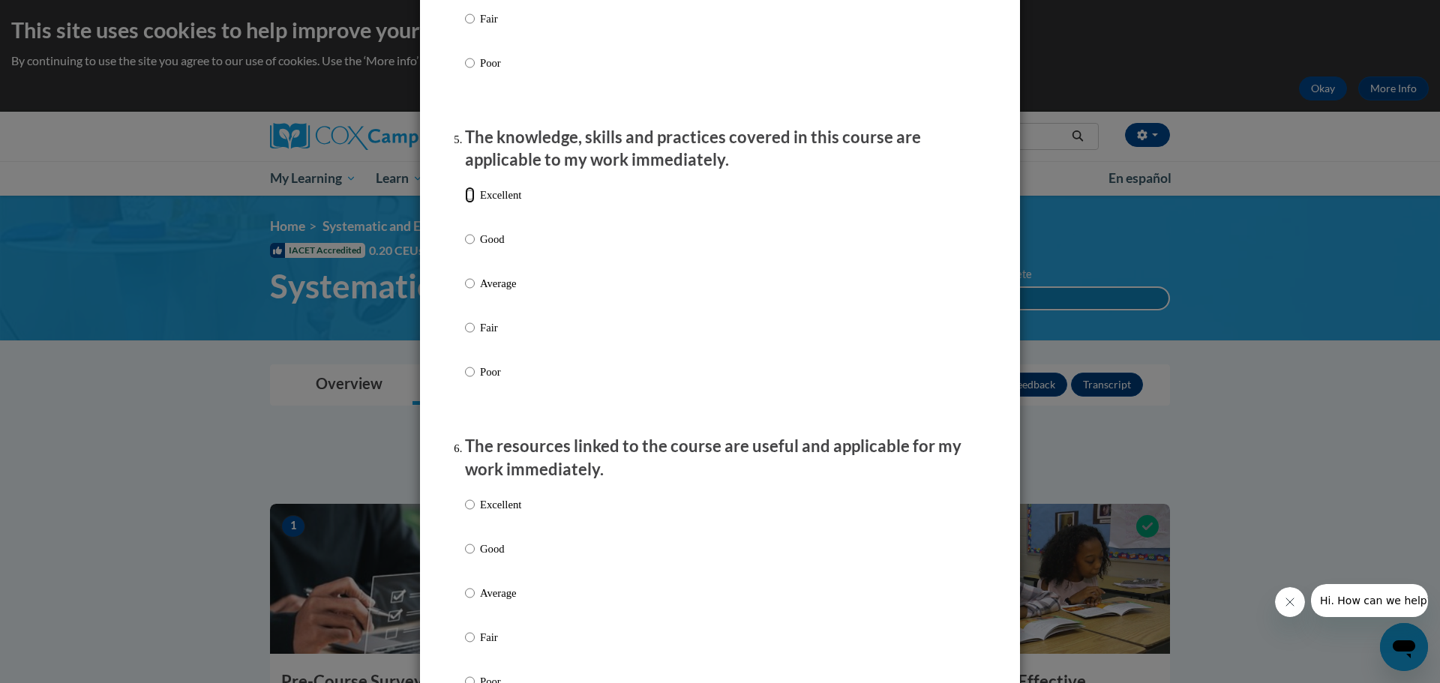
click at [465, 203] on input "Excellent" at bounding box center [470, 195] width 10 height 16
radio input "true"
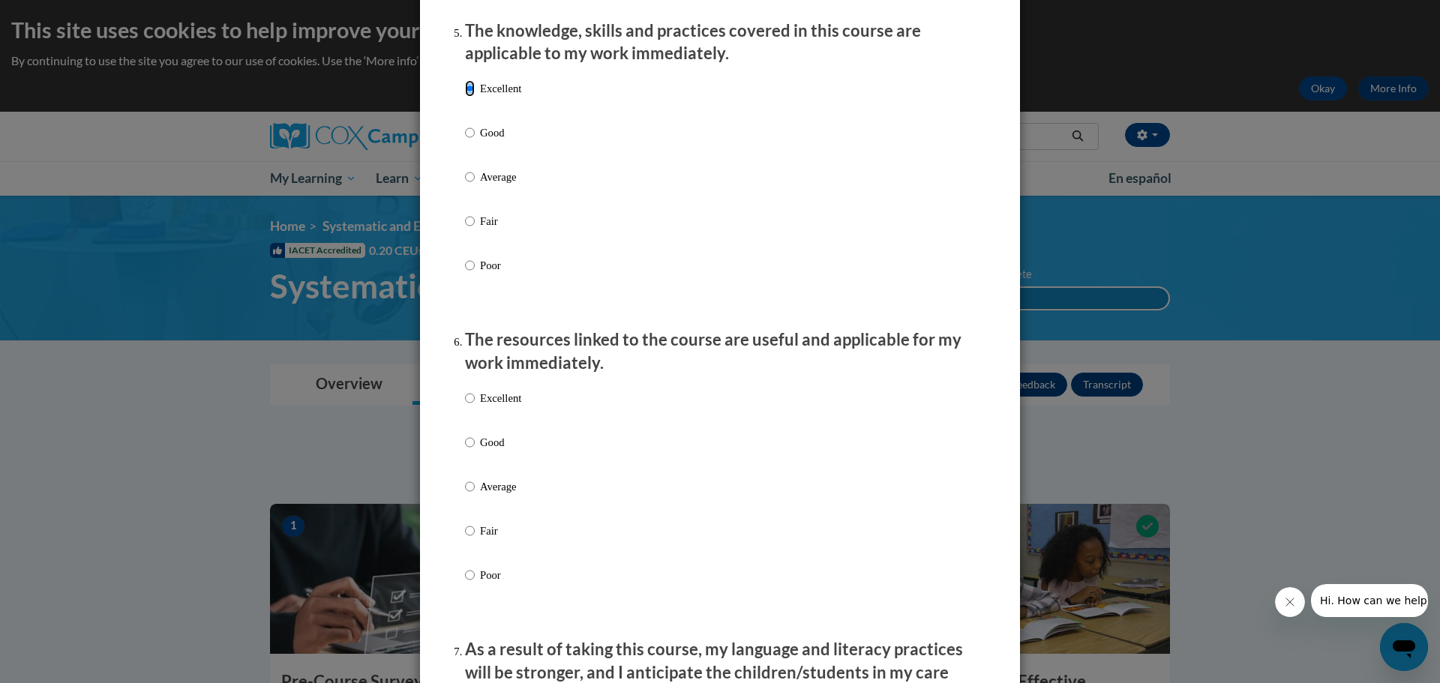
scroll to position [1575, 0]
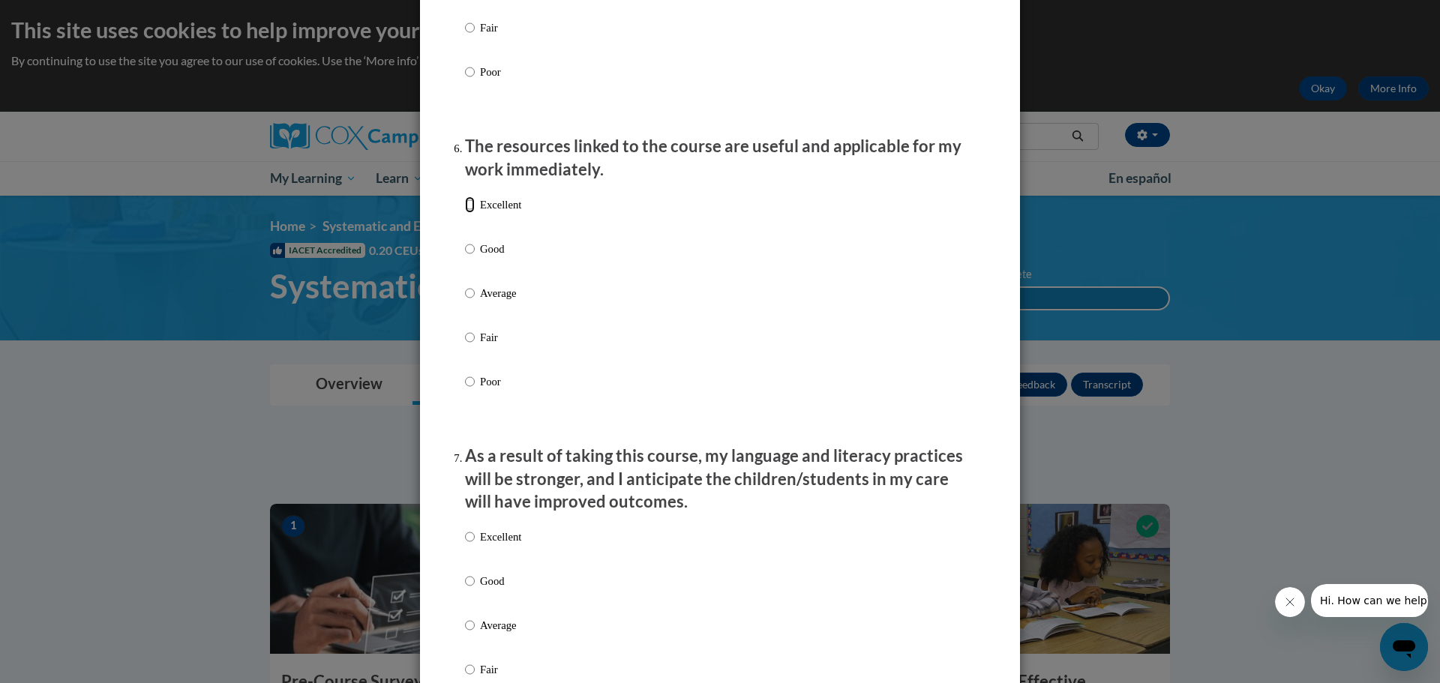
click at [465, 213] on input "Excellent" at bounding box center [470, 204] width 10 height 16
radio input "true"
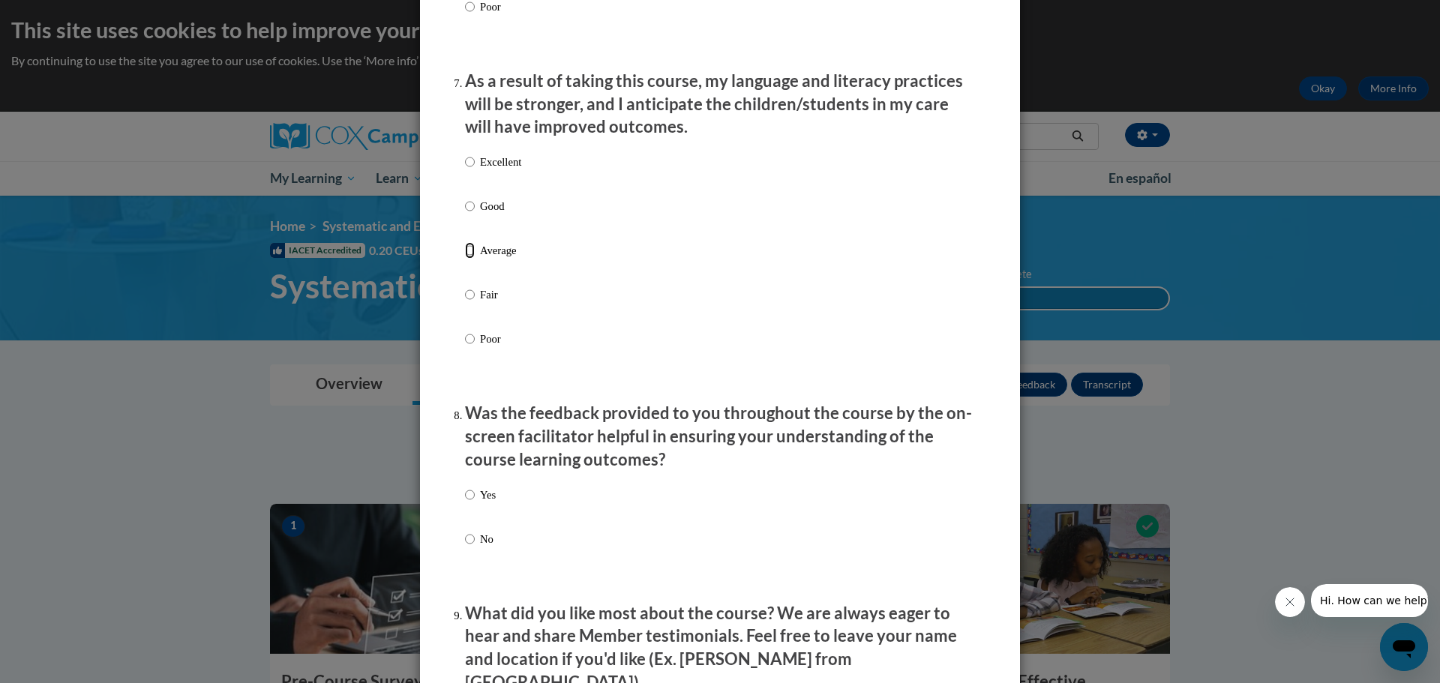
click at [465, 259] on input "Average" at bounding box center [470, 250] width 10 height 16
radio input "true"
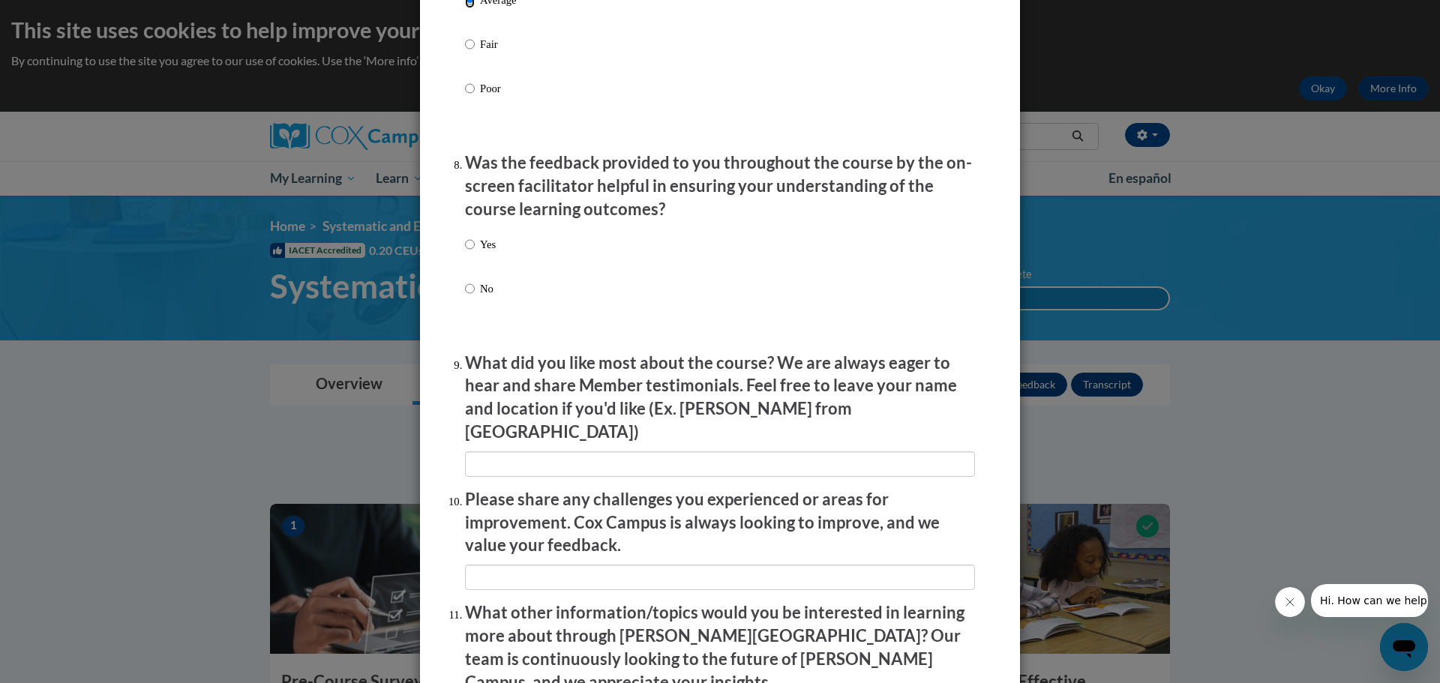
scroll to position [2250, 0]
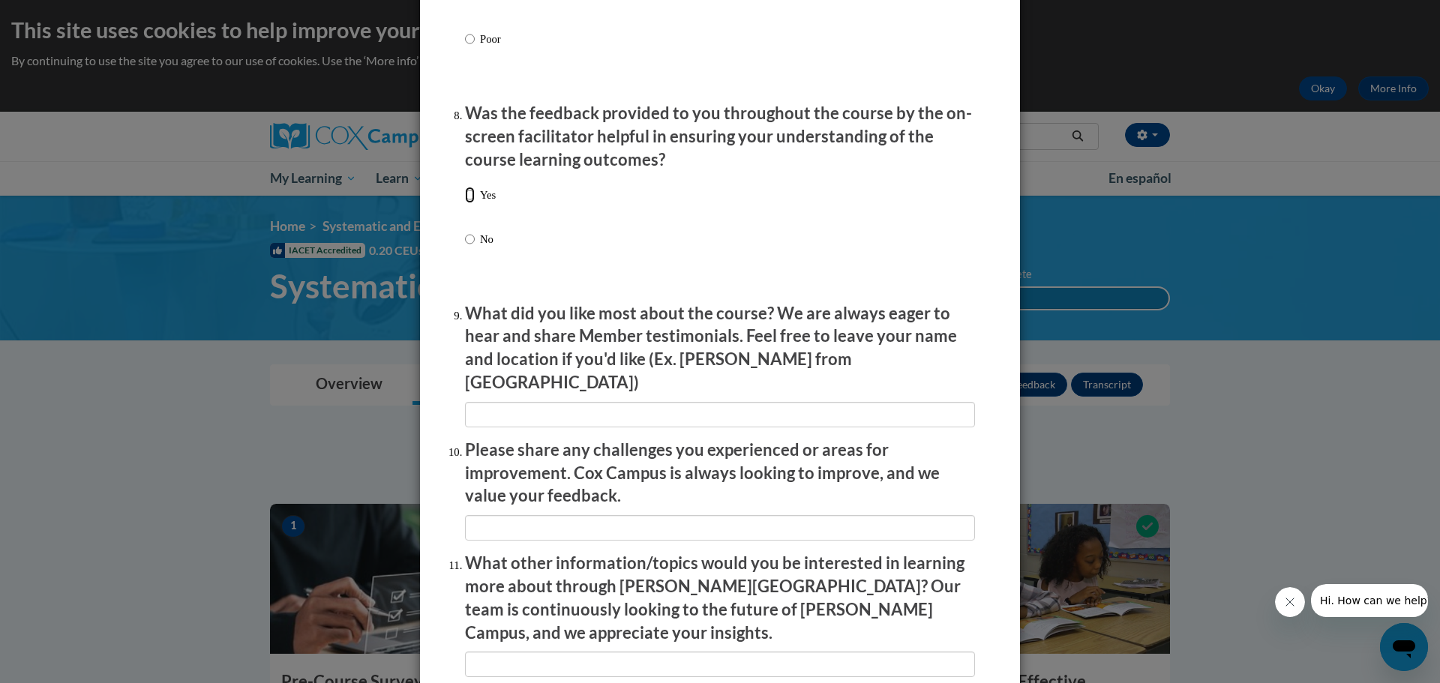
click at [465, 202] on input "Yes" at bounding box center [470, 195] width 10 height 16
radio input "true"
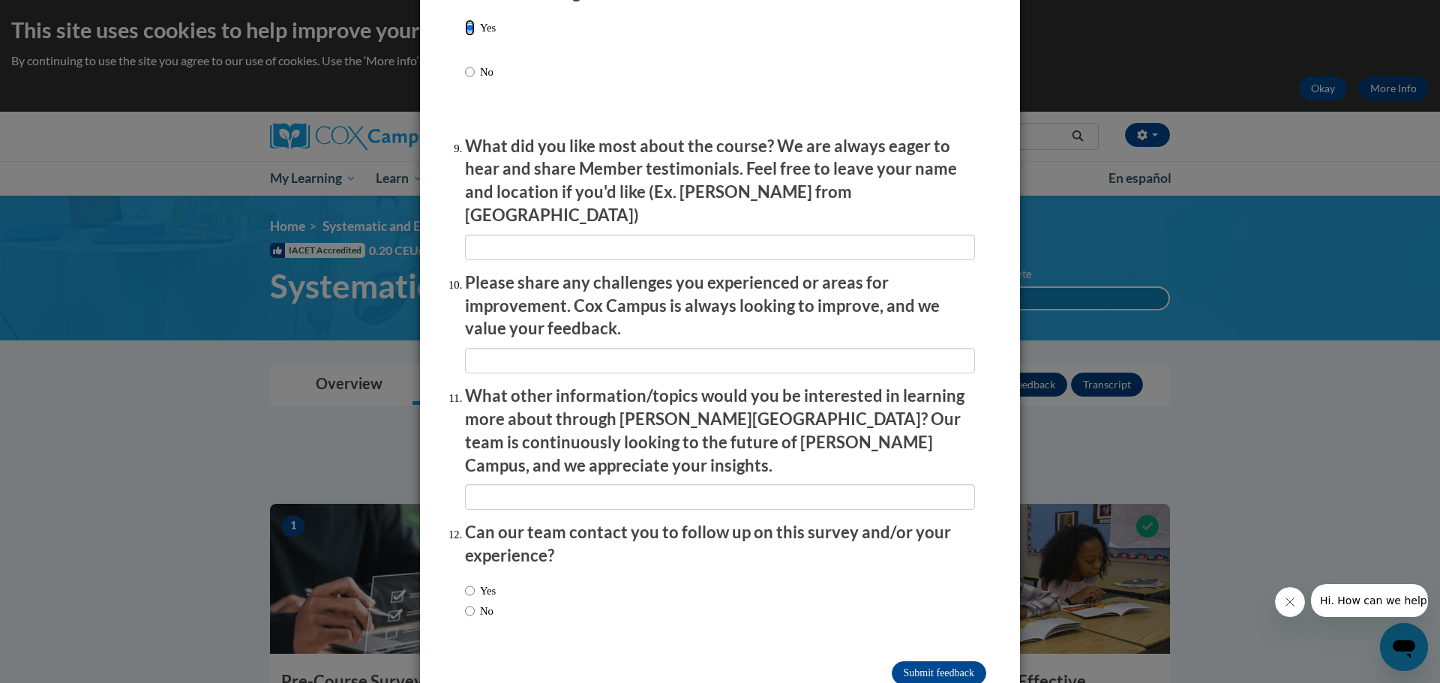
scroll to position [2433, 0]
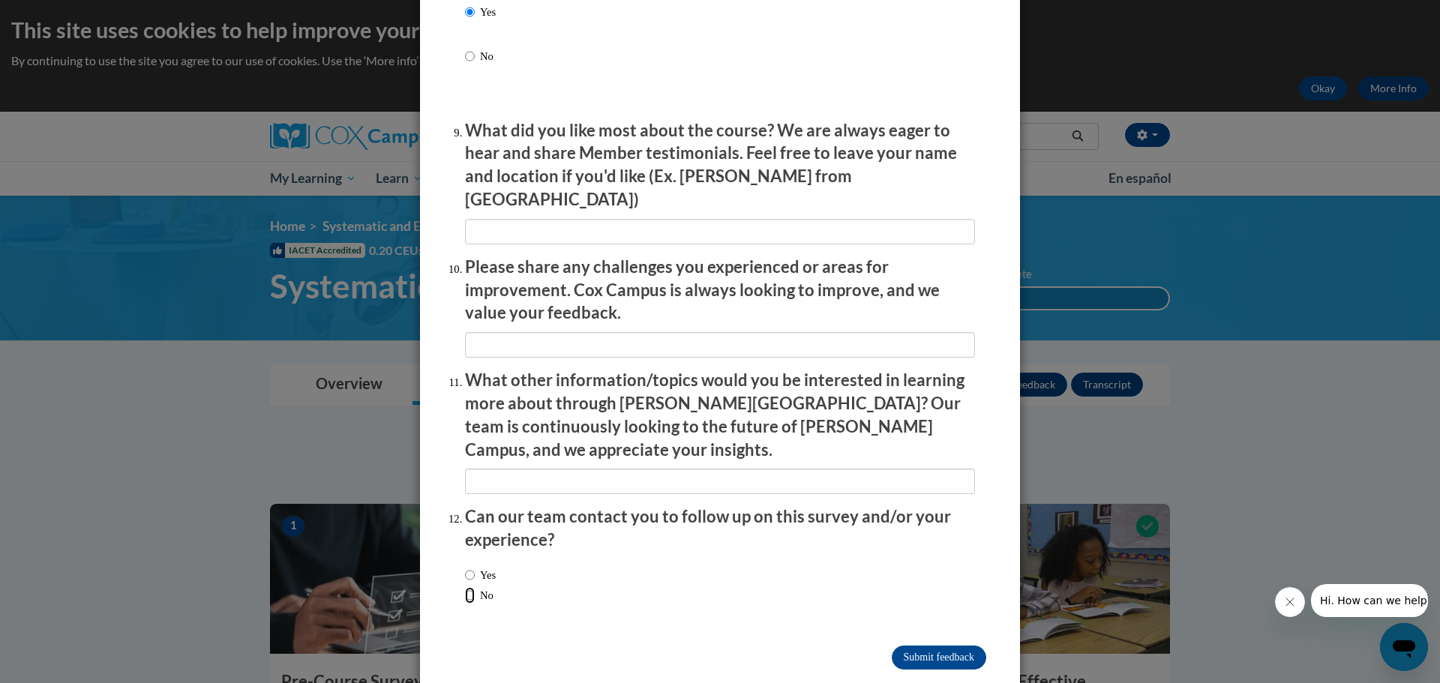
click at [465, 587] on input "No" at bounding box center [470, 595] width 10 height 16
radio input "true"
click at [952, 646] on input "Submit feedback" at bounding box center [939, 658] width 94 height 24
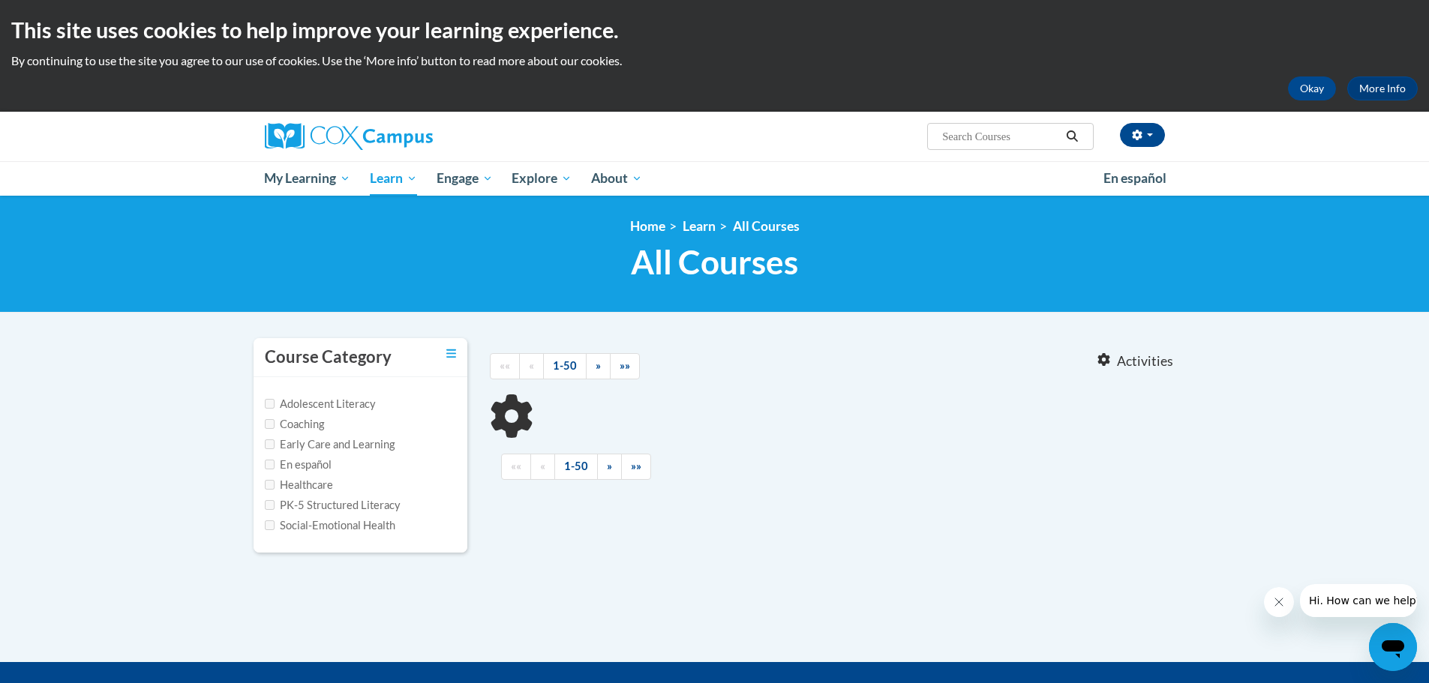
type input "data driven instruction"
click at [270, 506] on input "PK-5 Structured Literacy" at bounding box center [270, 505] width 10 height 10
checkbox input "true"
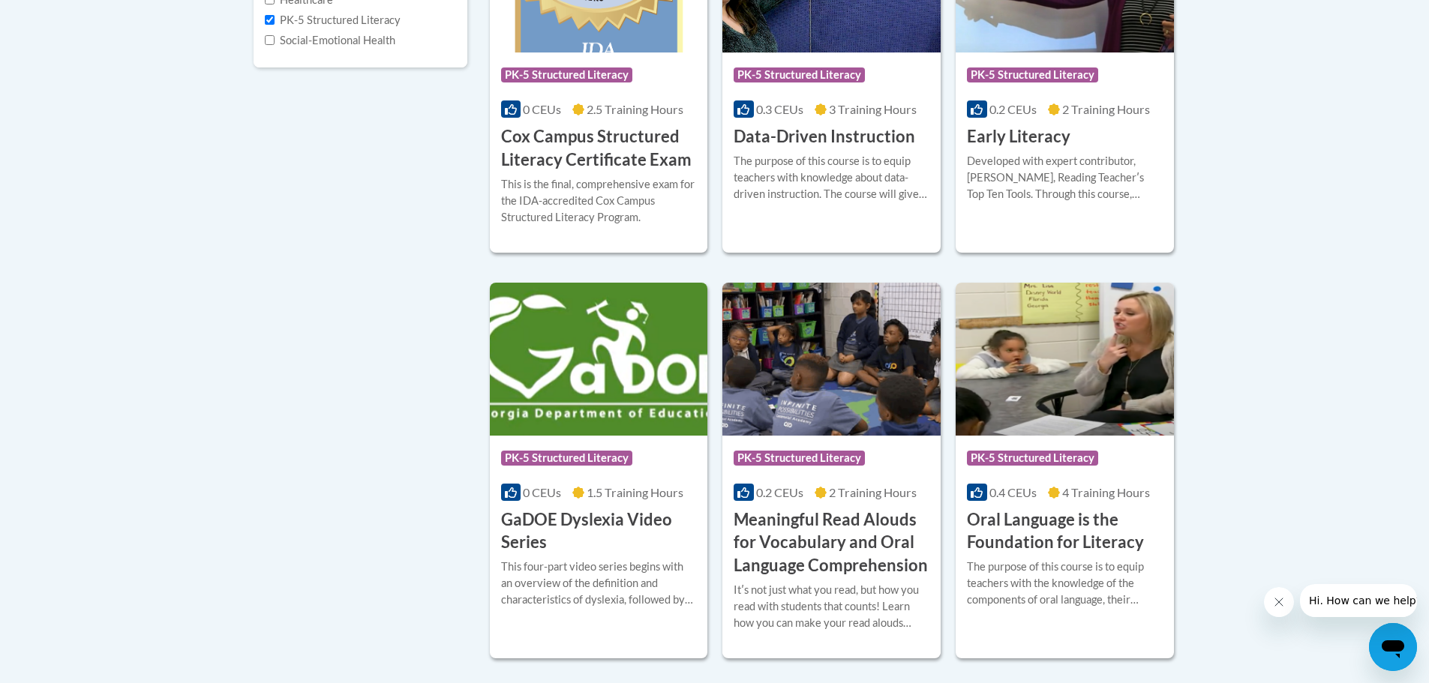
scroll to position [450, 0]
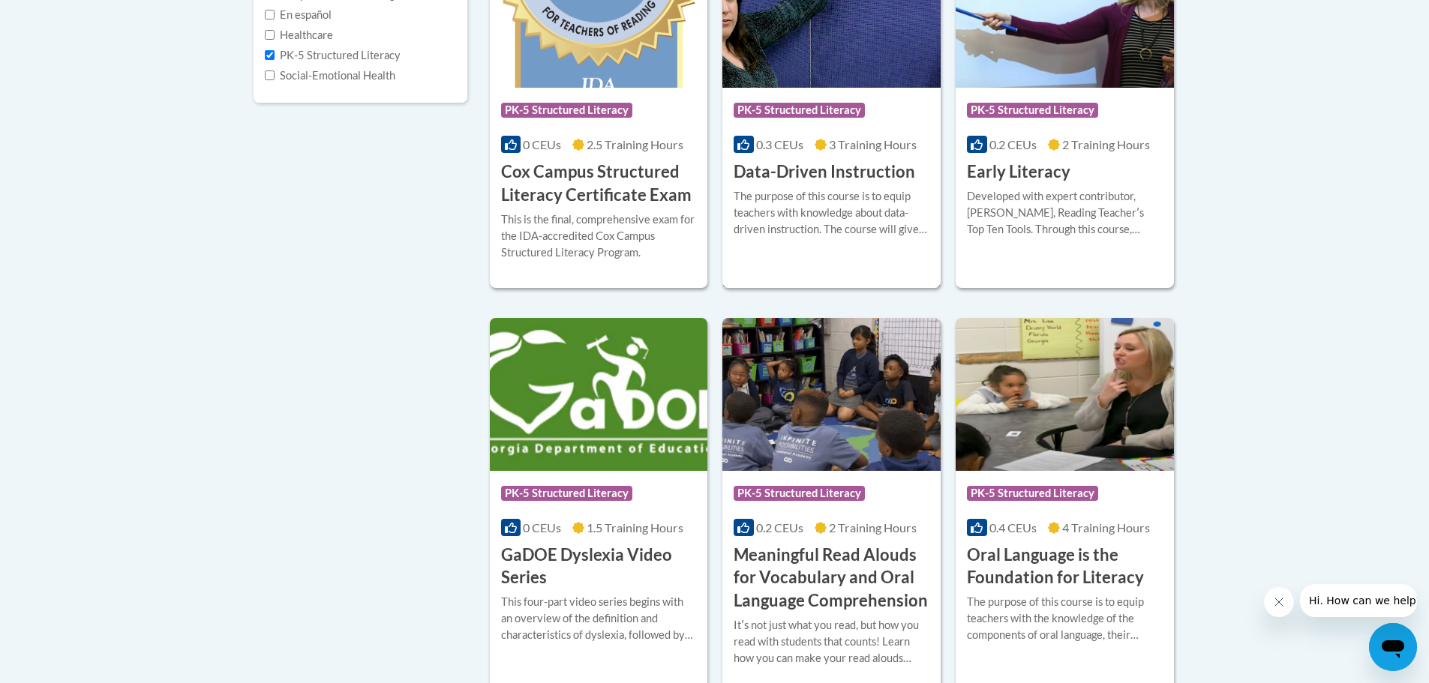
click at [810, 167] on h3 "Data-Driven Instruction" at bounding box center [823, 171] width 181 height 23
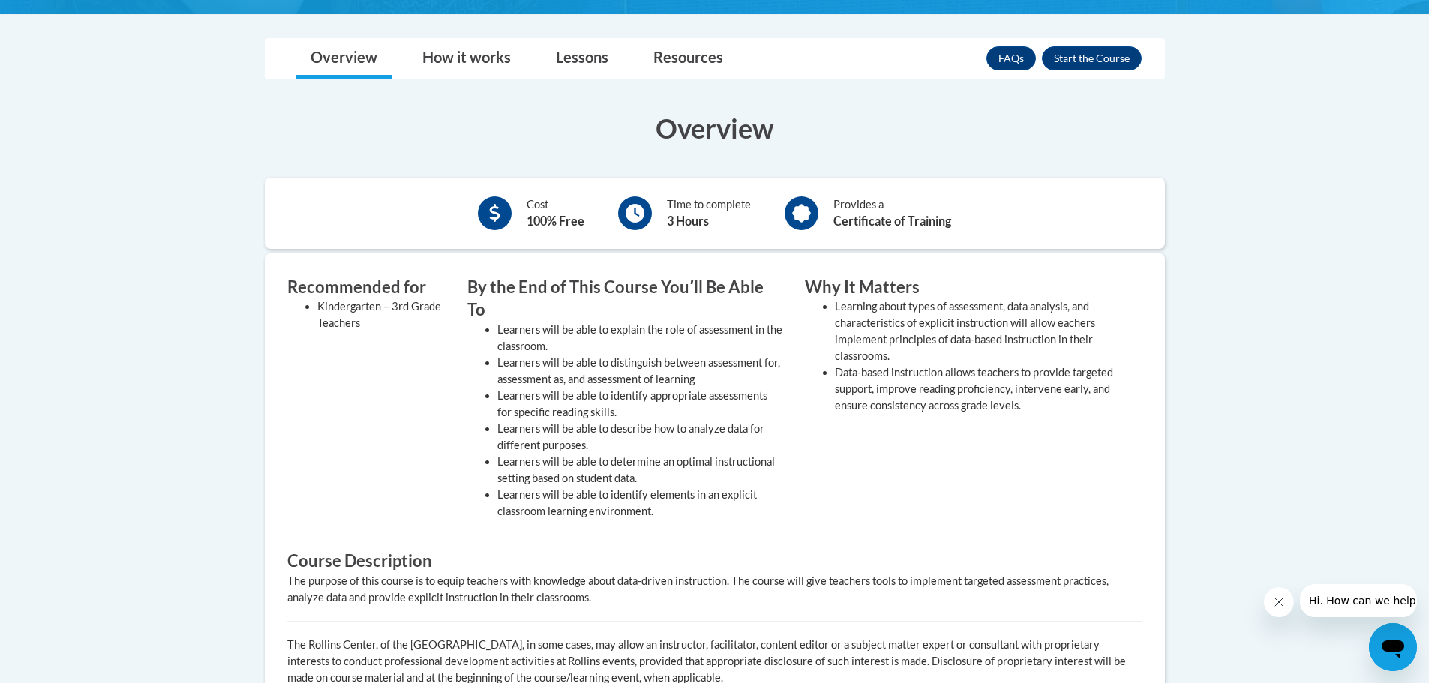
scroll to position [300, 0]
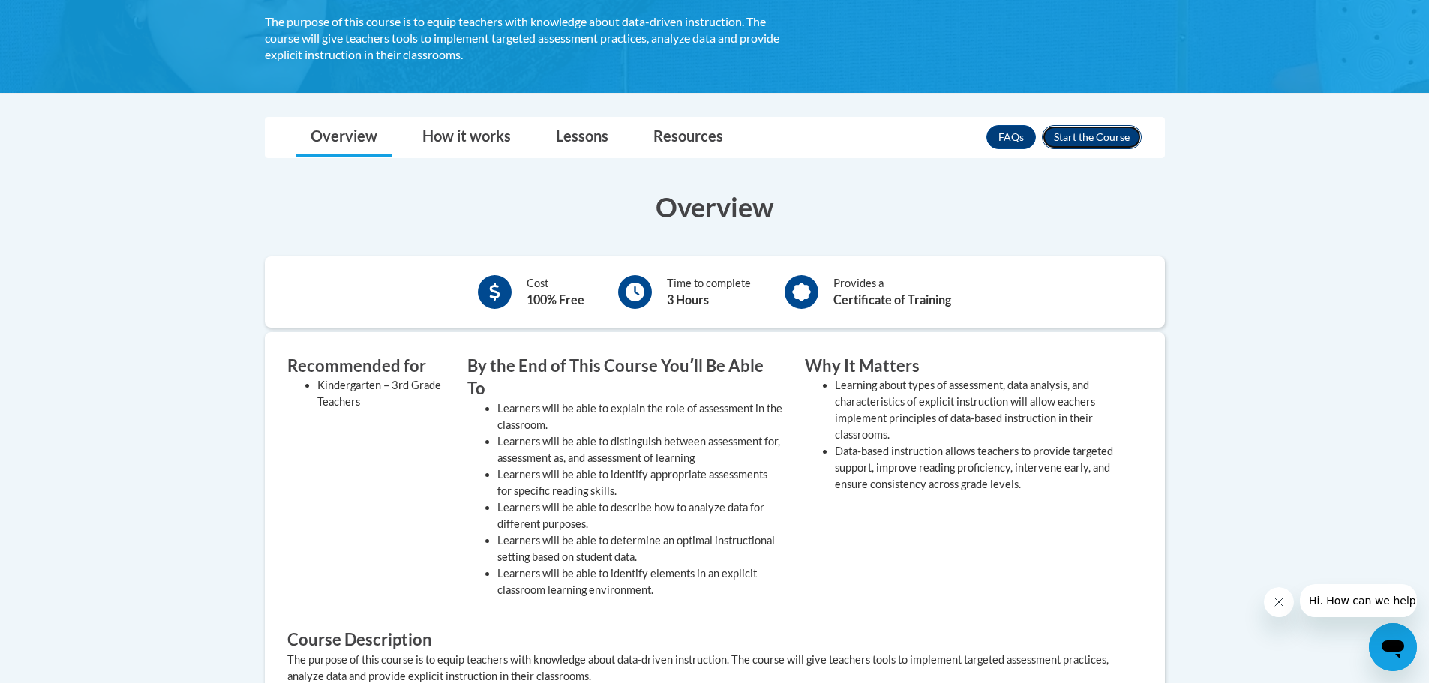
click at [1084, 127] on button "Enroll" at bounding box center [1092, 137] width 100 height 24
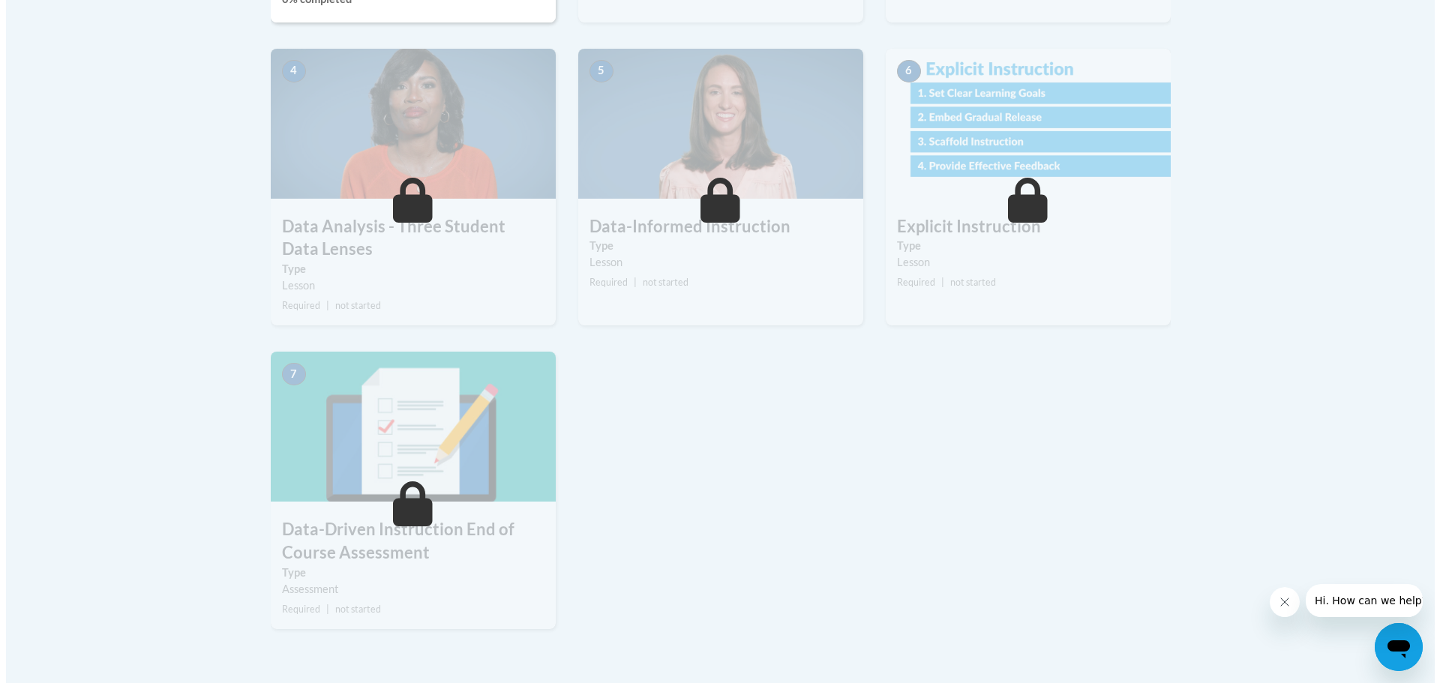
scroll to position [525, 0]
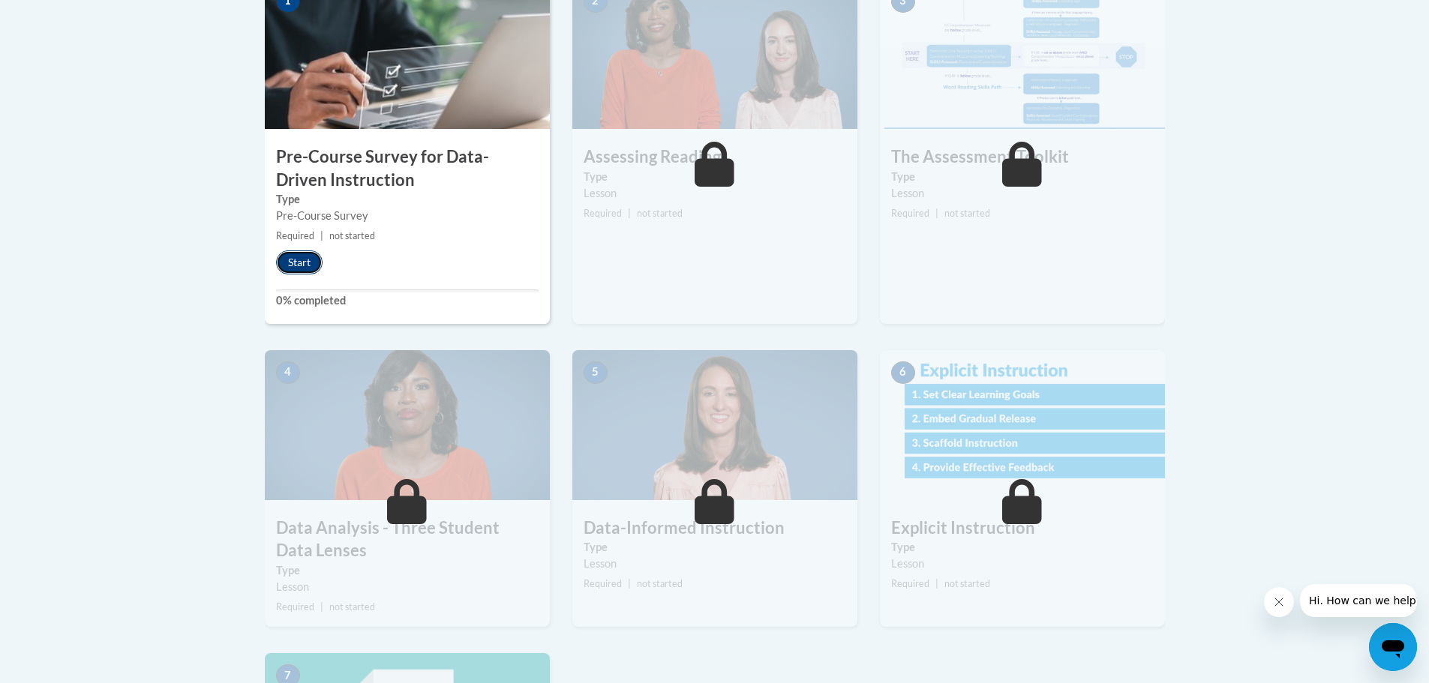
click at [289, 264] on button "Start" at bounding box center [299, 262] width 46 height 24
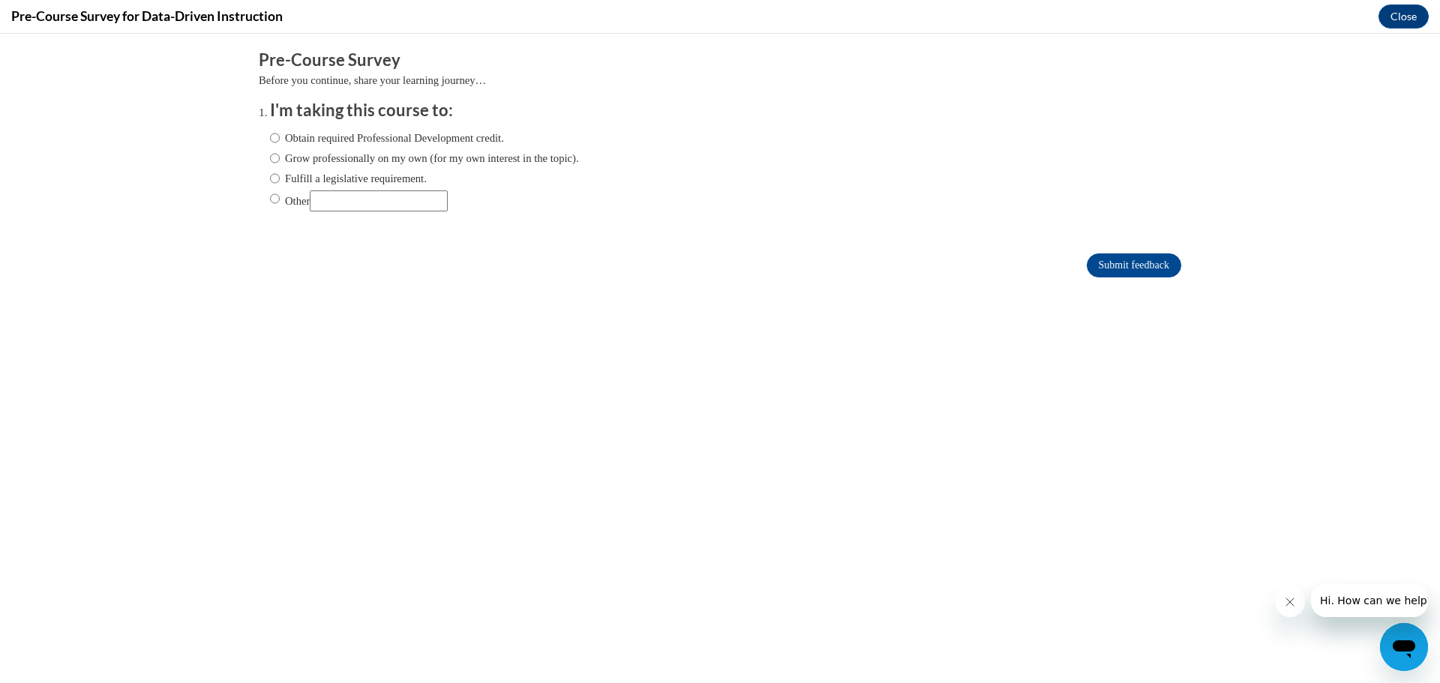
scroll to position [0, 0]
click at [270, 176] on input "Fulfill a legislative requirement." at bounding box center [275, 178] width 10 height 16
radio input "true"
click at [1152, 261] on input "Submit feedback" at bounding box center [1134, 265] width 94 height 24
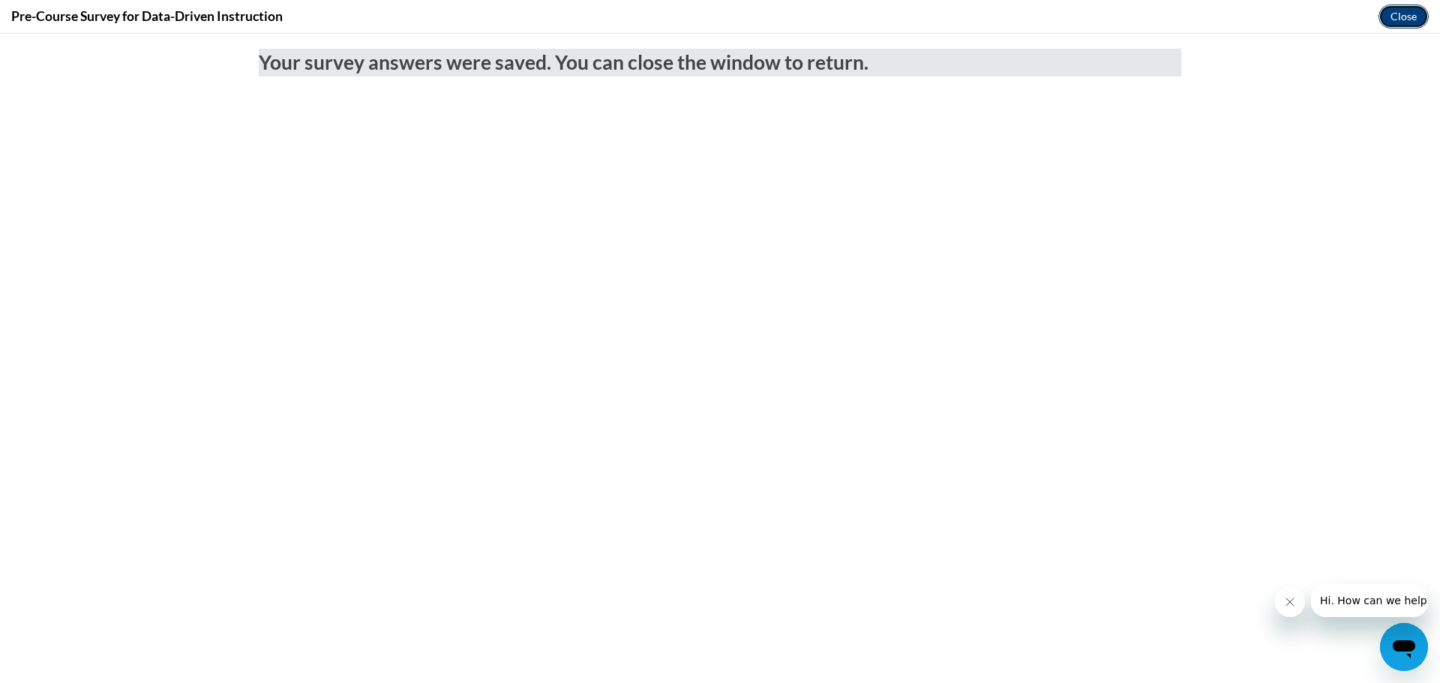
click at [1402, 18] on button "Close" at bounding box center [1403, 16] width 50 height 24
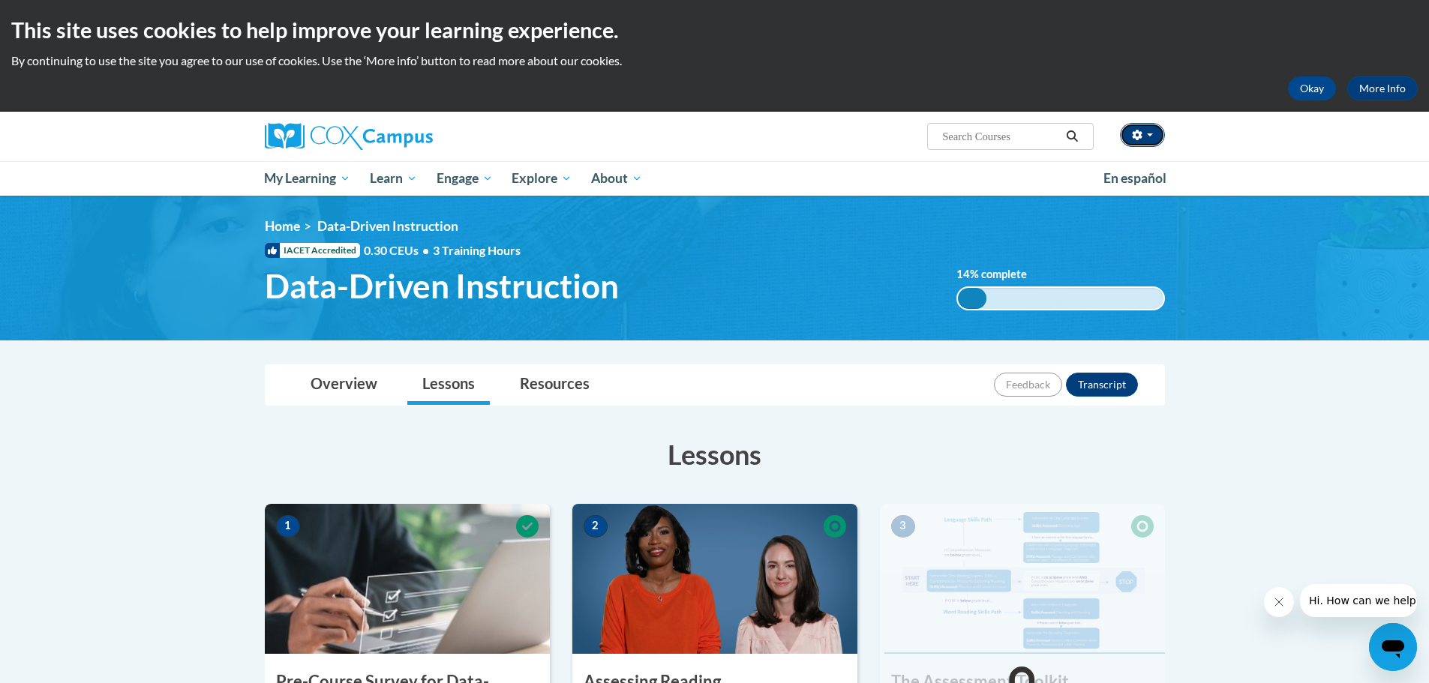
click at [1154, 131] on button "button" at bounding box center [1142, 135] width 45 height 24
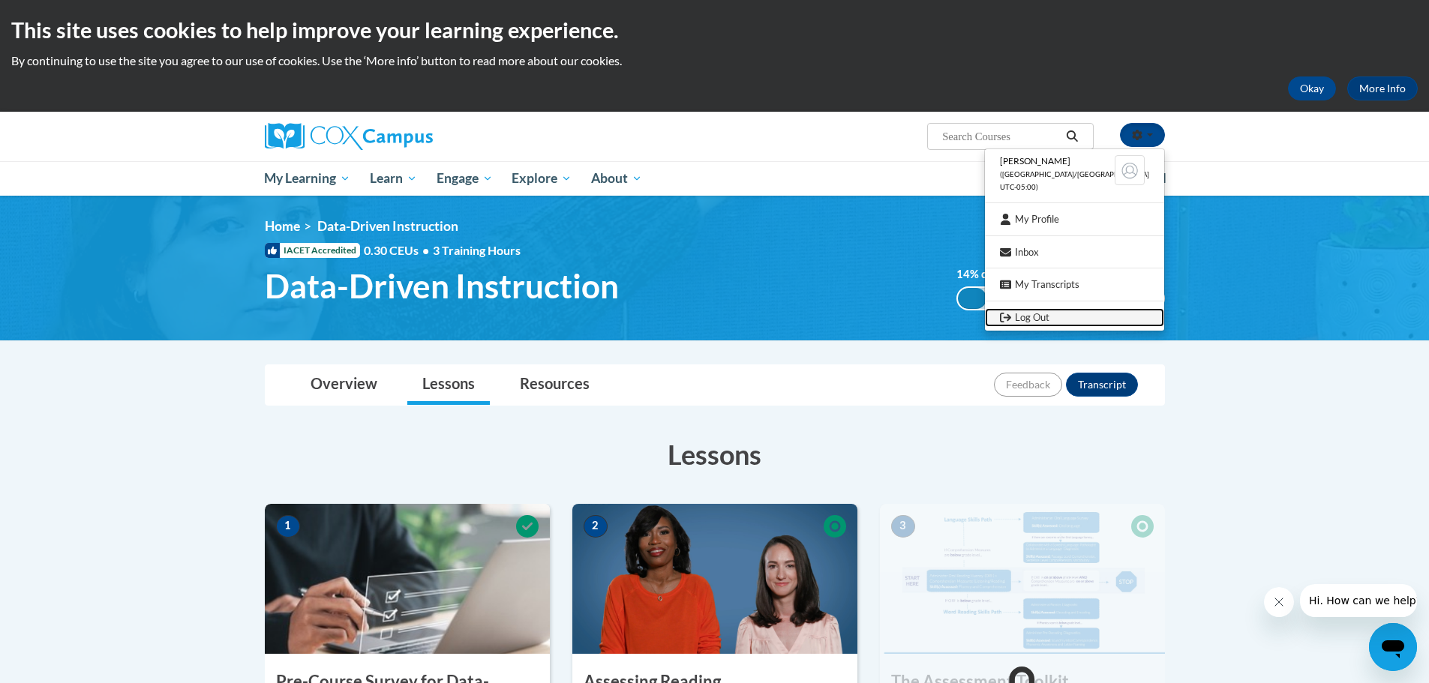
click at [1045, 312] on link "Log Out" at bounding box center [1074, 317] width 179 height 19
